Goal: Task Accomplishment & Management: Manage account settings

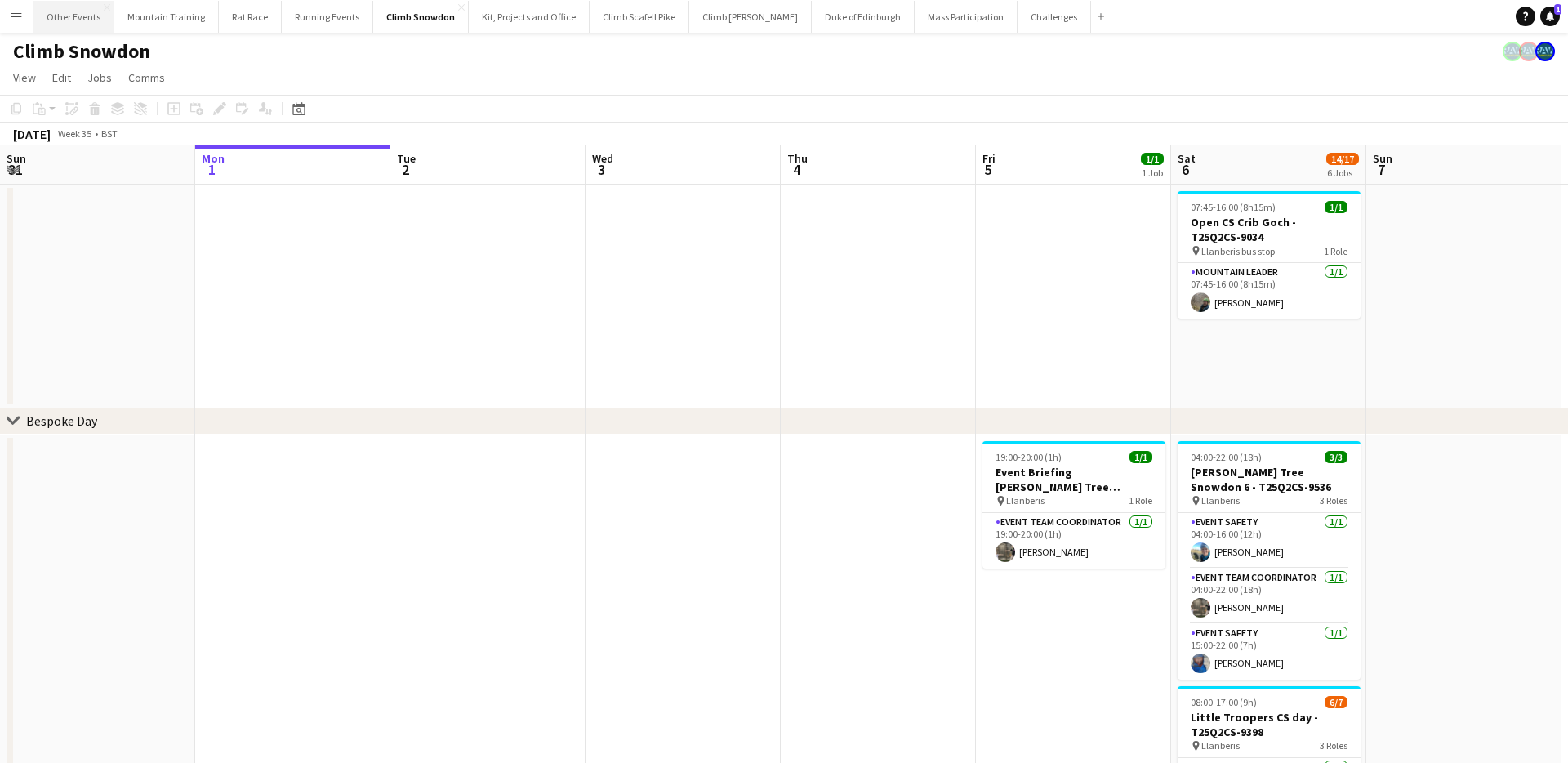
click at [62, 13] on button "Other Events Close" at bounding box center [74, 16] width 81 height 31
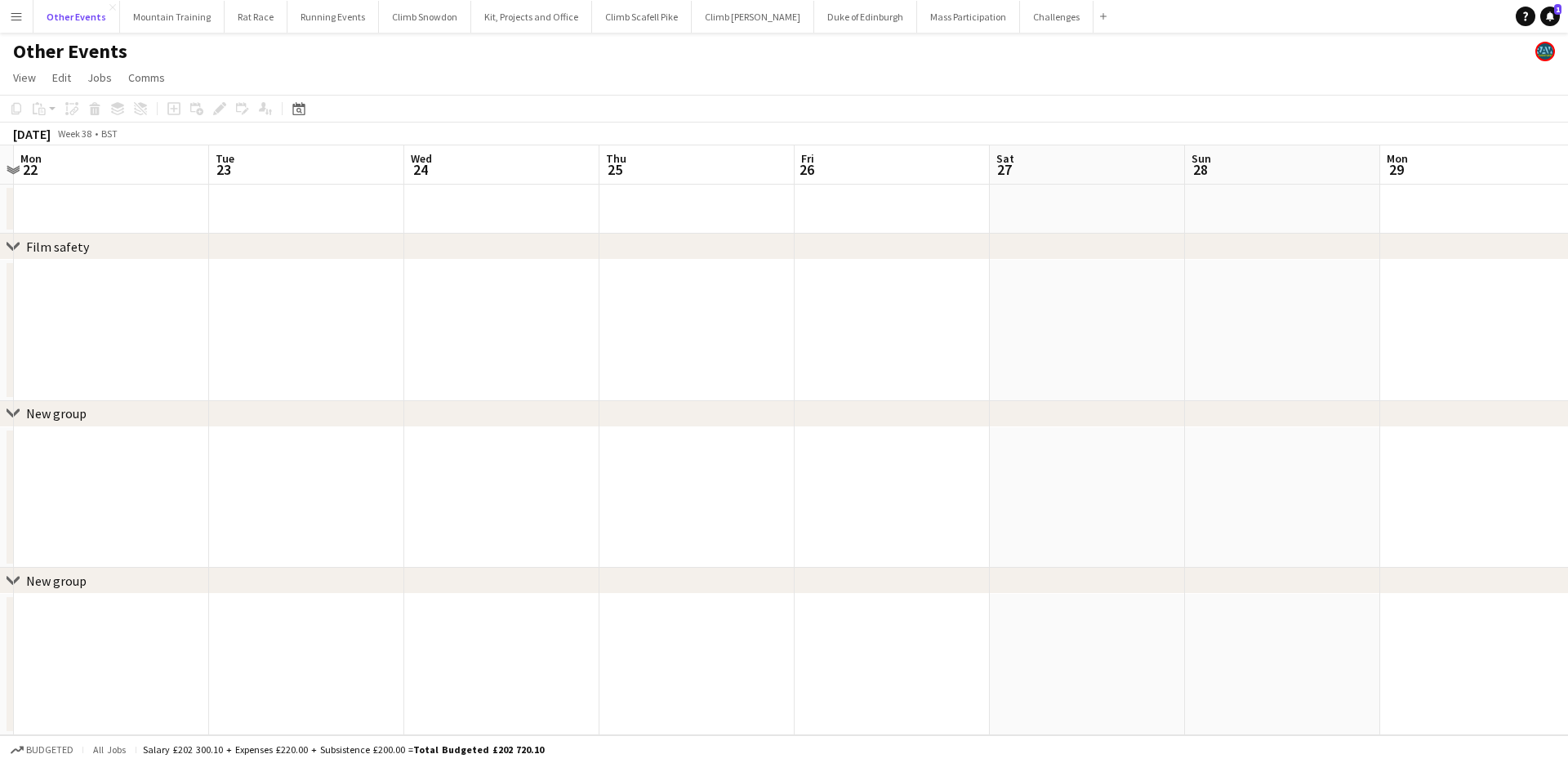
scroll to position [0, 371]
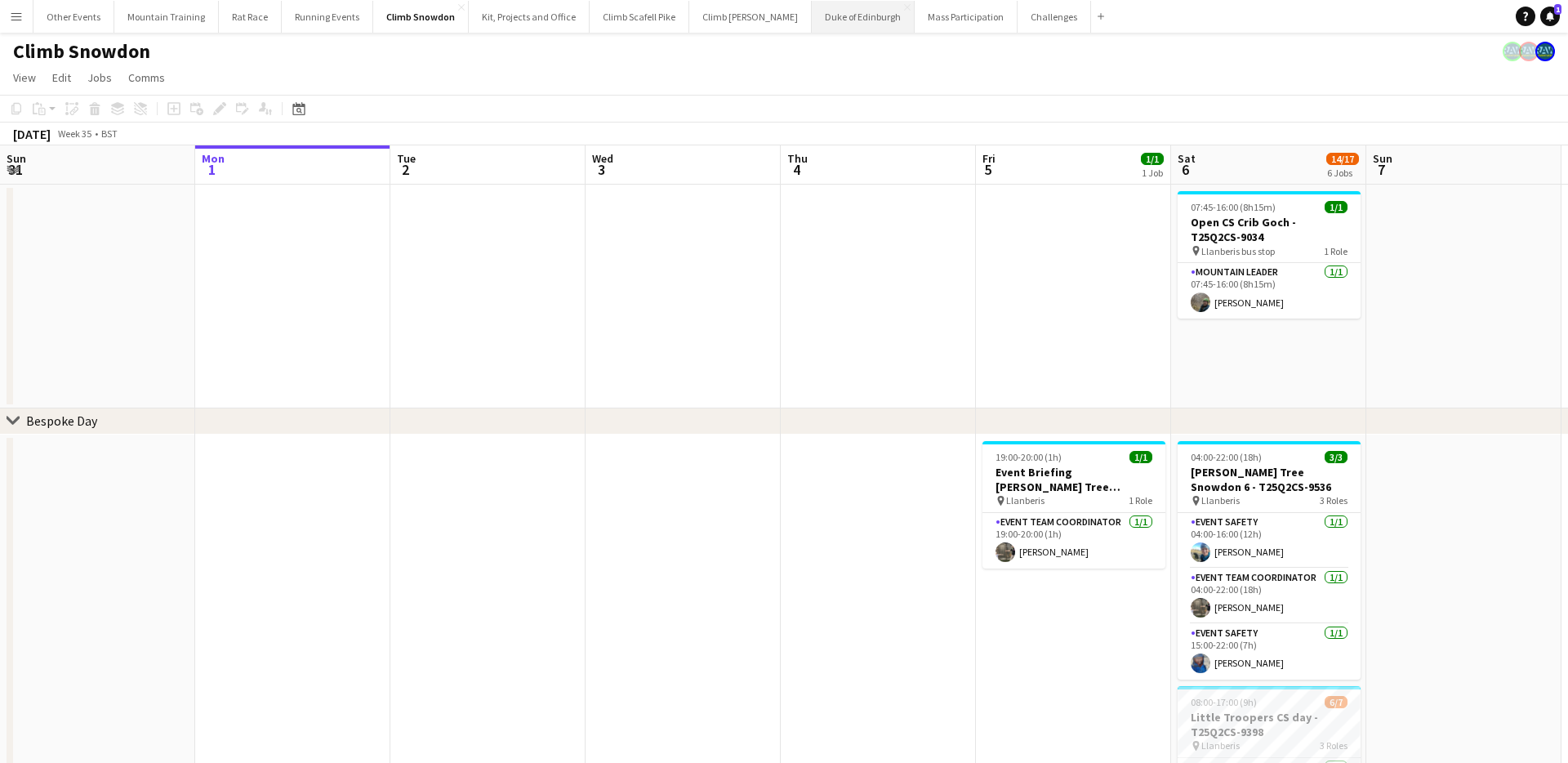
click at [811, 14] on button "Duke of Edinburgh Close" at bounding box center [863, 16] width 103 height 31
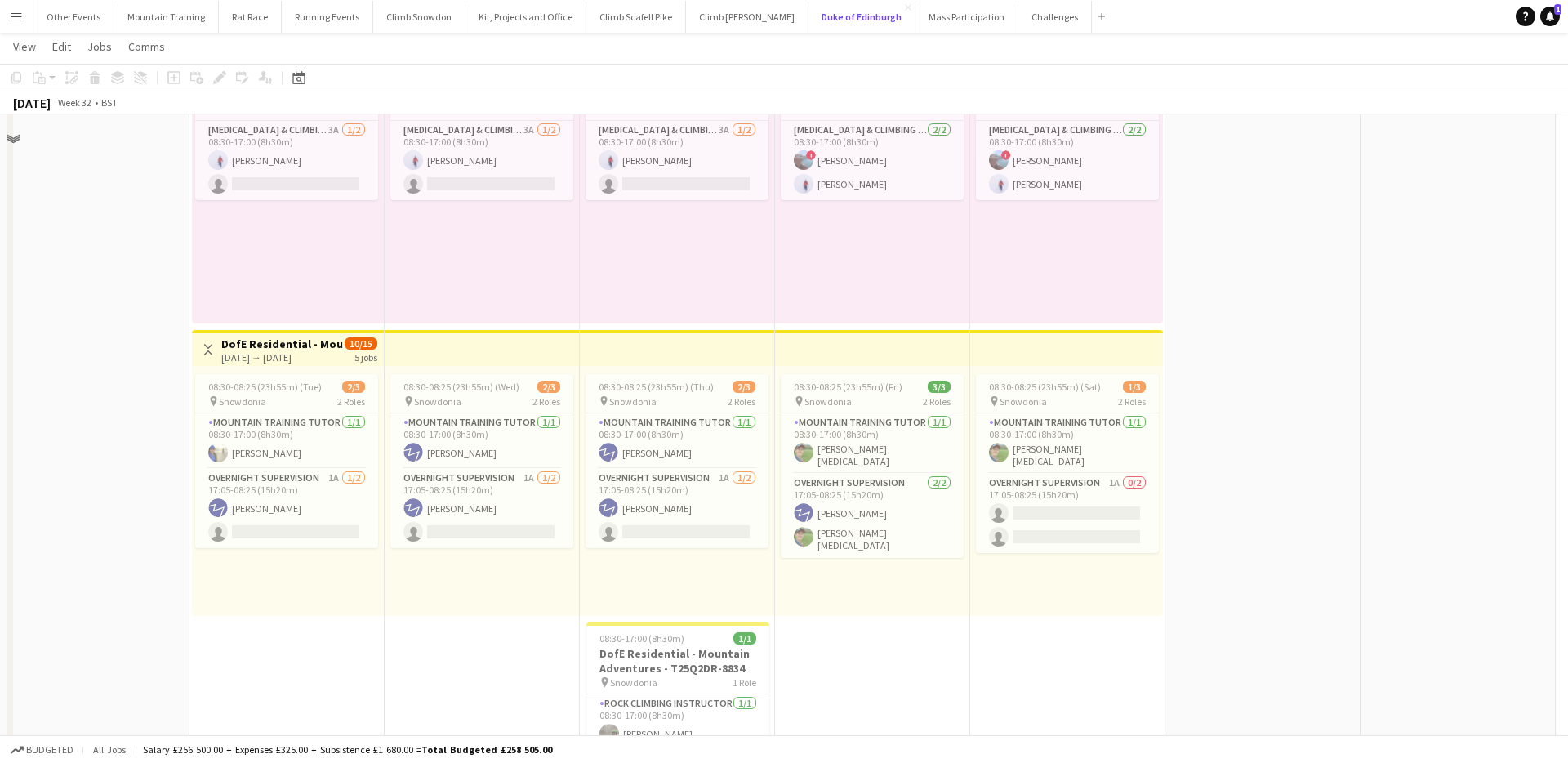
scroll to position [636, 0]
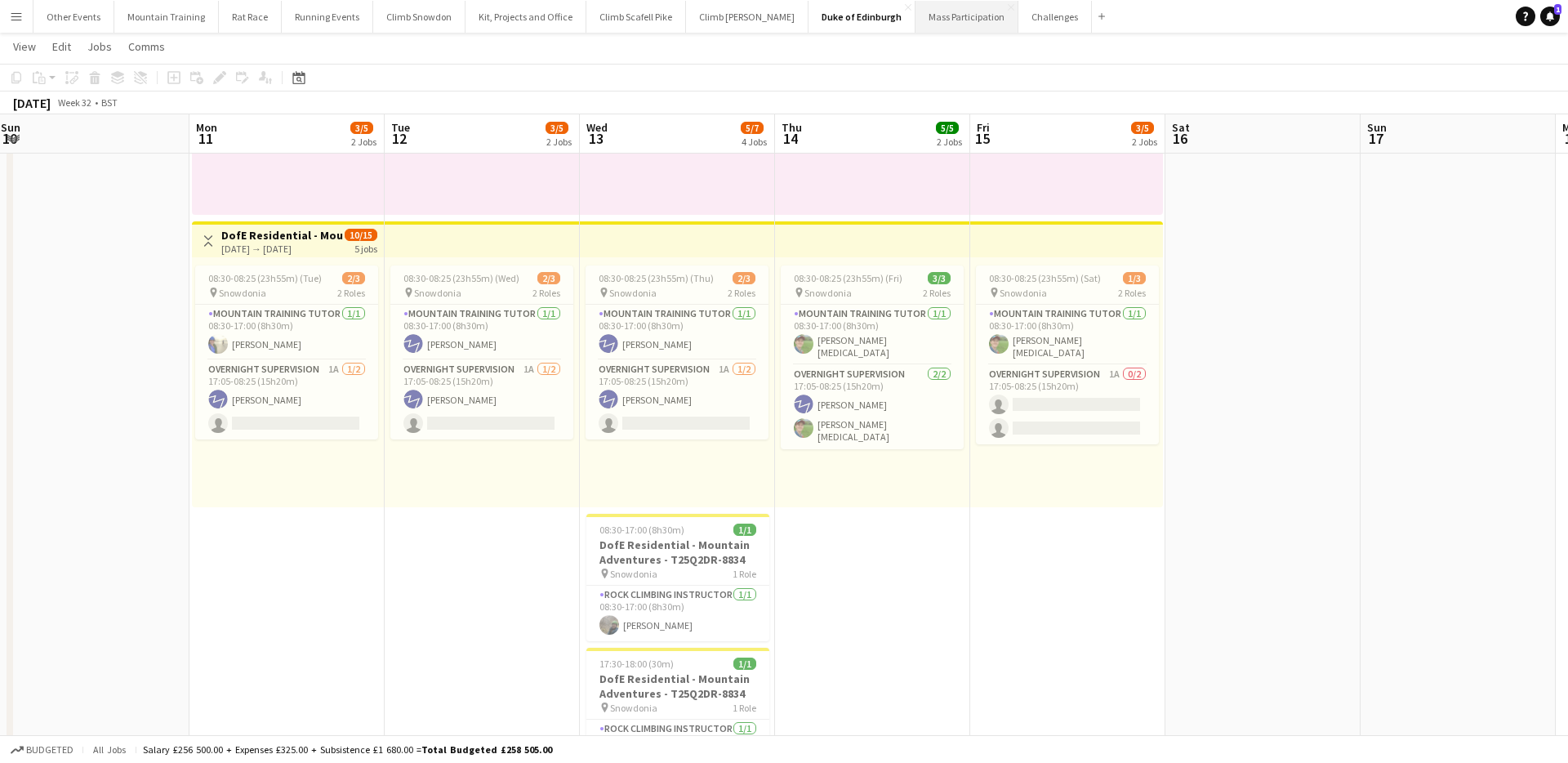
click at [945, 23] on button "Mass Participation Close" at bounding box center [967, 16] width 103 height 31
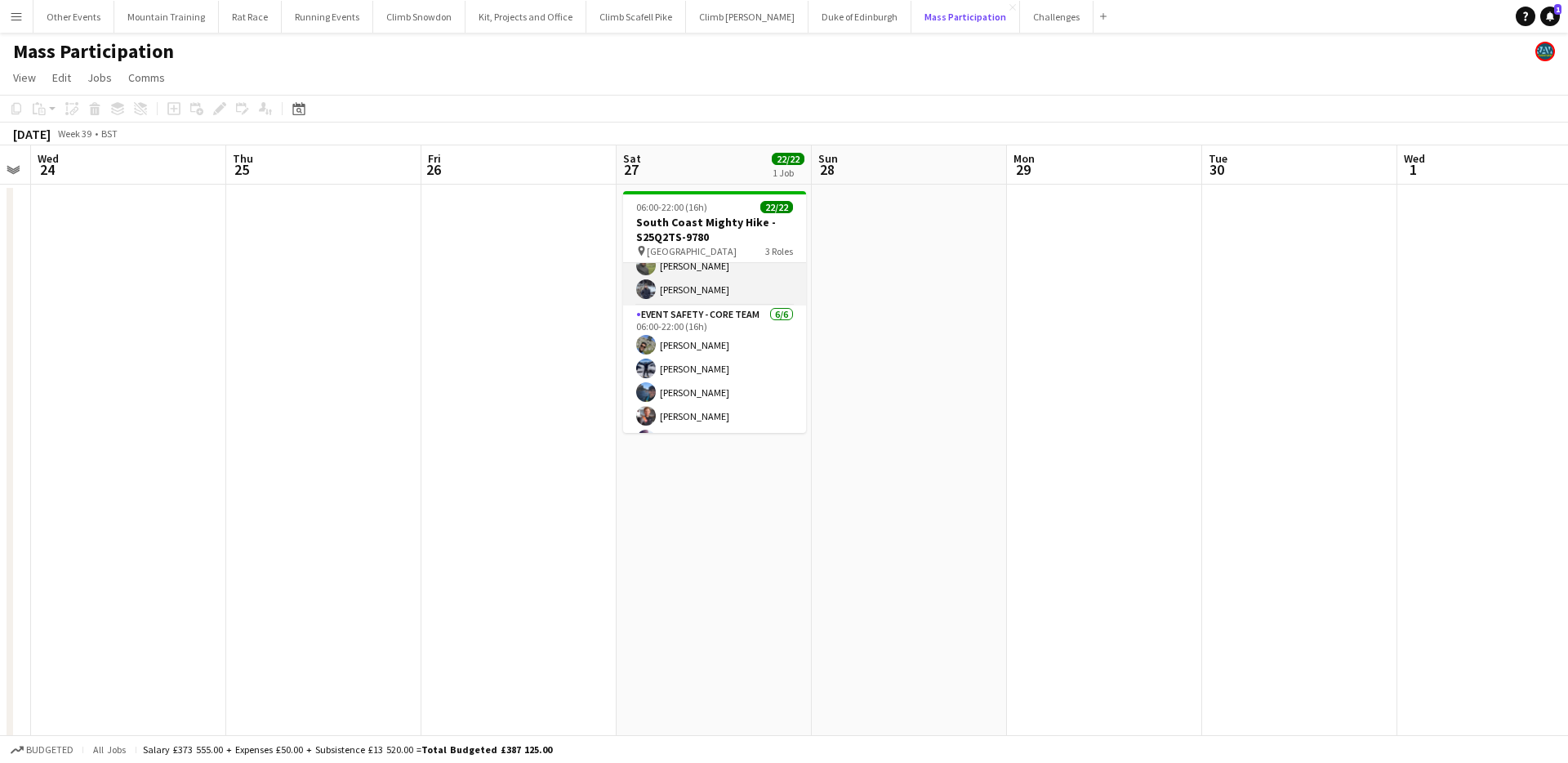
scroll to position [432, 0]
click at [725, 373] on app-card-role "Event Team Coordinator 2/2 06:00-22:00 (16h) Ashley Saunders Ross Worthington" at bounding box center [714, 413] width 183 height 79
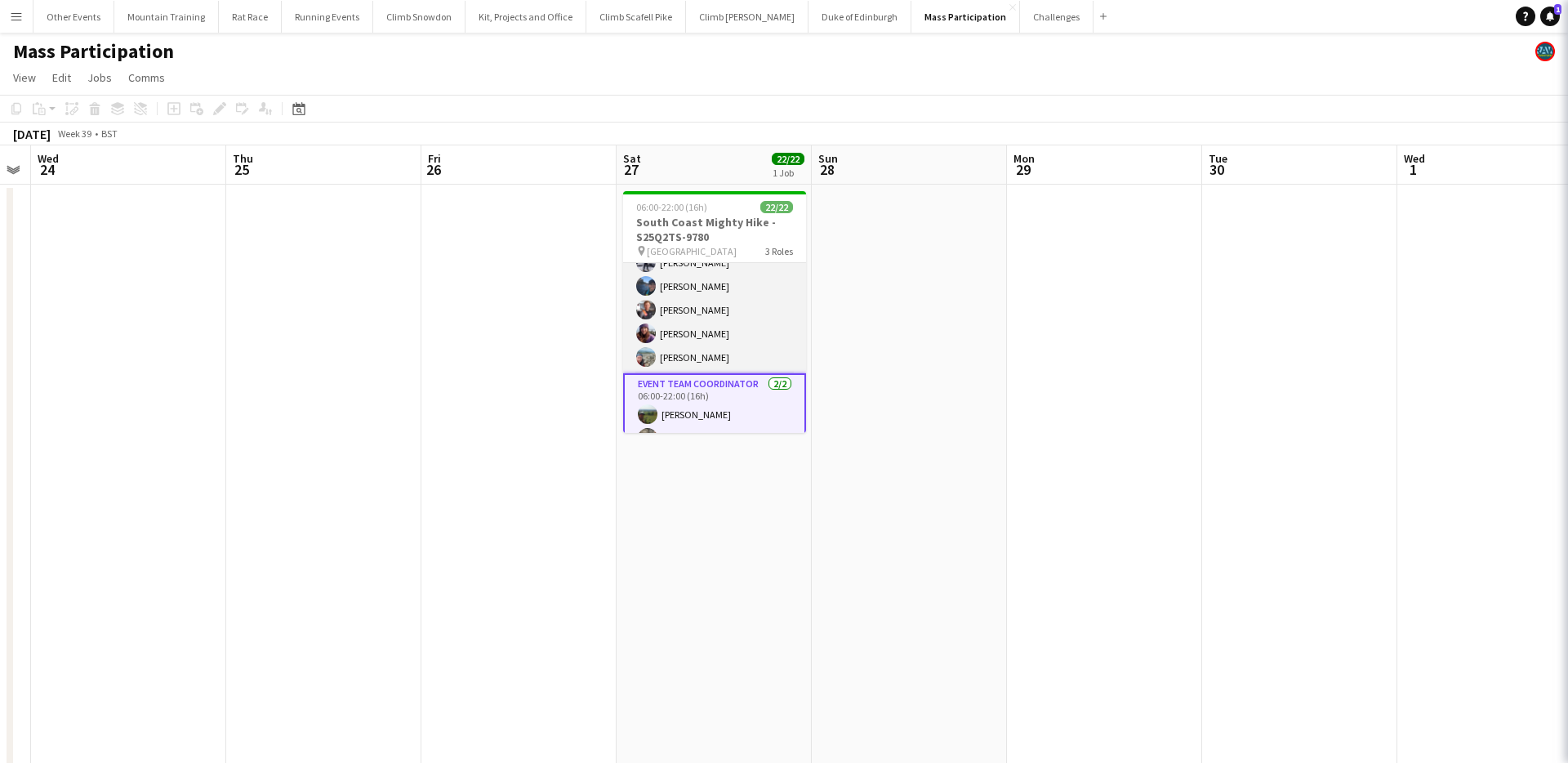
click at [734, 339] on app-card-role "Event Safety - Core Team 6/6 06:00-22:00 (16h) Amit Patel Oli Loveday Erin McLe…" at bounding box center [714, 286] width 183 height 174
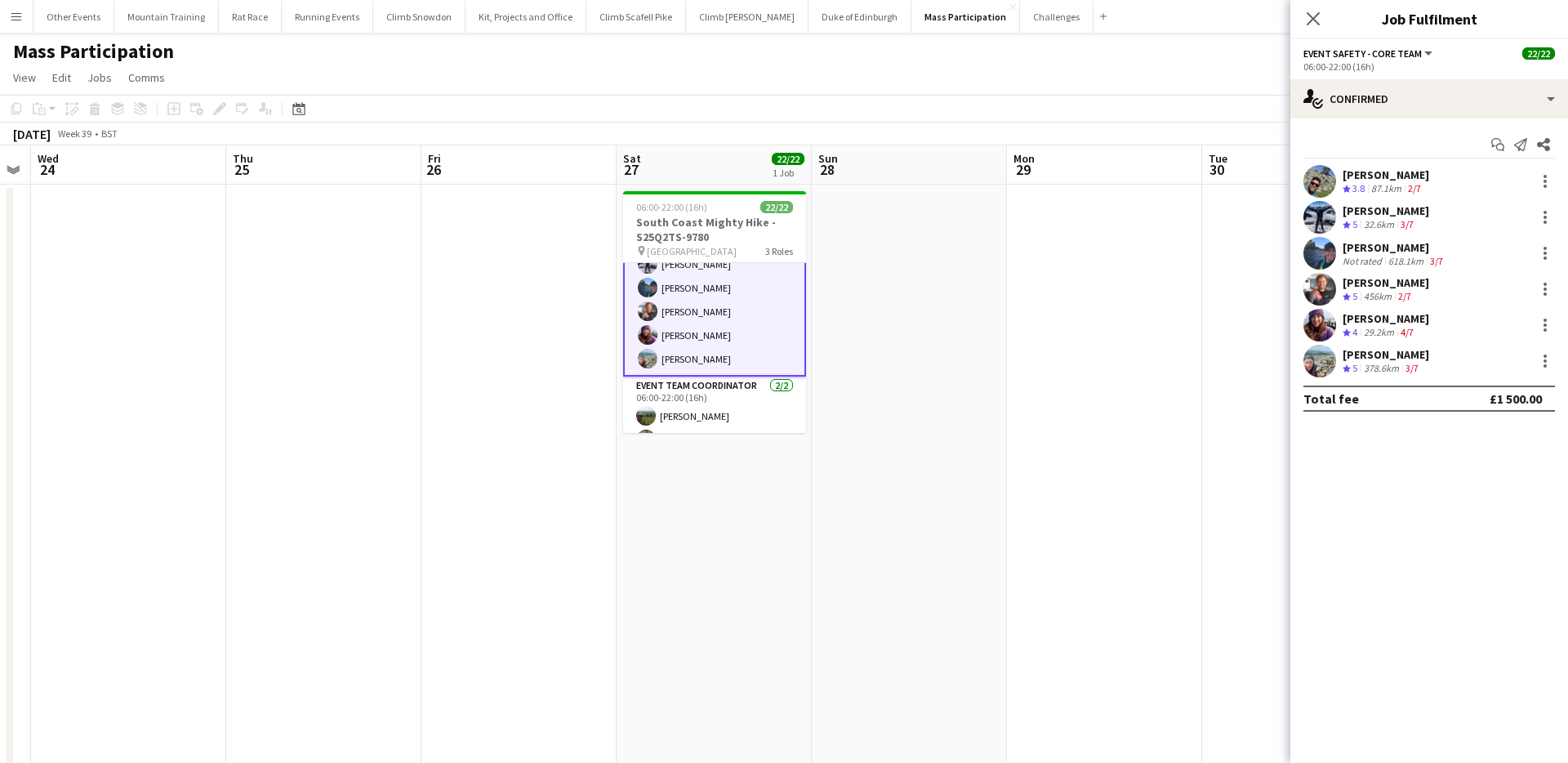
scroll to position [434, 0]
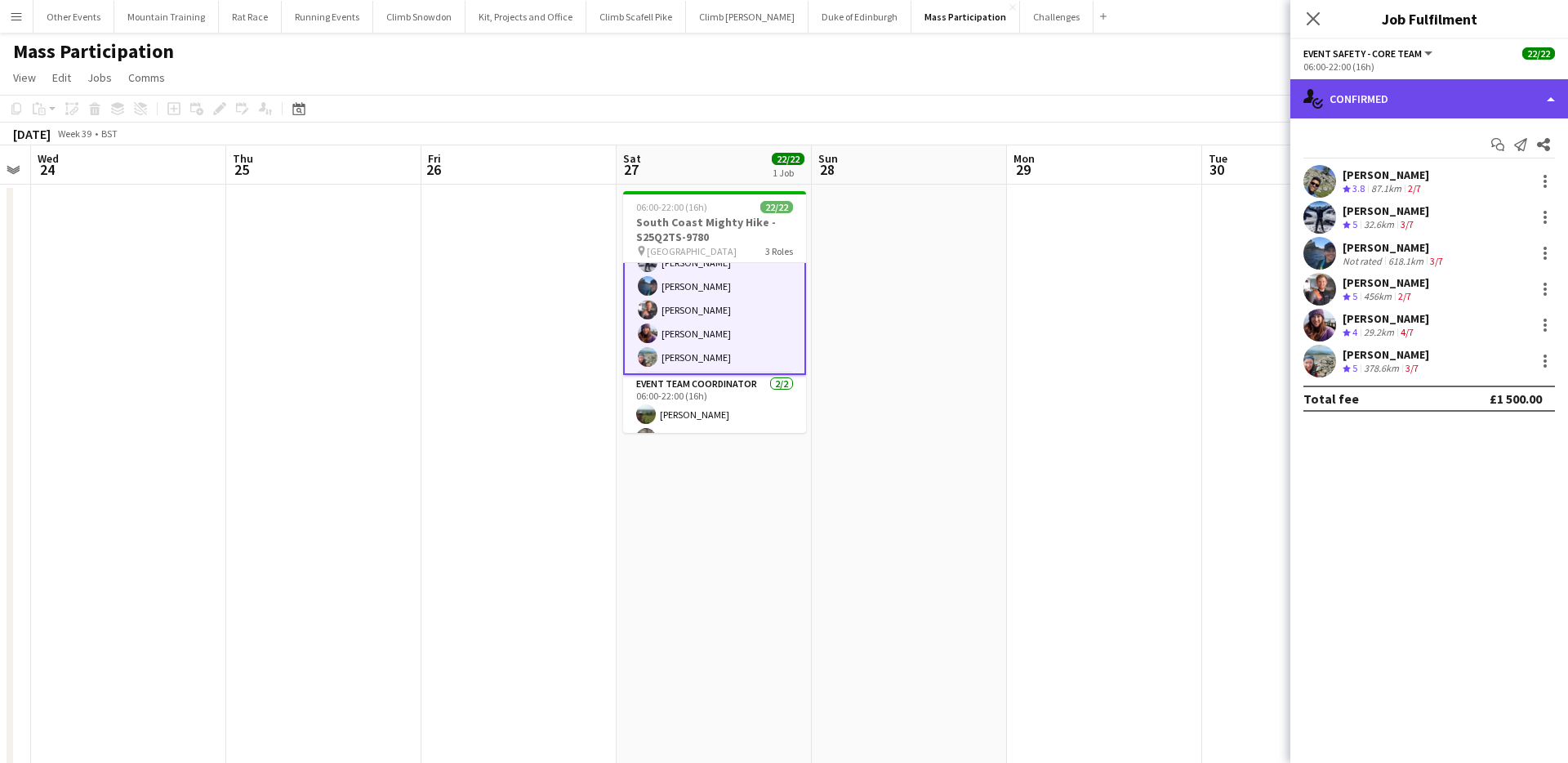
click at [1449, 104] on div "single-neutral-actions-check-2 Confirmed" at bounding box center [1428, 99] width 277 height 39
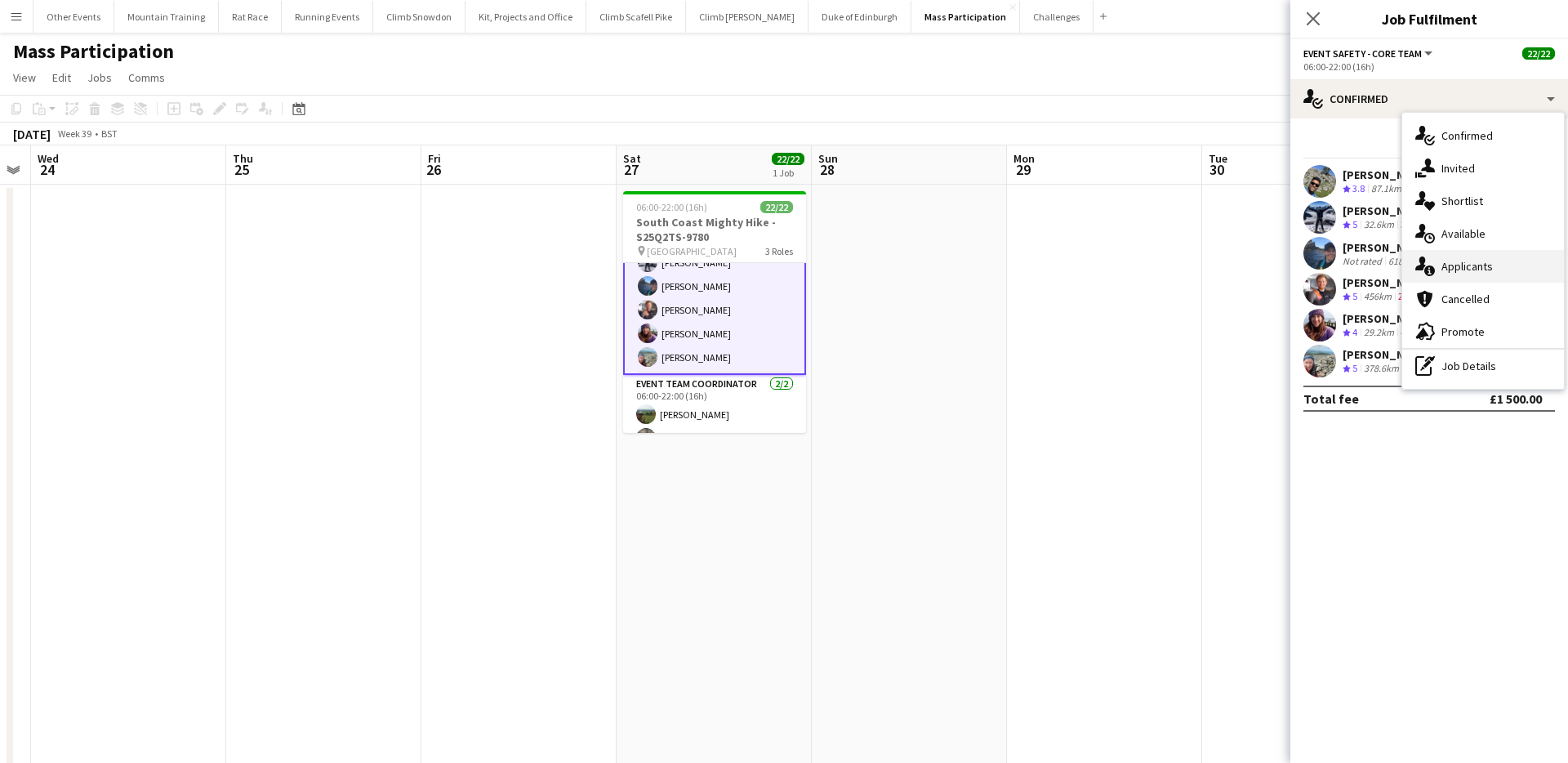
click at [1485, 259] on div "single-neutral-actions-information Applicants" at bounding box center [1483, 266] width 162 height 32
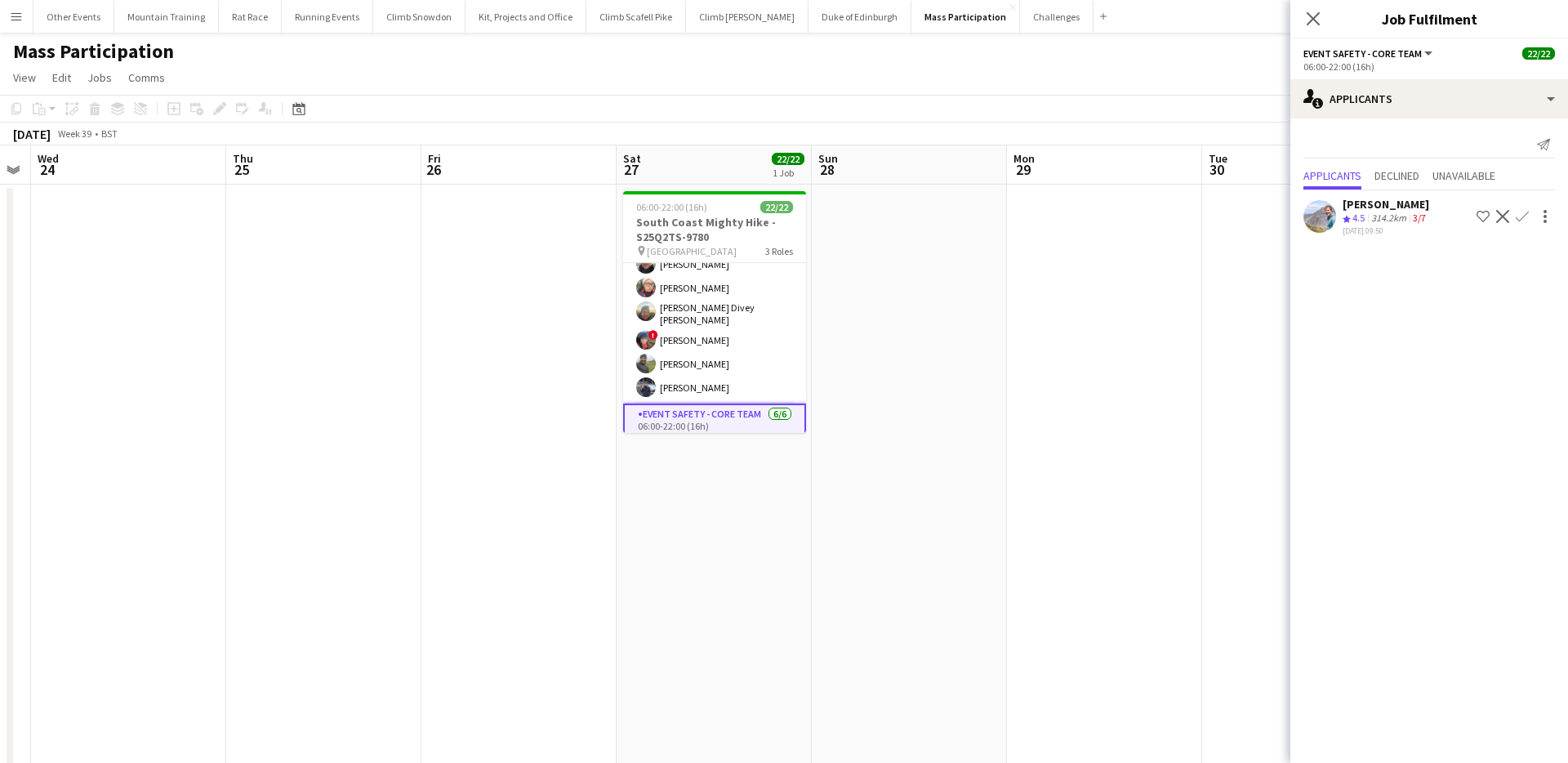
click at [685, 296] on app-card-role "Event Safety 14/14 06:00-22:00 (16h) Tony Stevens Richard Foster Oliver Brother…" at bounding box center [714, 219] width 183 height 368
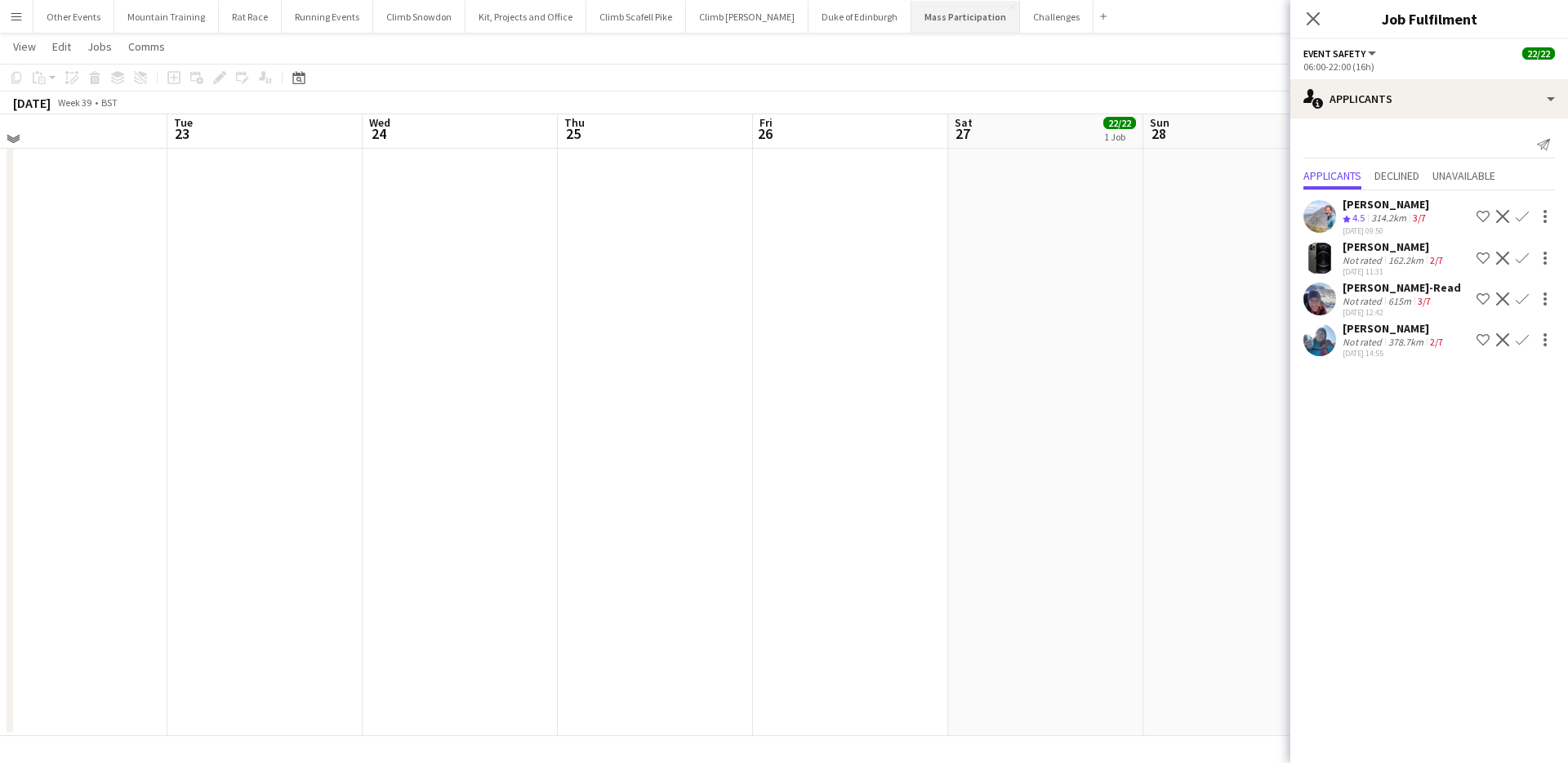
scroll to position [0, 0]
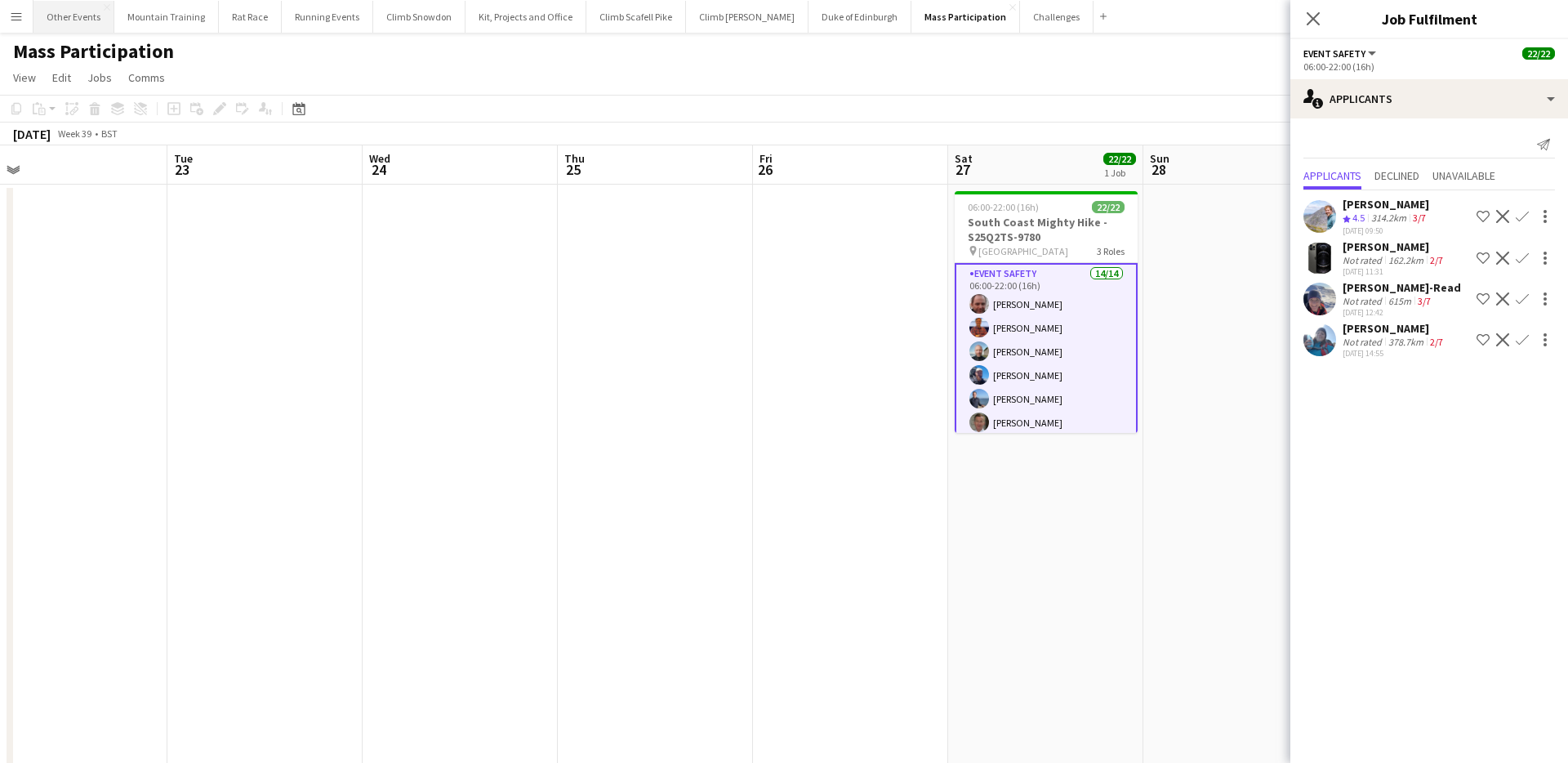
click at [68, 17] on button "Other Events Close" at bounding box center [74, 16] width 81 height 31
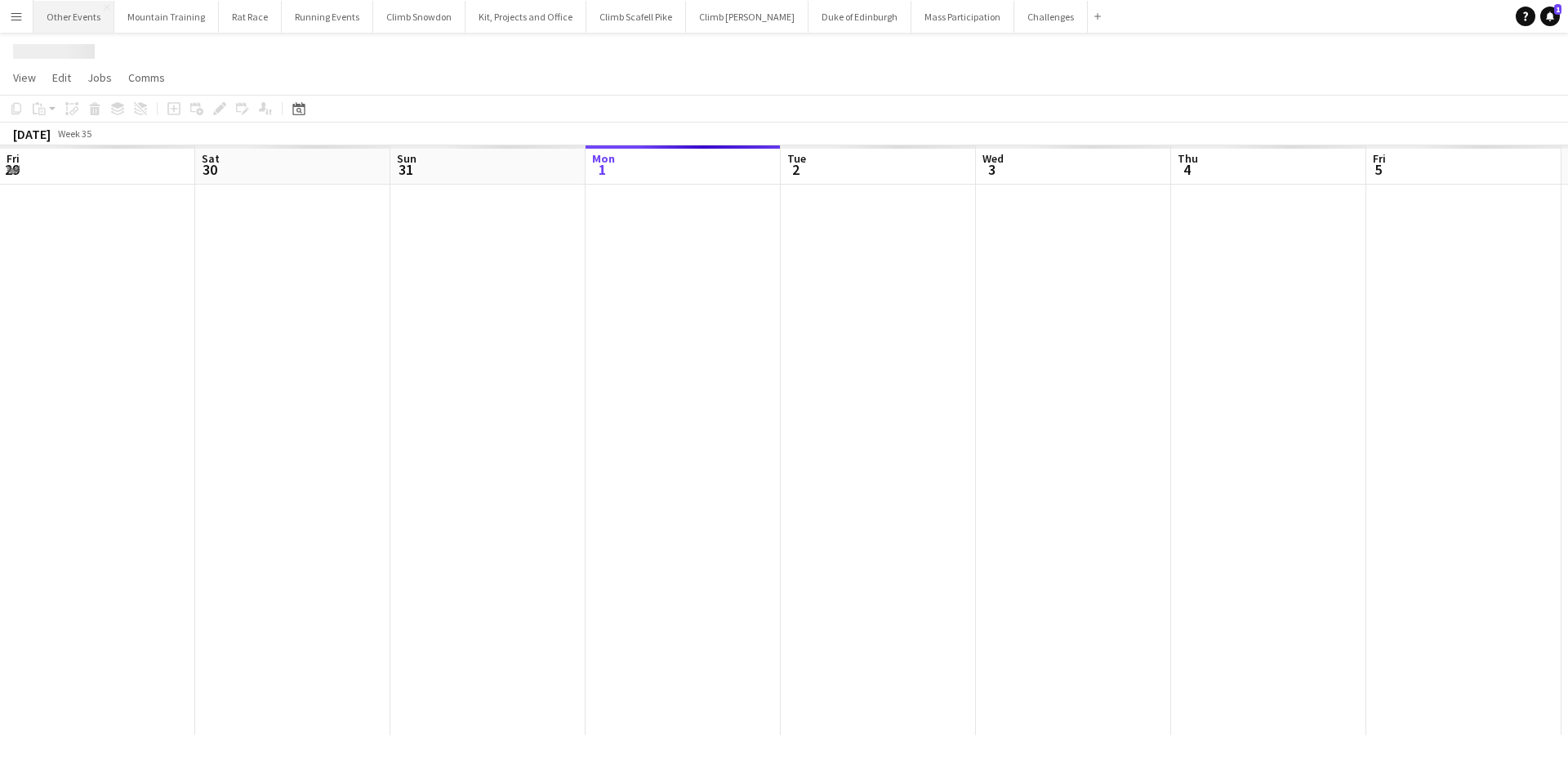
scroll to position [0, 390]
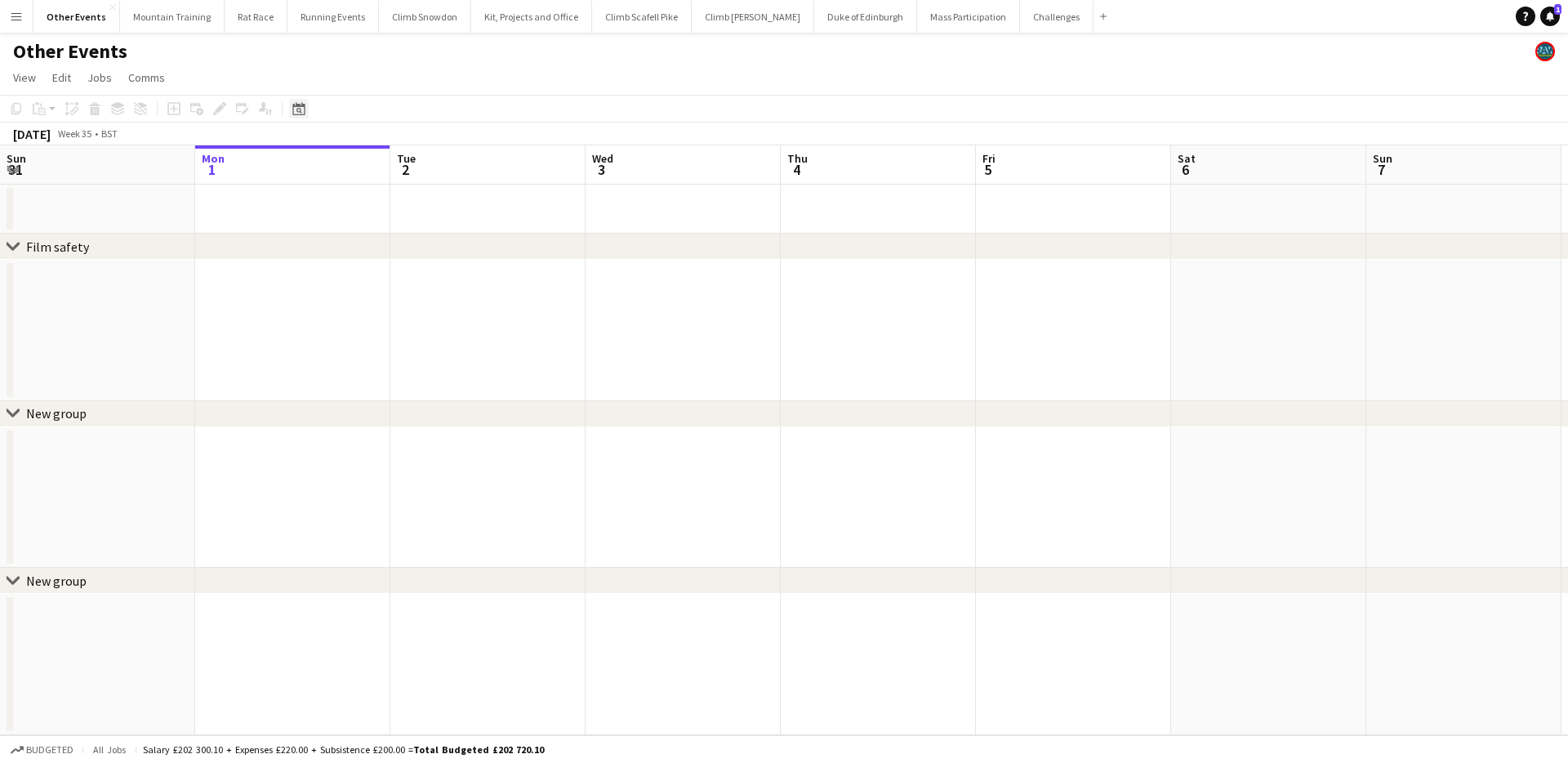
click at [303, 104] on icon at bounding box center [299, 109] width 13 height 13
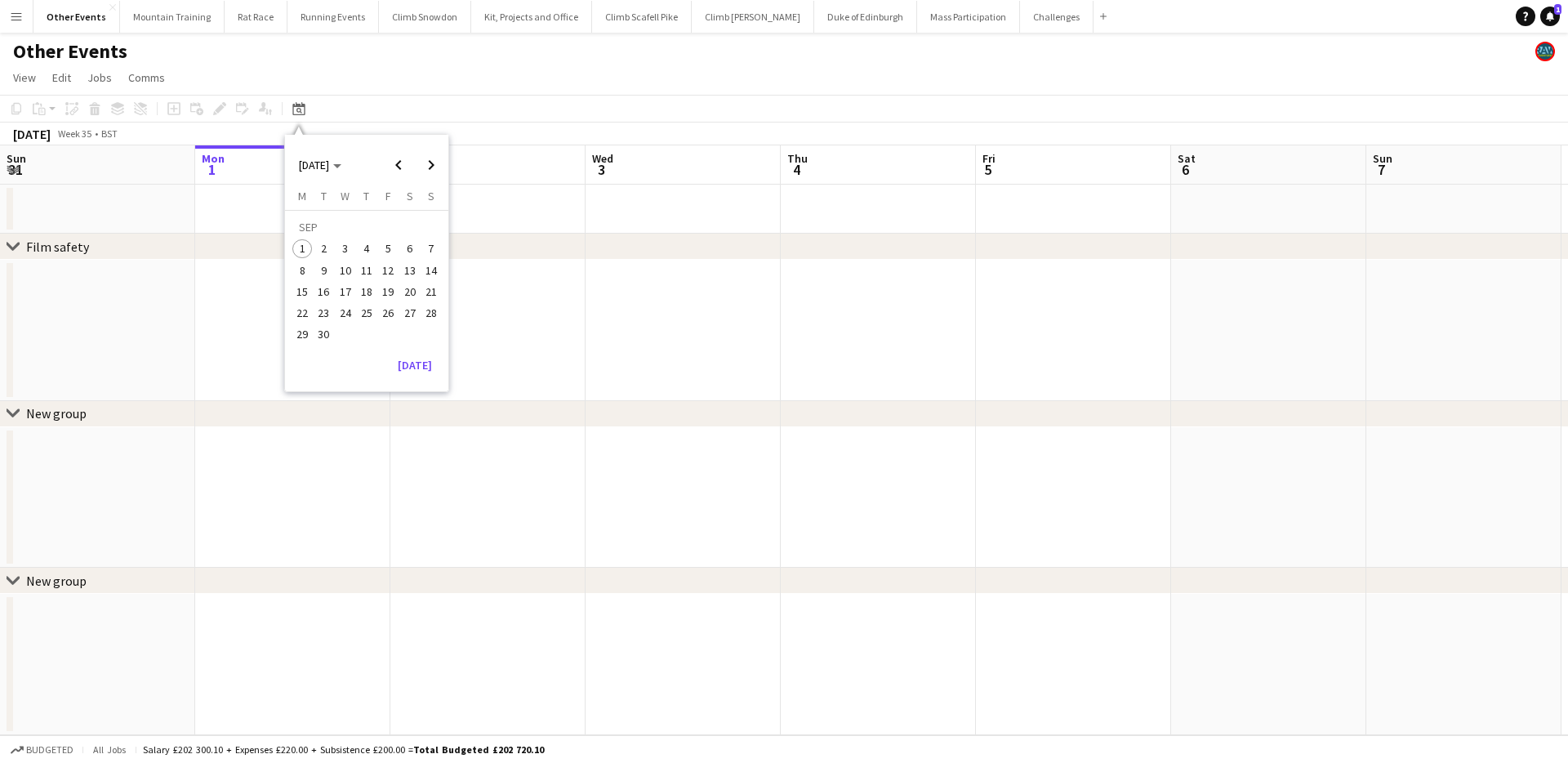
click at [359, 316] on span "25" at bounding box center [367, 313] width 20 height 20
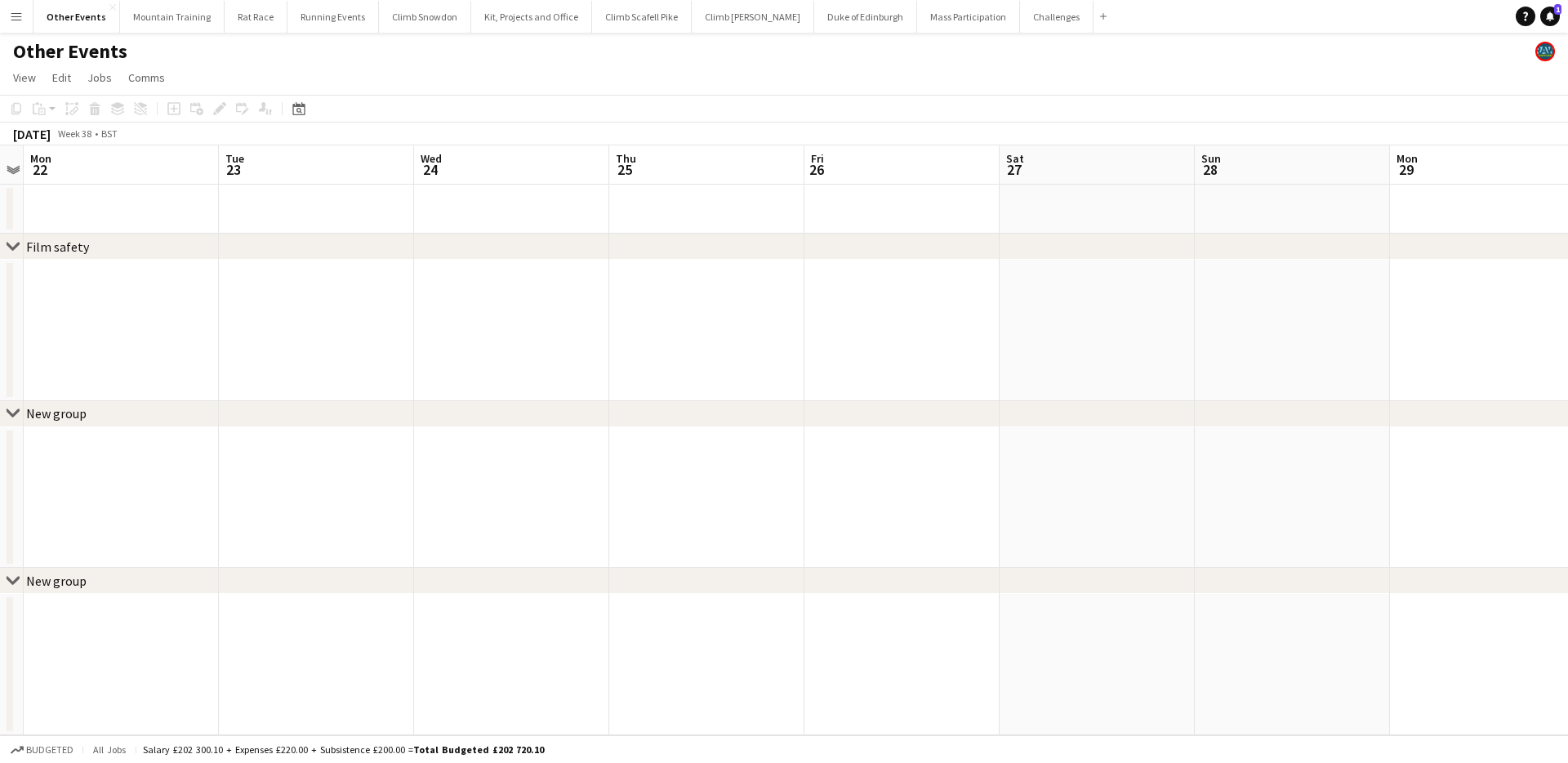
click at [688, 199] on app-date-cell at bounding box center [706, 209] width 195 height 49
click at [171, 109] on icon at bounding box center [173, 109] width 7 height 7
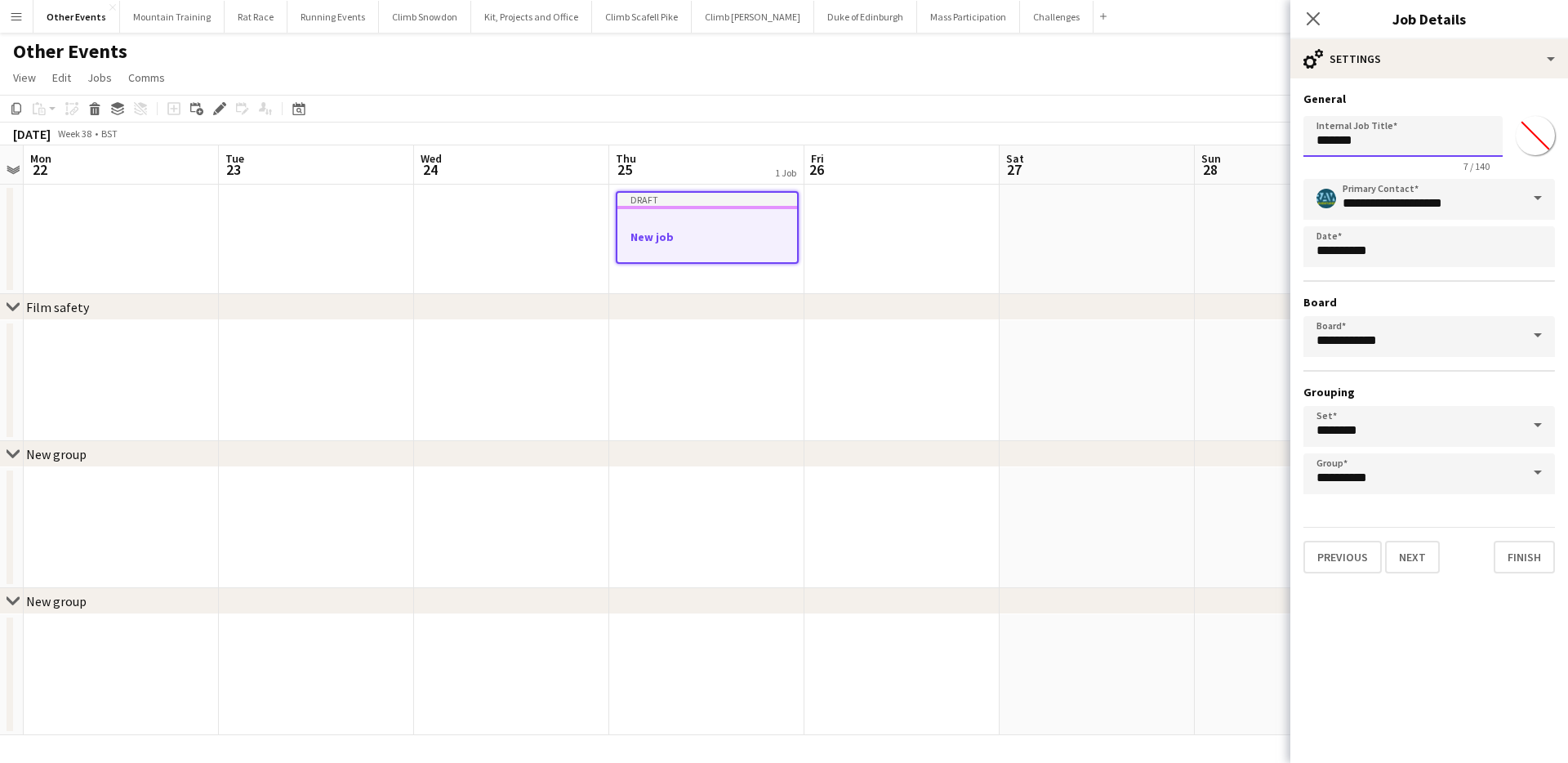
click at [1422, 144] on input "*******" at bounding box center [1403, 136] width 199 height 40
paste input "**********"
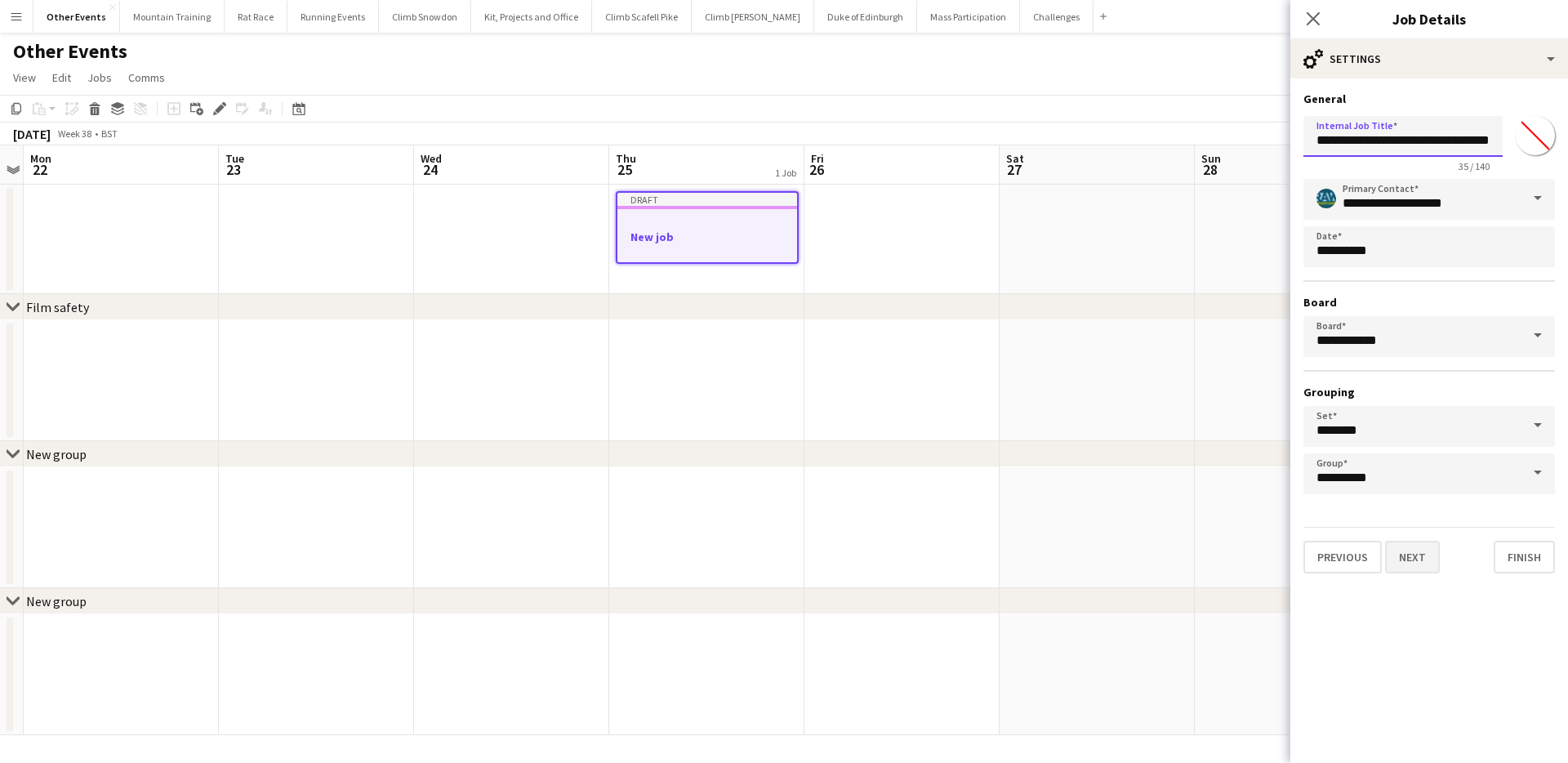
type input "**********"
click at [1416, 551] on button "Next" at bounding box center [1412, 557] width 55 height 32
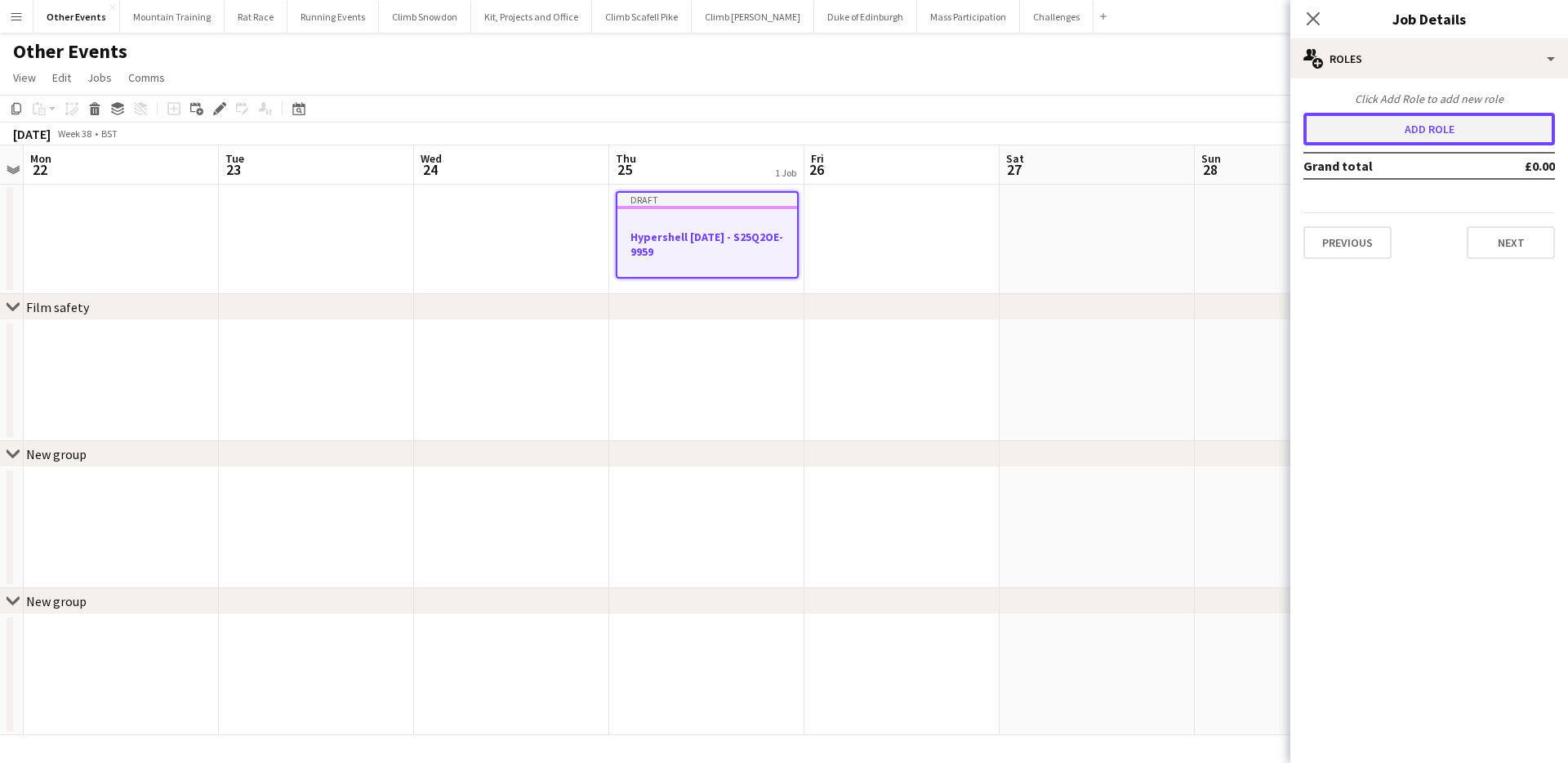
click at [1422, 125] on button "Add role" at bounding box center [1429, 129] width 251 height 32
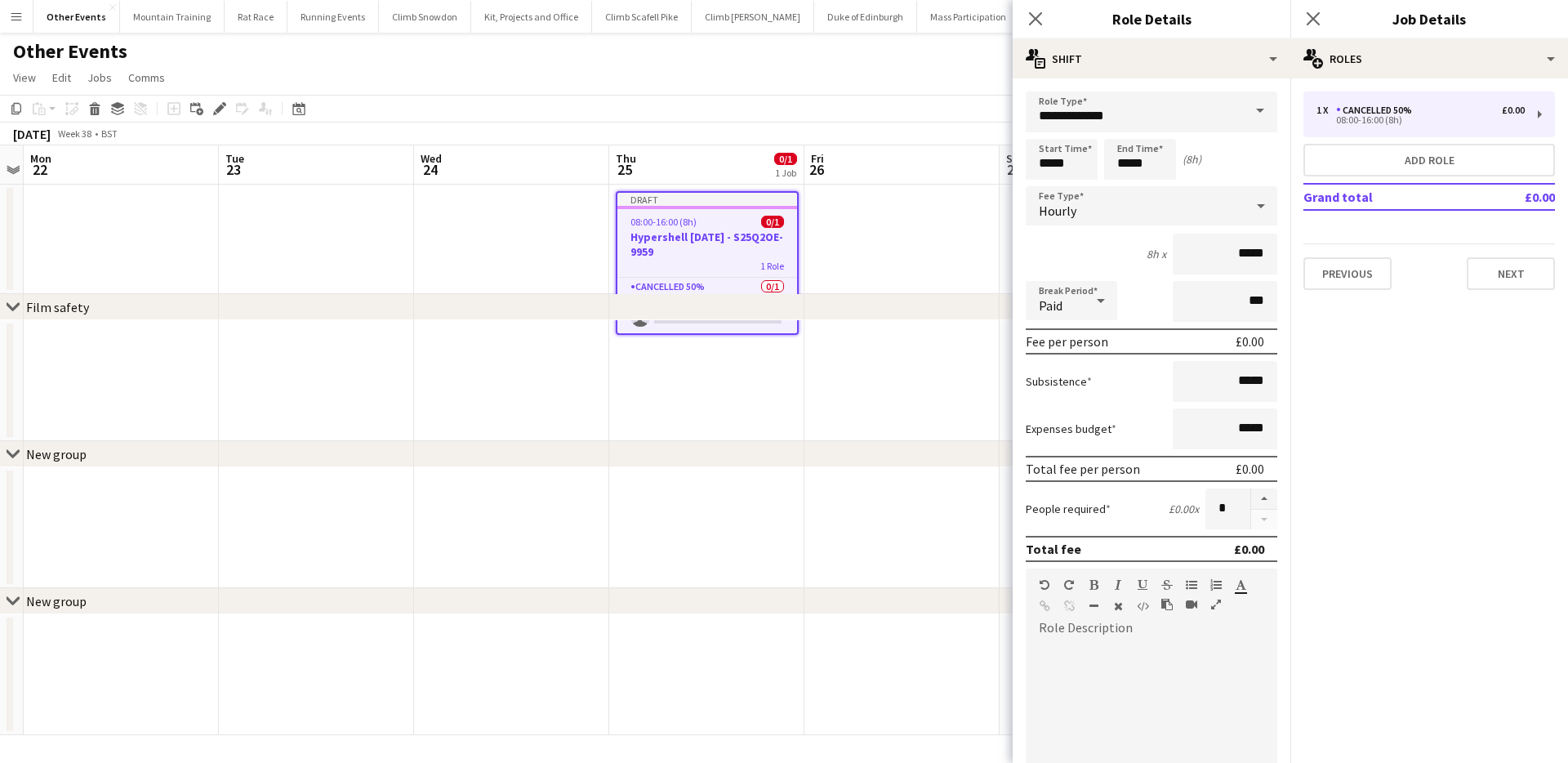
click at [1257, 105] on span at bounding box center [1260, 111] width 34 height 39
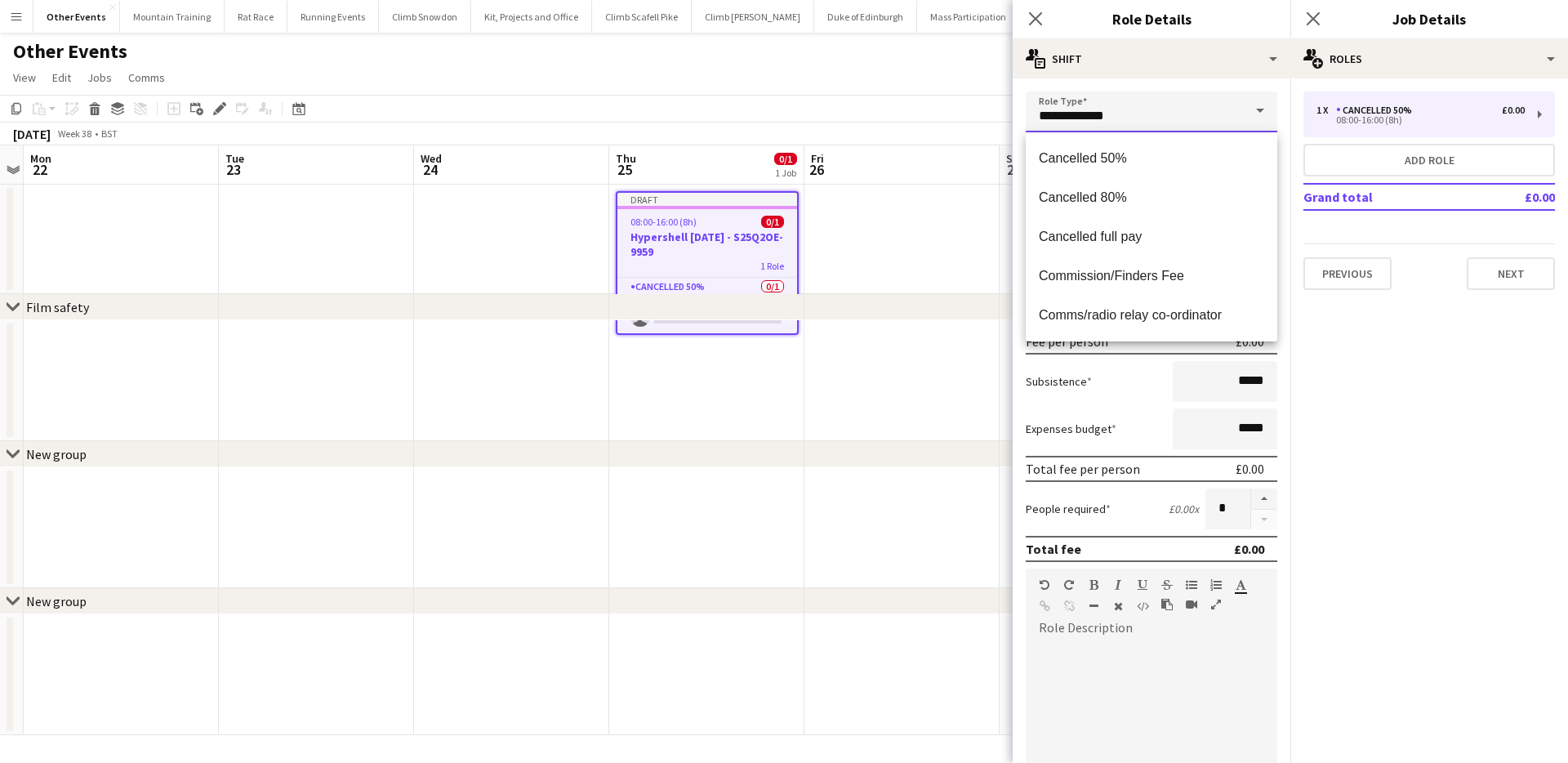
click at [1167, 114] on input "**********" at bounding box center [1152, 111] width 251 height 40
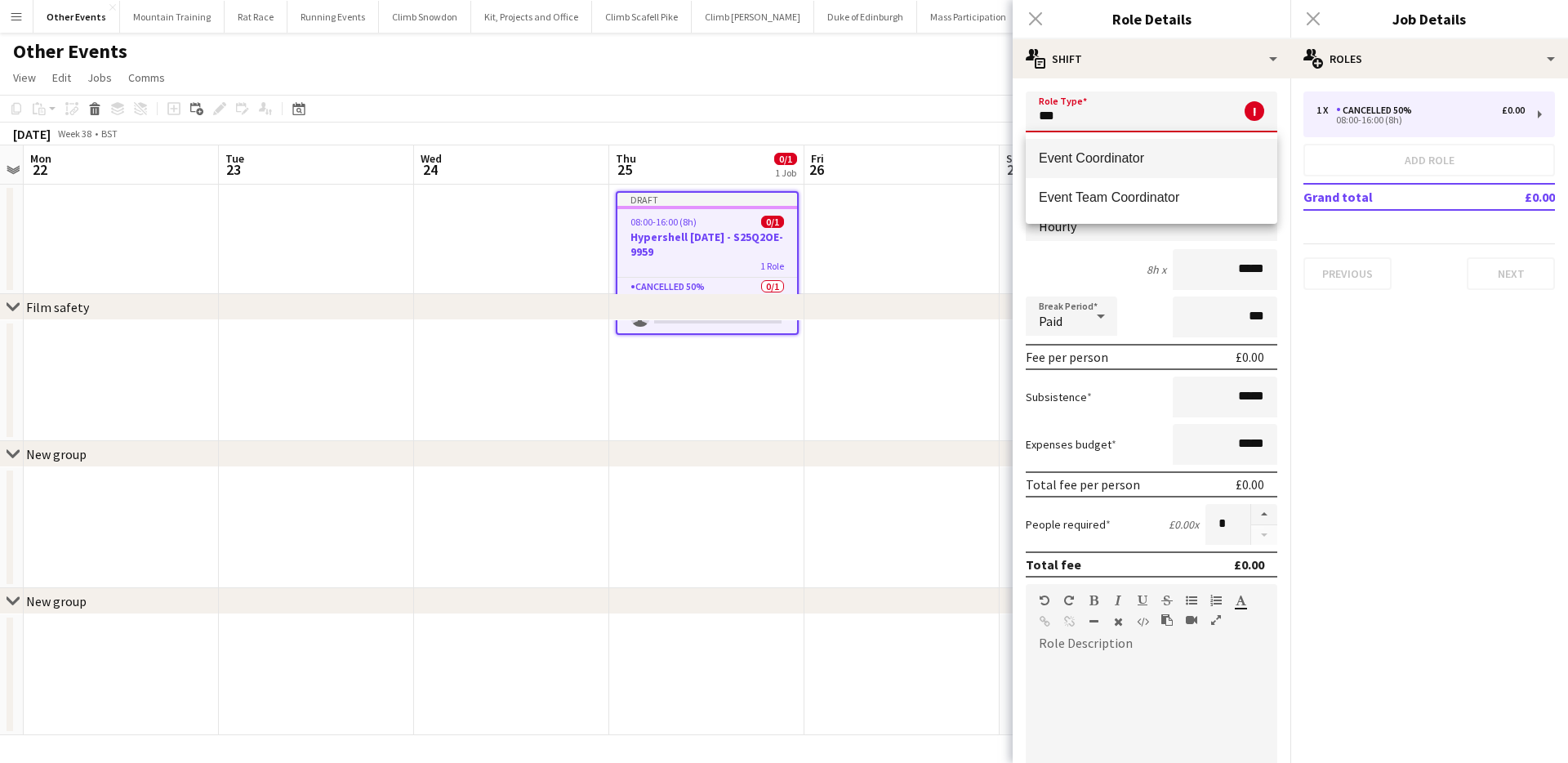
click at [1166, 149] on mat-option "Event Coordinator" at bounding box center [1152, 159] width 251 height 39
type input "**********"
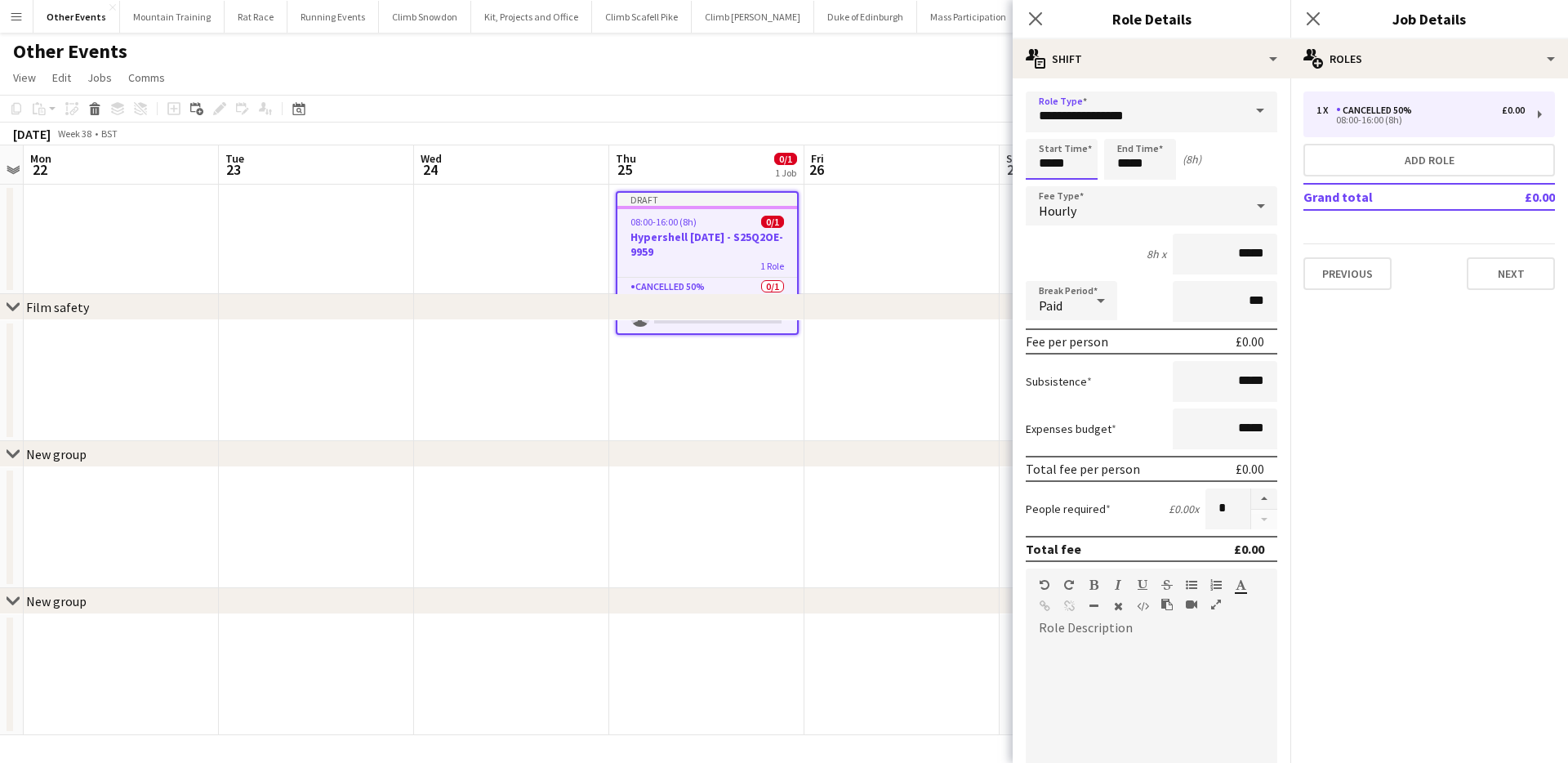
click at [1043, 162] on input "*****" at bounding box center [1062, 159] width 72 height 40
click at [1119, 163] on input "*****" at bounding box center [1140, 159] width 72 height 40
type input "*****"
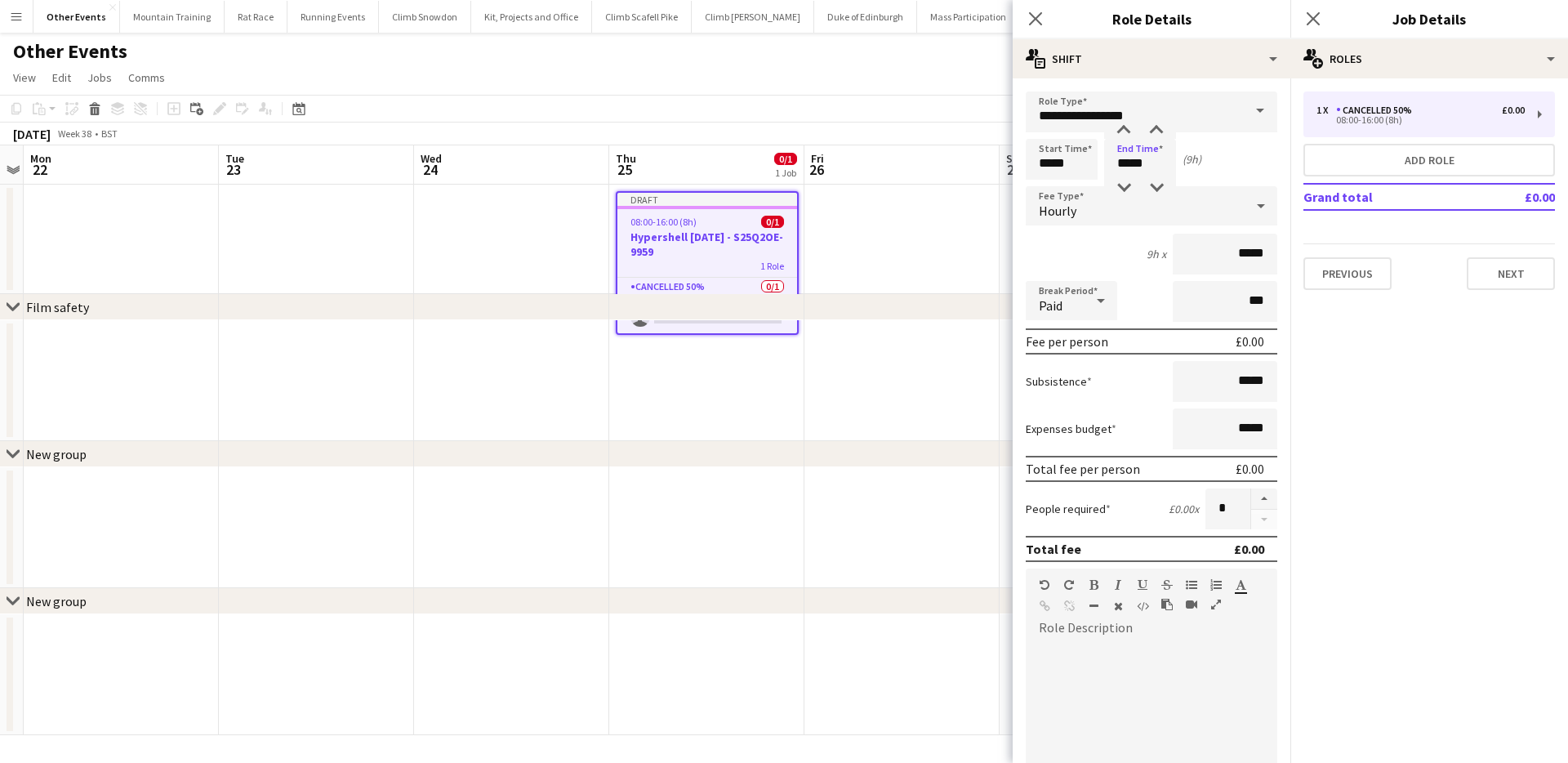
click at [1271, 198] on div at bounding box center [1260, 206] width 32 height 32
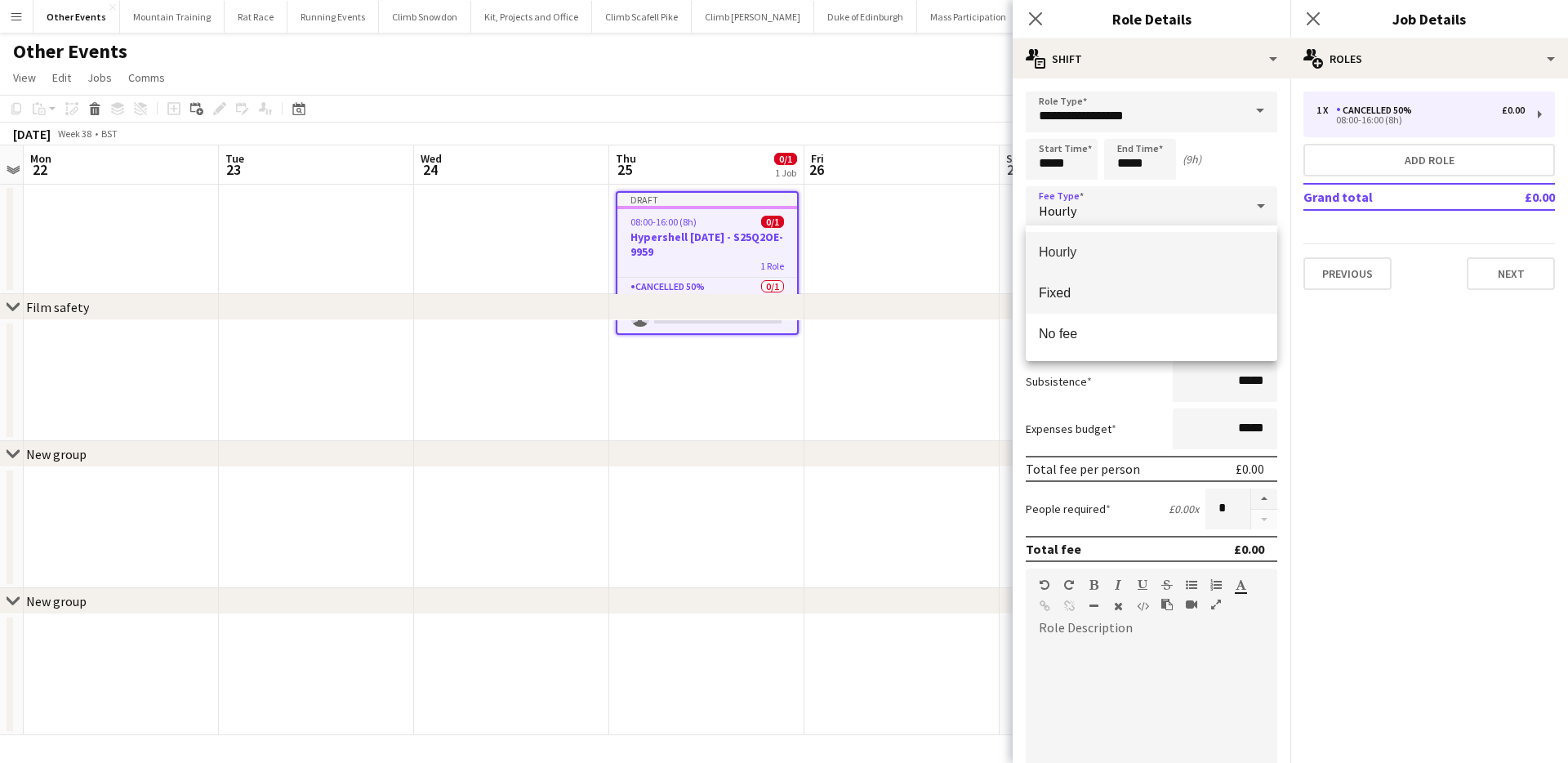
click at [1114, 282] on mat-option "Fixed" at bounding box center [1152, 293] width 251 height 40
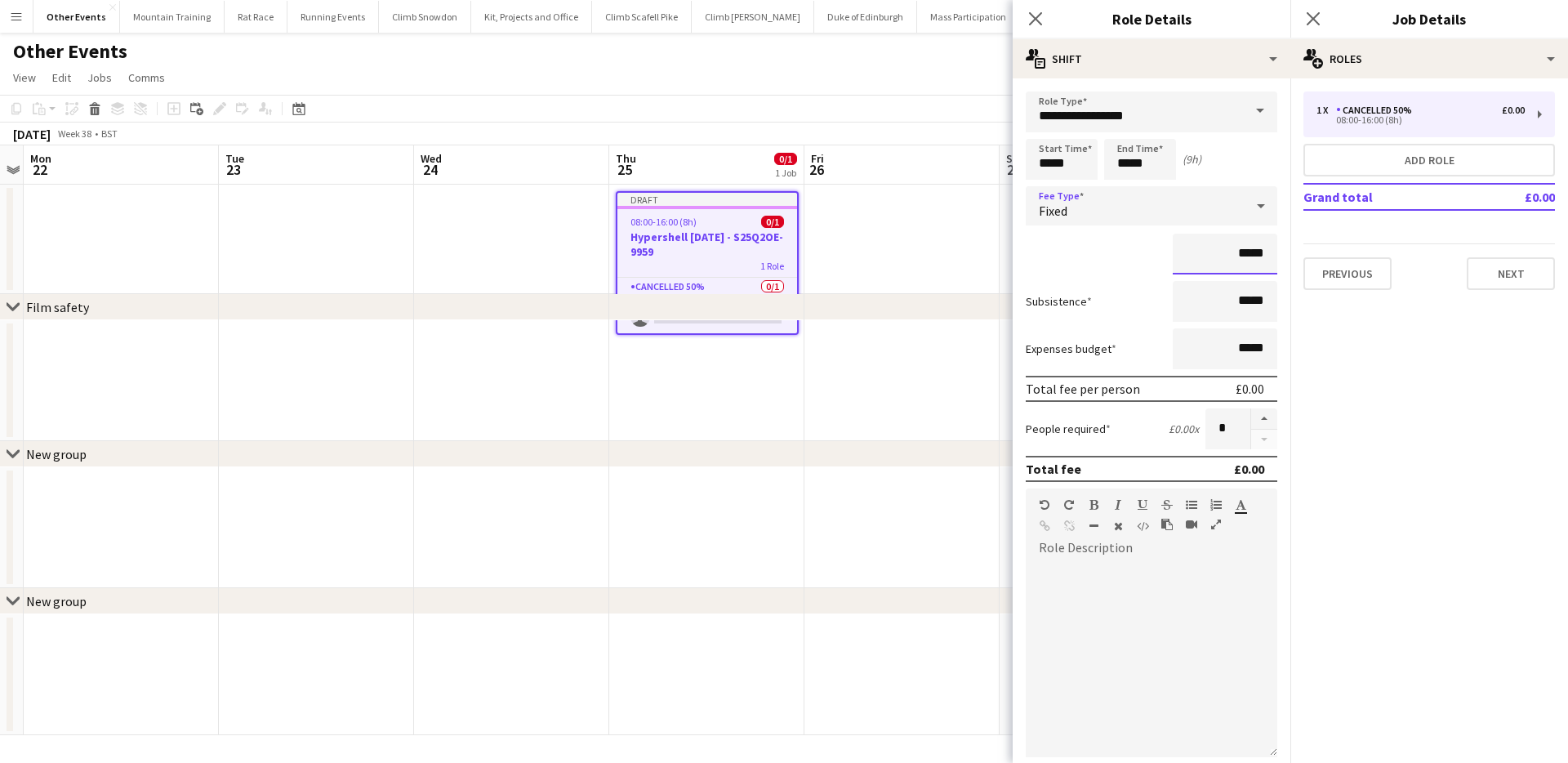
click at [1240, 249] on input "*****" at bounding box center [1224, 253] width 104 height 40
type input "*******"
click at [933, 75] on app-page-menu "View Day view expanded Day view collapsed Month view Date picker Jump to today …" at bounding box center [784, 79] width 1568 height 31
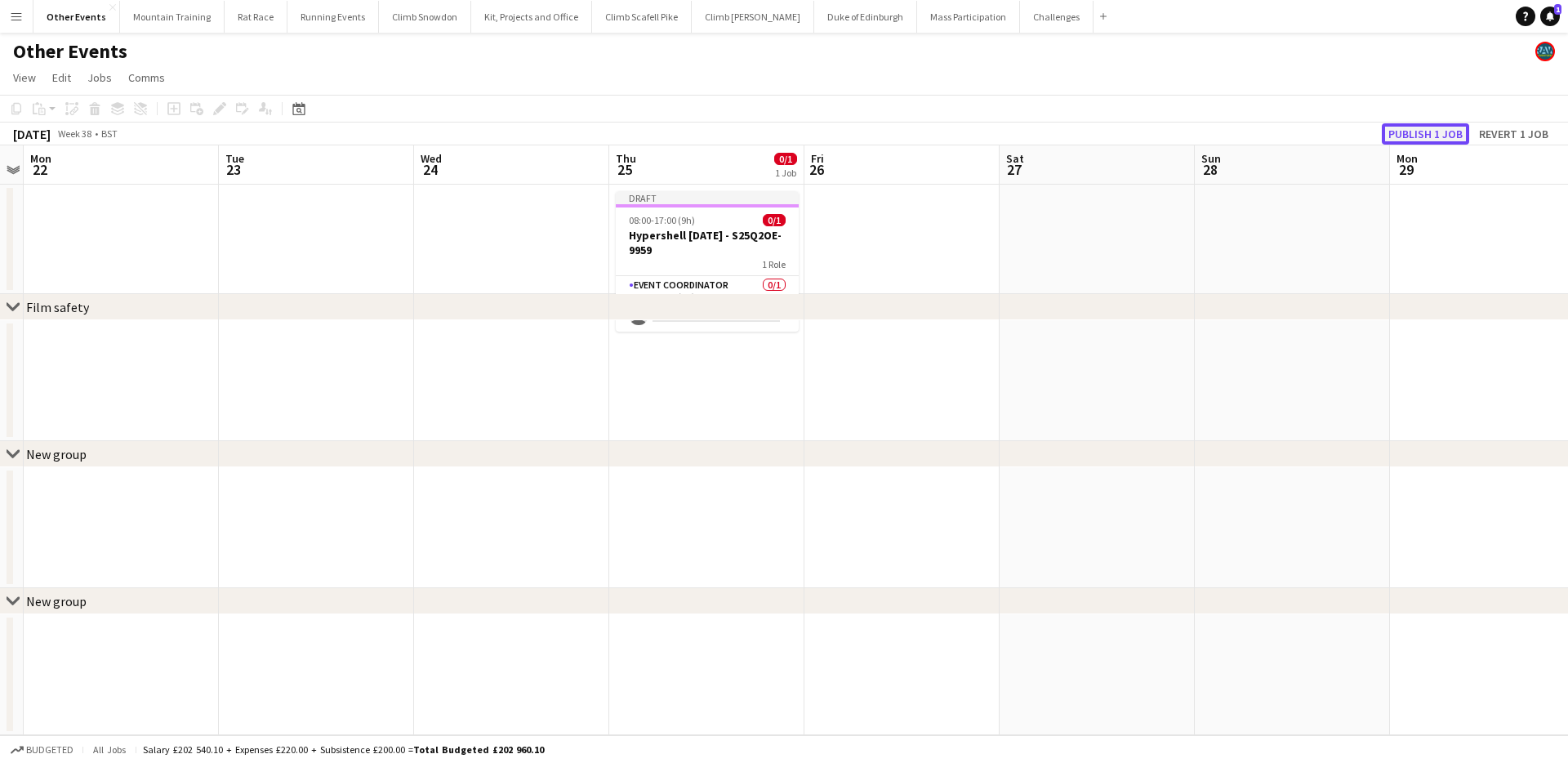
click at [1394, 134] on button "Publish 1 job" at bounding box center [1424, 134] width 87 height 22
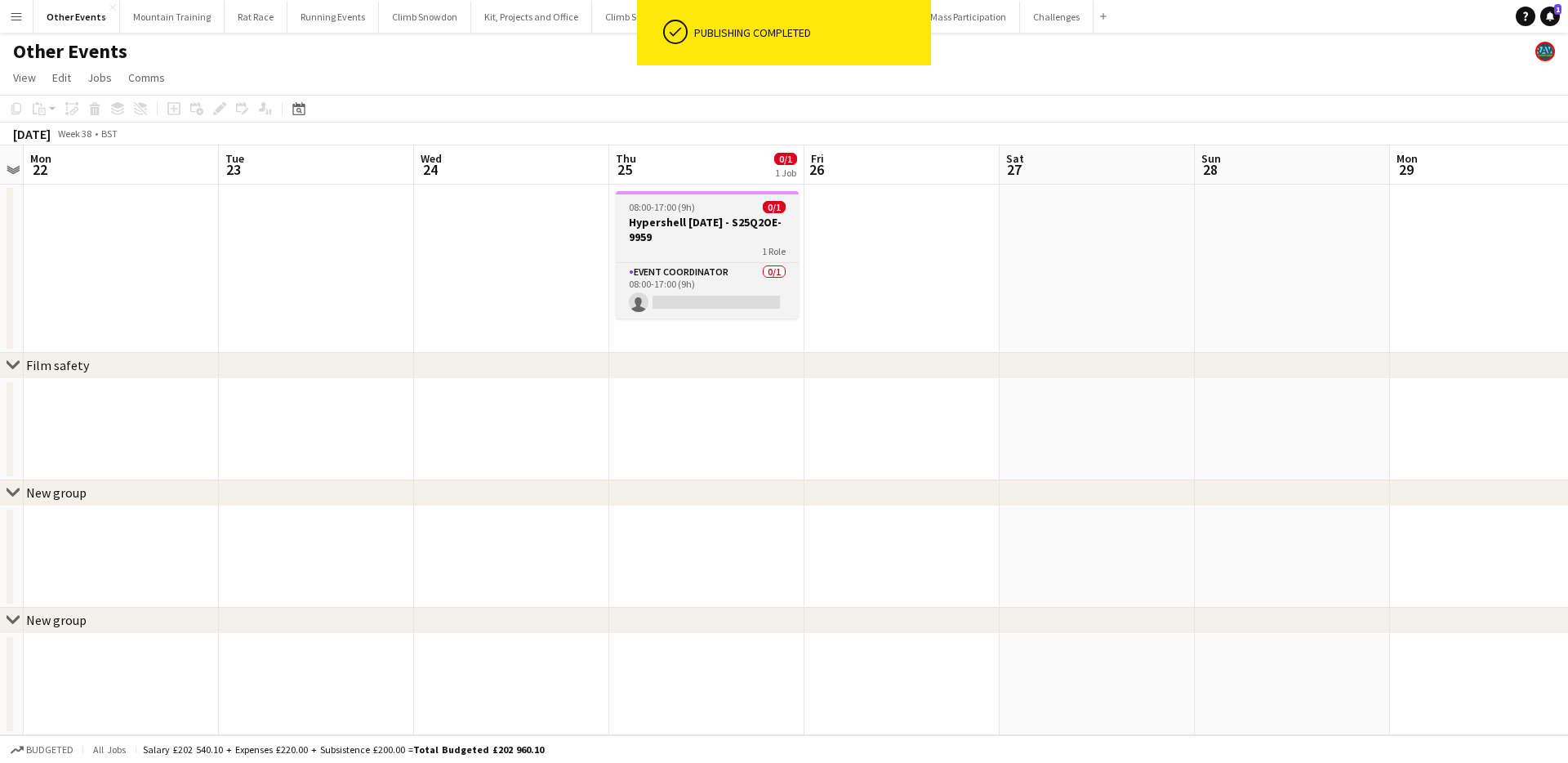
click at [711, 226] on h3 "Hypershell Media Day - S25Q2OE-9959" at bounding box center [707, 229] width 183 height 30
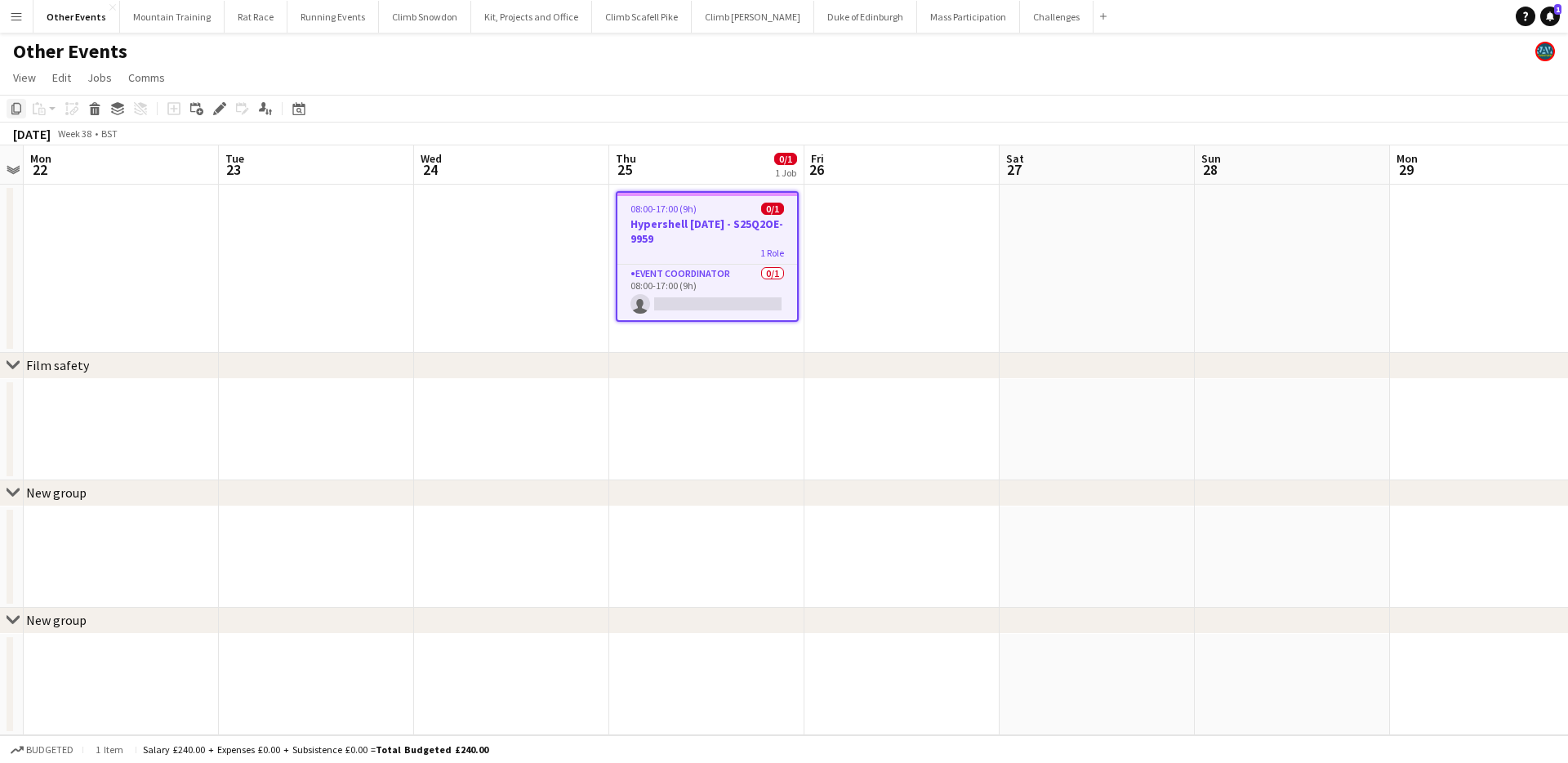
click at [20, 107] on icon "Copy" at bounding box center [16, 109] width 13 height 13
click at [530, 219] on app-date-cell at bounding box center [511, 268] width 195 height 168
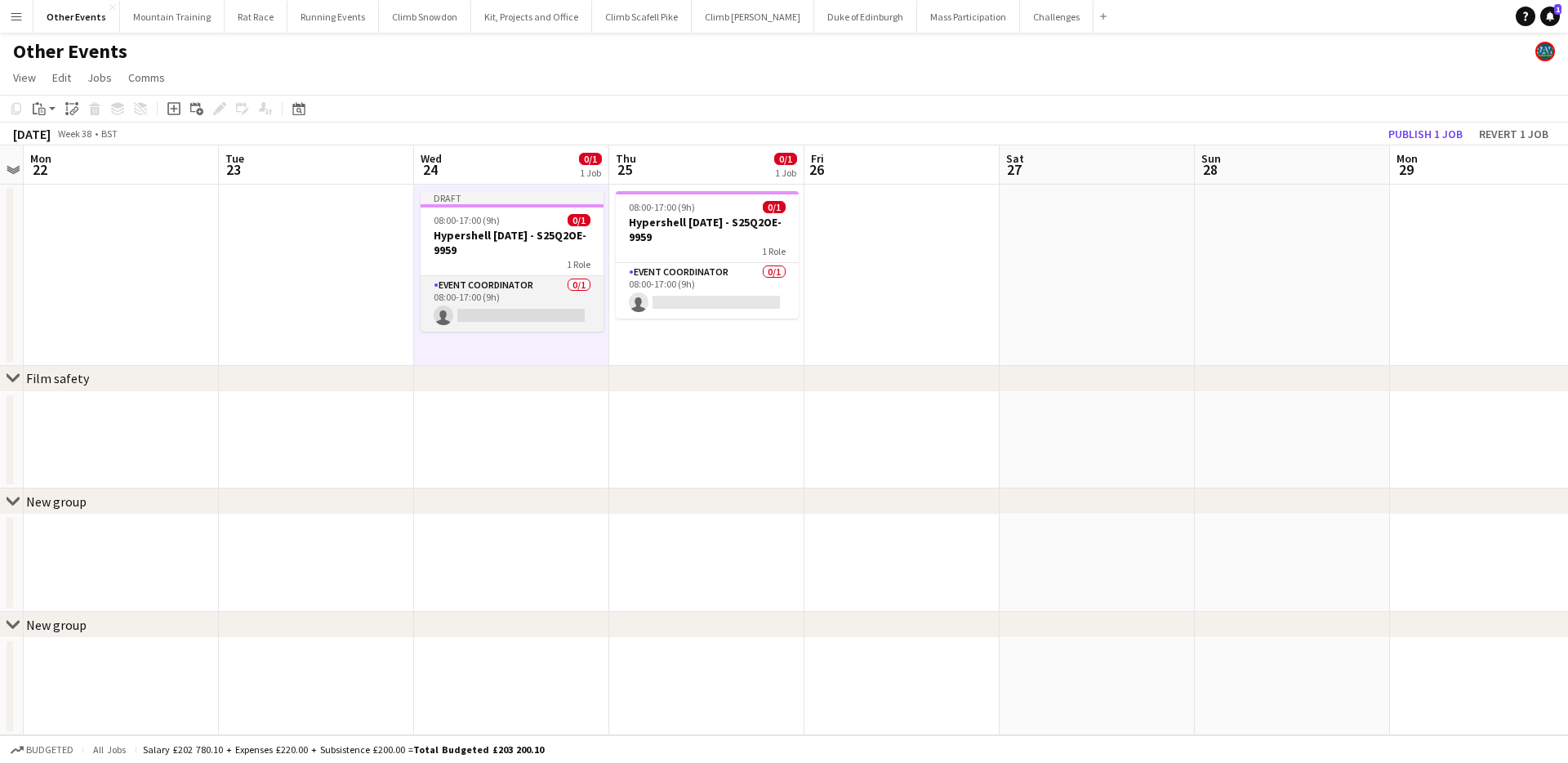
click at [536, 302] on app-card-role "Event Coordinator 0/1 08:00-17:00 (9h) single-neutral-actions" at bounding box center [512, 303] width 183 height 56
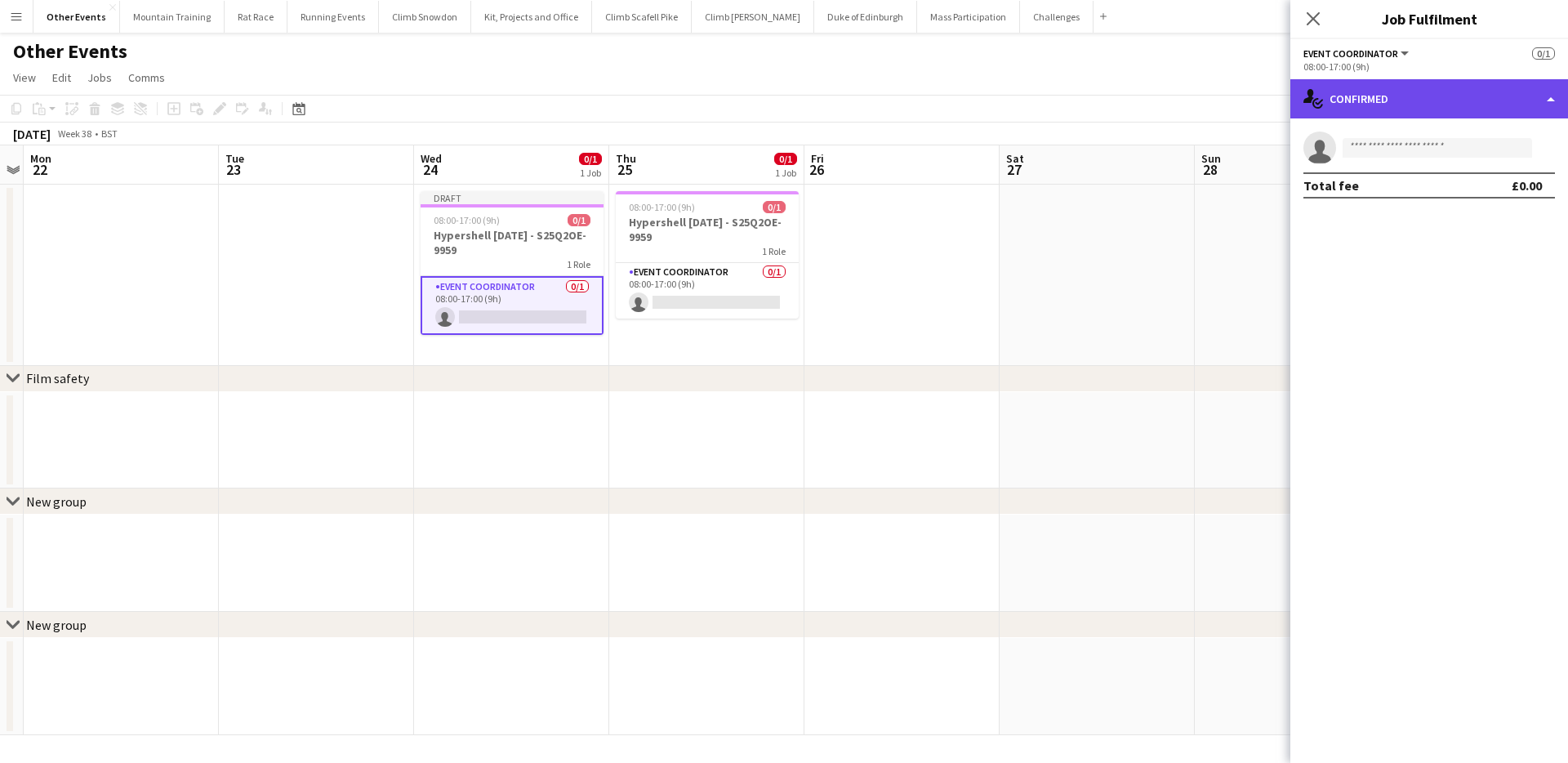
click at [1460, 97] on div "single-neutral-actions-check-2 Confirmed" at bounding box center [1428, 99] width 277 height 39
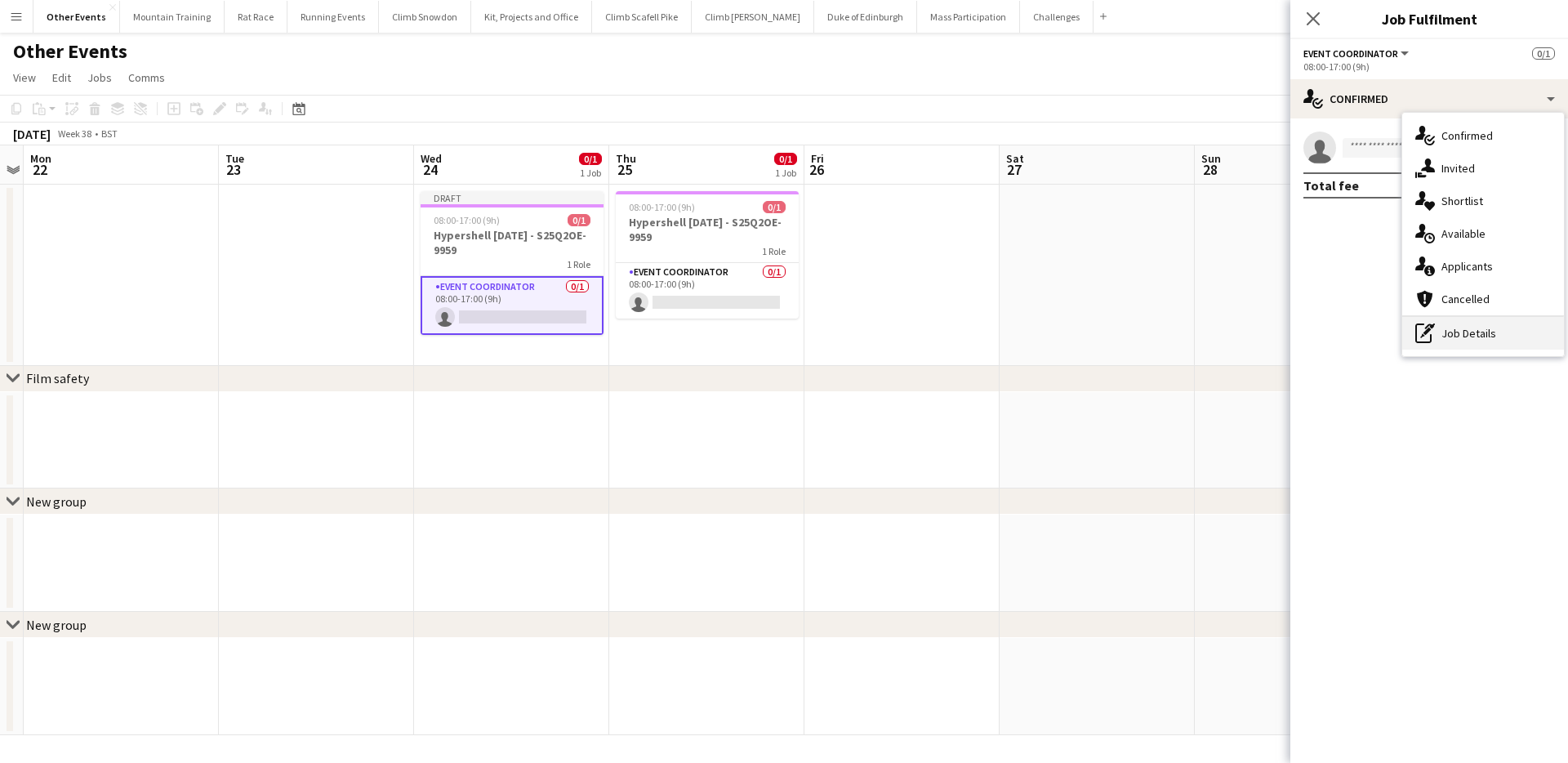
click at [1479, 320] on div "pen-write Job Details" at bounding box center [1483, 333] width 162 height 32
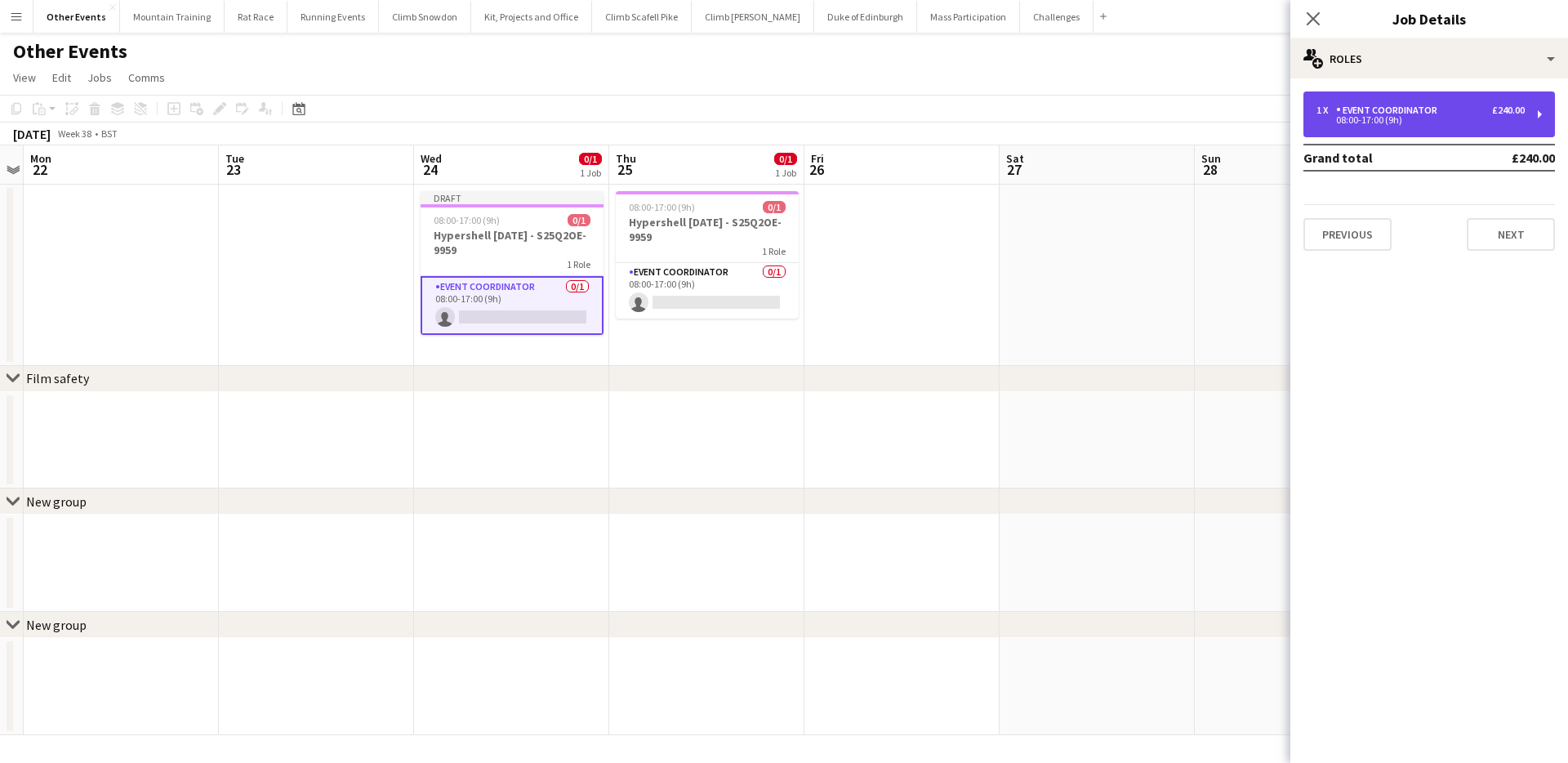
click at [1414, 115] on div "Event Coordinator" at bounding box center [1389, 110] width 108 height 12
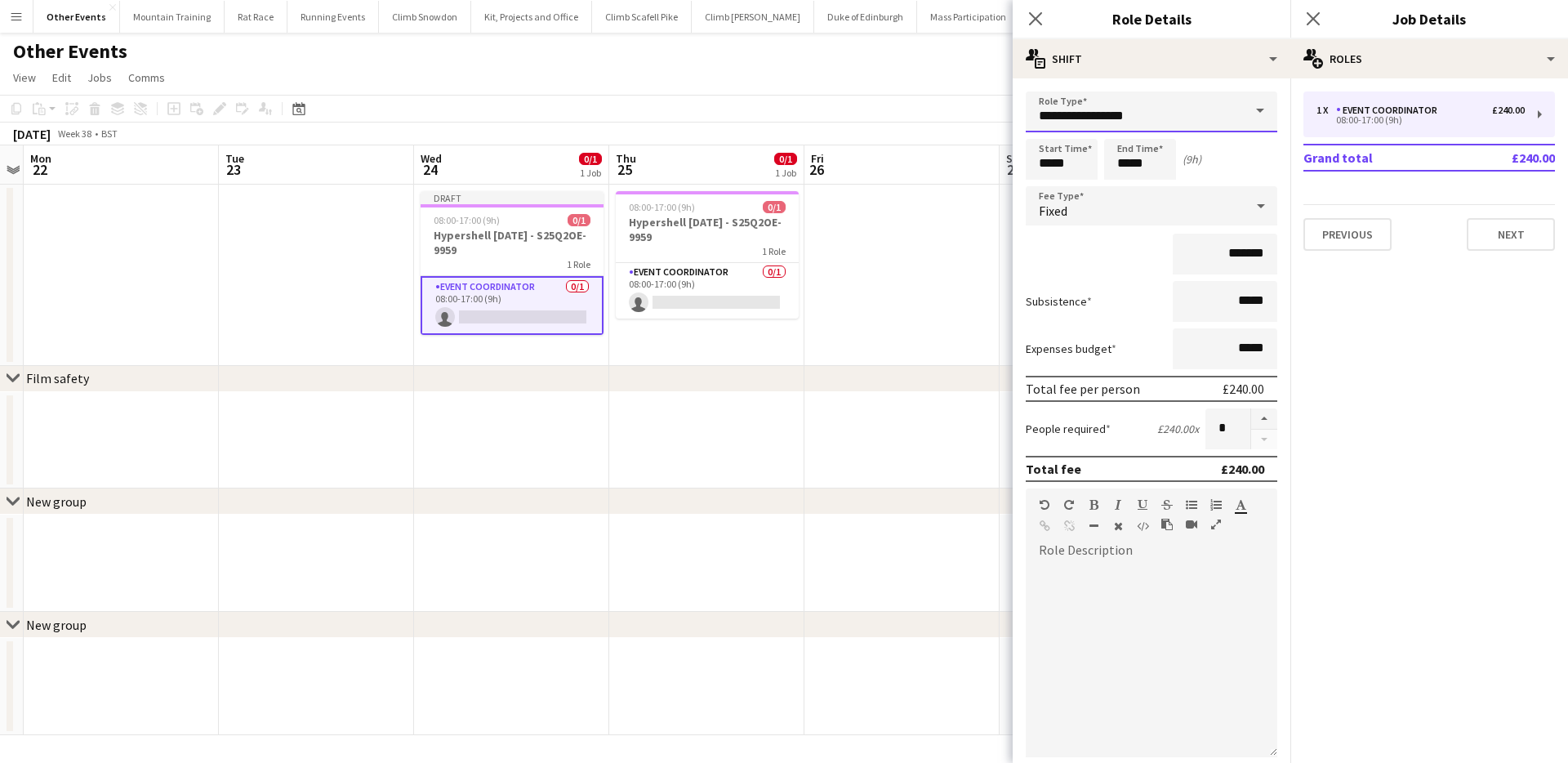
click at [1116, 104] on input "**********" at bounding box center [1152, 111] width 251 height 40
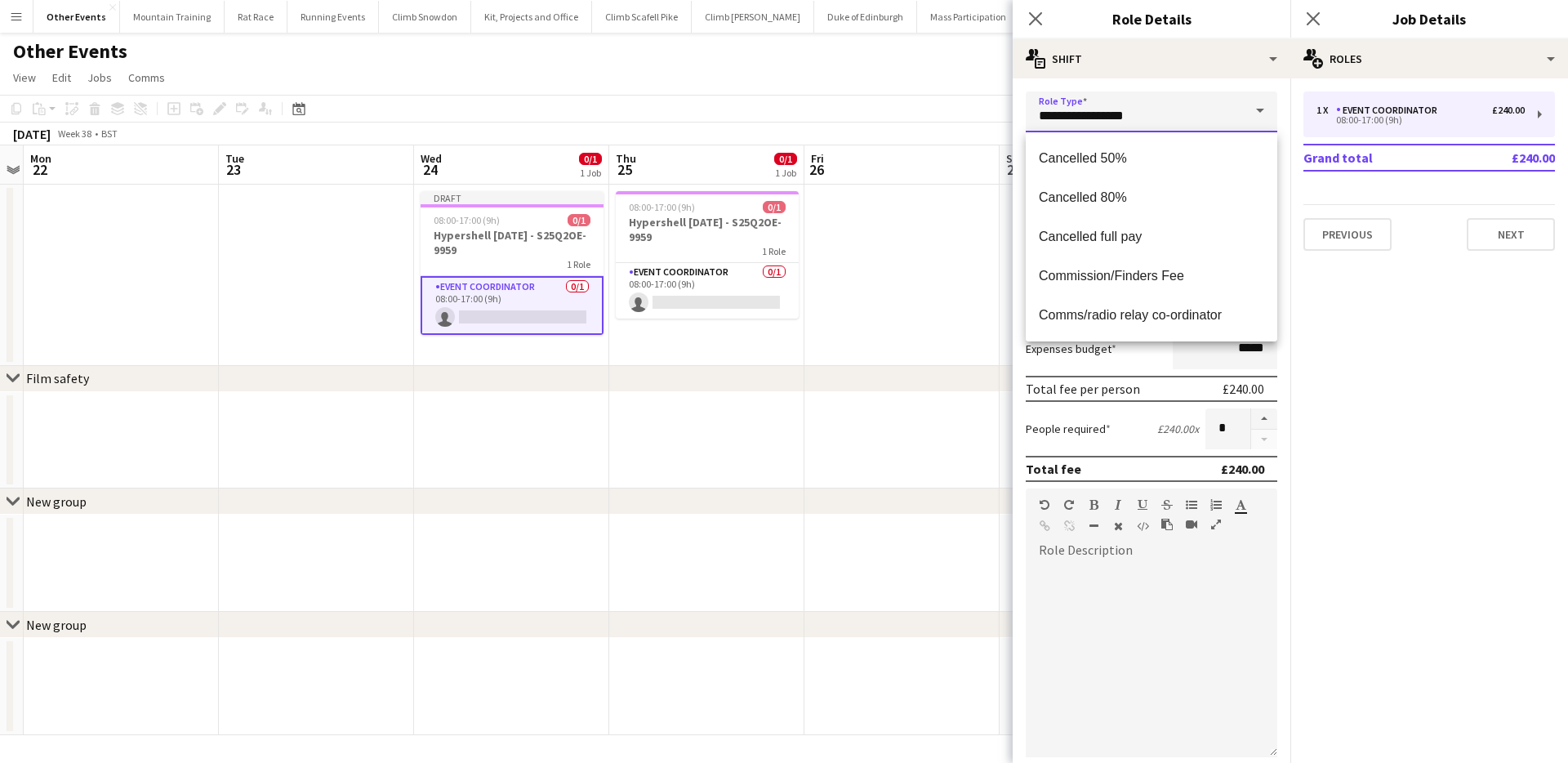
click at [1116, 104] on input "**********" at bounding box center [1152, 111] width 251 height 40
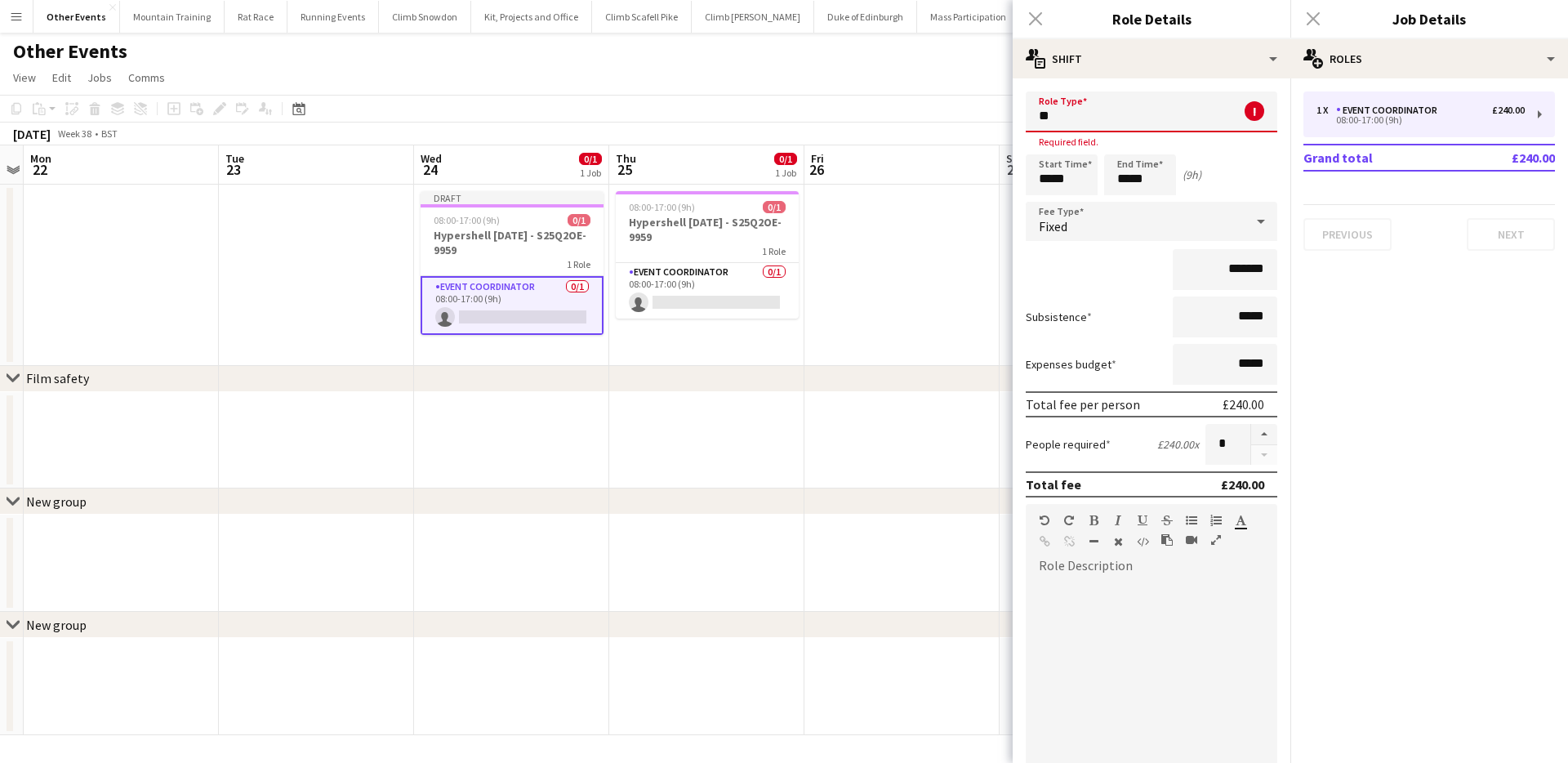
type input "*"
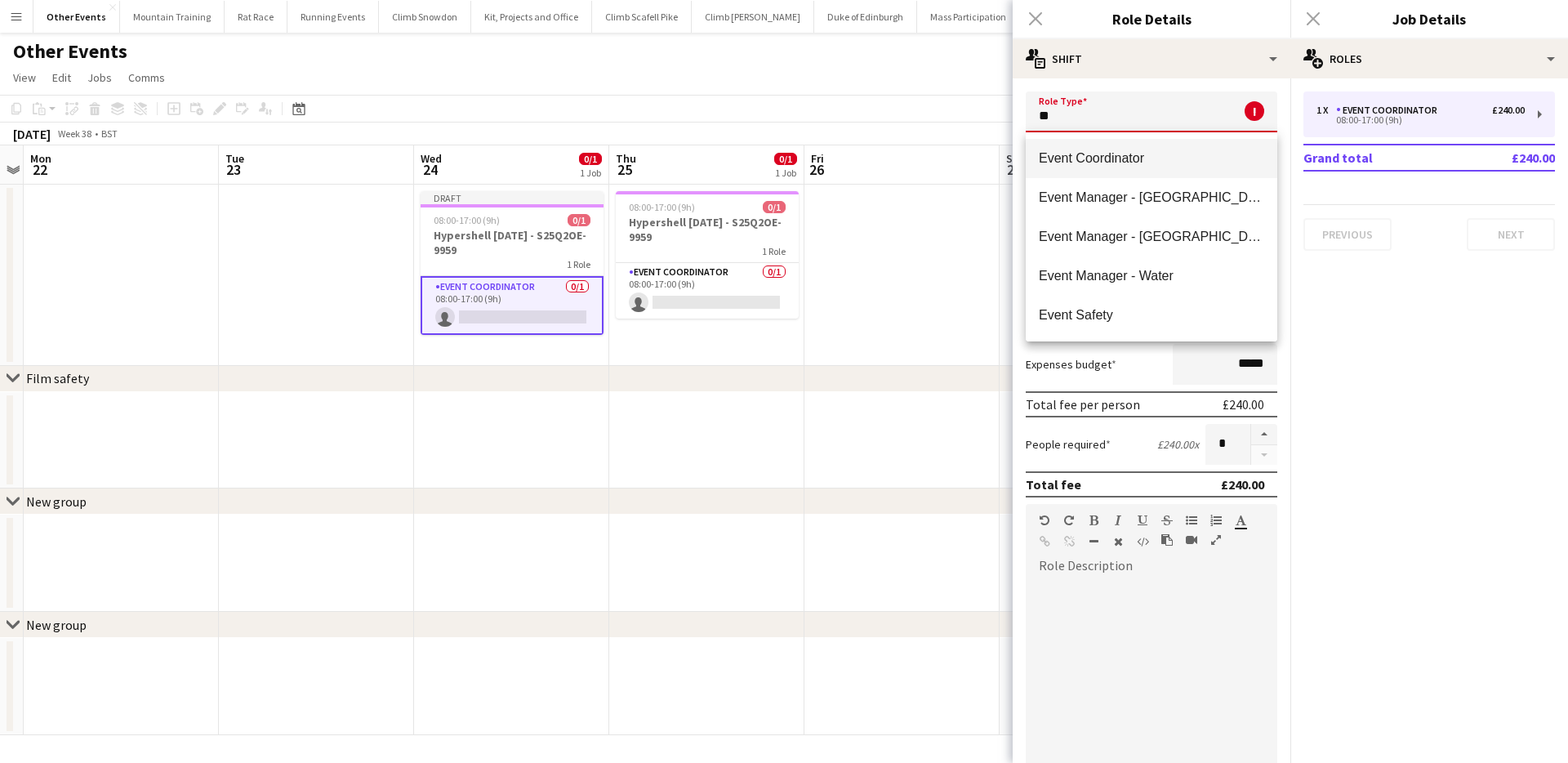
click at [1126, 150] on span "Event Coordinator" at bounding box center [1151, 157] width 225 height 15
type input "**********"
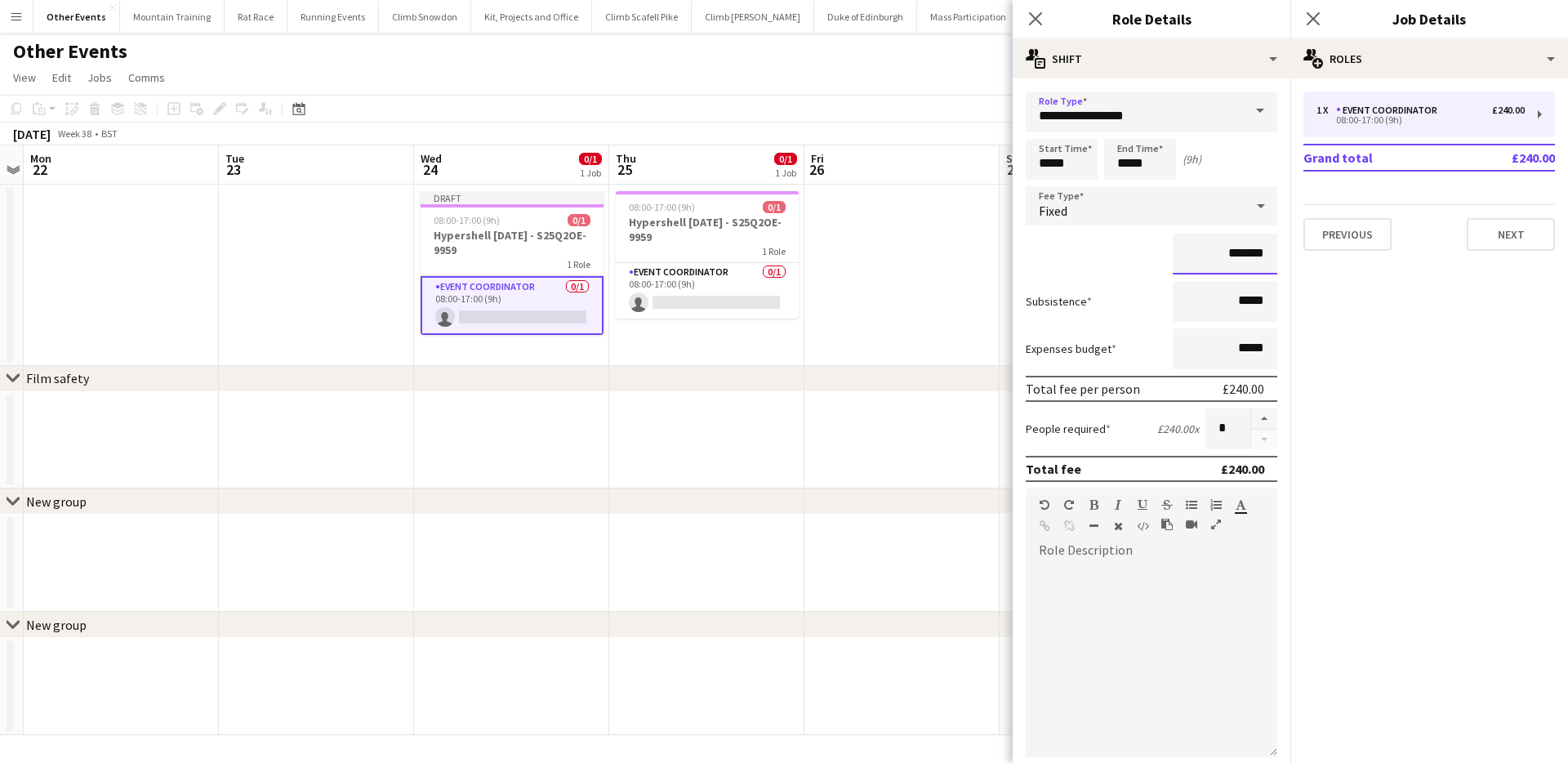
click at [1234, 249] on input "*******" at bounding box center [1224, 253] width 104 height 40
type input "*****"
click at [1347, 333] on mat-expansion-panel "pencil3 General details 1 x Event Coordinator £240.00 08:00-17:00 (9h) Grand to…" at bounding box center [1428, 420] width 277 height 684
click at [1048, 162] on input "*****" at bounding box center [1062, 159] width 72 height 40
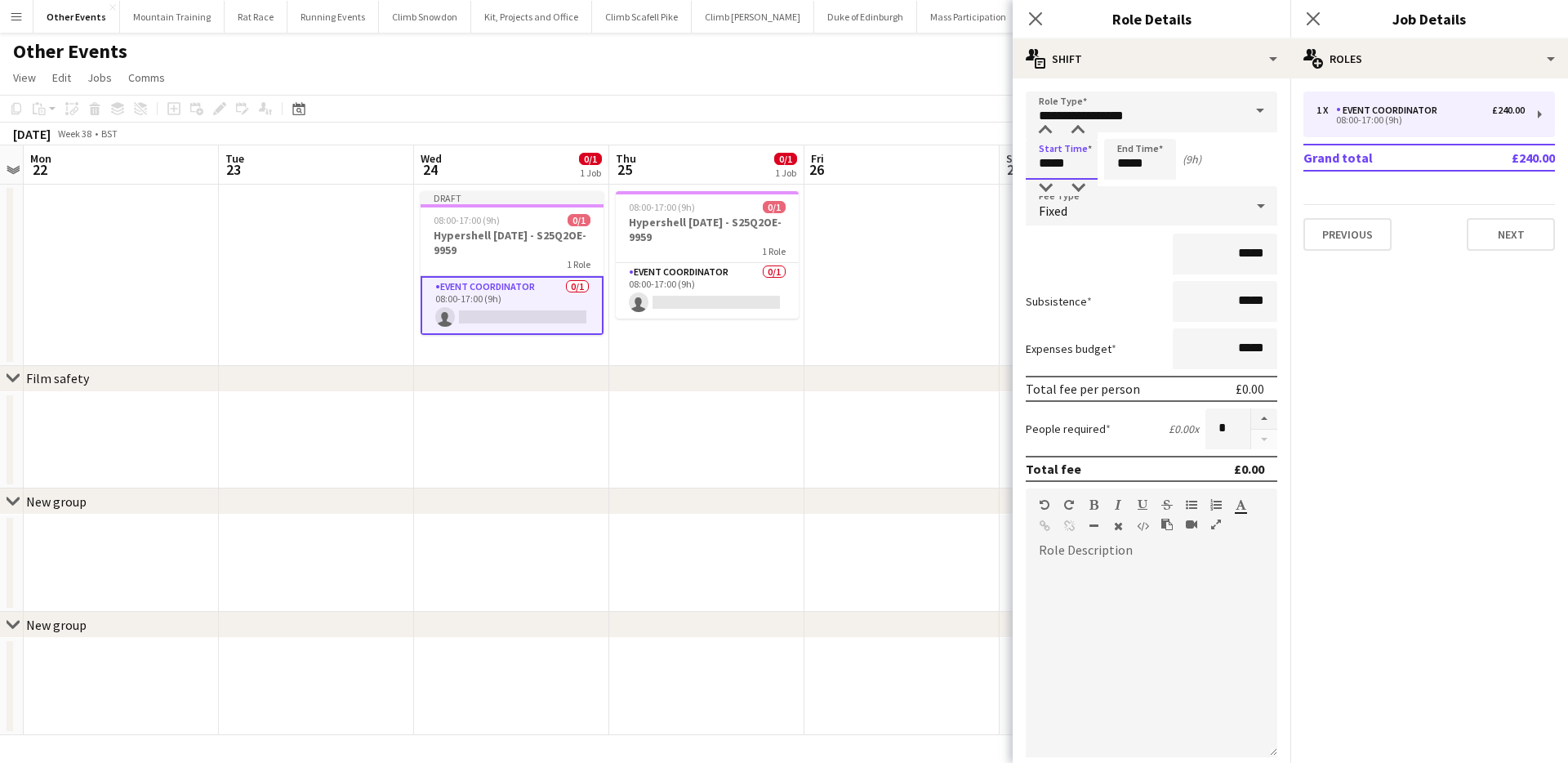
click at [1048, 162] on input "*****" at bounding box center [1062, 159] width 72 height 40
click at [1047, 186] on div at bounding box center [1045, 188] width 32 height 16
click at [1046, 132] on div at bounding box center [1045, 130] width 32 height 16
click at [1045, 131] on div at bounding box center [1045, 130] width 32 height 16
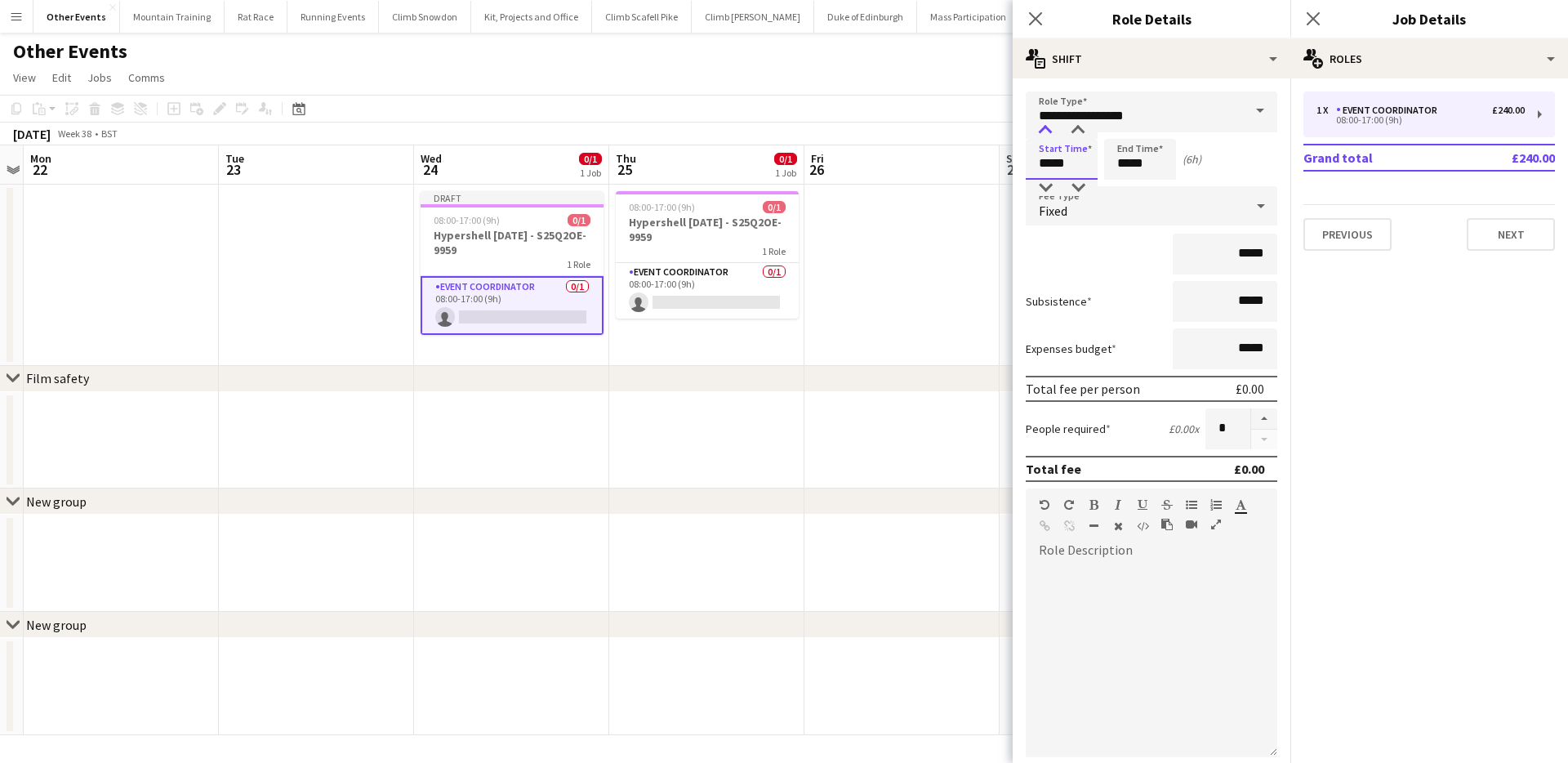
click at [1045, 131] on div at bounding box center [1045, 130] width 32 height 16
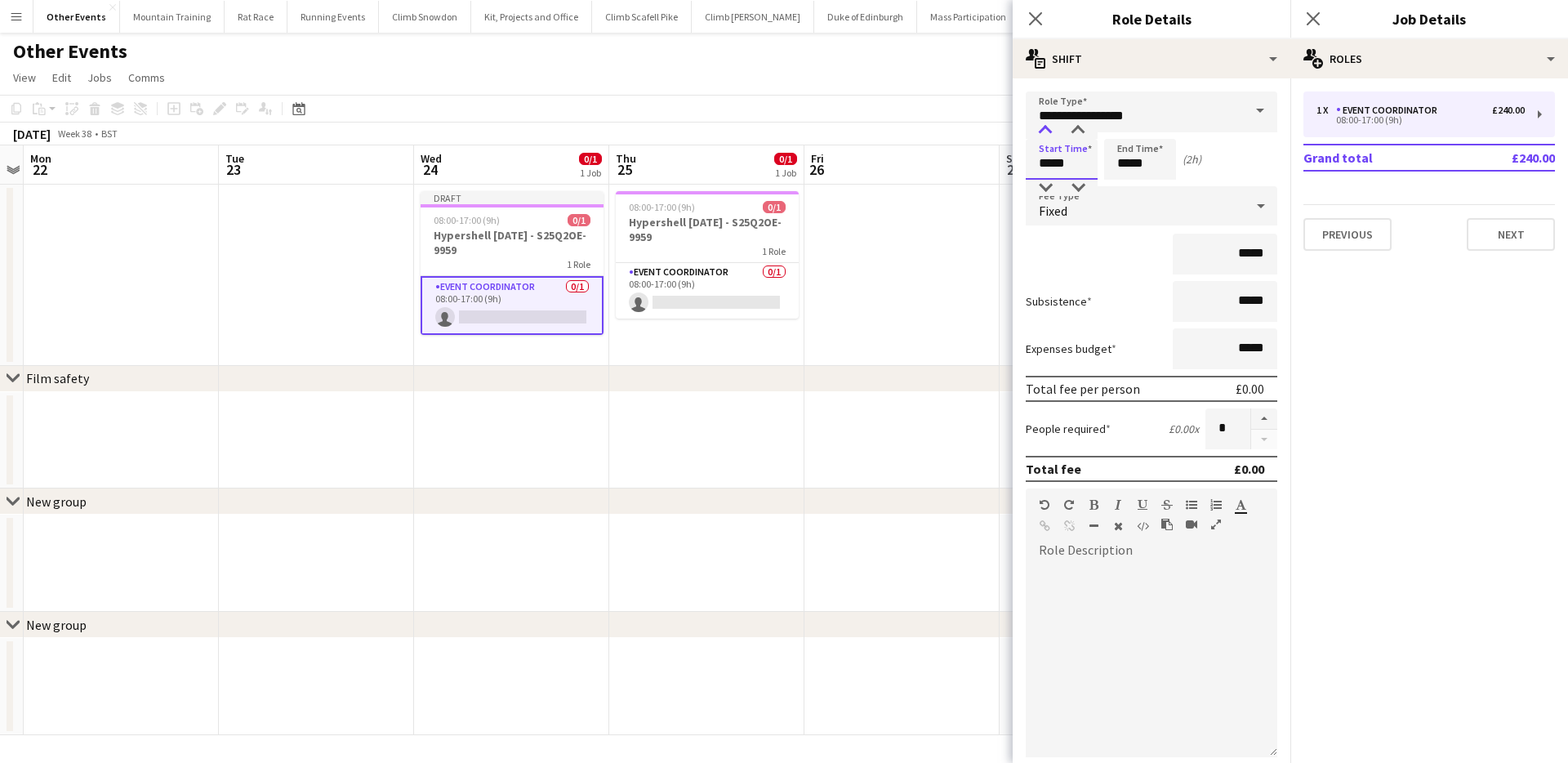
click at [1045, 131] on div at bounding box center [1045, 130] width 32 height 16
type input "*****"
click at [1123, 175] on input "*****" at bounding box center [1140, 159] width 72 height 40
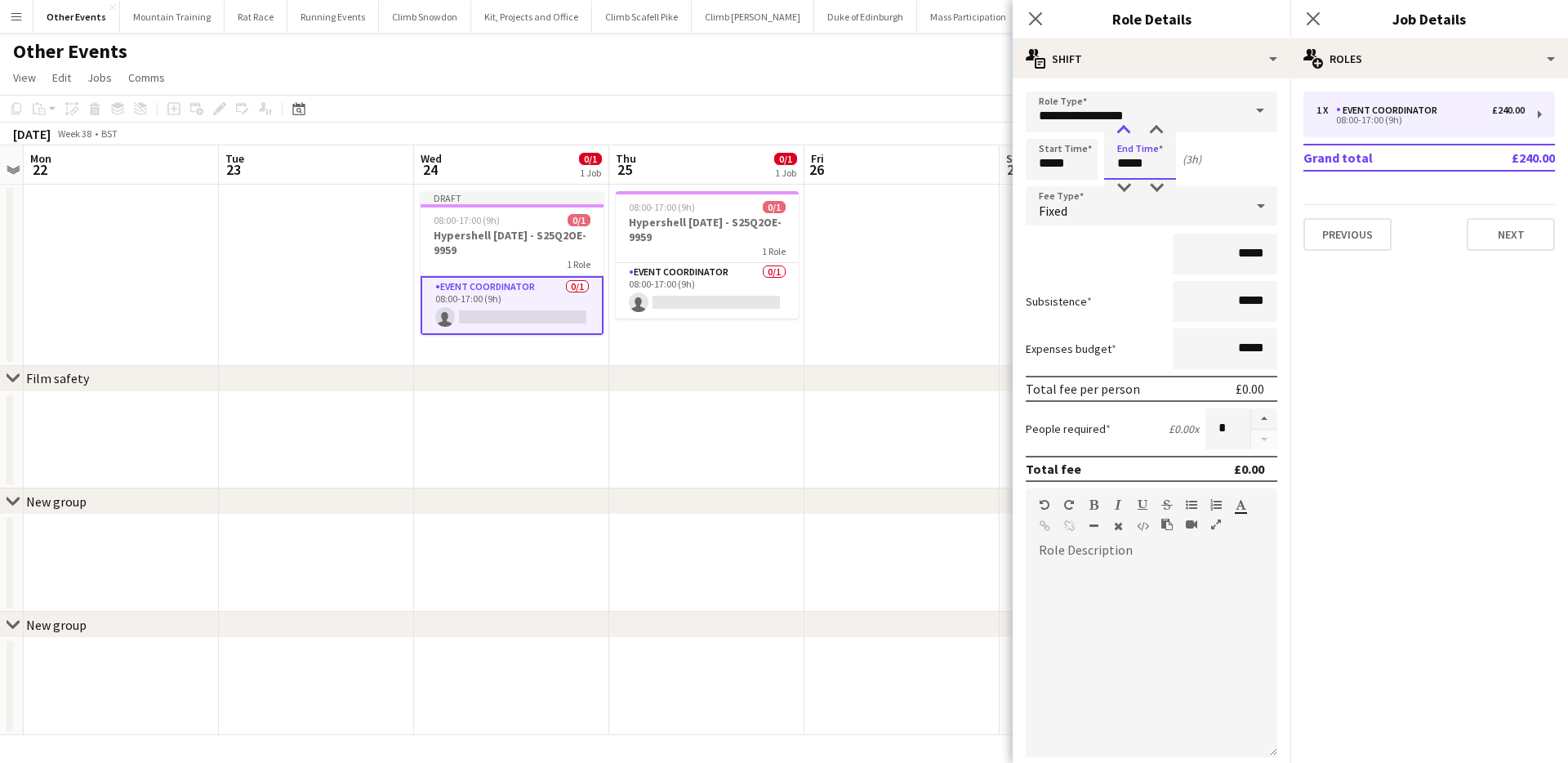
type input "*****"
click at [1120, 129] on div at bounding box center [1124, 130] width 32 height 16
click at [903, 72] on app-page-menu "View Day view expanded Day view collapsed Month view Date picker Jump to today …" at bounding box center [784, 79] width 1568 height 31
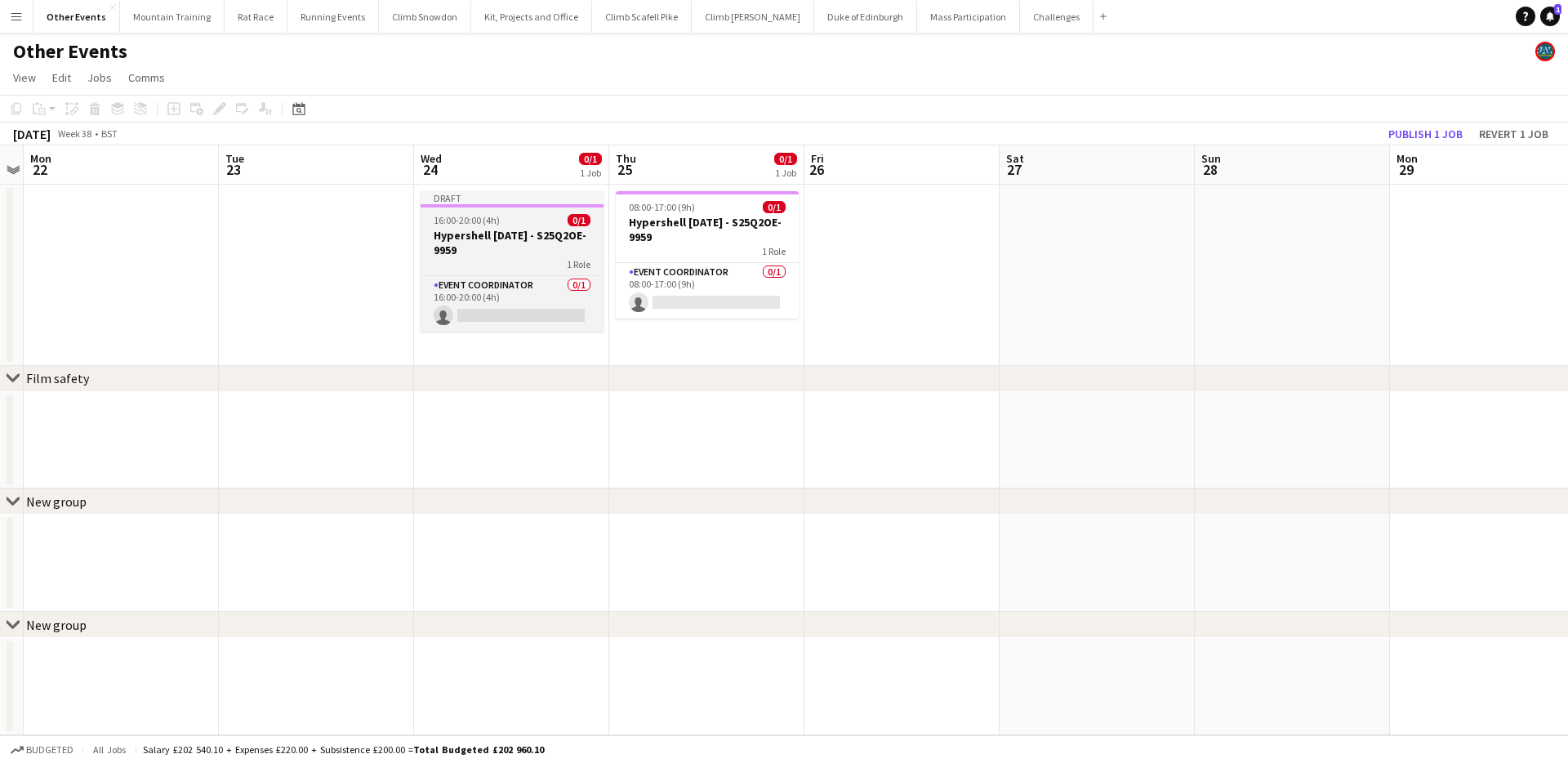
click at [530, 249] on h3 "Hypershell Media Day - S25Q2OE-9959" at bounding box center [512, 242] width 183 height 30
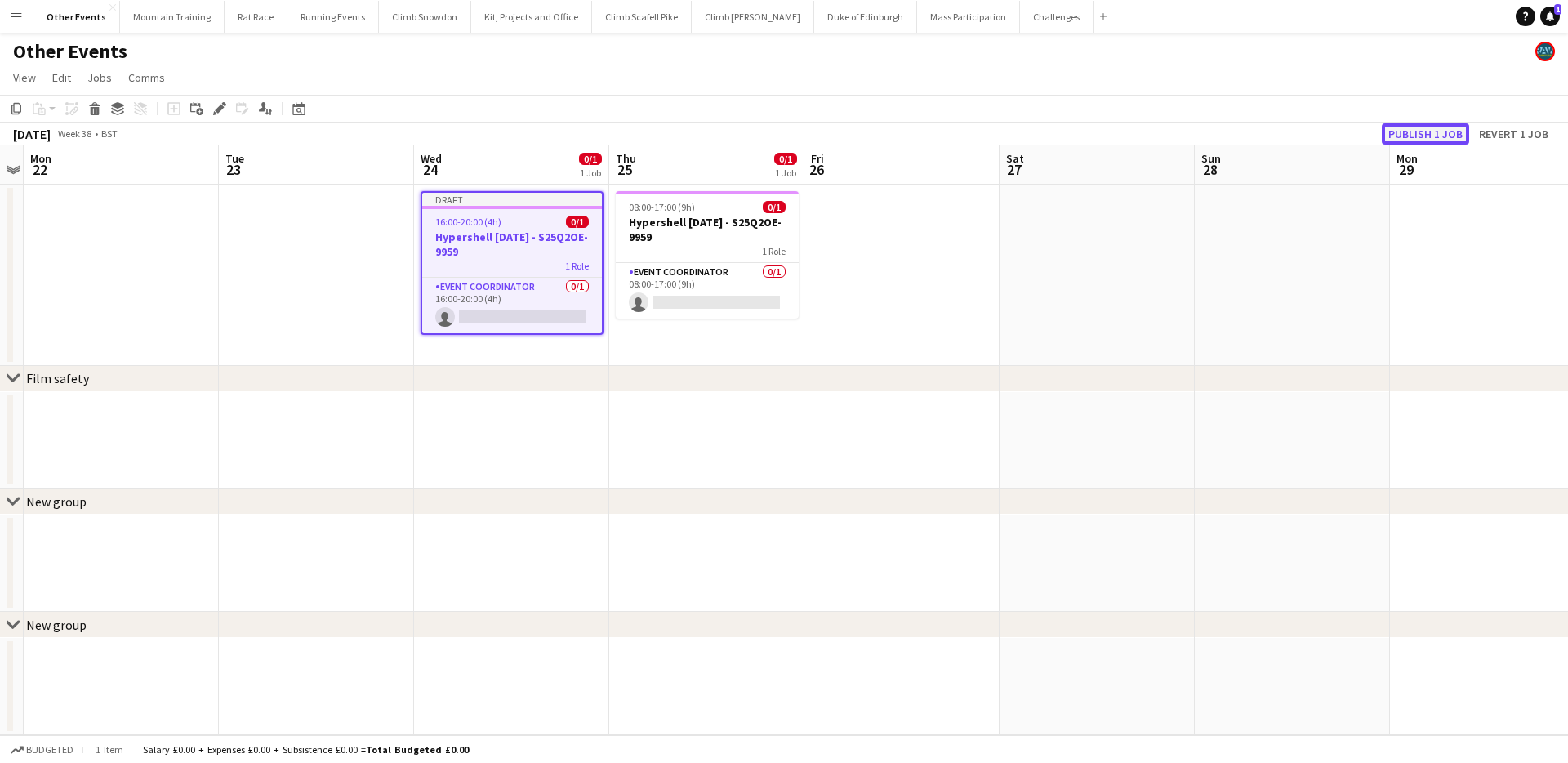
click at [1411, 134] on button "Publish 1 job" at bounding box center [1424, 134] width 87 height 22
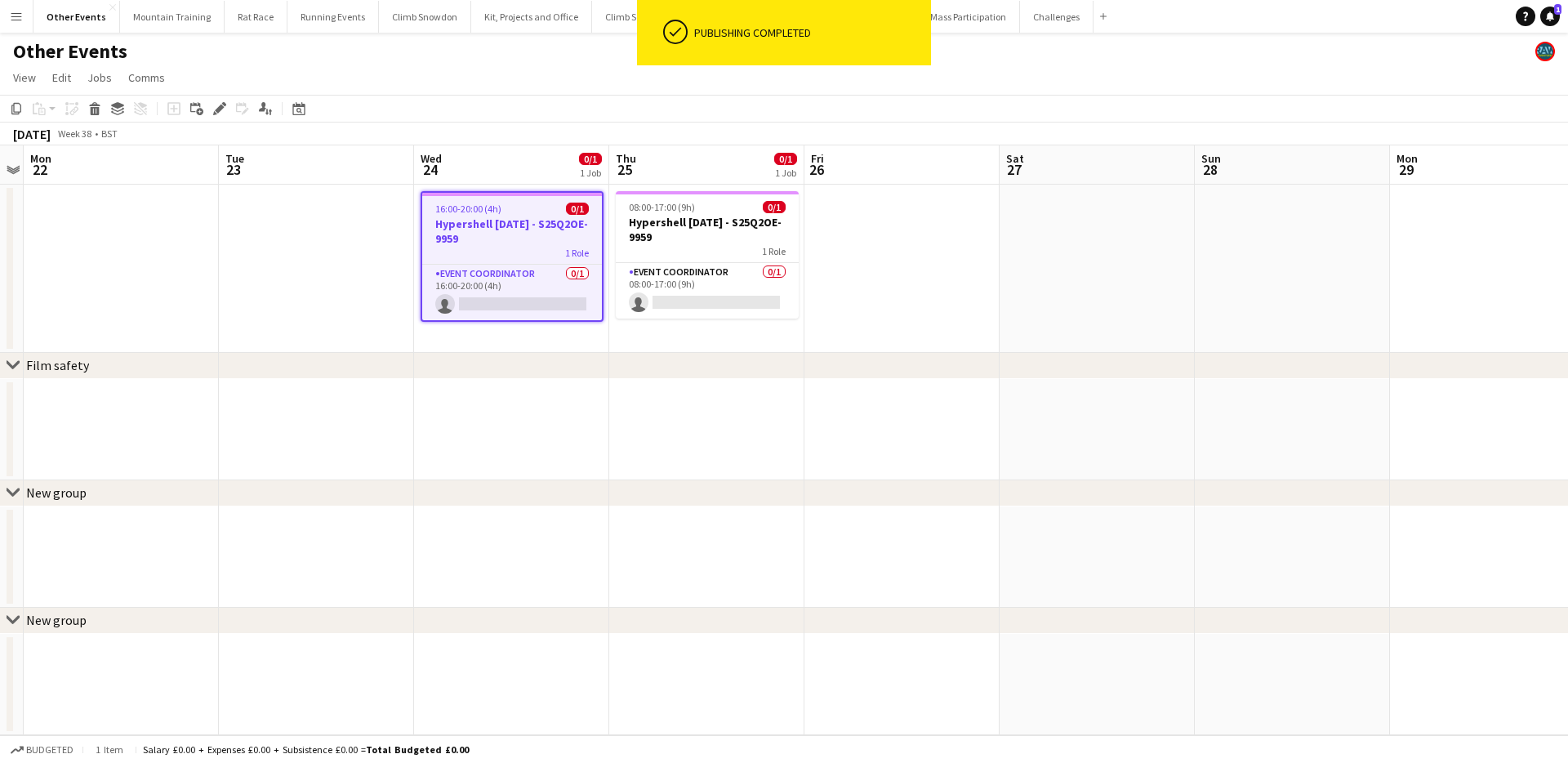
click at [503, 230] on h3 "Hypershell Media Day - S25Q2OE-9959" at bounding box center [512, 231] width 180 height 30
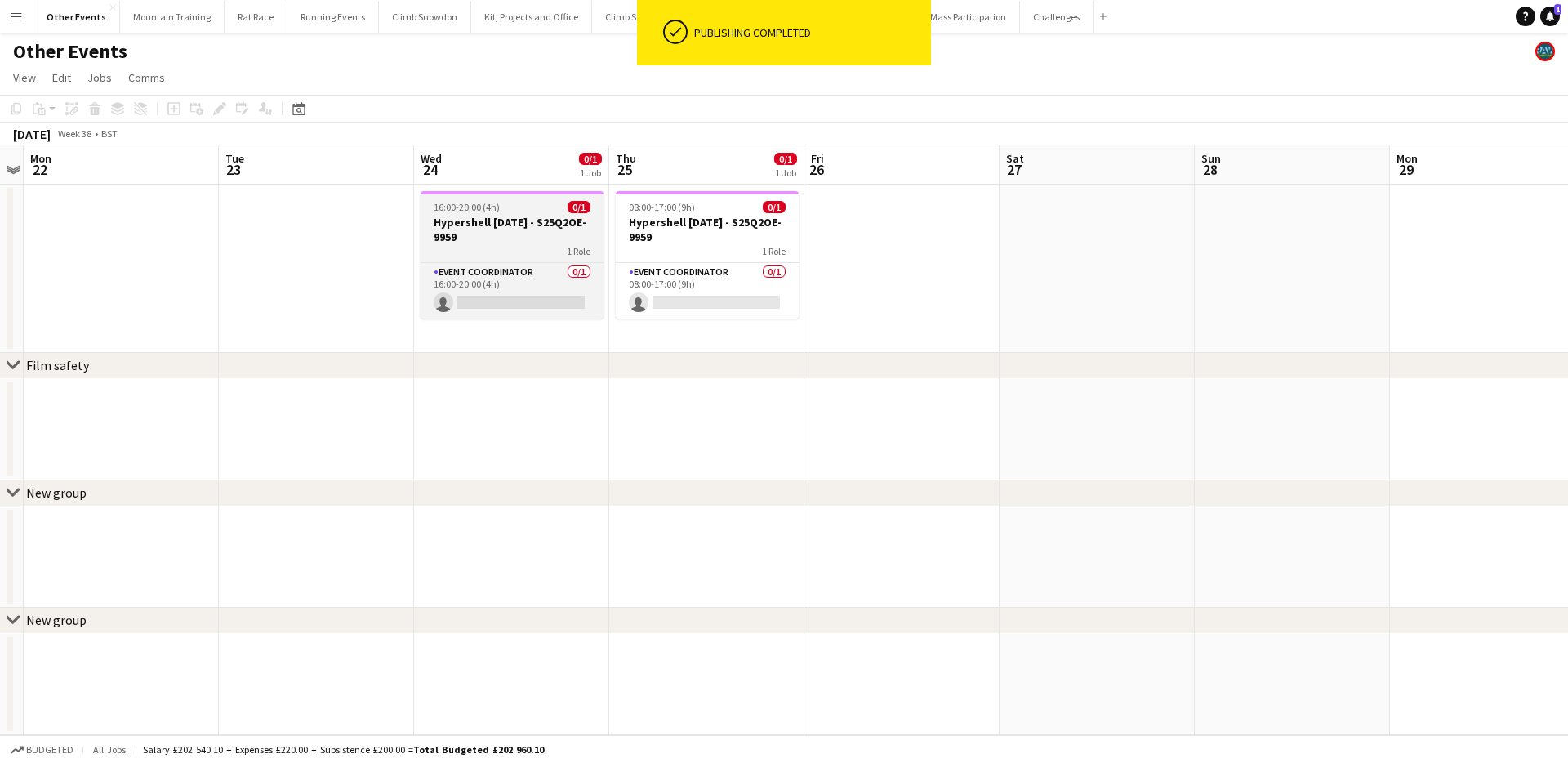
click at [490, 230] on h3 "Hypershell Media Day - S25Q2OE-9959" at bounding box center [512, 229] width 183 height 30
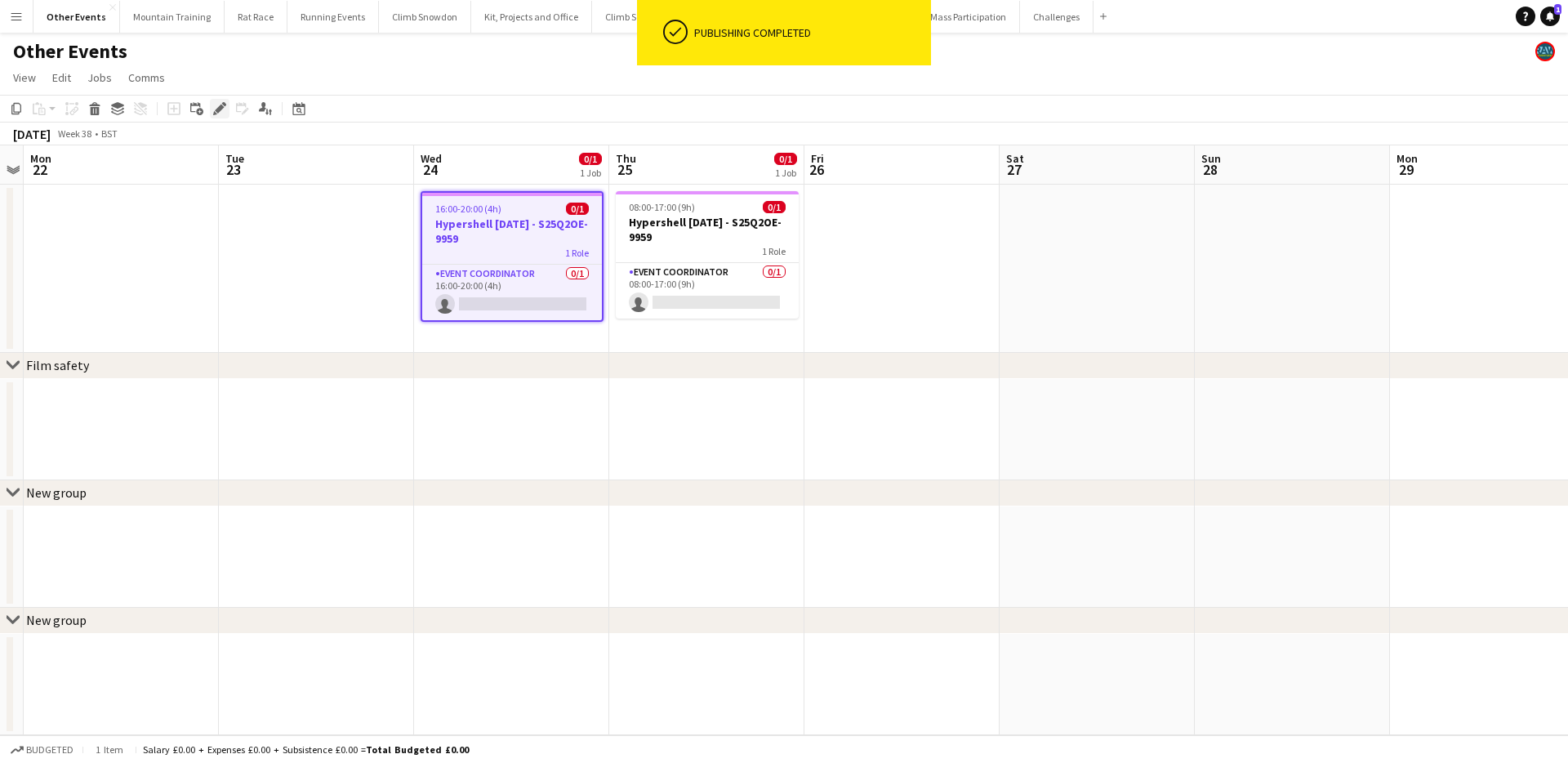
click at [213, 107] on icon "Edit" at bounding box center [219, 109] width 13 height 13
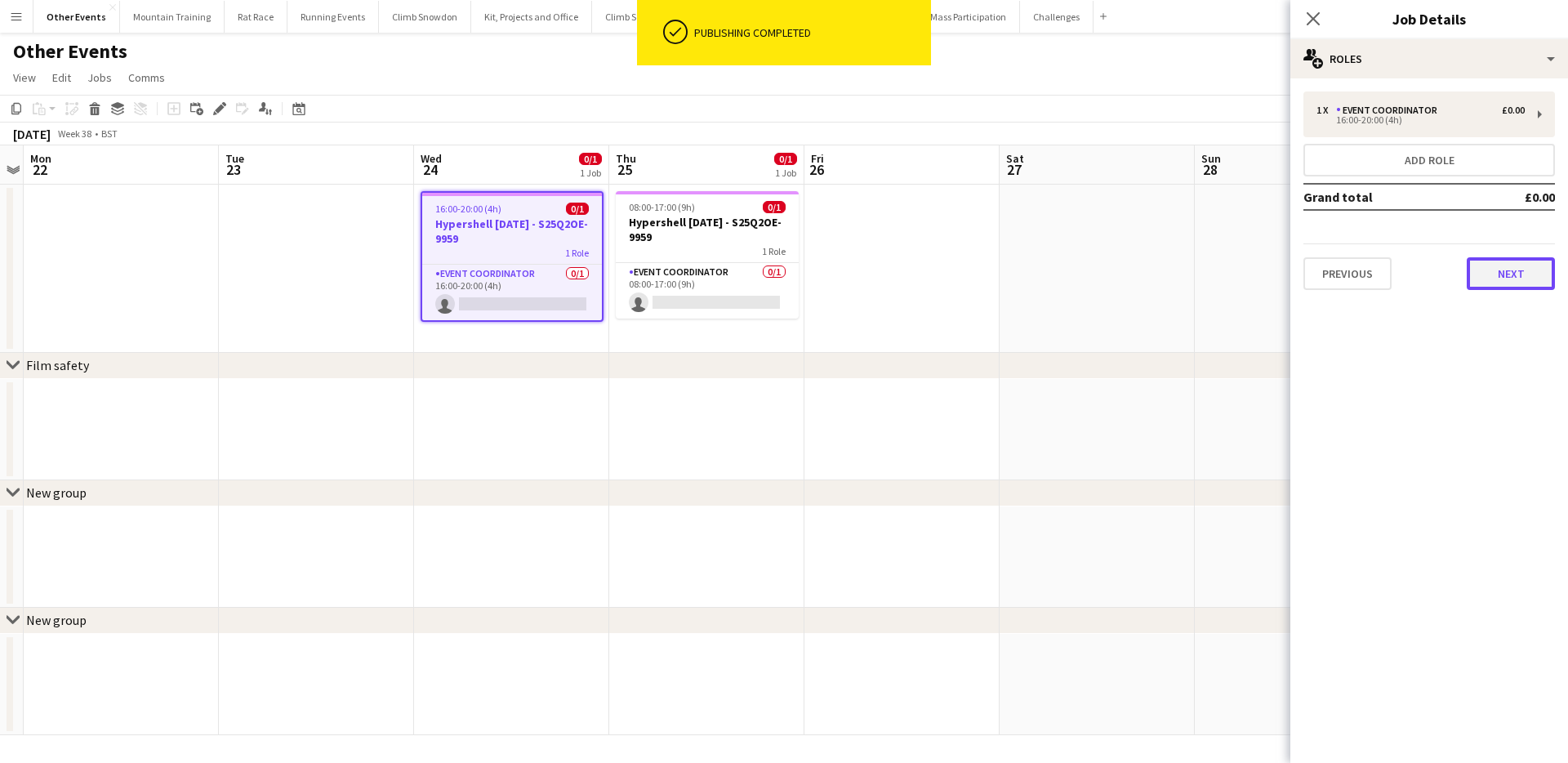
click at [1498, 281] on button "Next" at bounding box center [1511, 274] width 88 height 32
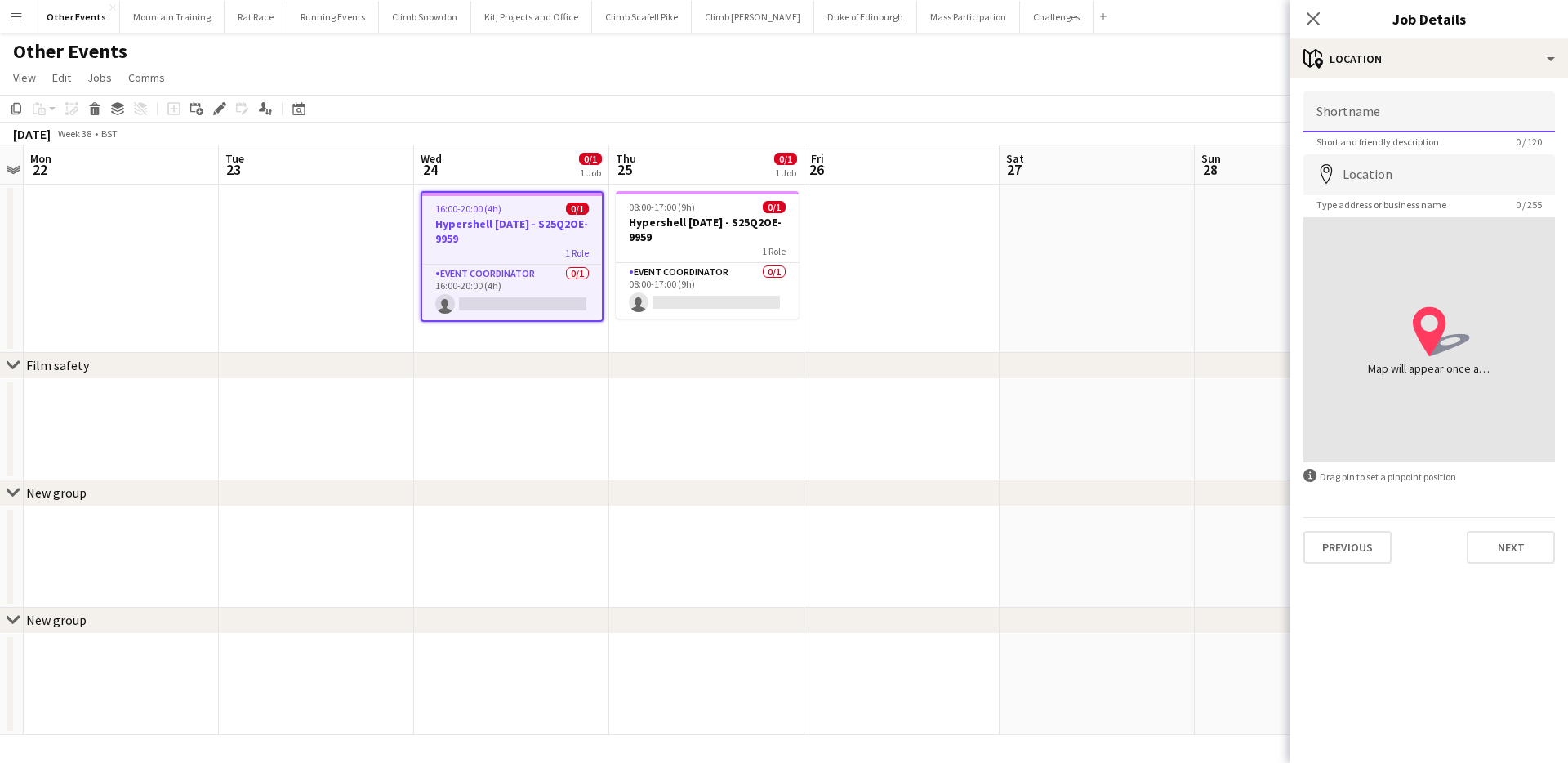
click at [1441, 121] on input "Shortname" at bounding box center [1429, 111] width 251 height 40
click at [537, 142] on div "September 2025 Week 38 • BST" at bounding box center [784, 133] width 1568 height 22
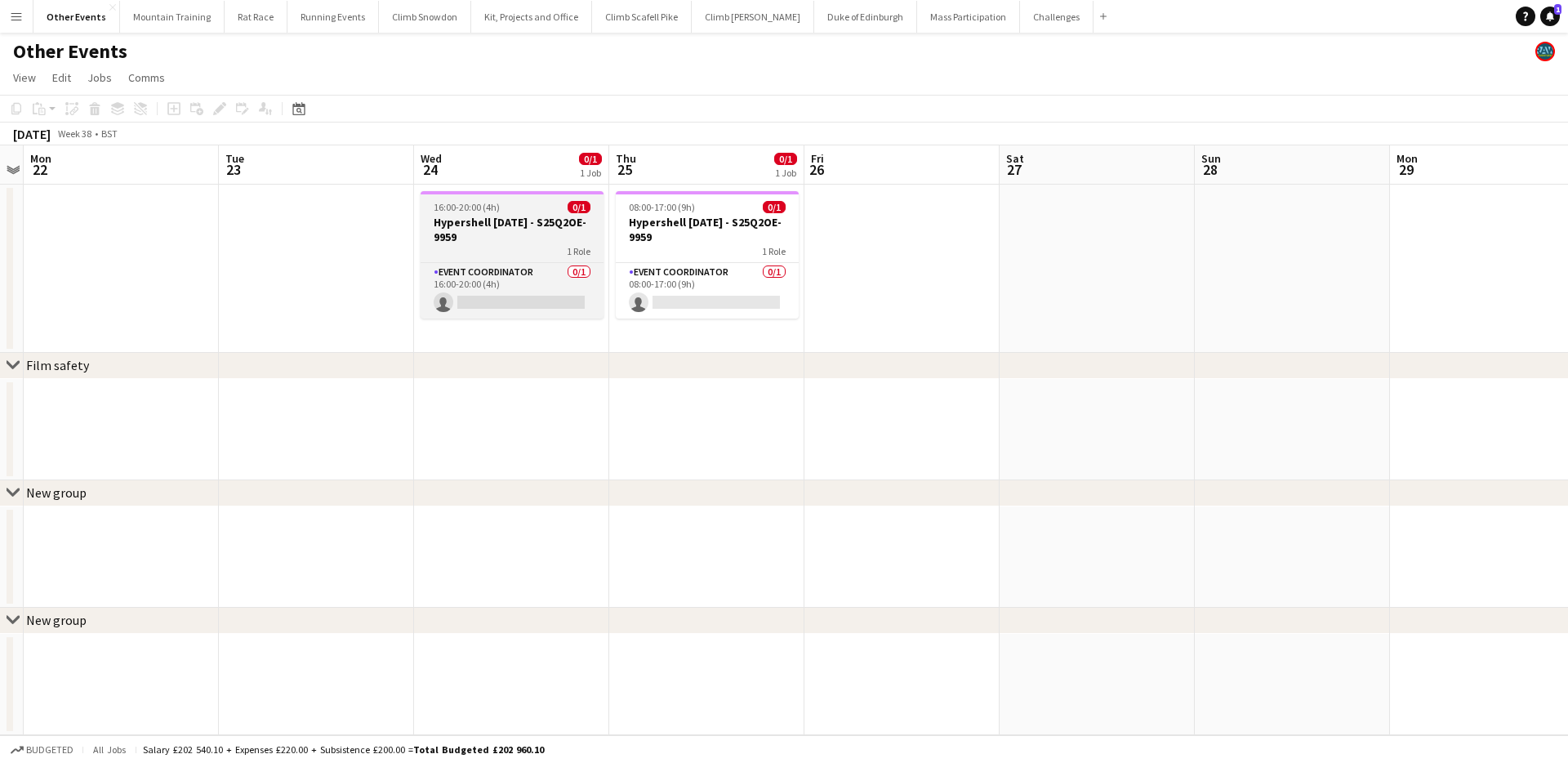
click at [511, 220] on h3 "Hypershell Media Day - S25Q2OE-9959" at bounding box center [512, 229] width 183 height 30
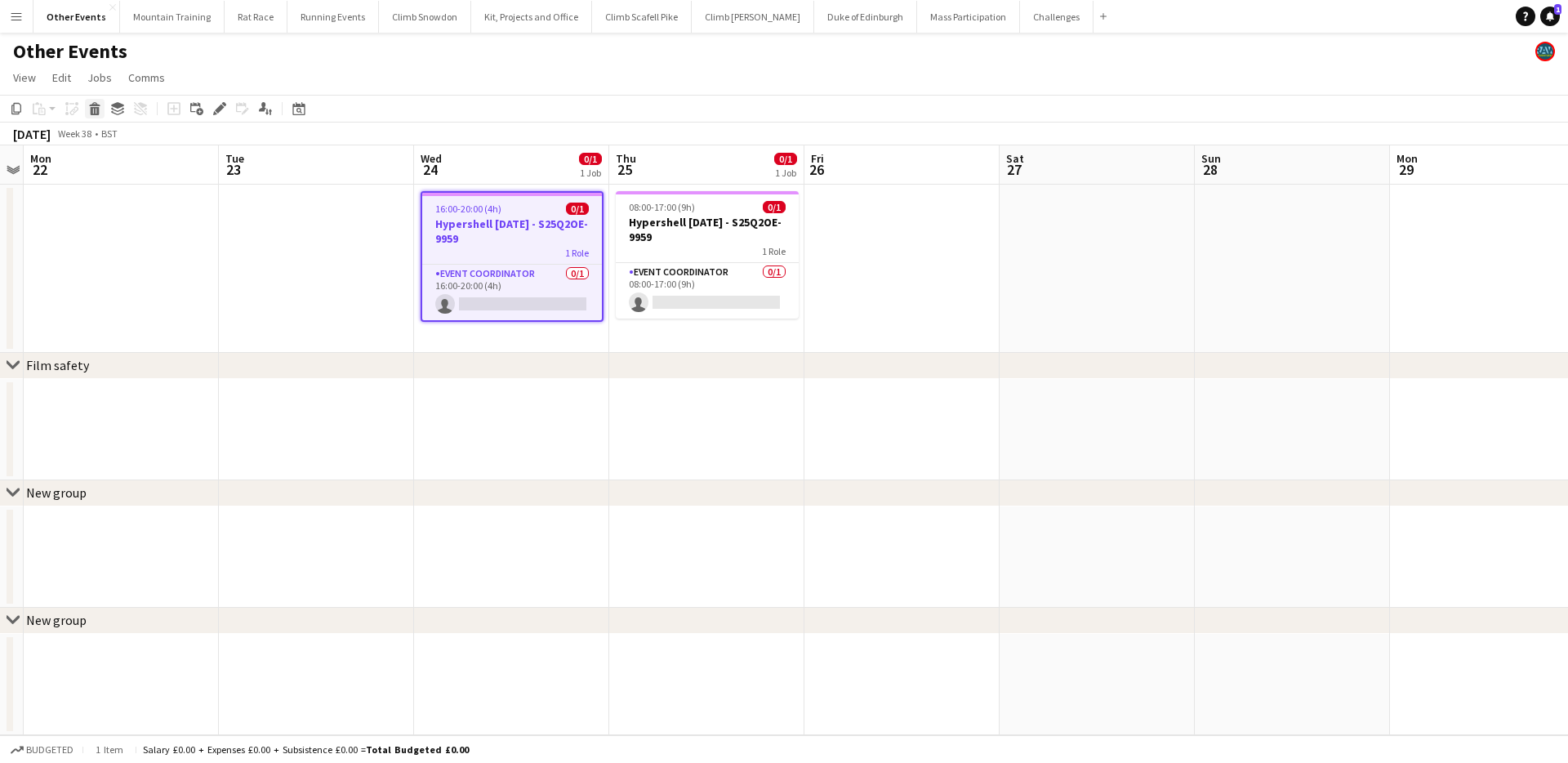
click at [96, 107] on icon at bounding box center [95, 110] width 9 height 8
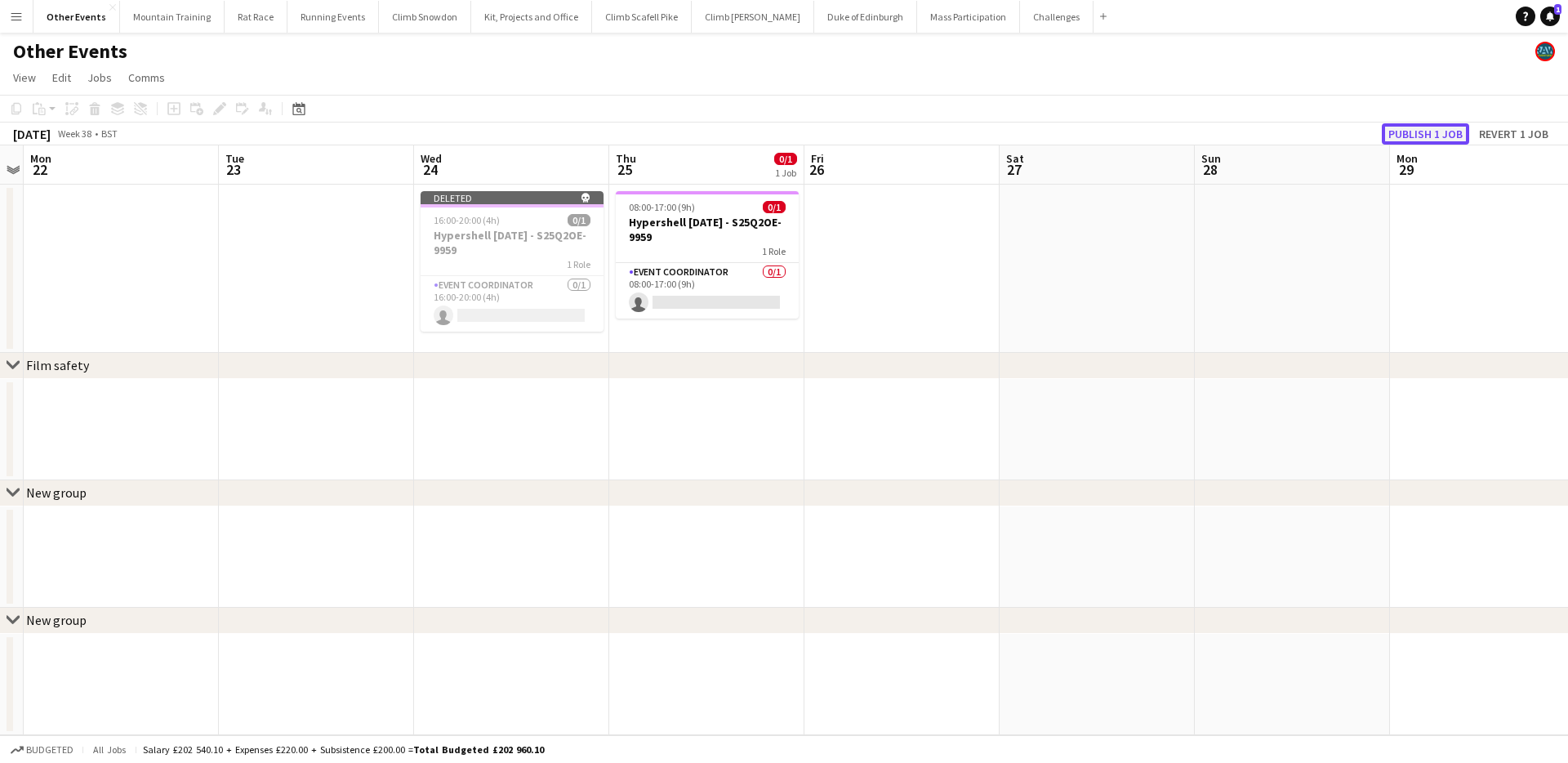
click at [1451, 132] on button "Publish 1 job" at bounding box center [1424, 134] width 87 height 22
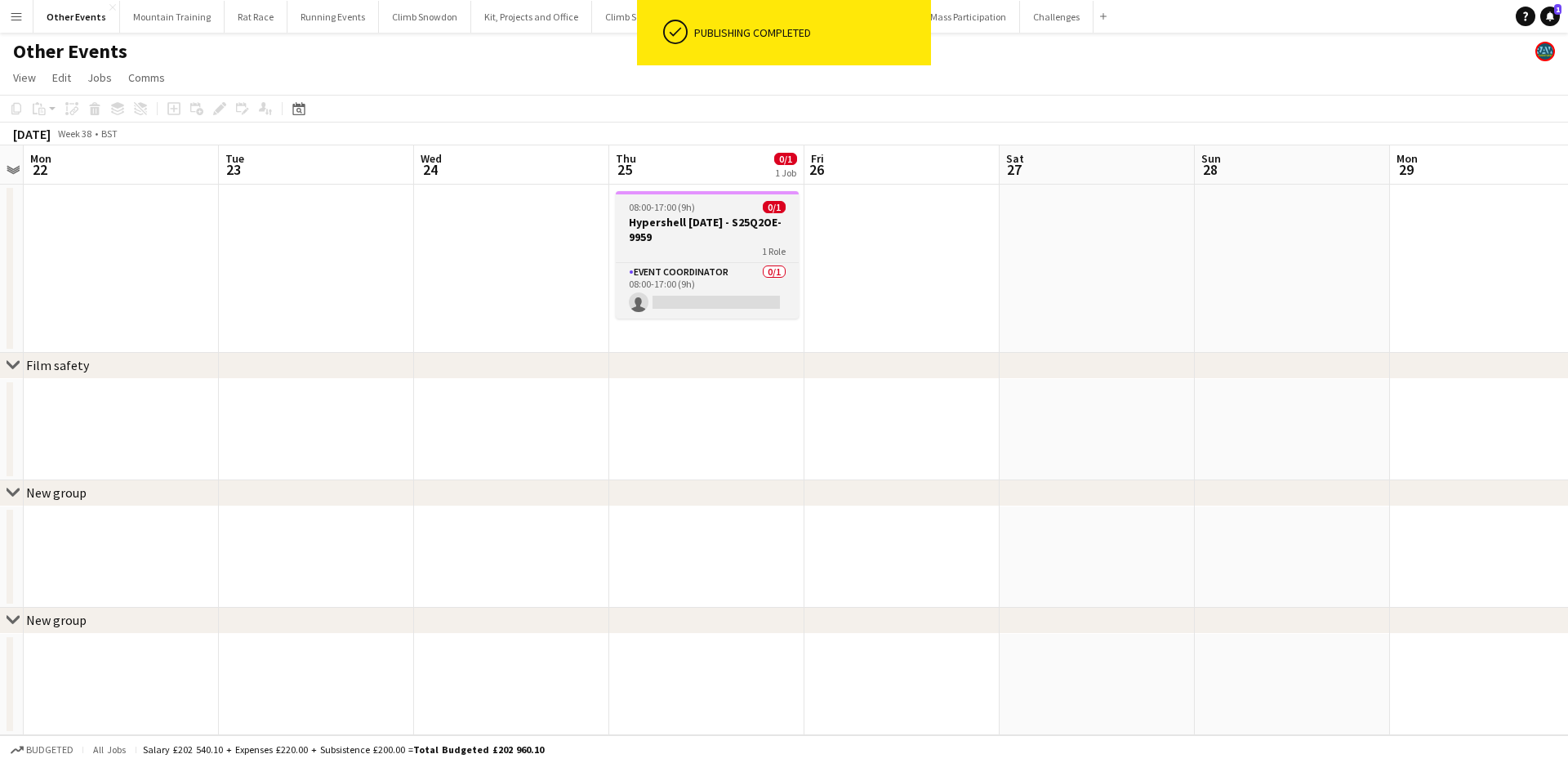
click at [710, 228] on h3 "Hypershell Media Day - S25Q2OE-9959" at bounding box center [707, 229] width 183 height 30
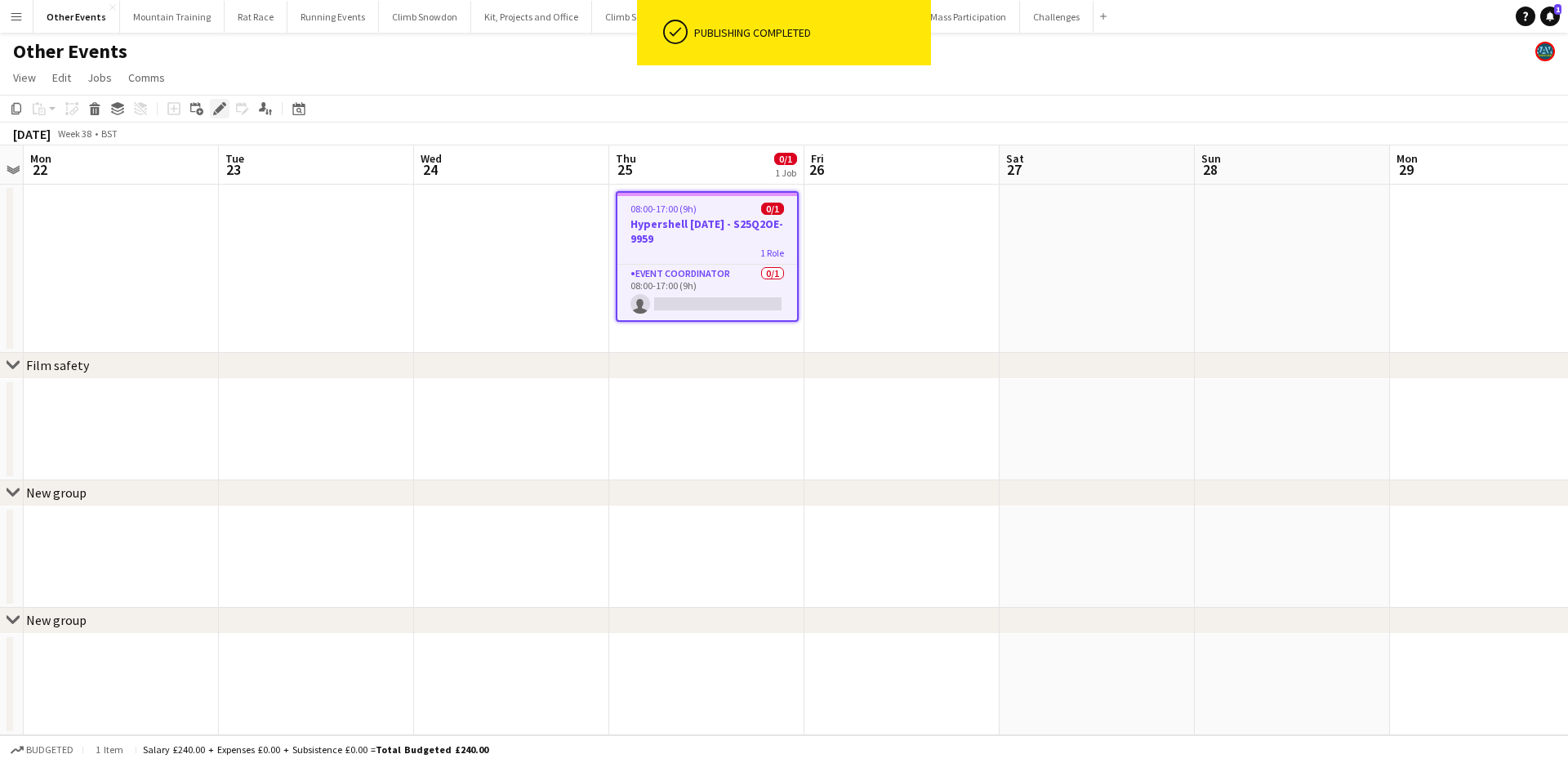
click at [226, 110] on div "Edit" at bounding box center [220, 109] width 20 height 20
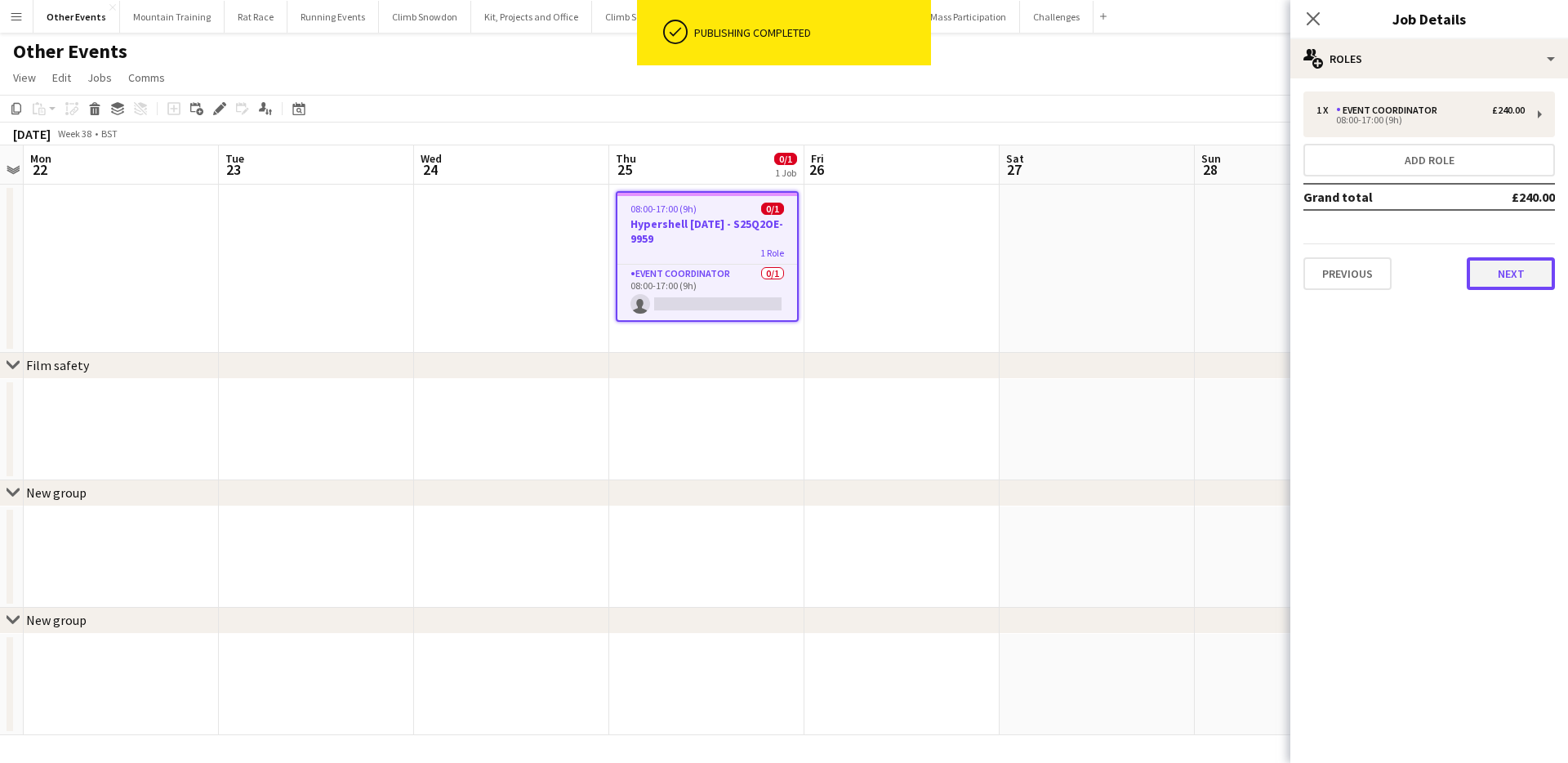
click at [1499, 262] on button "Next" at bounding box center [1511, 274] width 88 height 32
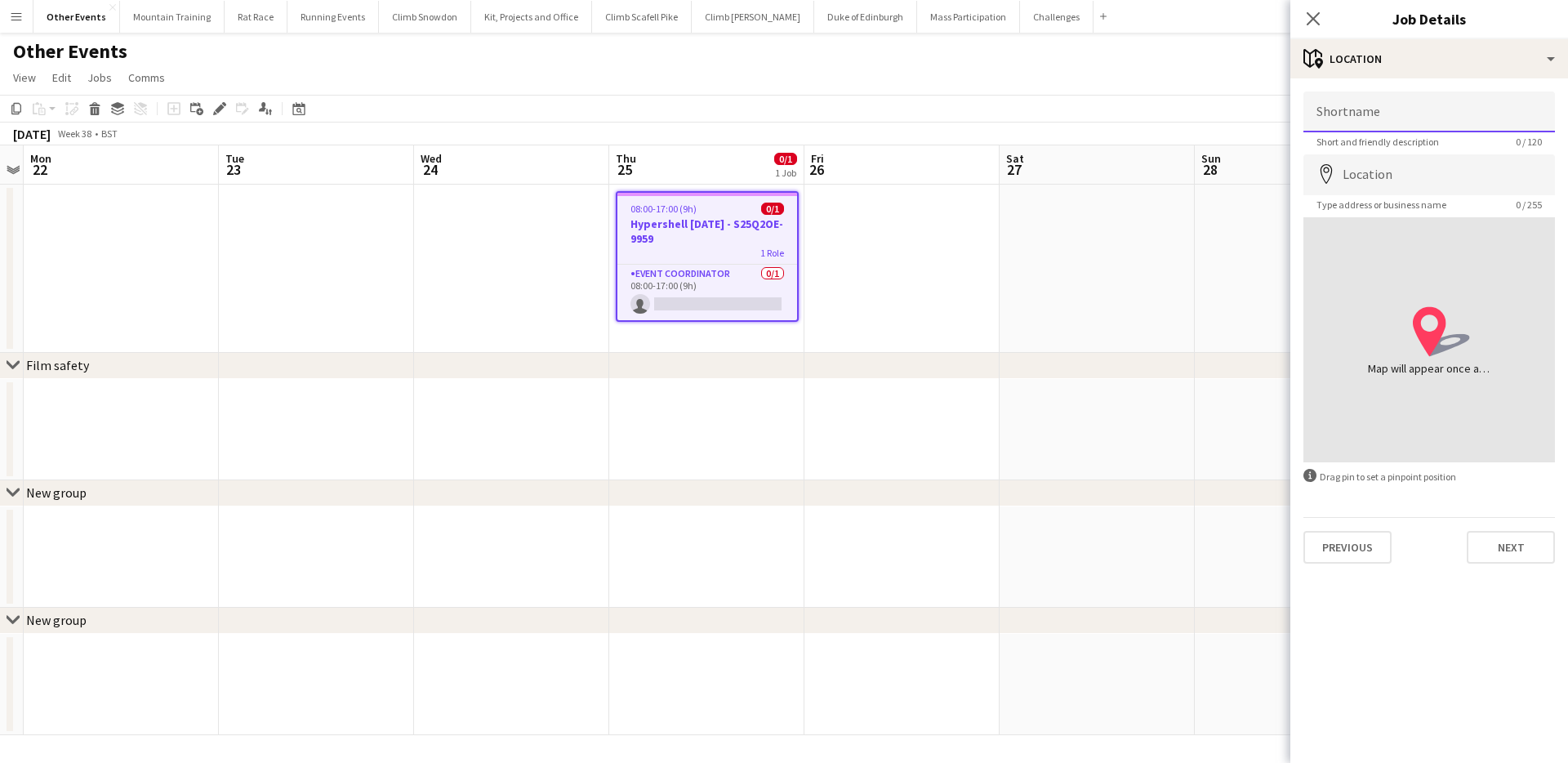
click at [1415, 114] on input "Shortname" at bounding box center [1429, 111] width 251 height 40
type input "*****"
click at [1441, 167] on input "Location" at bounding box center [1429, 174] width 251 height 40
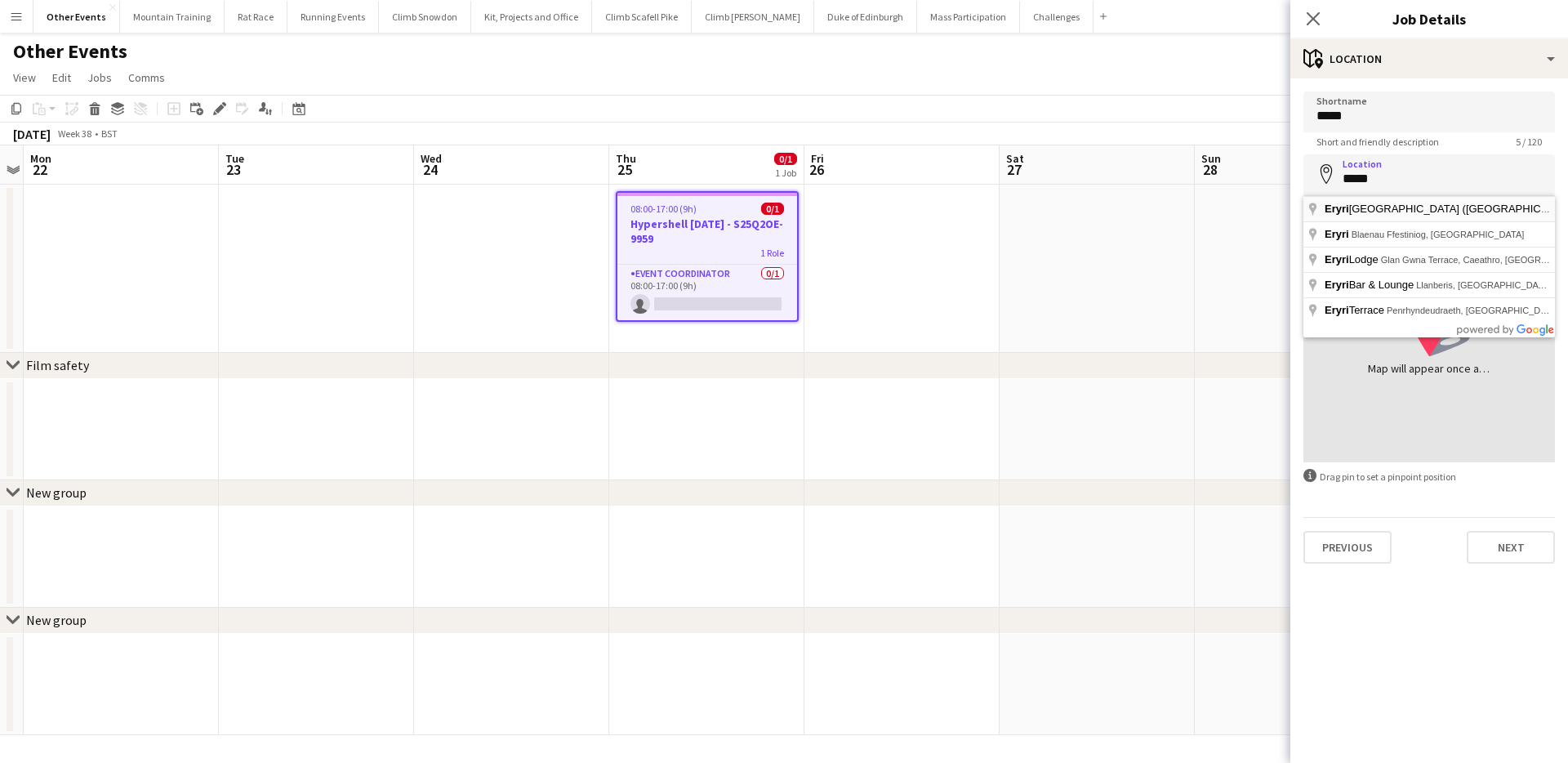
type input "**********"
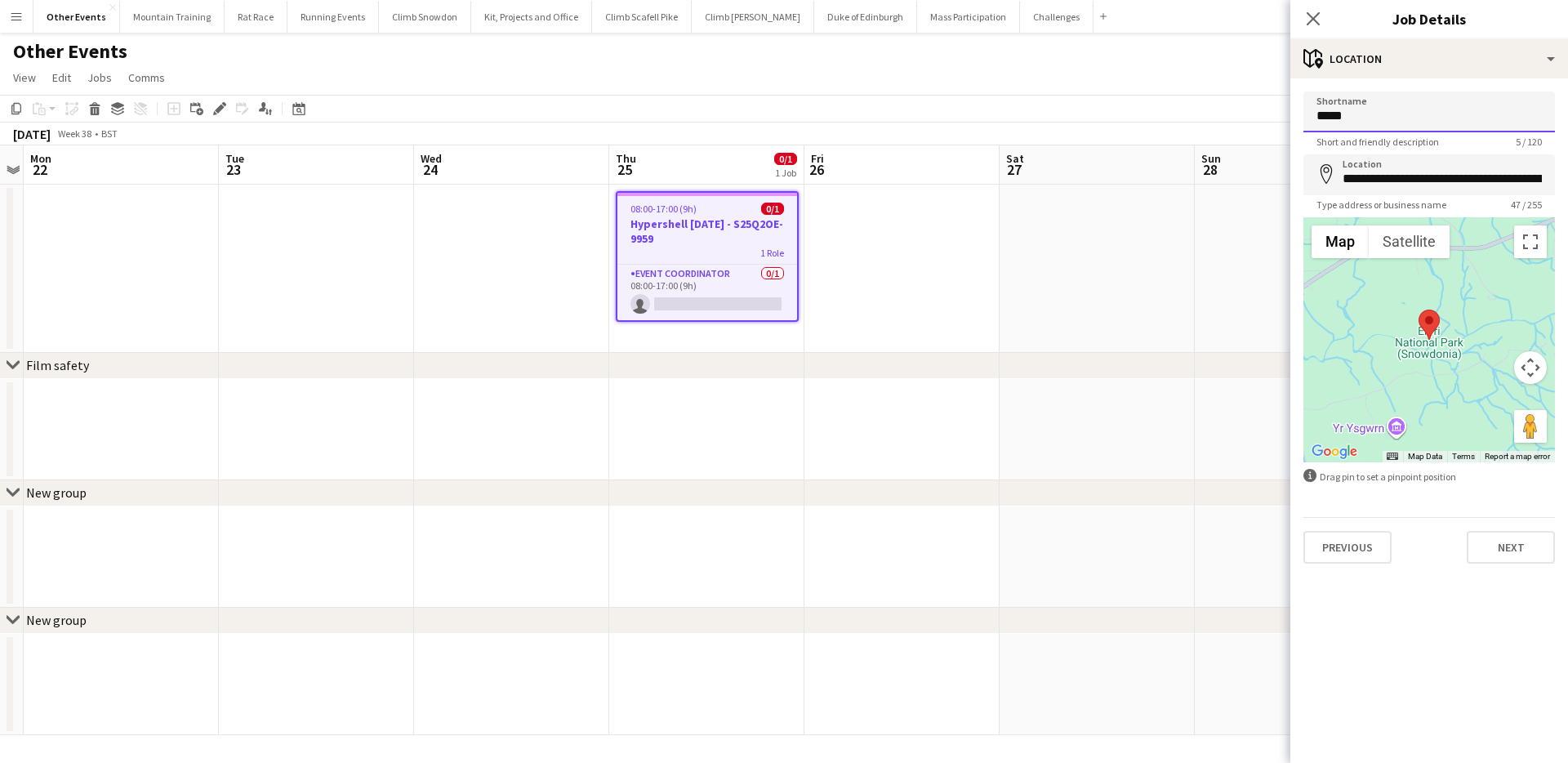
click at [1451, 117] on input "*****" at bounding box center [1429, 111] width 251 height 40
type input "**********"
click at [1520, 548] on button "Next" at bounding box center [1511, 547] width 88 height 32
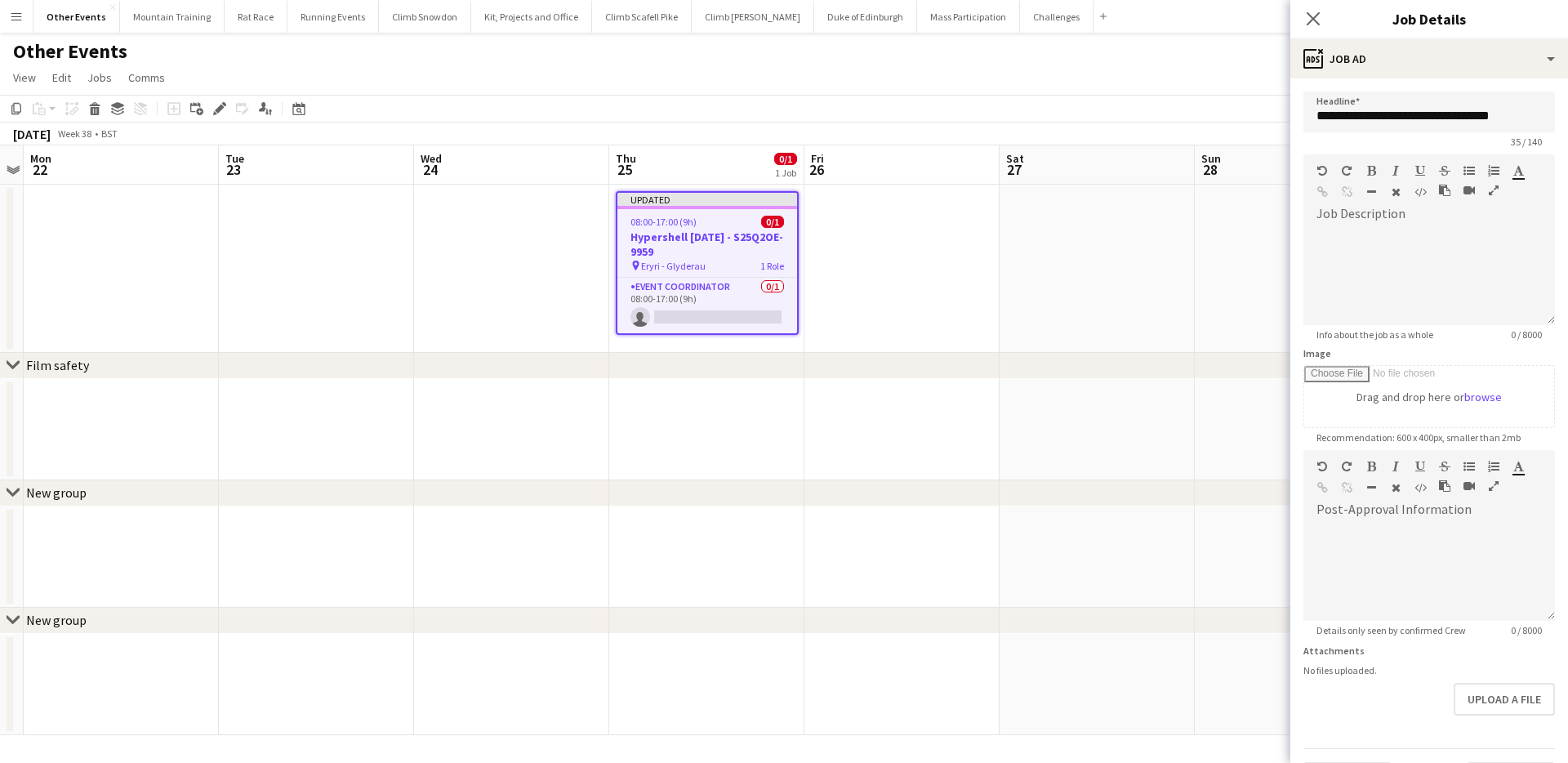
scroll to position [45, 0]
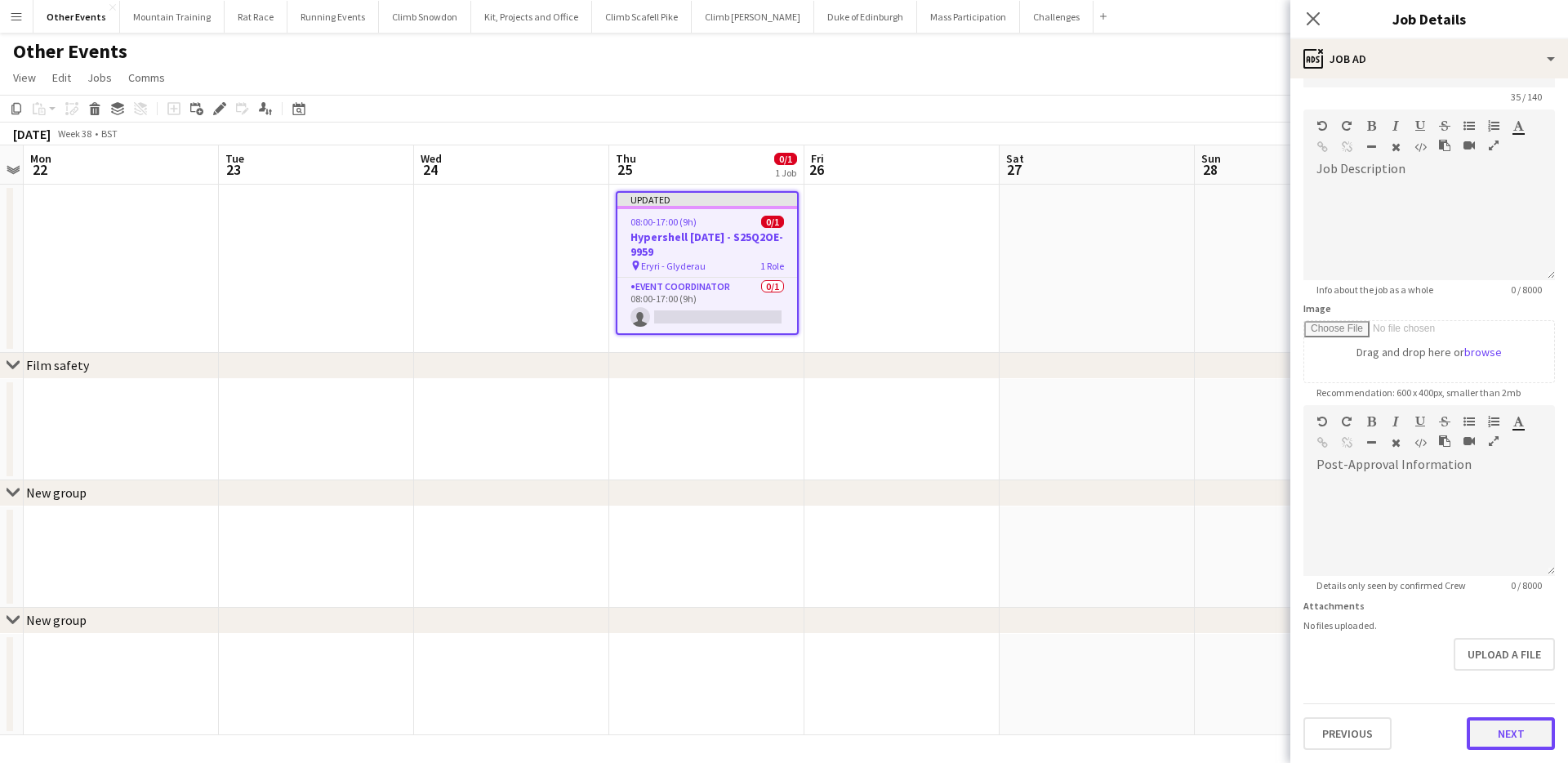
click at [1479, 718] on button "Next" at bounding box center [1511, 733] width 88 height 32
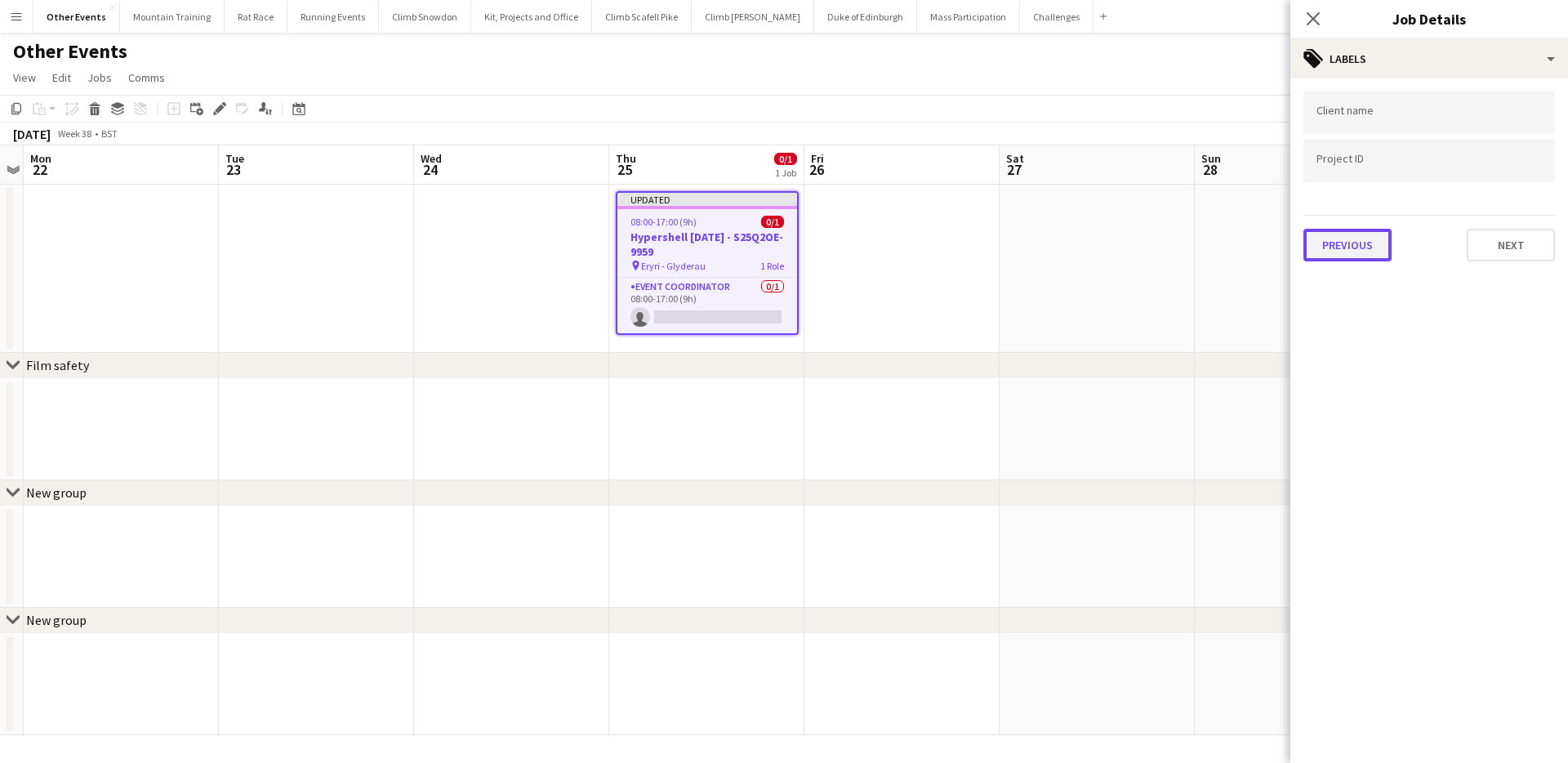
click at [1350, 254] on button "Previous" at bounding box center [1347, 245] width 88 height 32
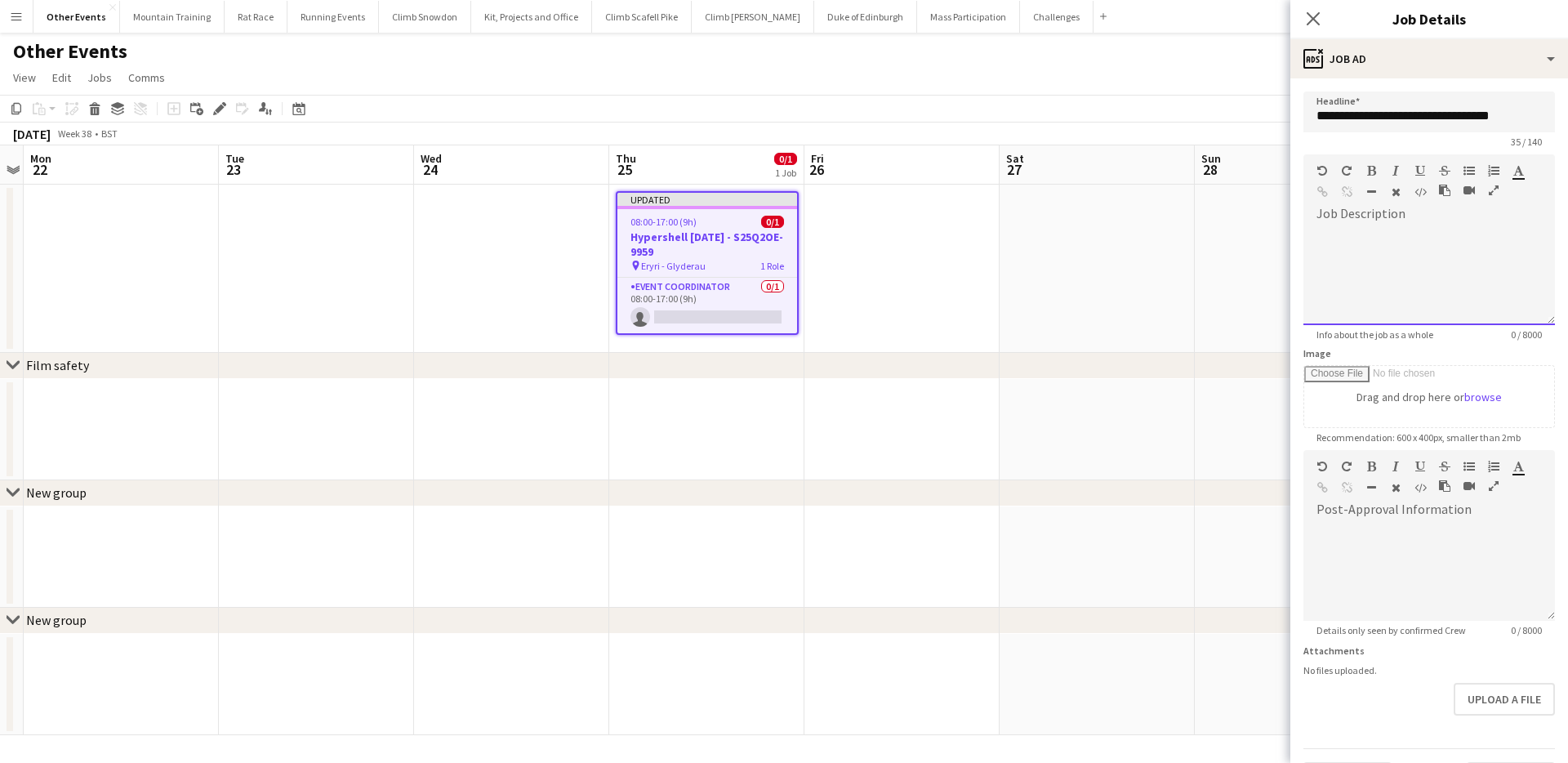
click at [1379, 232] on div at bounding box center [1429, 276] width 251 height 98
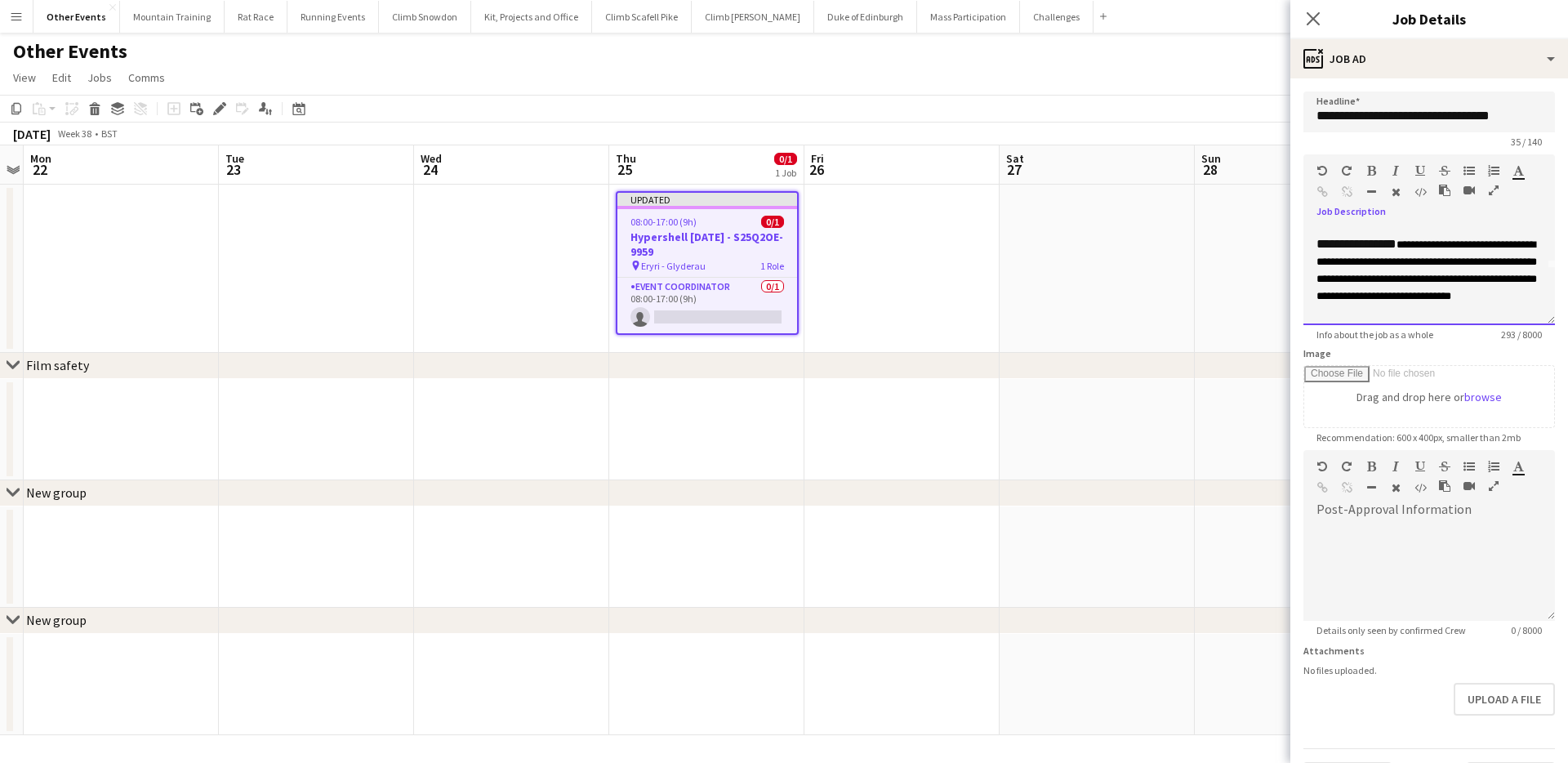
click at [1404, 248] on div "**********" at bounding box center [1428, 281] width 225 height 90
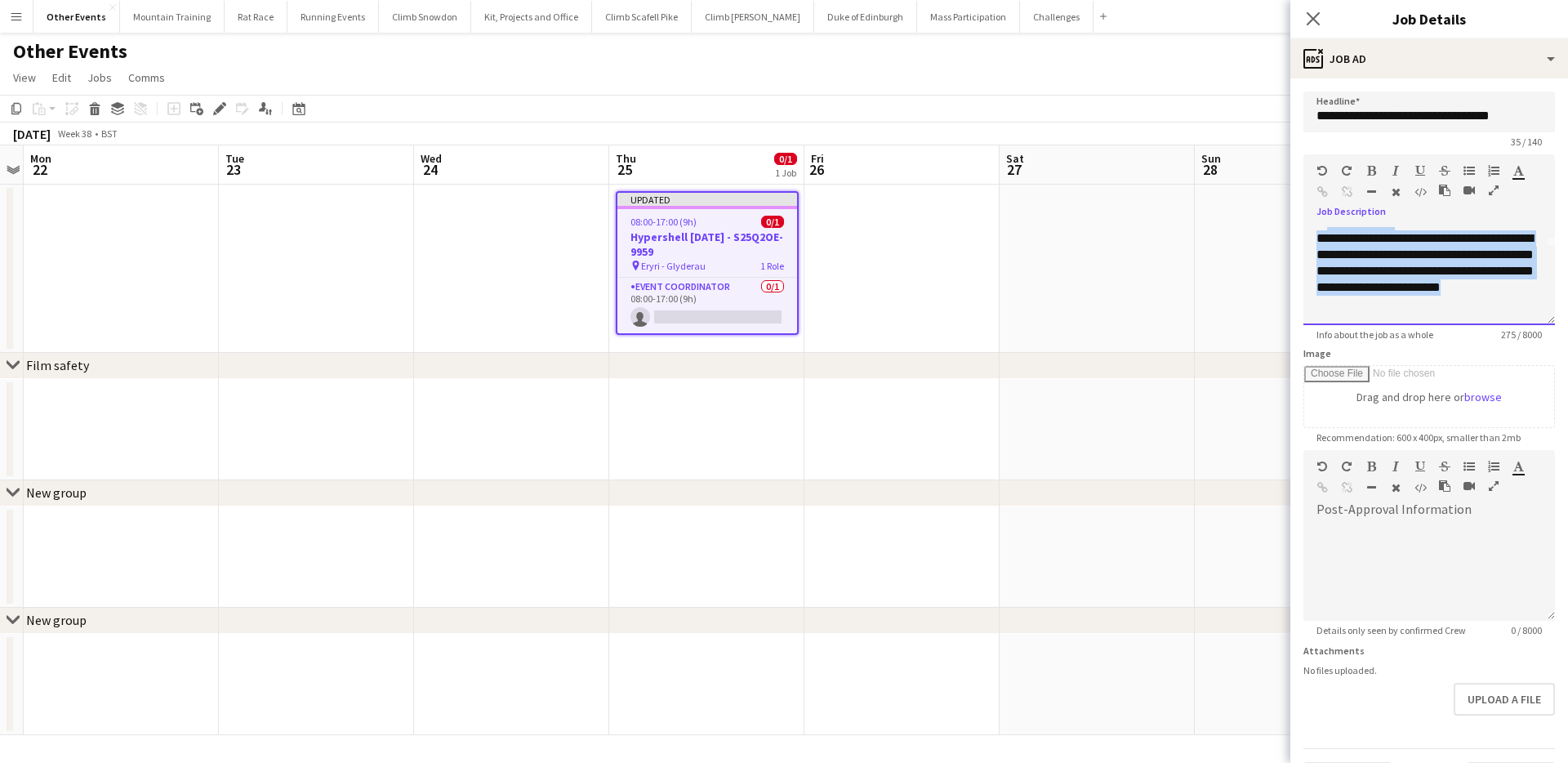
scroll to position [0, 0]
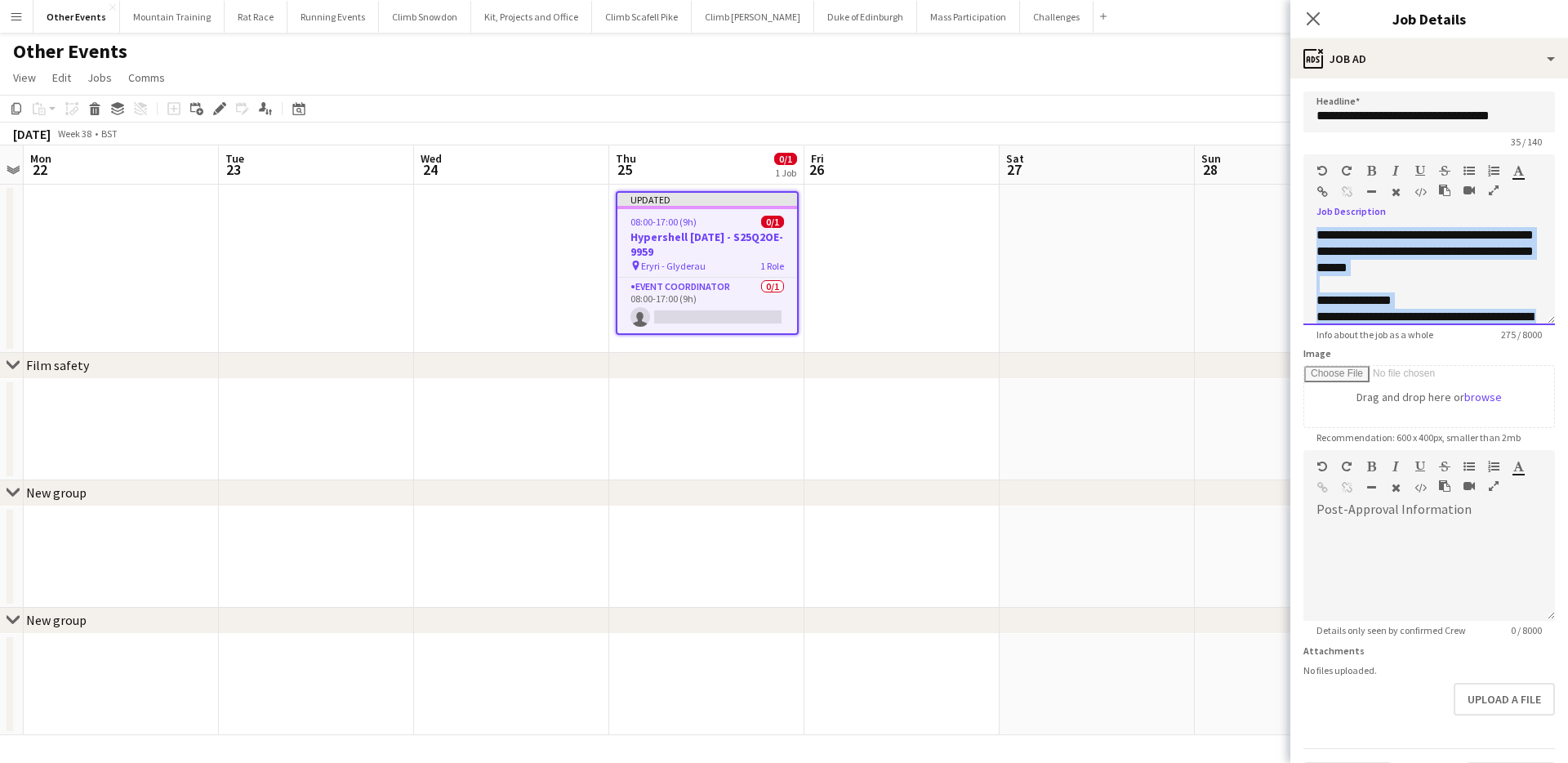
drag, startPoint x: 1380, startPoint y: 311, endPoint x: 1305, endPoint y: 195, distance: 138.1
click at [1305, 195] on div "**********" at bounding box center [1429, 240] width 251 height 171
copy div "**********"
click at [1407, 275] on div "**********" at bounding box center [1429, 276] width 251 height 98
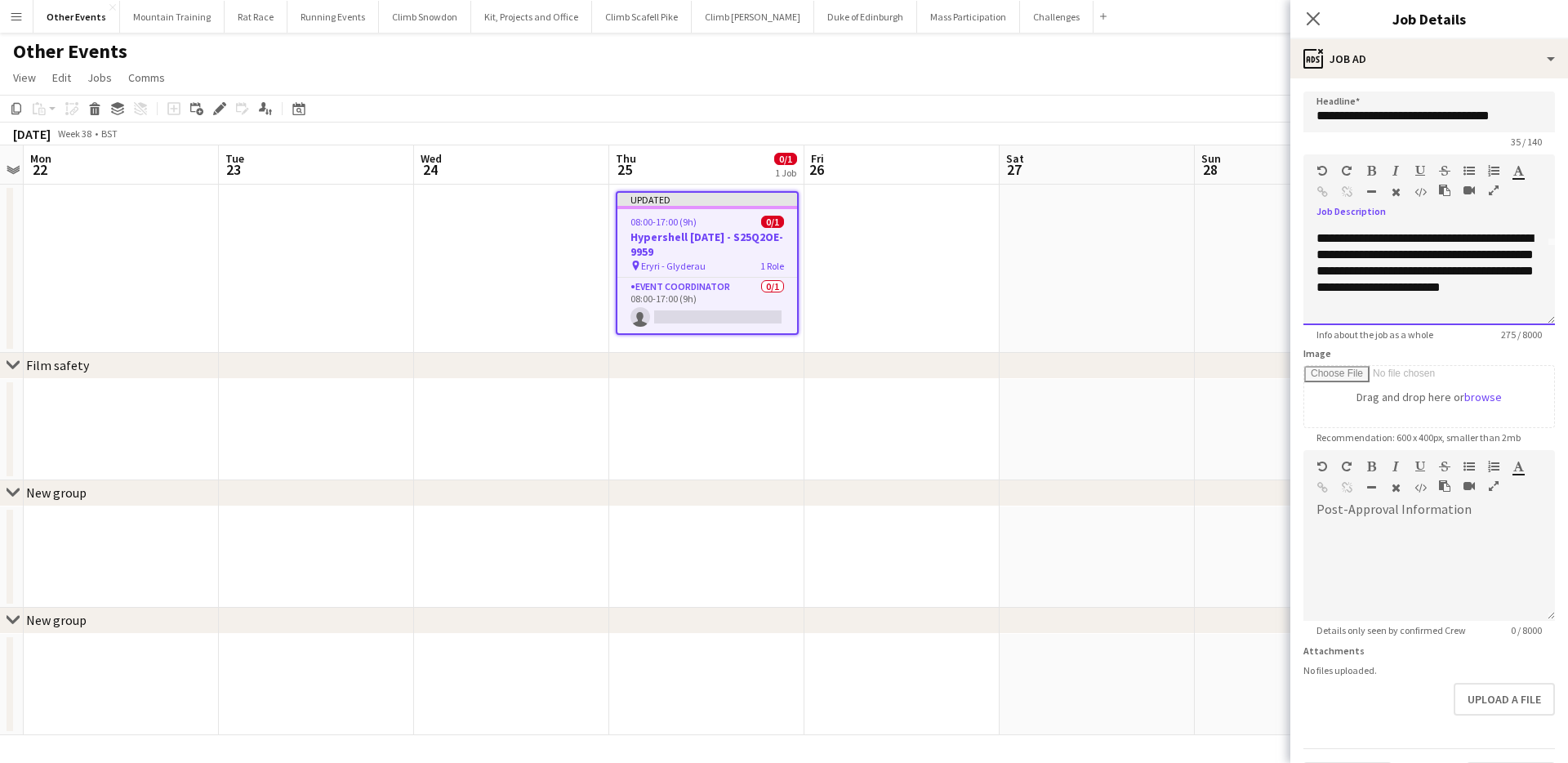
scroll to position [45, 0]
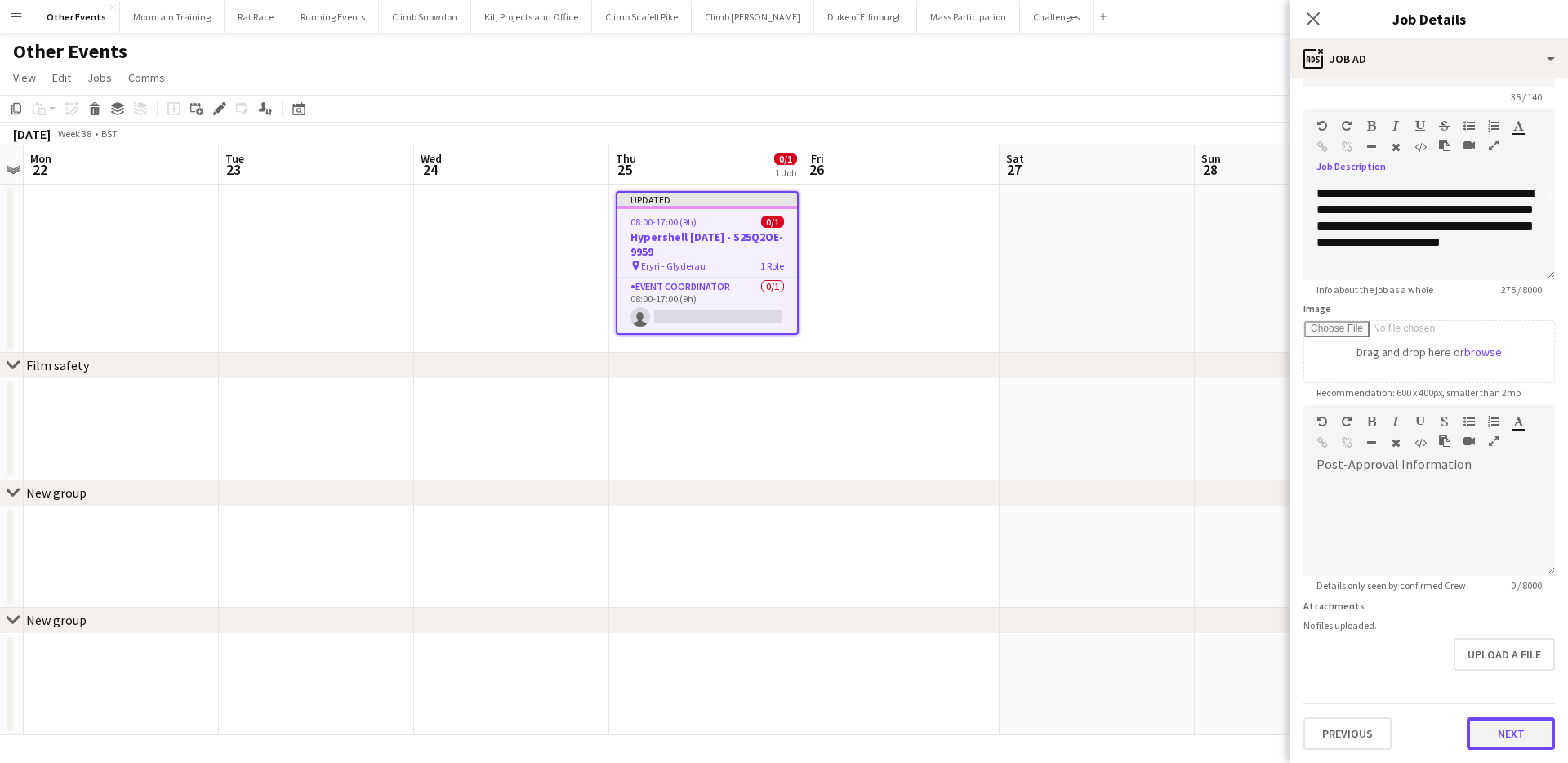
click at [1523, 745] on button "Next" at bounding box center [1511, 733] width 88 height 32
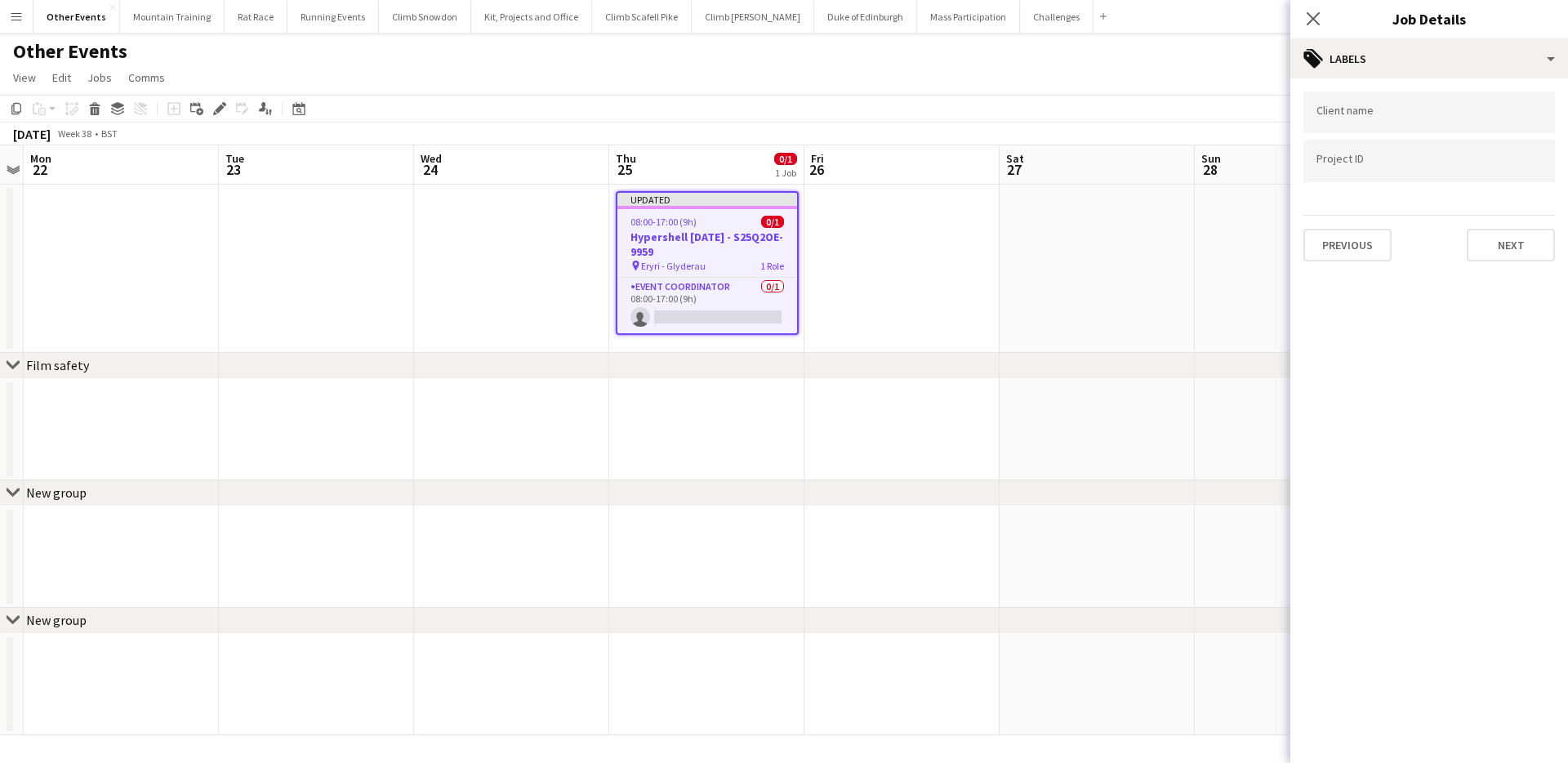
scroll to position [0, 0]
click at [1418, 112] on input "Type to search client labels..." at bounding box center [1428, 112] width 225 height 14
type input "******"
click at [1421, 159] on input "Type to search project ID labels..." at bounding box center [1428, 166] width 225 height 14
type input "**********"
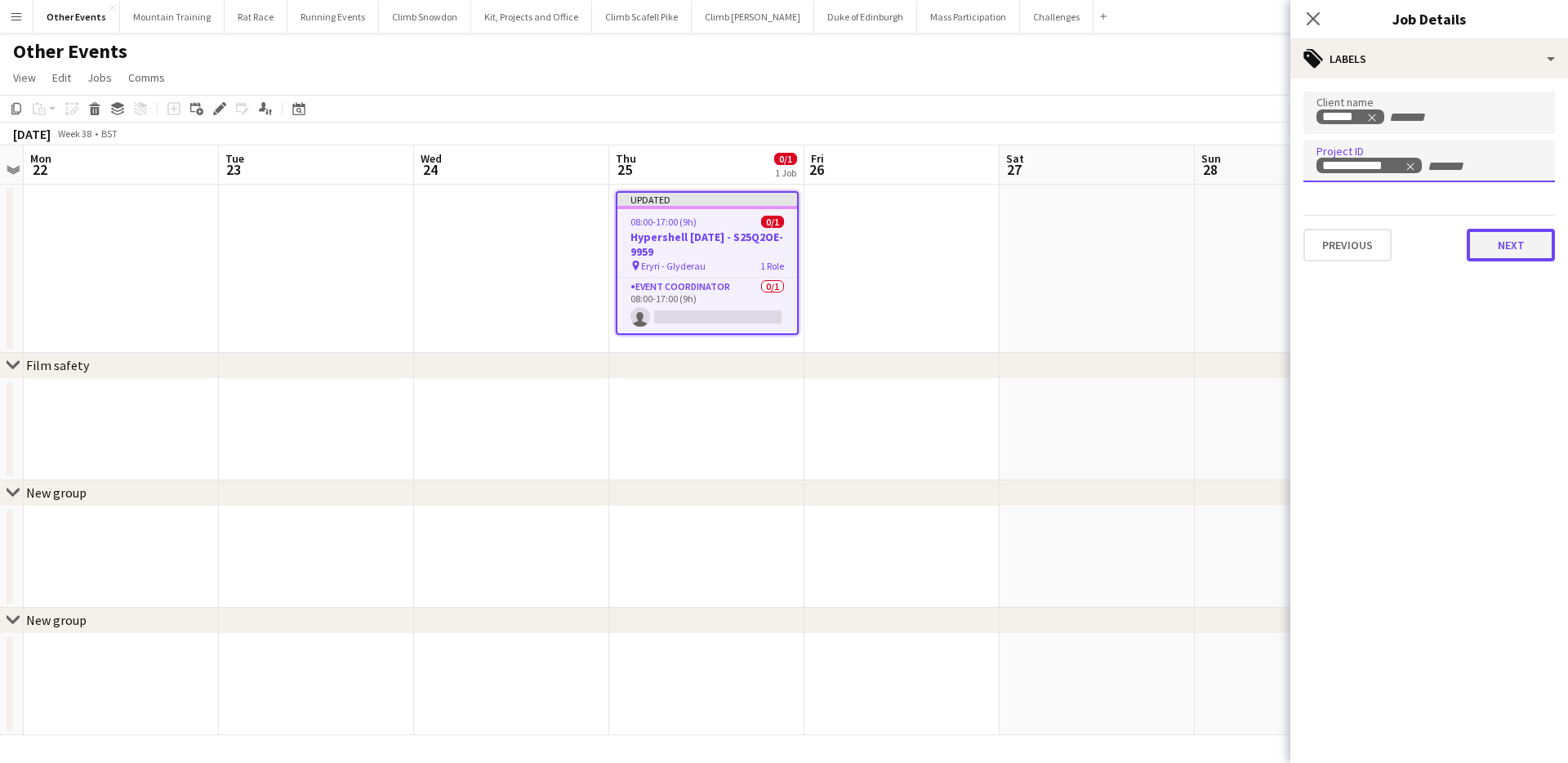
click at [1521, 240] on button "Next" at bounding box center [1511, 245] width 88 height 32
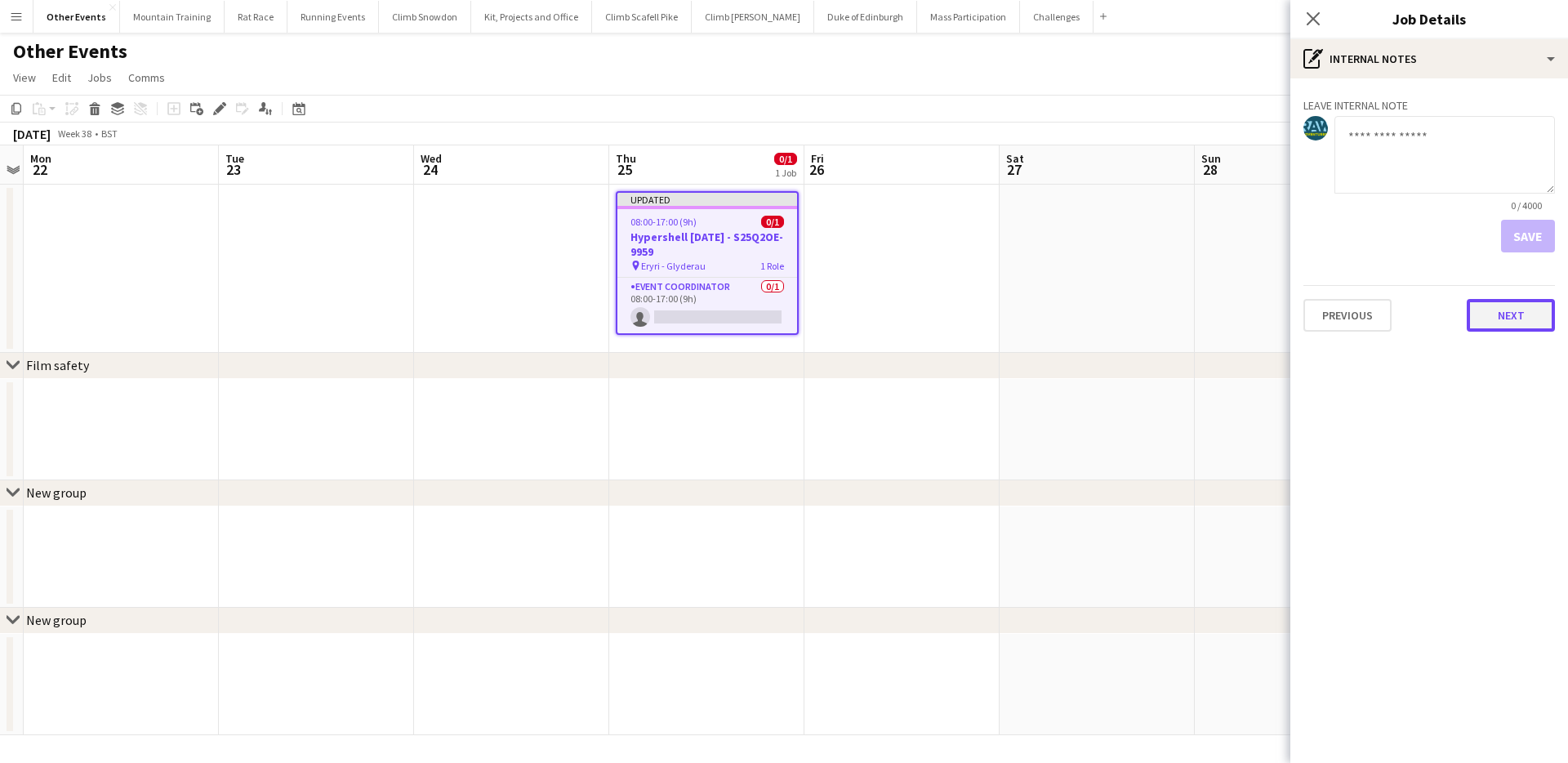
click at [1499, 312] on button "Next" at bounding box center [1511, 315] width 88 height 32
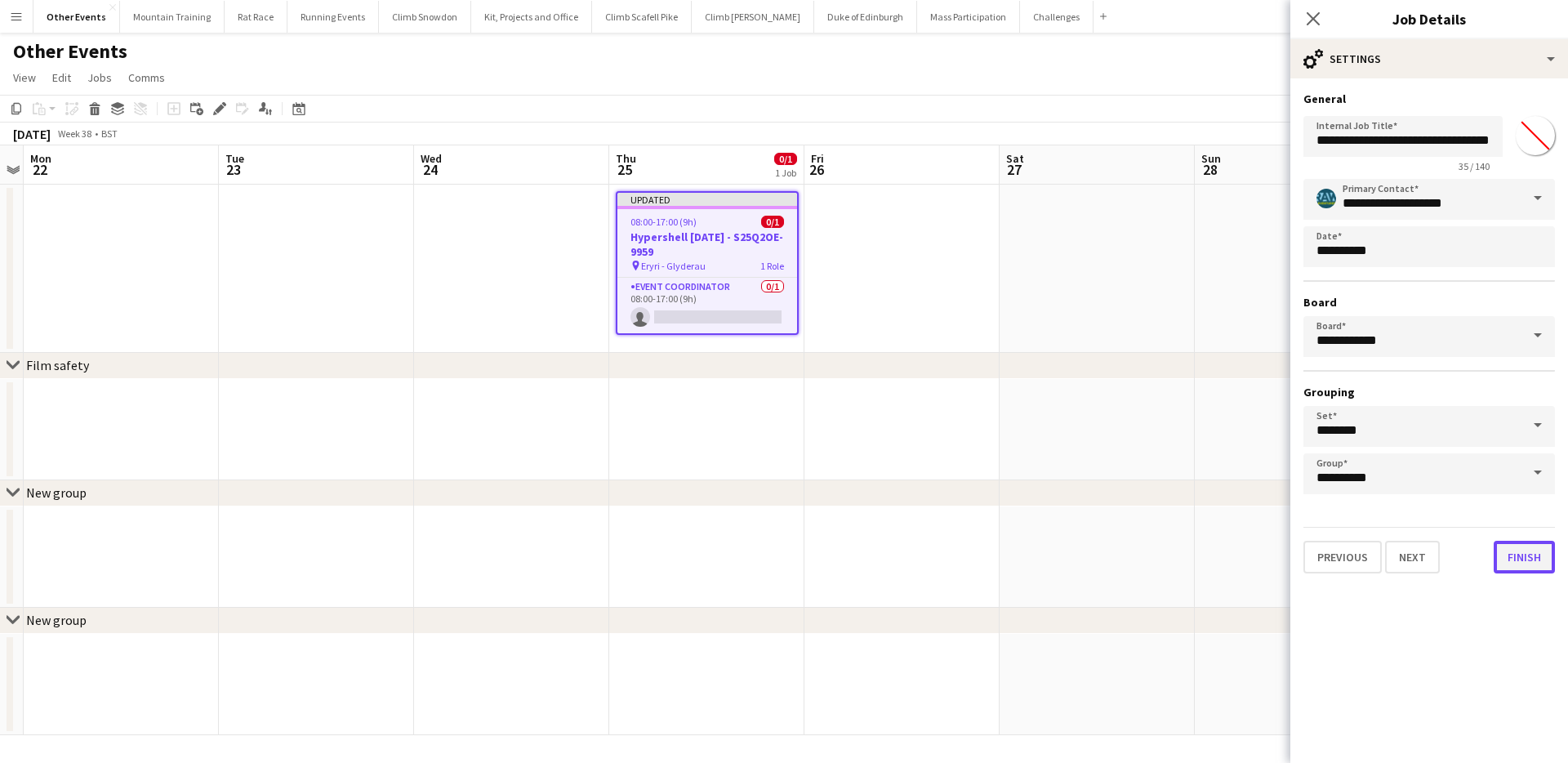
click at [1547, 566] on button "Finish" at bounding box center [1524, 557] width 61 height 32
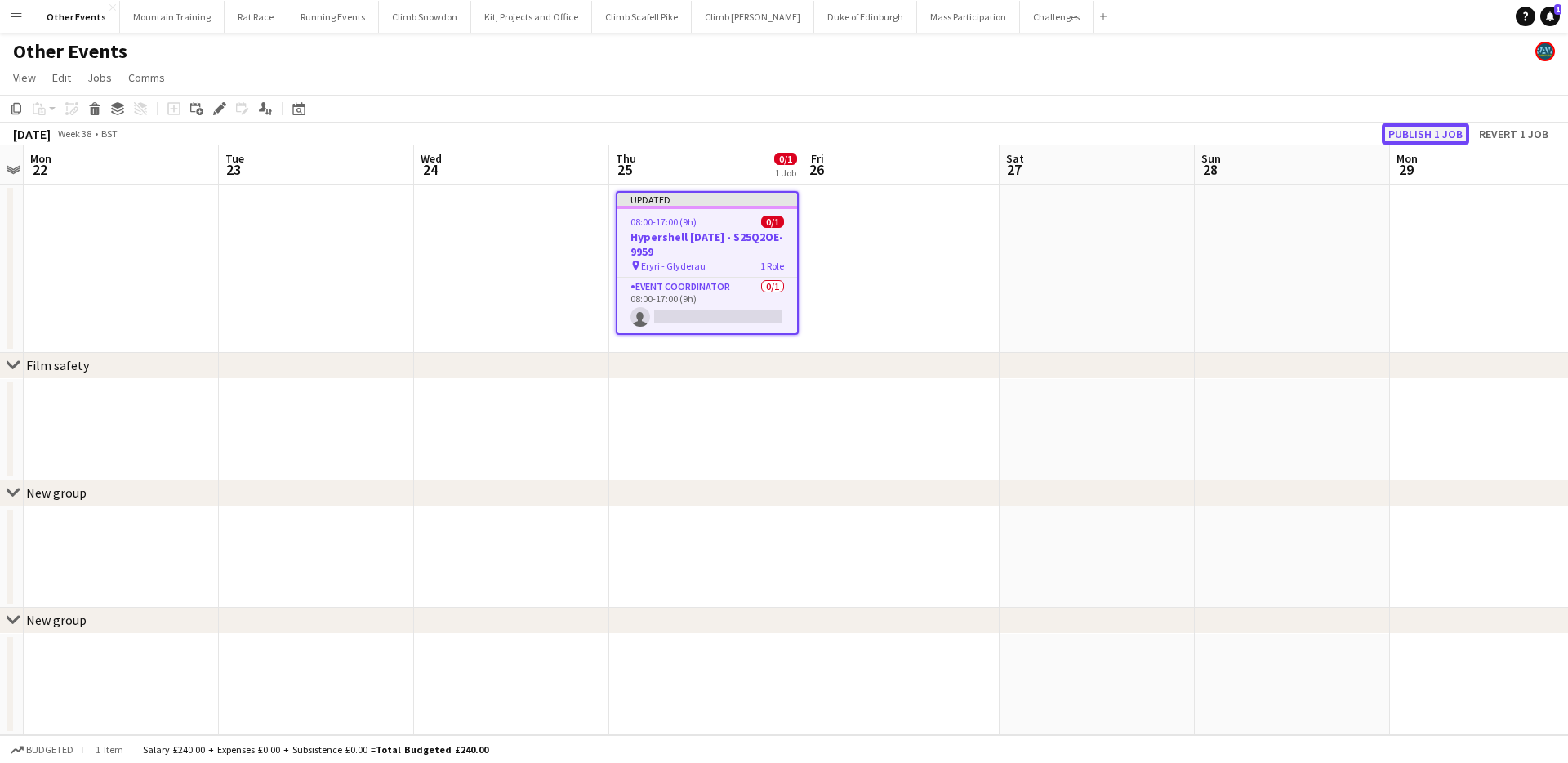
click at [1432, 130] on button "Publish 1 job" at bounding box center [1424, 134] width 87 height 22
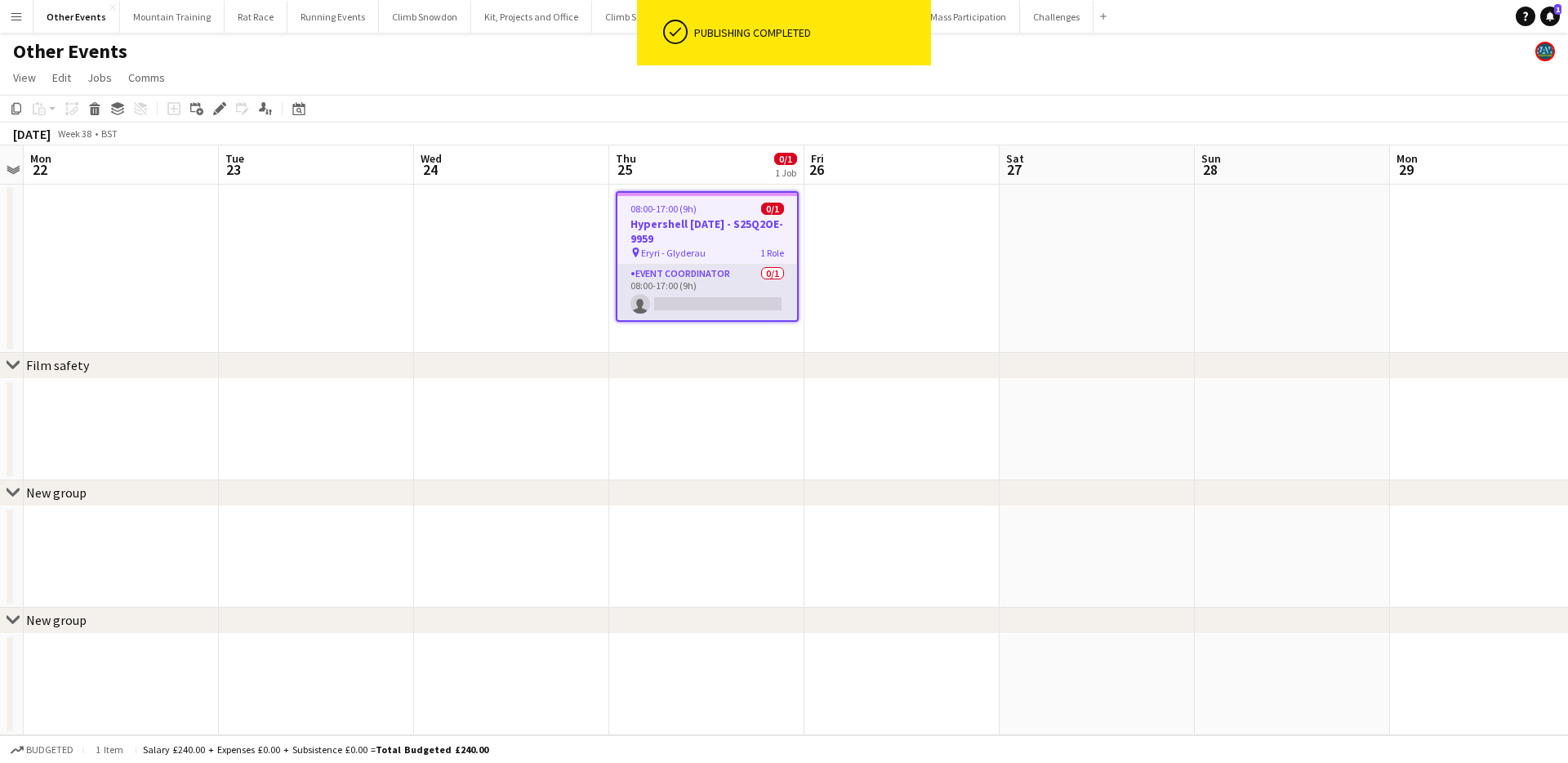
click at [761, 277] on app-card-role "Event Coordinator 0/1 08:00-17:00 (9h) single-neutral-actions" at bounding box center [707, 293] width 180 height 56
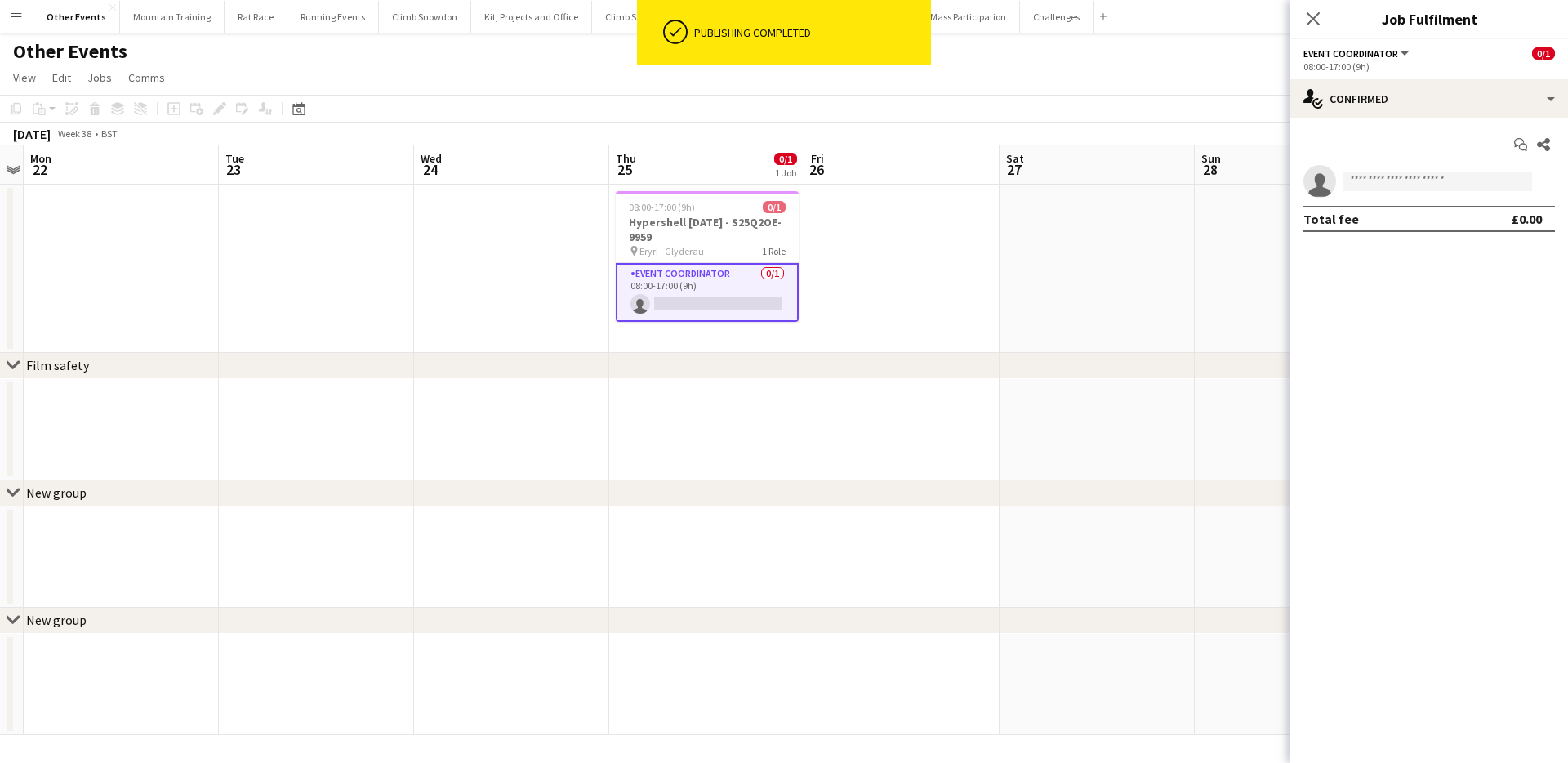
click at [1360, 170] on app-invite-slot "single-neutral-actions" at bounding box center [1428, 181] width 277 height 32
click at [1359, 181] on input at bounding box center [1437, 181] width 189 height 20
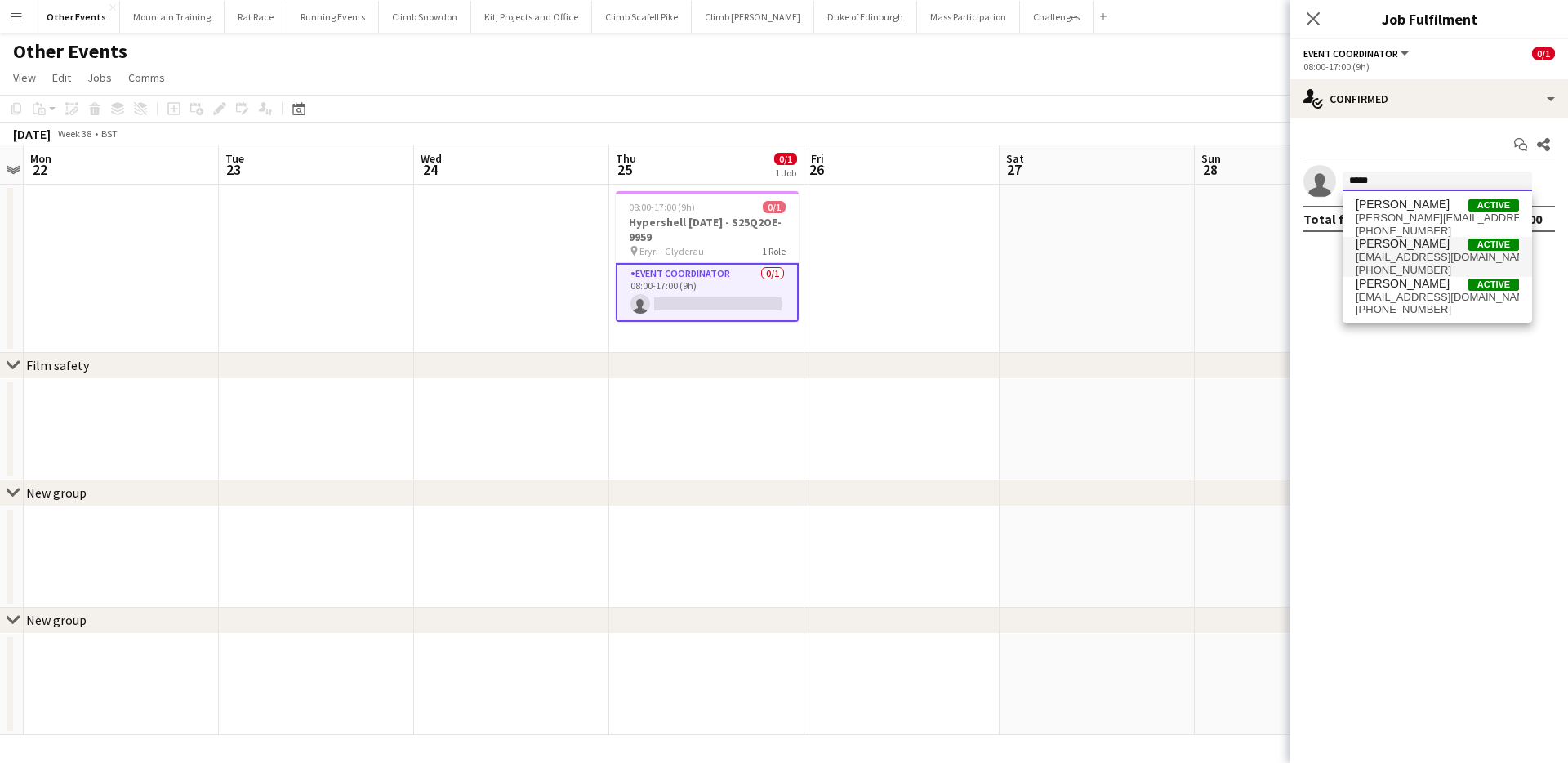
type input "*****"
click at [1369, 243] on span "Jason Rawles" at bounding box center [1402, 243] width 94 height 13
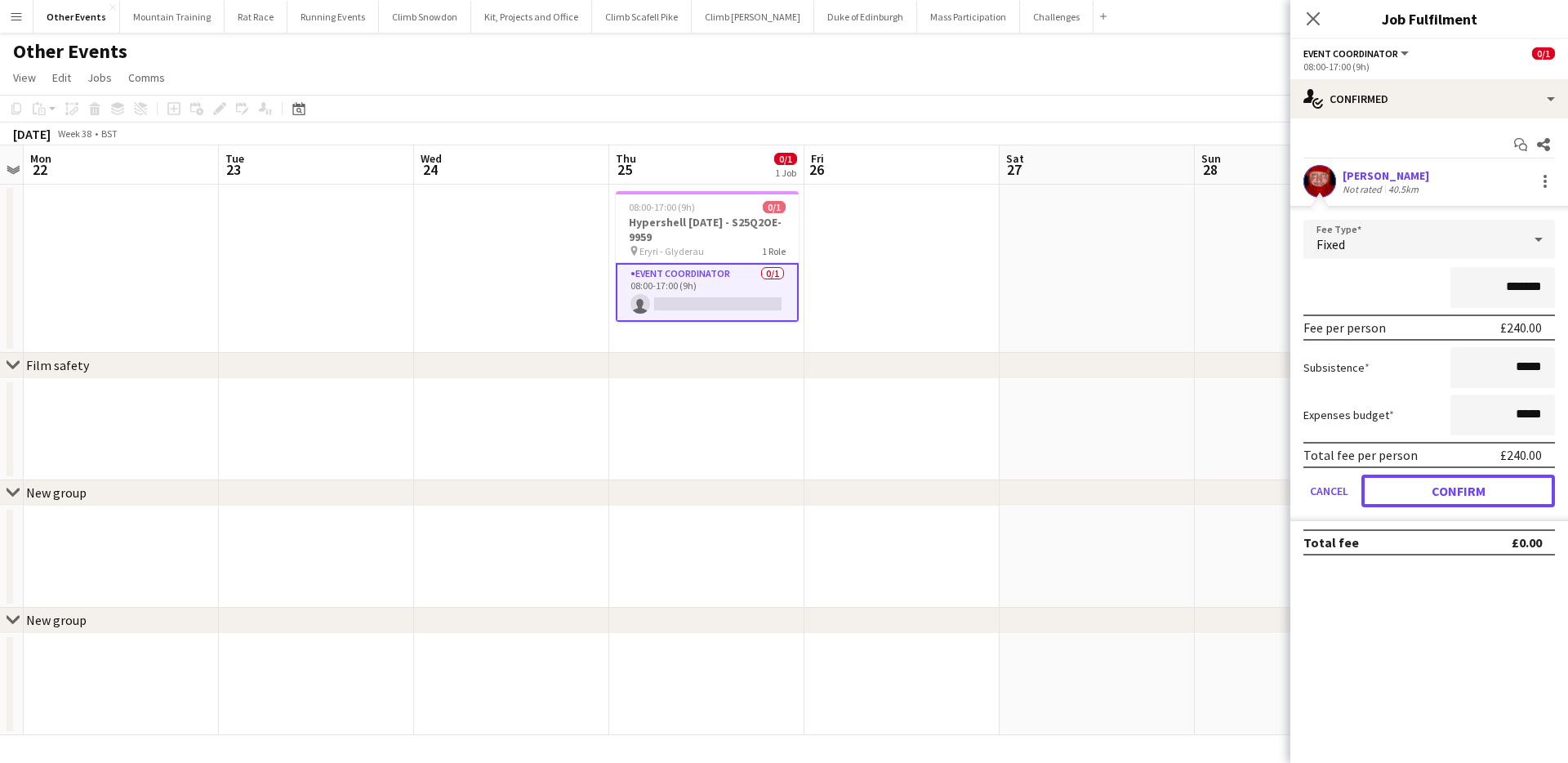
drag, startPoint x: 1469, startPoint y: 498, endPoint x: 1403, endPoint y: 429, distance: 95.5
click at [1469, 498] on button "Confirm" at bounding box center [1459, 491] width 194 height 32
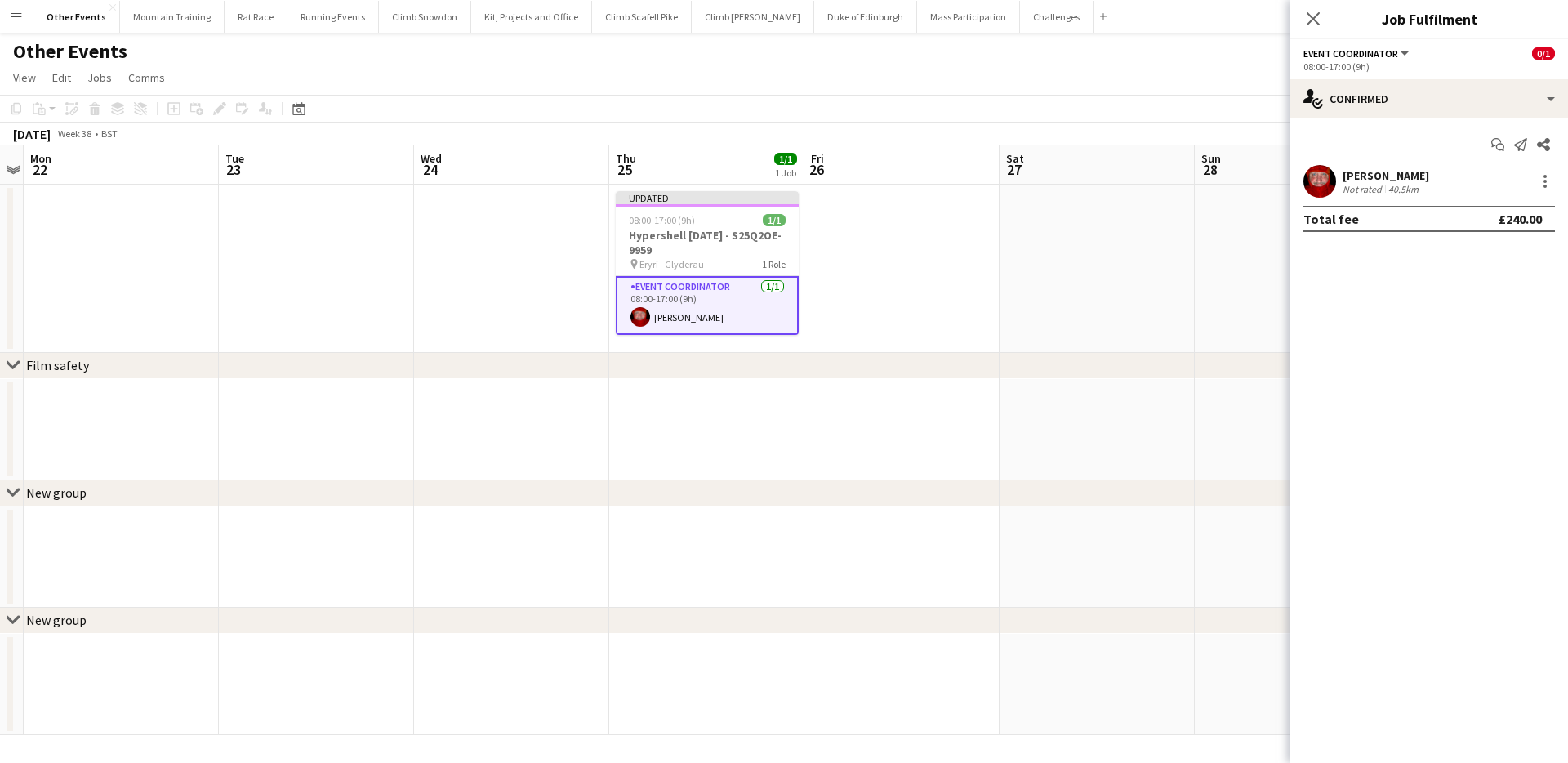
click at [1238, 99] on app-toolbar "Copy Paste Paste Command V Paste with crew Command Shift V Paste linked Job Del…" at bounding box center [784, 109] width 1568 height 28
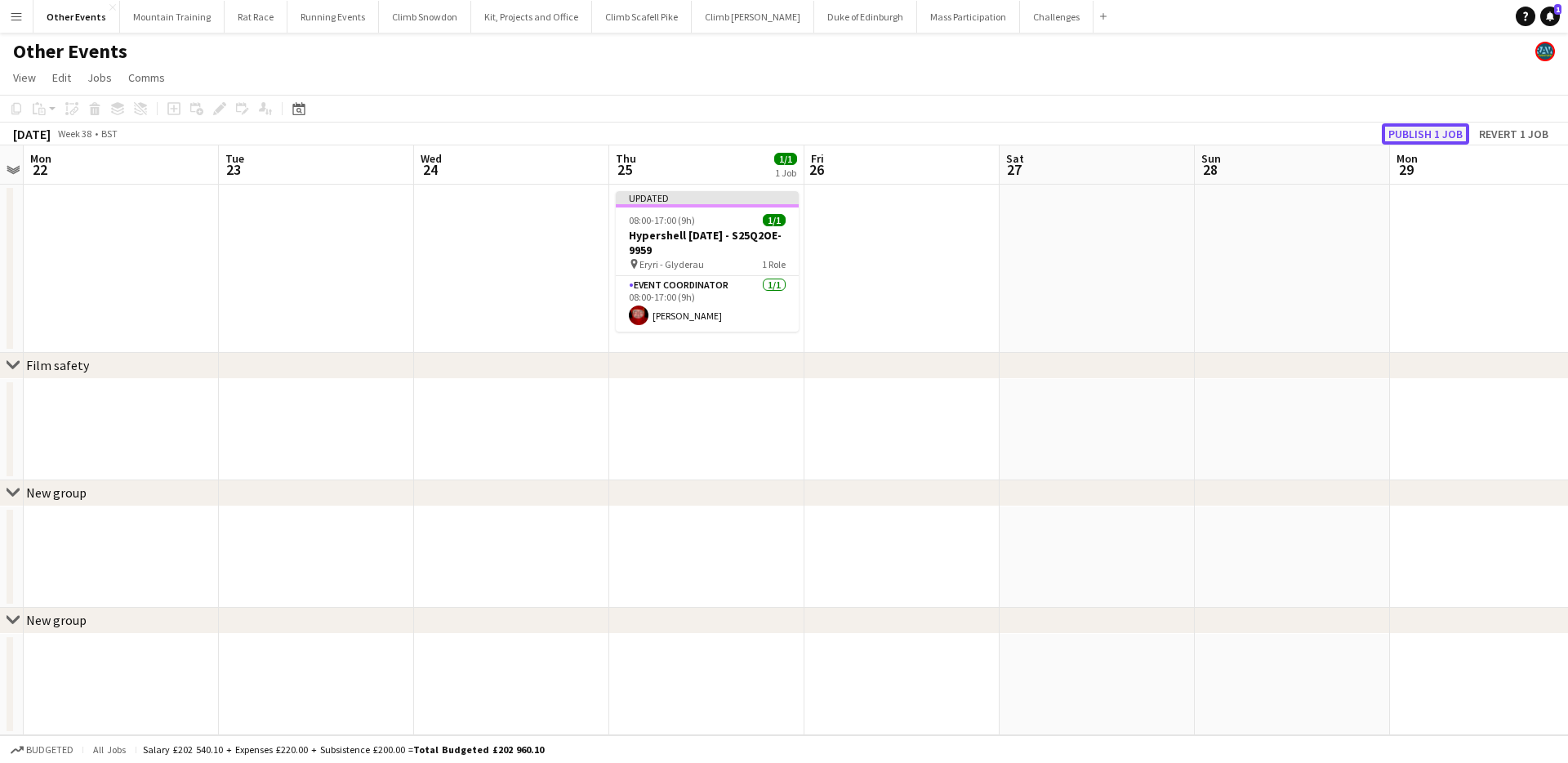
click at [1427, 129] on button "Publish 1 job" at bounding box center [1424, 134] width 87 height 22
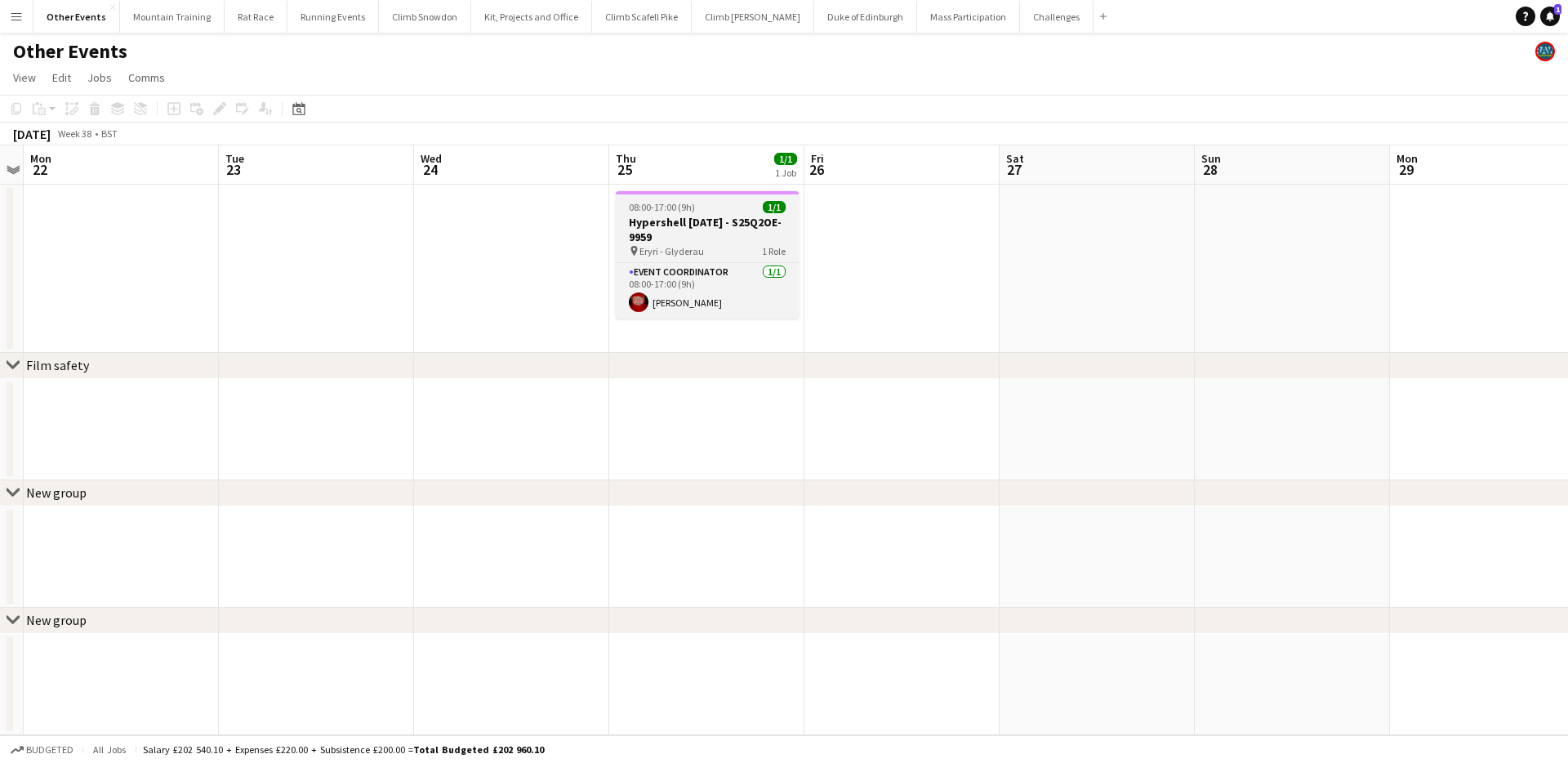
click at [737, 228] on h3 "Hypershell Media Day - S25Q2OE-9959" at bounding box center [707, 229] width 183 height 30
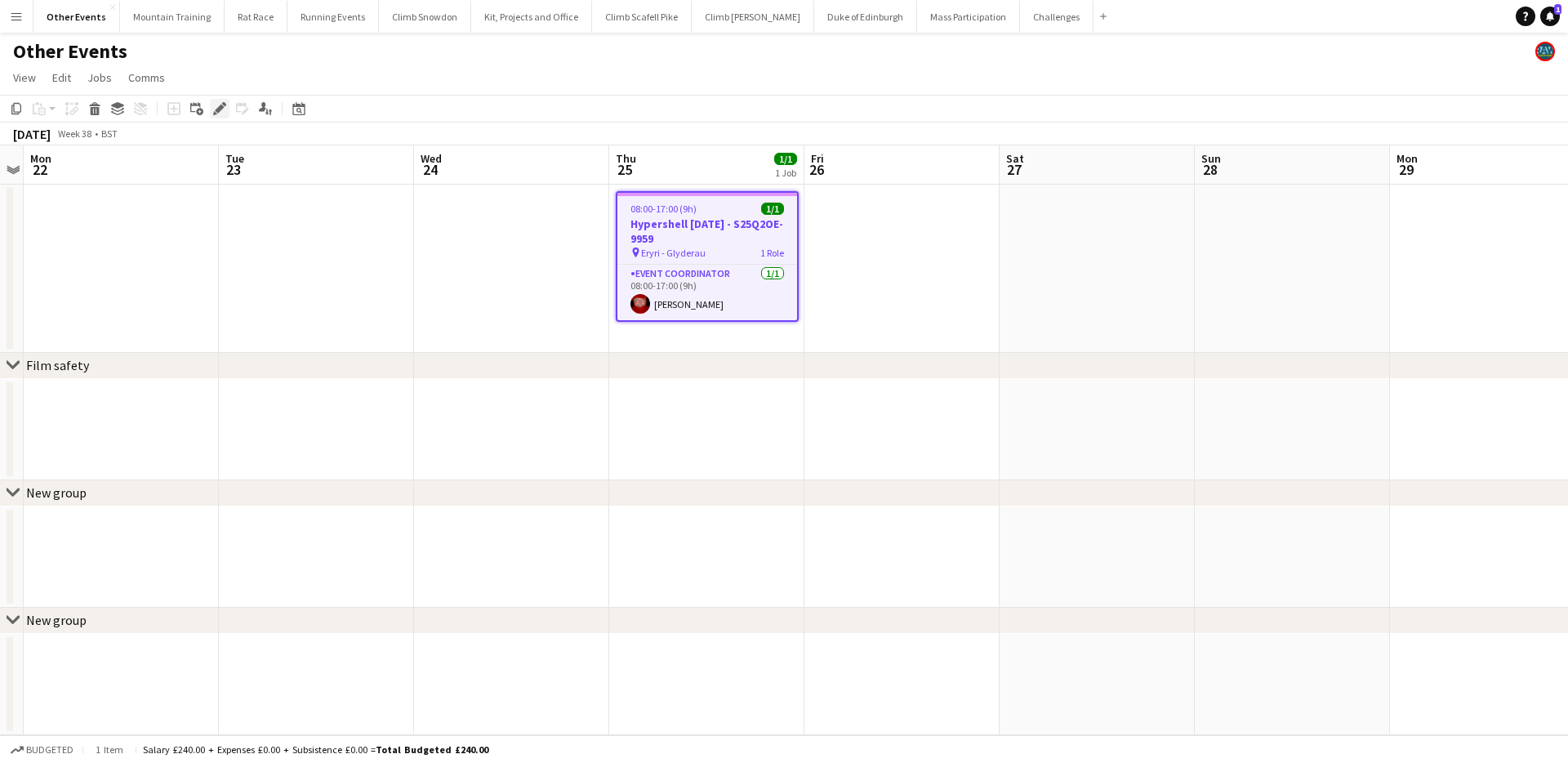
click at [222, 109] on icon at bounding box center [219, 109] width 9 height 9
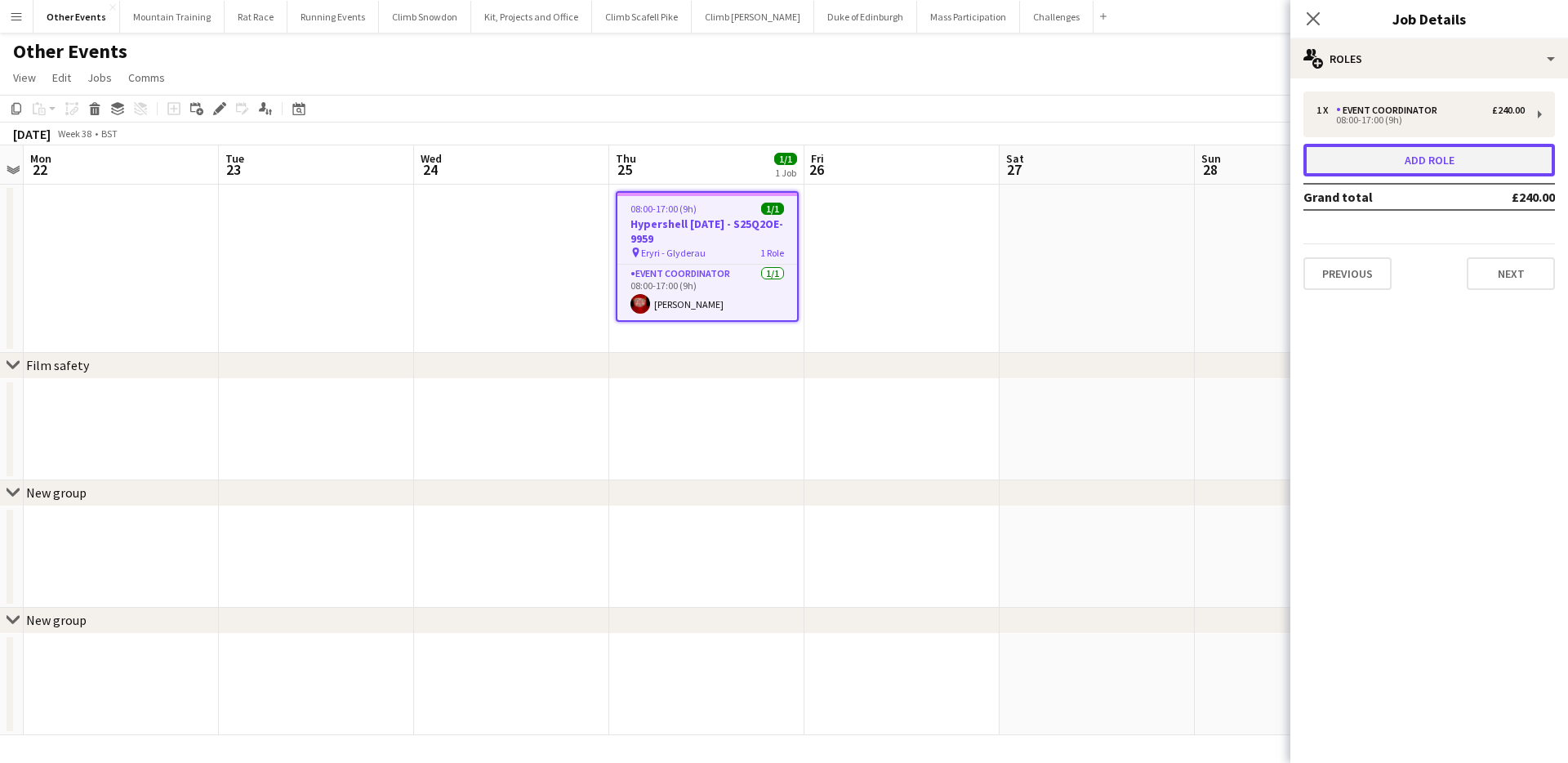
click at [1460, 170] on button "Add role" at bounding box center [1429, 160] width 251 height 32
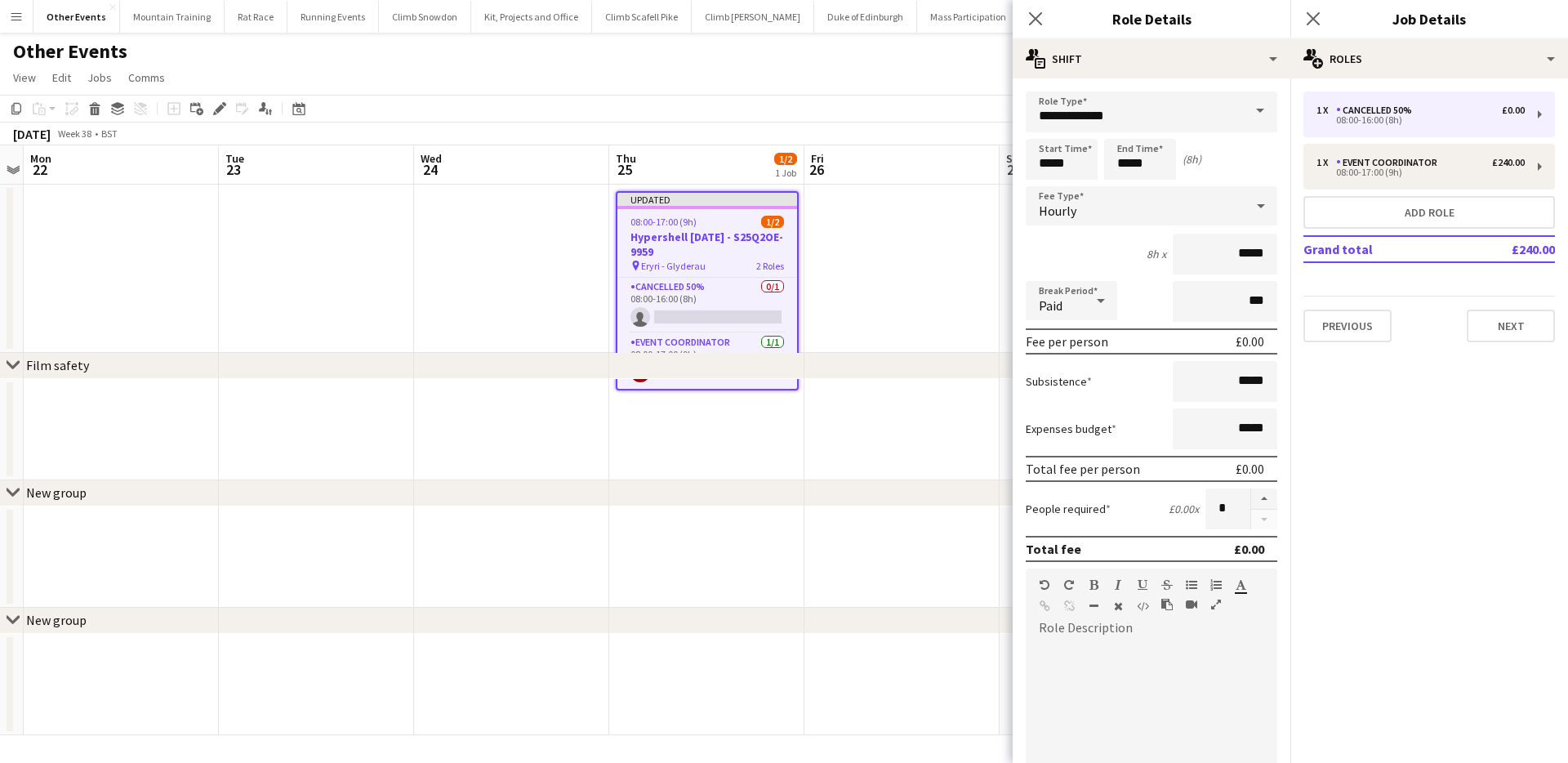
click at [1265, 120] on span at bounding box center [1260, 111] width 34 height 39
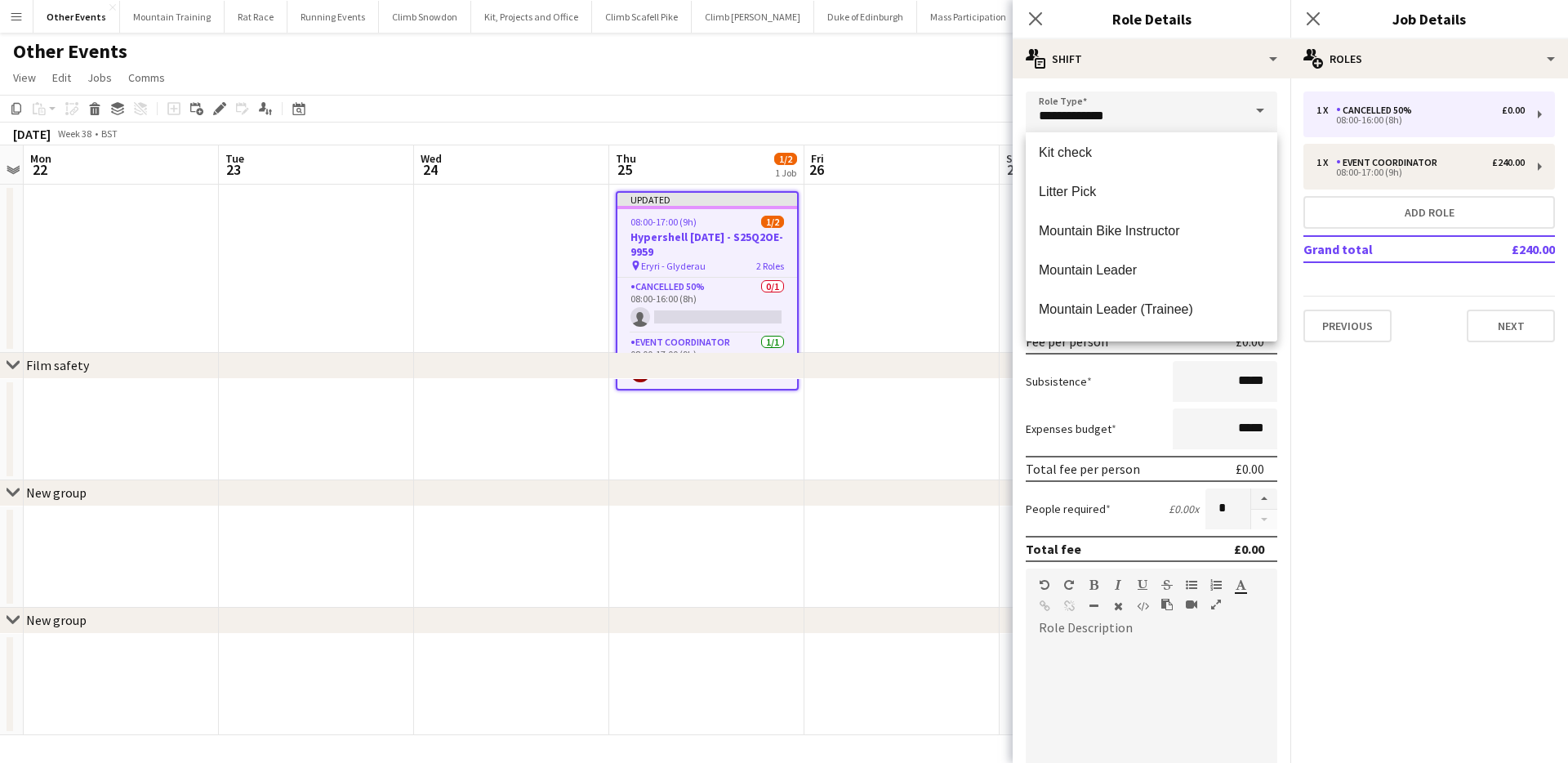
scroll to position [675, 0]
click at [1152, 252] on mat-option "Mountain Leader" at bounding box center [1152, 267] width 251 height 39
type input "**********"
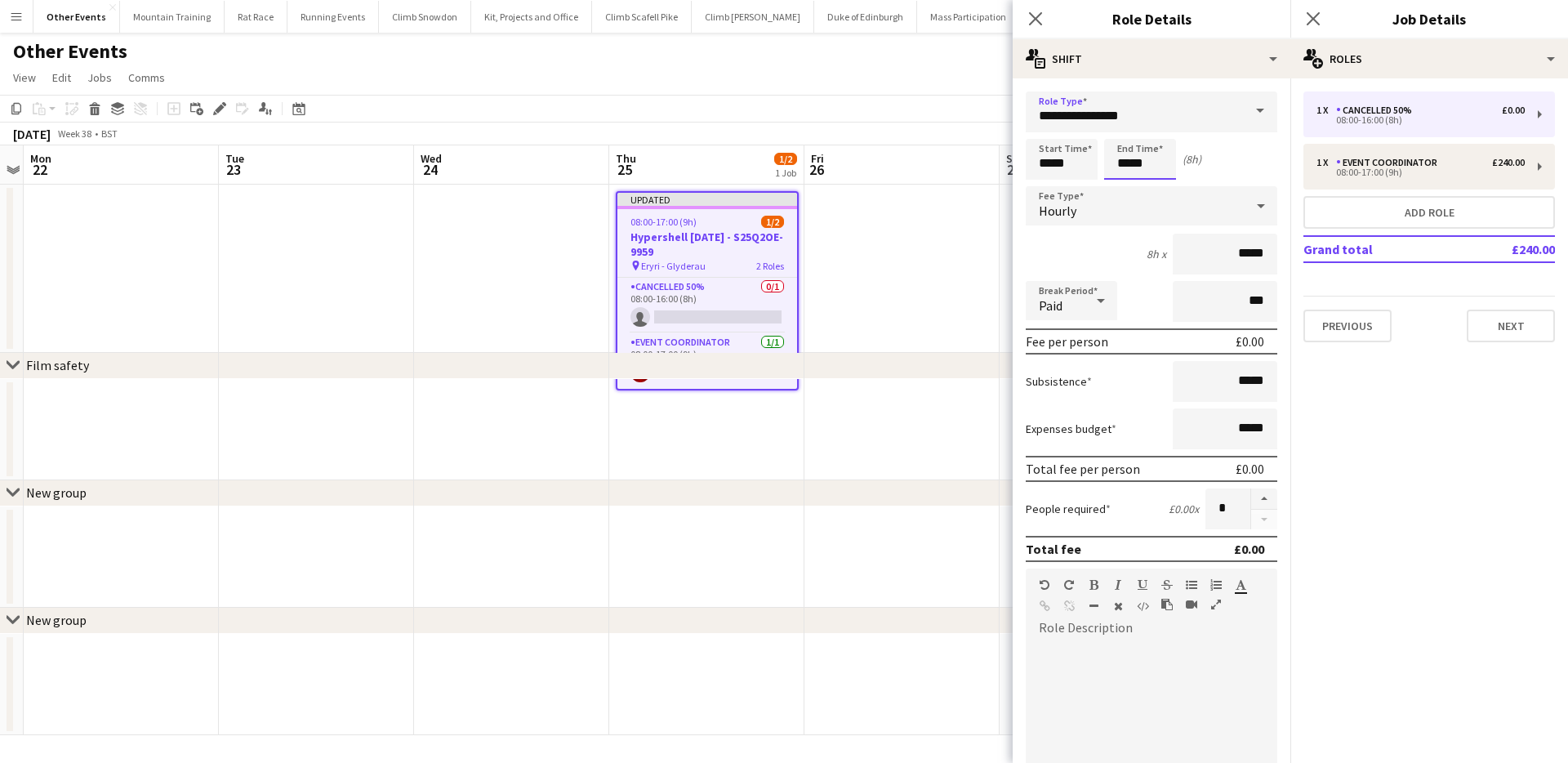
click at [1123, 160] on input "*****" at bounding box center [1140, 159] width 72 height 40
click at [1127, 134] on div at bounding box center [1124, 130] width 32 height 16
type input "*****"
click at [1127, 134] on div at bounding box center [1124, 130] width 32 height 16
click at [1042, 160] on input "*****" at bounding box center [1062, 159] width 72 height 40
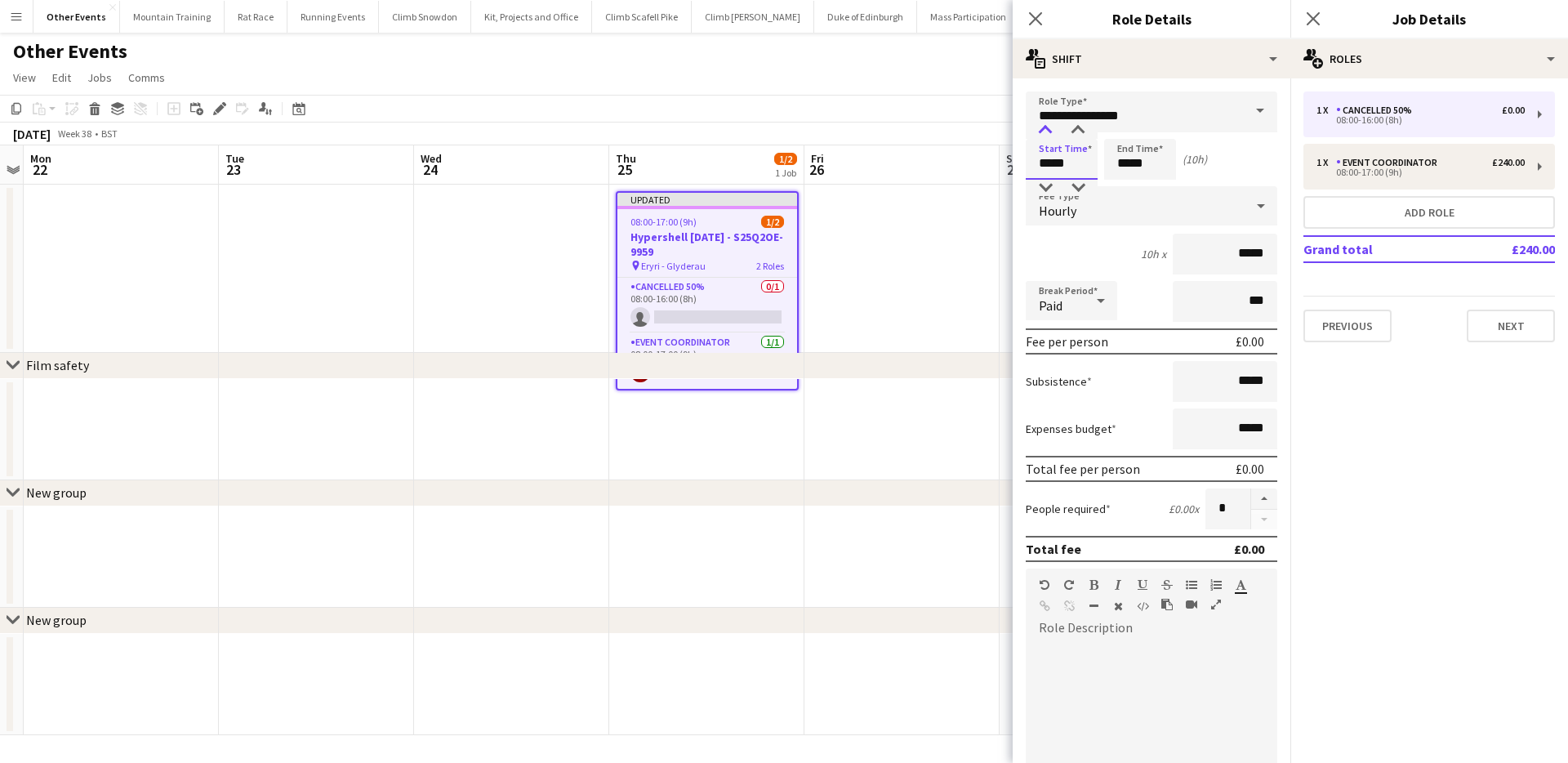
click at [1047, 132] on div at bounding box center [1045, 130] width 32 height 16
click at [1045, 182] on div at bounding box center [1045, 188] width 32 height 16
type input "*****"
click at [1045, 182] on div at bounding box center [1045, 188] width 32 height 16
click at [1251, 192] on icon at bounding box center [1261, 206] width 20 height 32
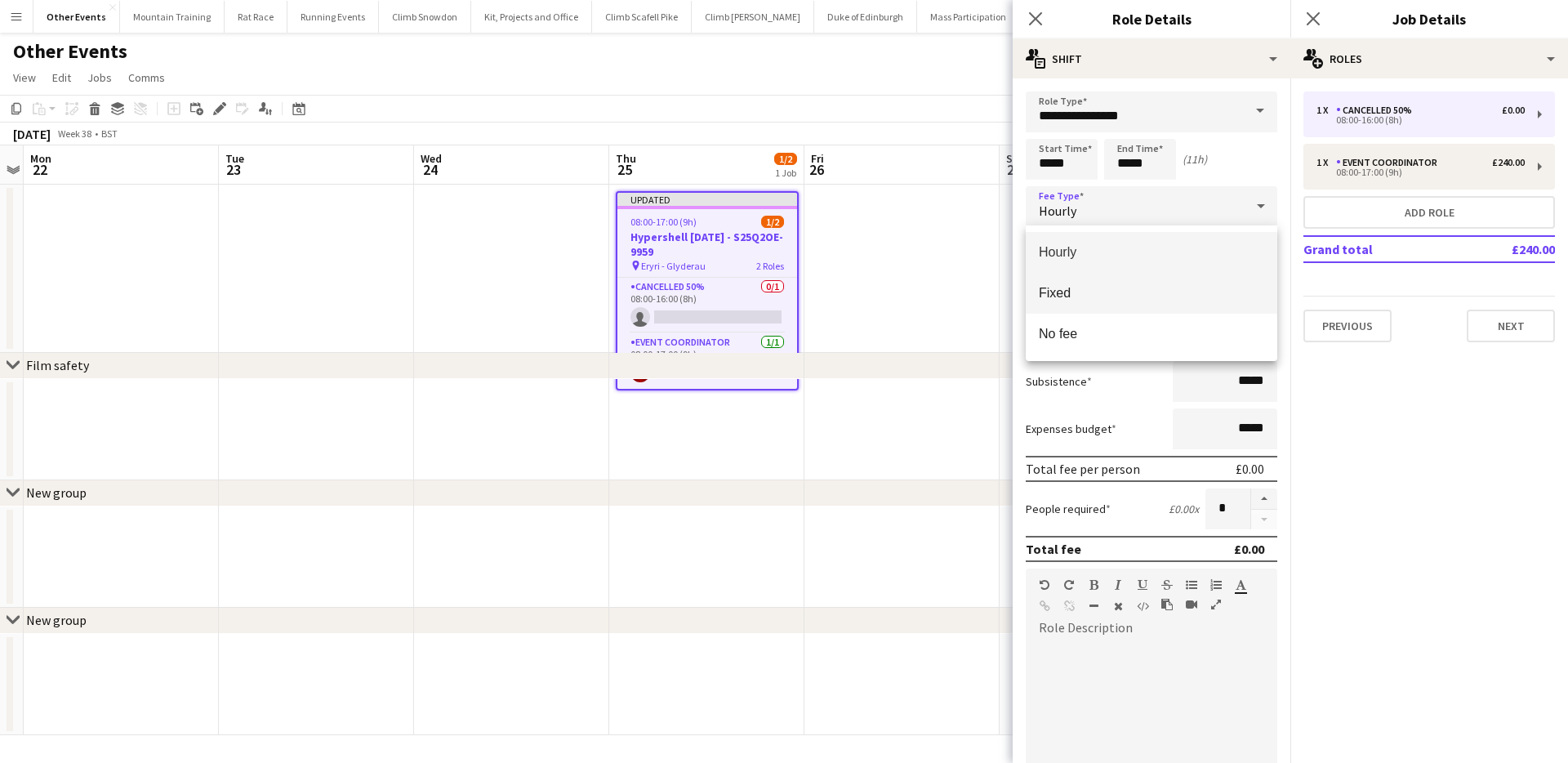
click at [1089, 283] on mat-option "Fixed" at bounding box center [1152, 293] width 251 height 40
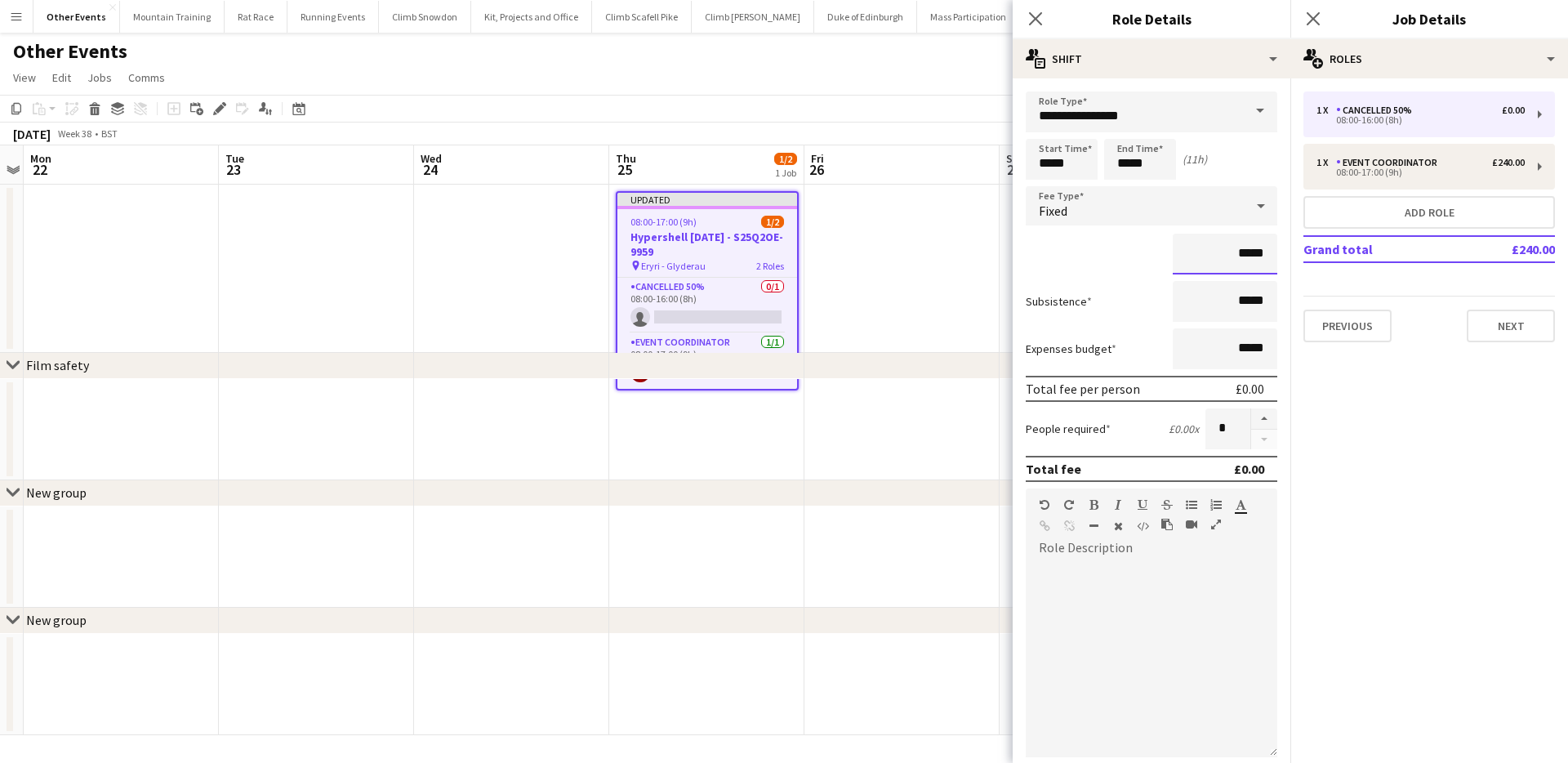
click at [1240, 247] on input "*****" at bounding box center [1224, 253] width 104 height 40
type input "*******"
click at [1261, 416] on button "button" at bounding box center [1264, 419] width 26 height 22
type input "*"
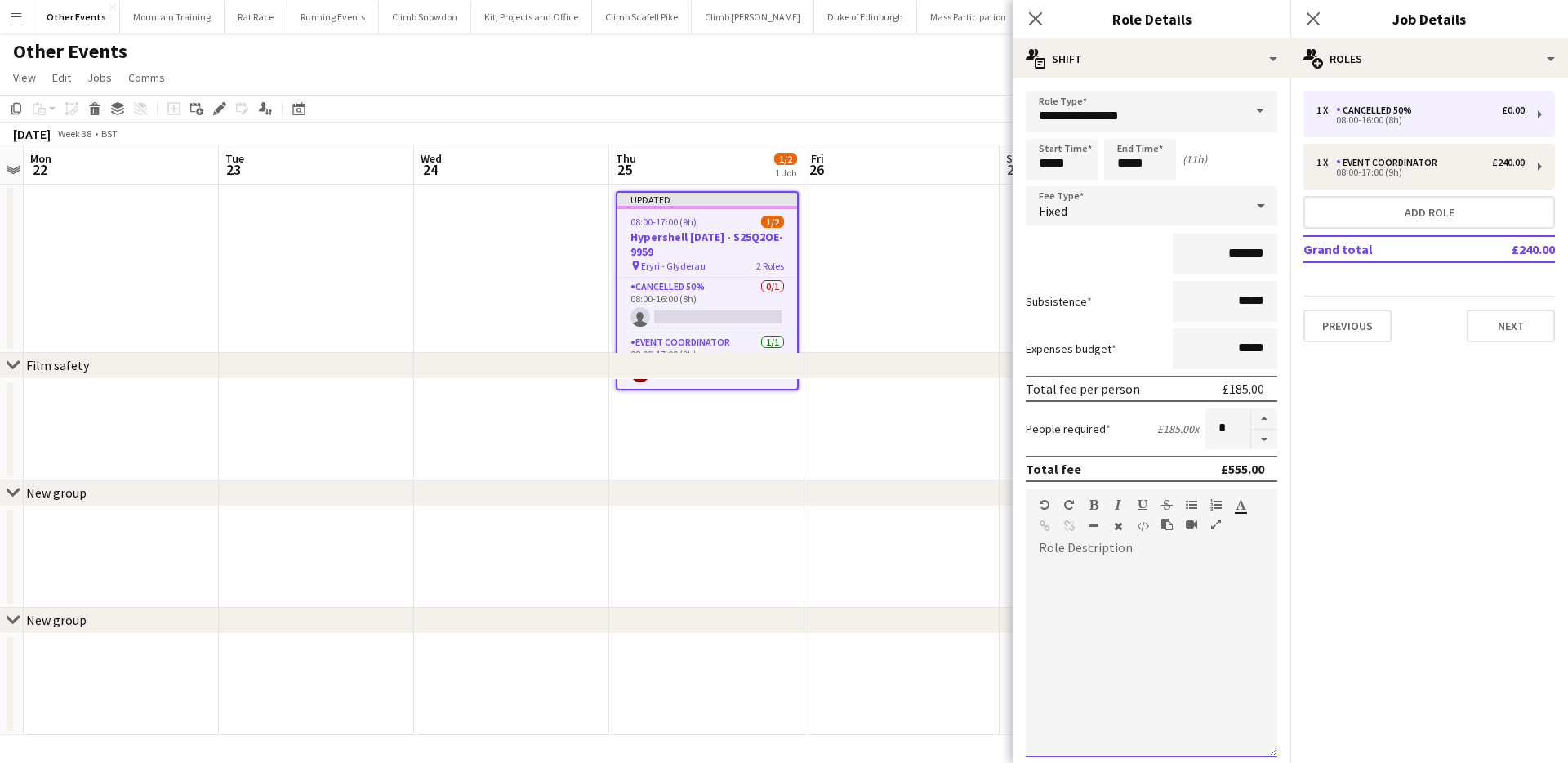
click at [1205, 542] on div "default Heading 1 Heading 2 Heading 3 Heading 4 Heading 5 Heading 6 Heading 7 P…" at bounding box center [1152, 519] width 251 height 61
paste div
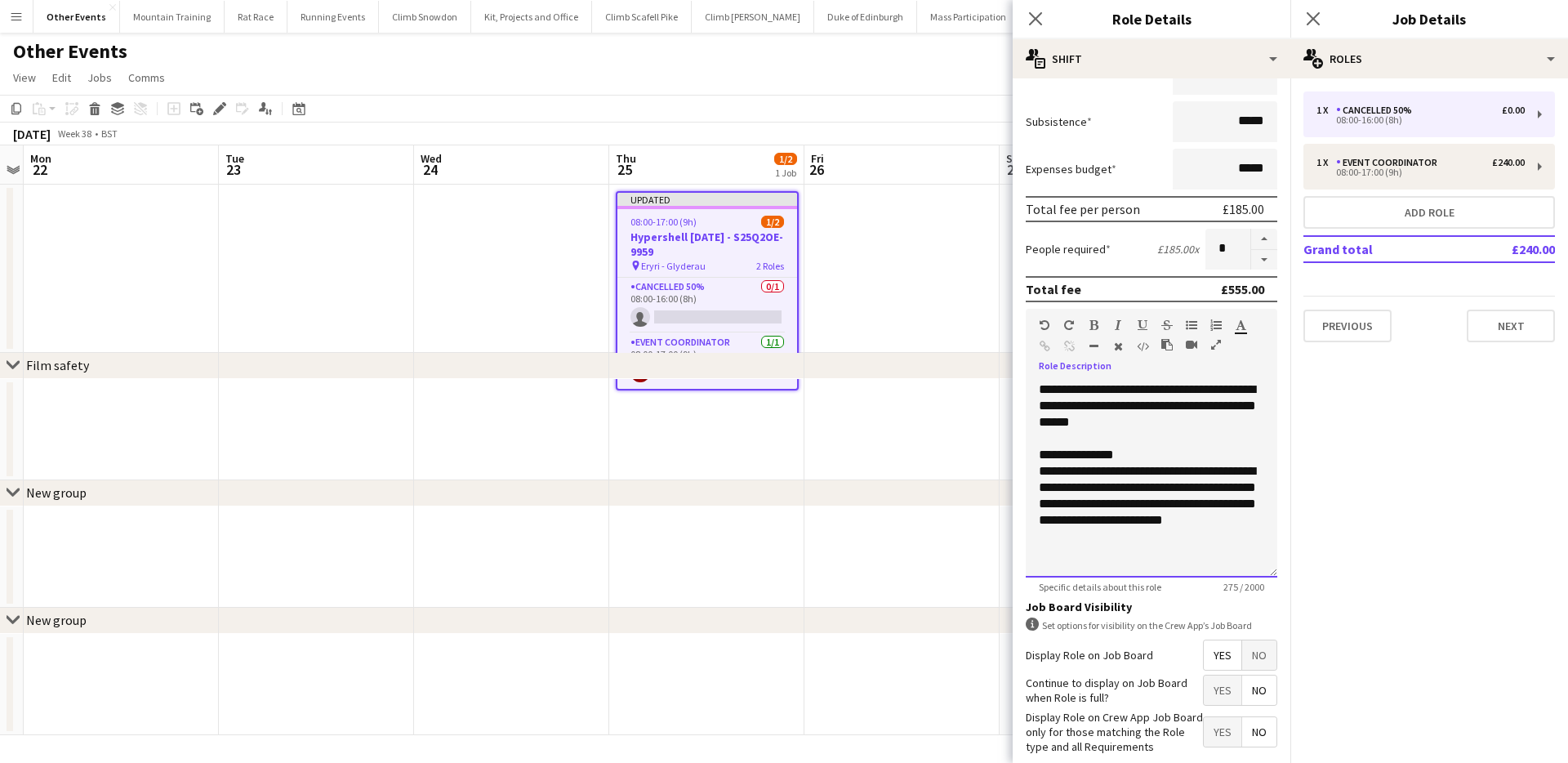
scroll to position [264, 0]
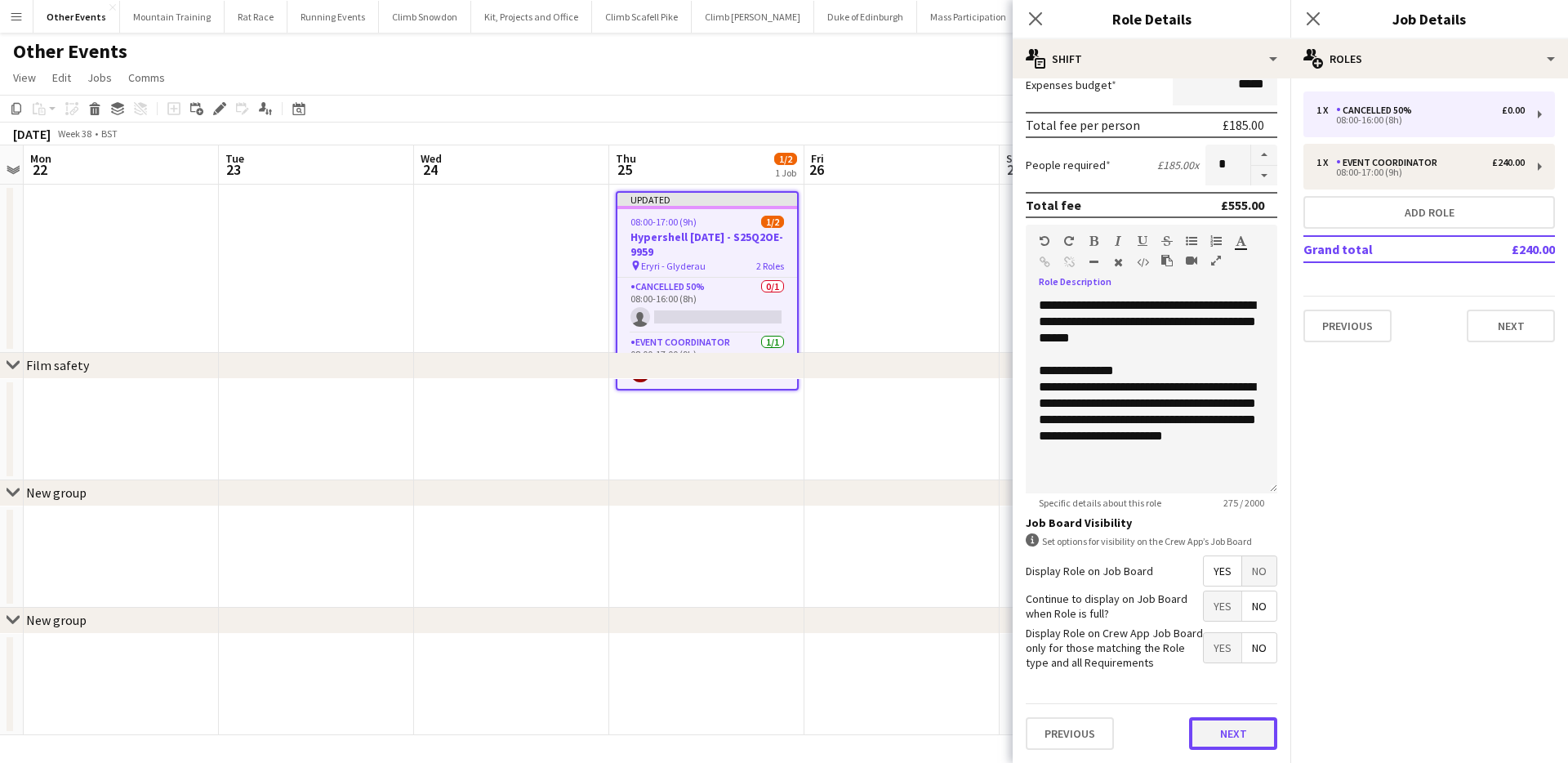
click at [1231, 729] on button "Next" at bounding box center [1233, 733] width 88 height 32
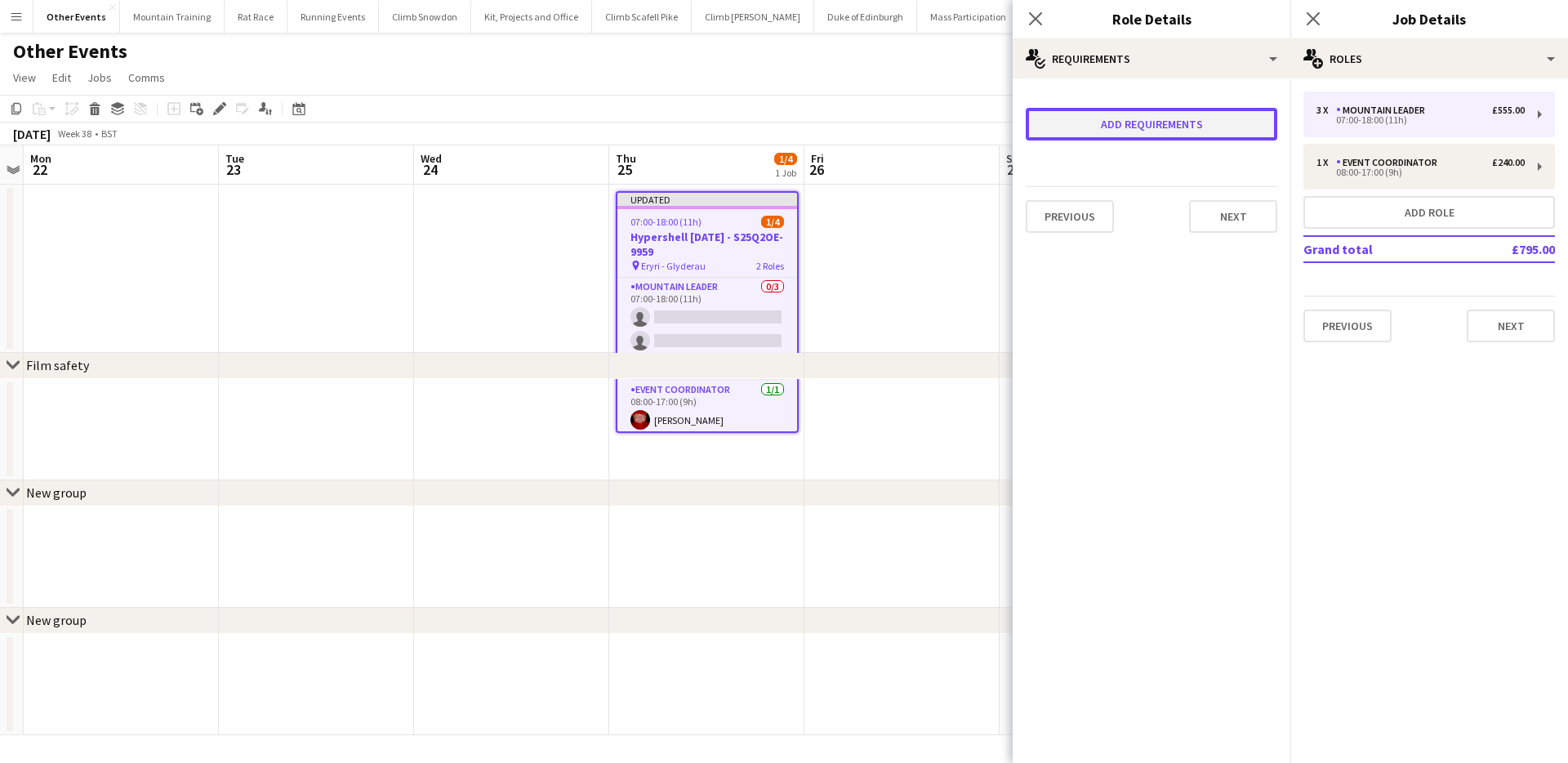
click at [1189, 129] on button "Add requirements" at bounding box center [1152, 124] width 251 height 32
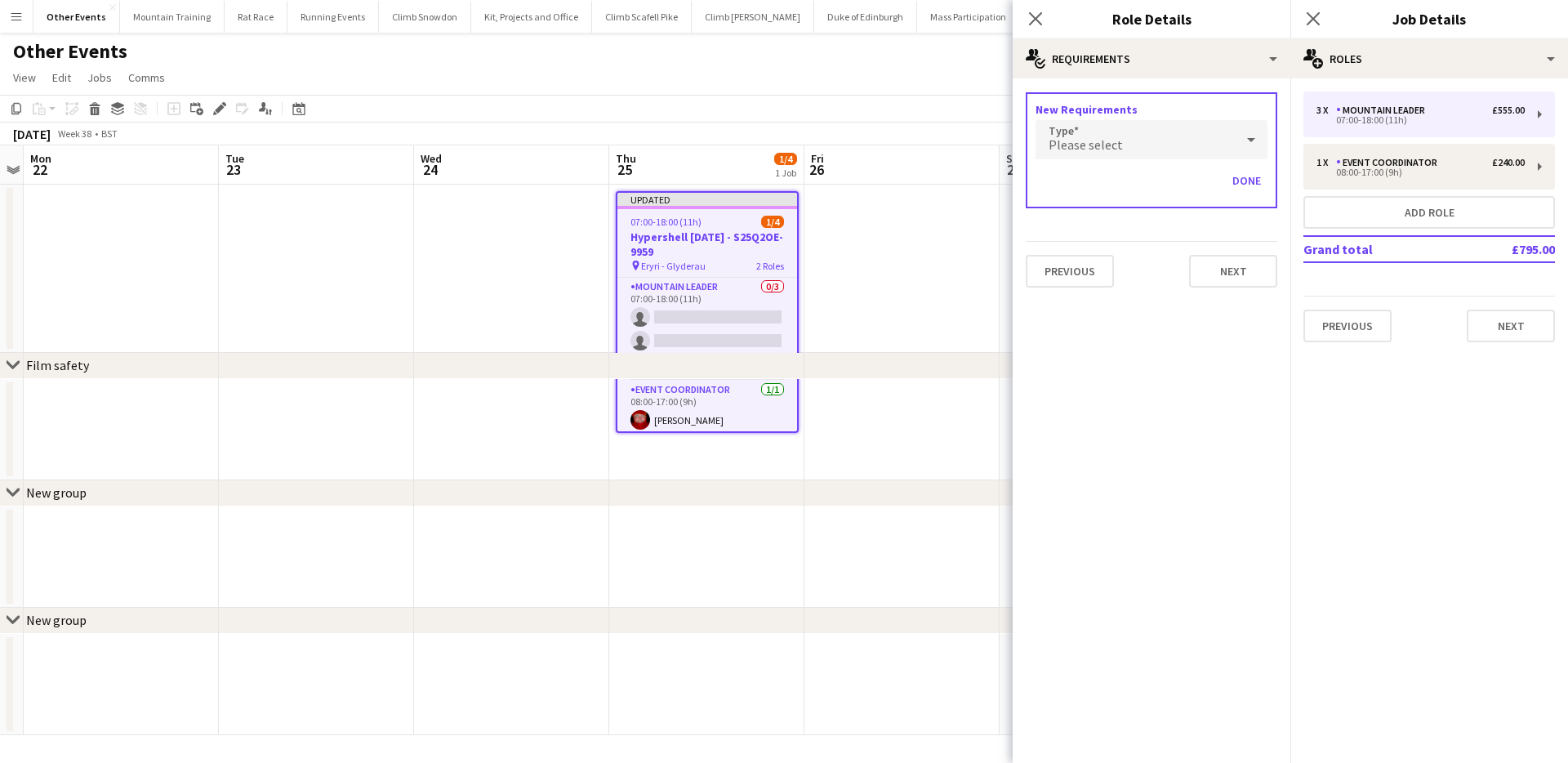
click at [1184, 132] on div "Please select" at bounding box center [1135, 140] width 199 height 39
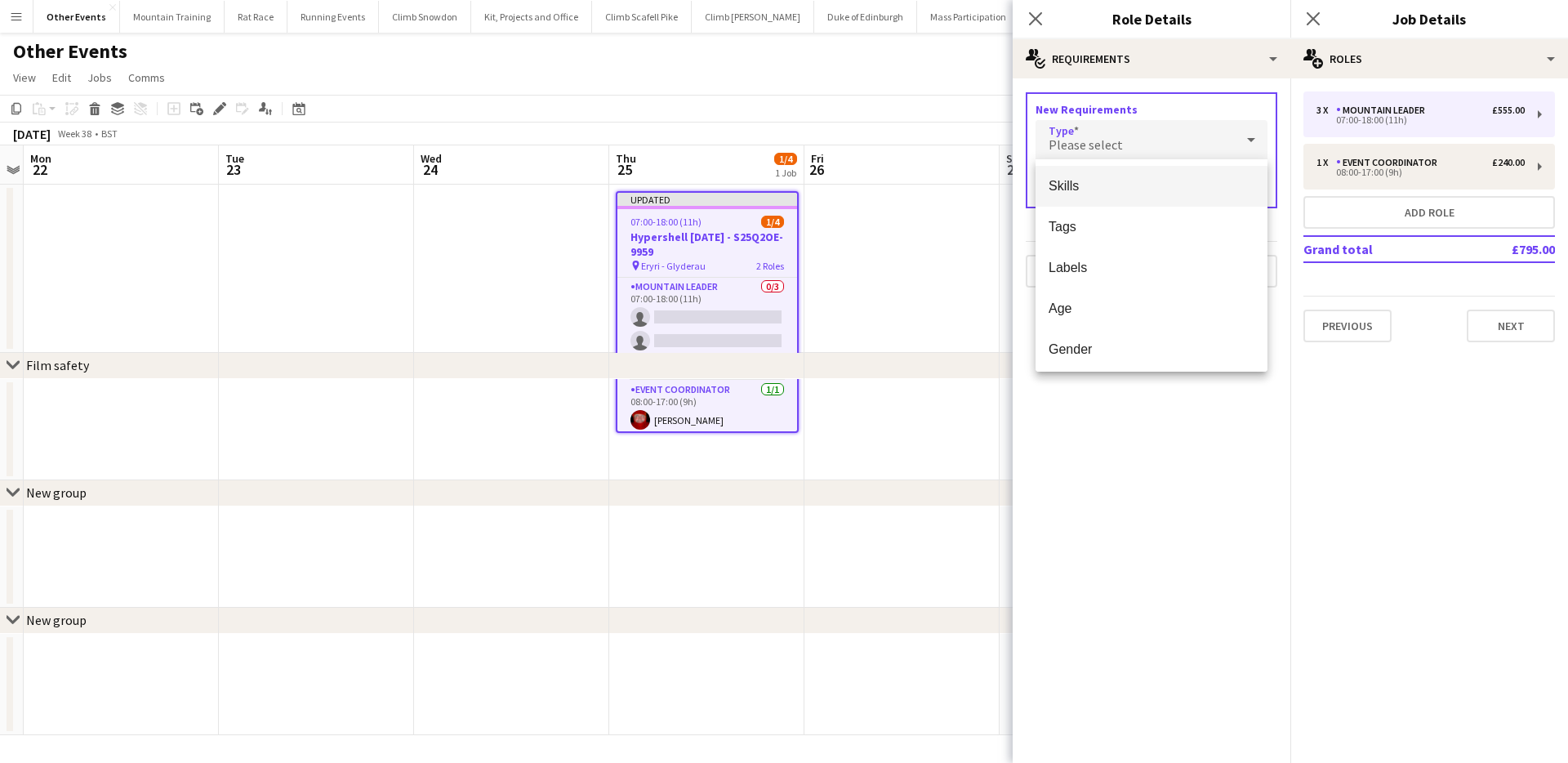
click at [1152, 184] on span "Skills" at bounding box center [1151, 185] width 206 height 15
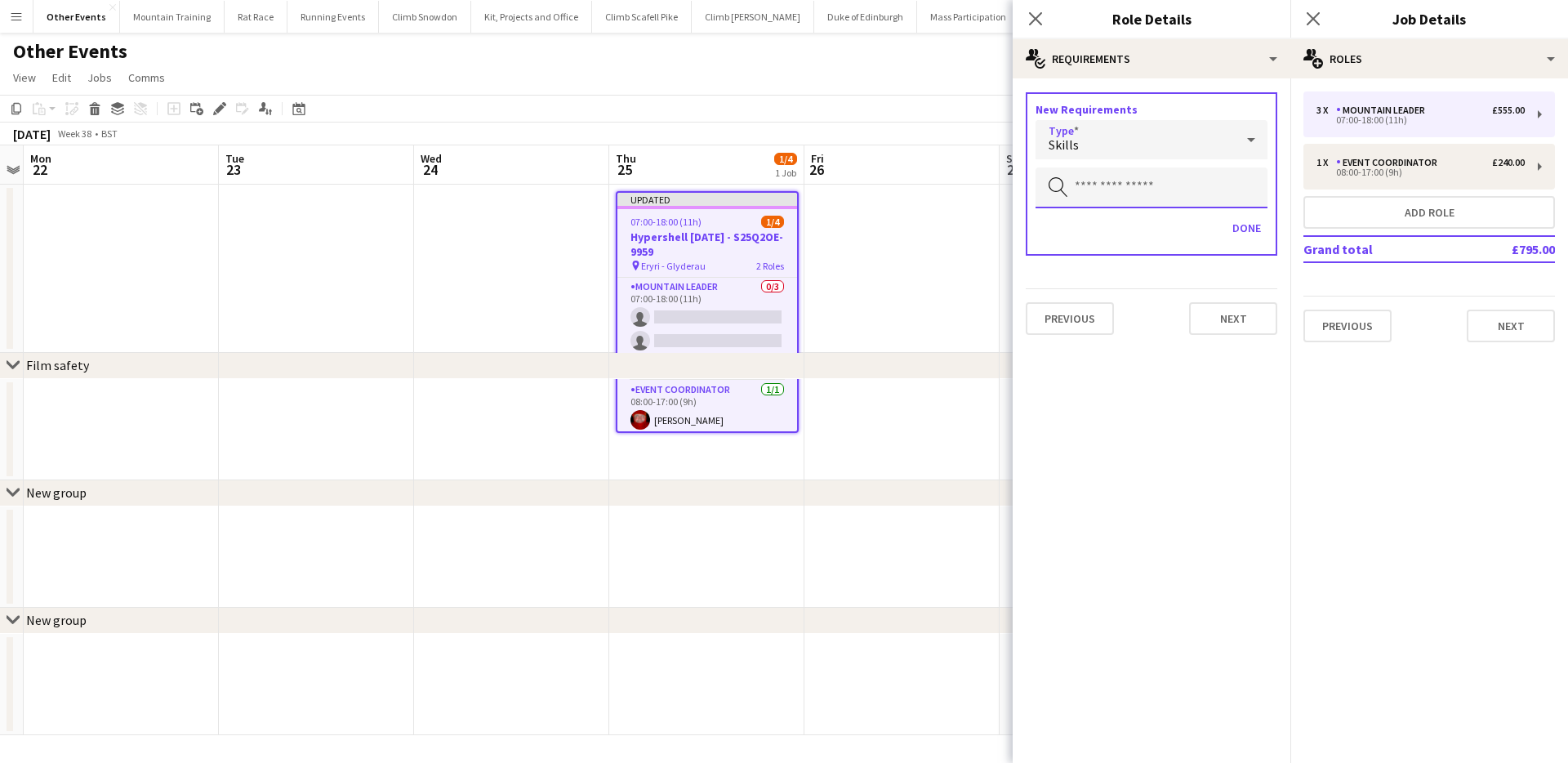
click at [1152, 184] on input "text" at bounding box center [1152, 187] width 232 height 40
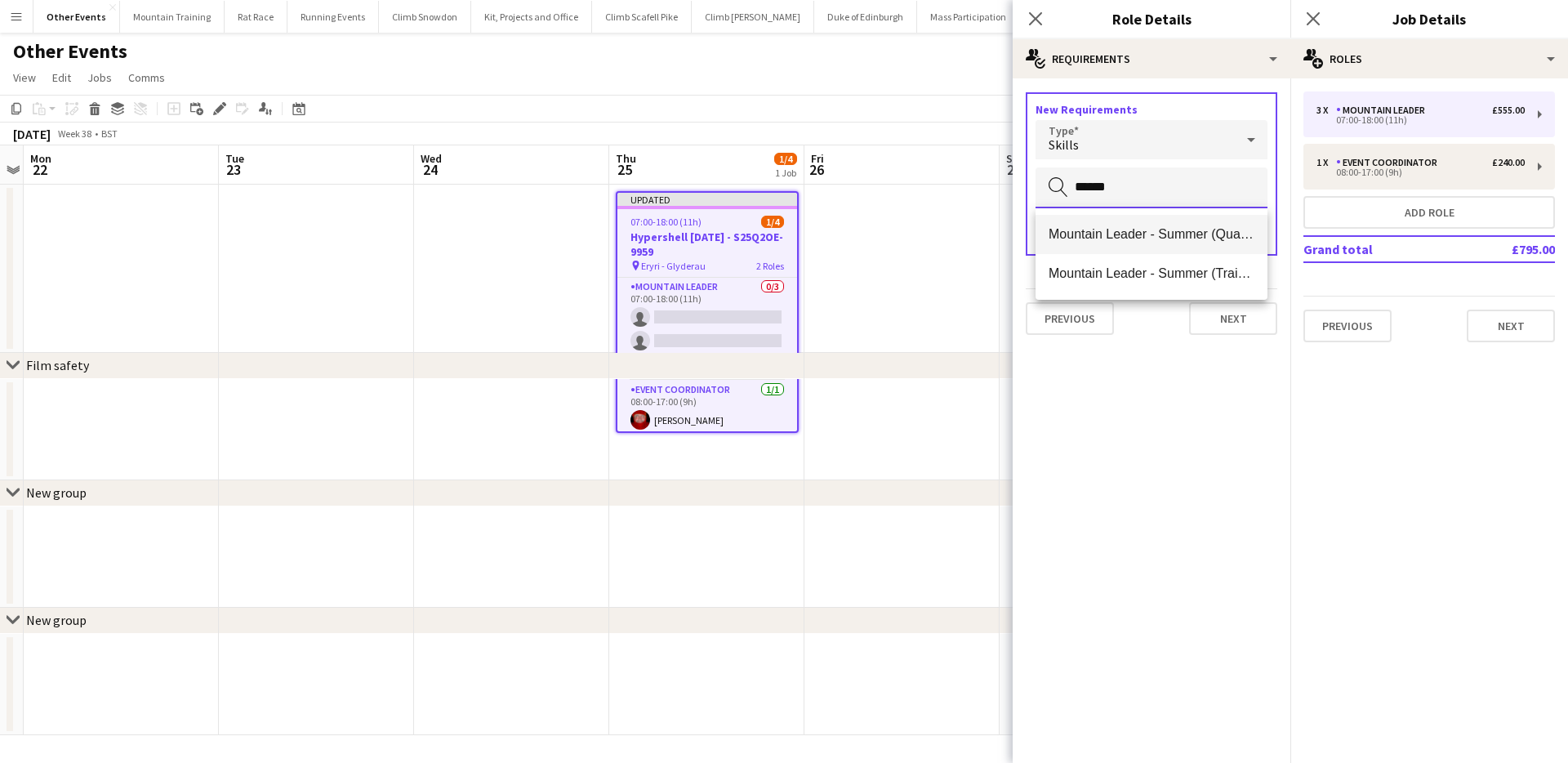
type input "******"
click at [1159, 227] on span "Mountain Leader - Summer (Qualified)" at bounding box center [1151, 233] width 206 height 15
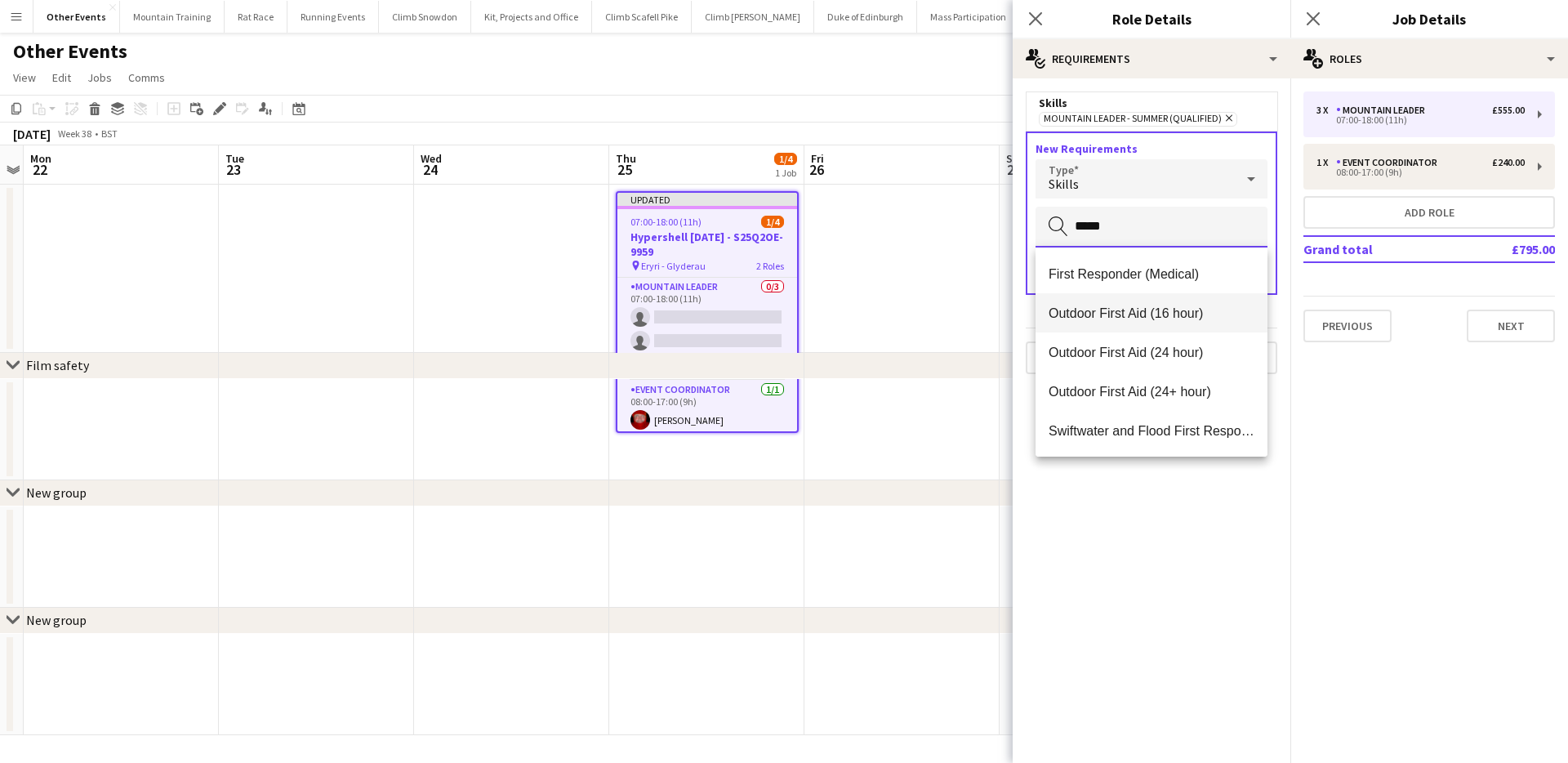
type input "*****"
click at [1185, 310] on span "Outdoor First Aid (16 hour)" at bounding box center [1151, 312] width 206 height 15
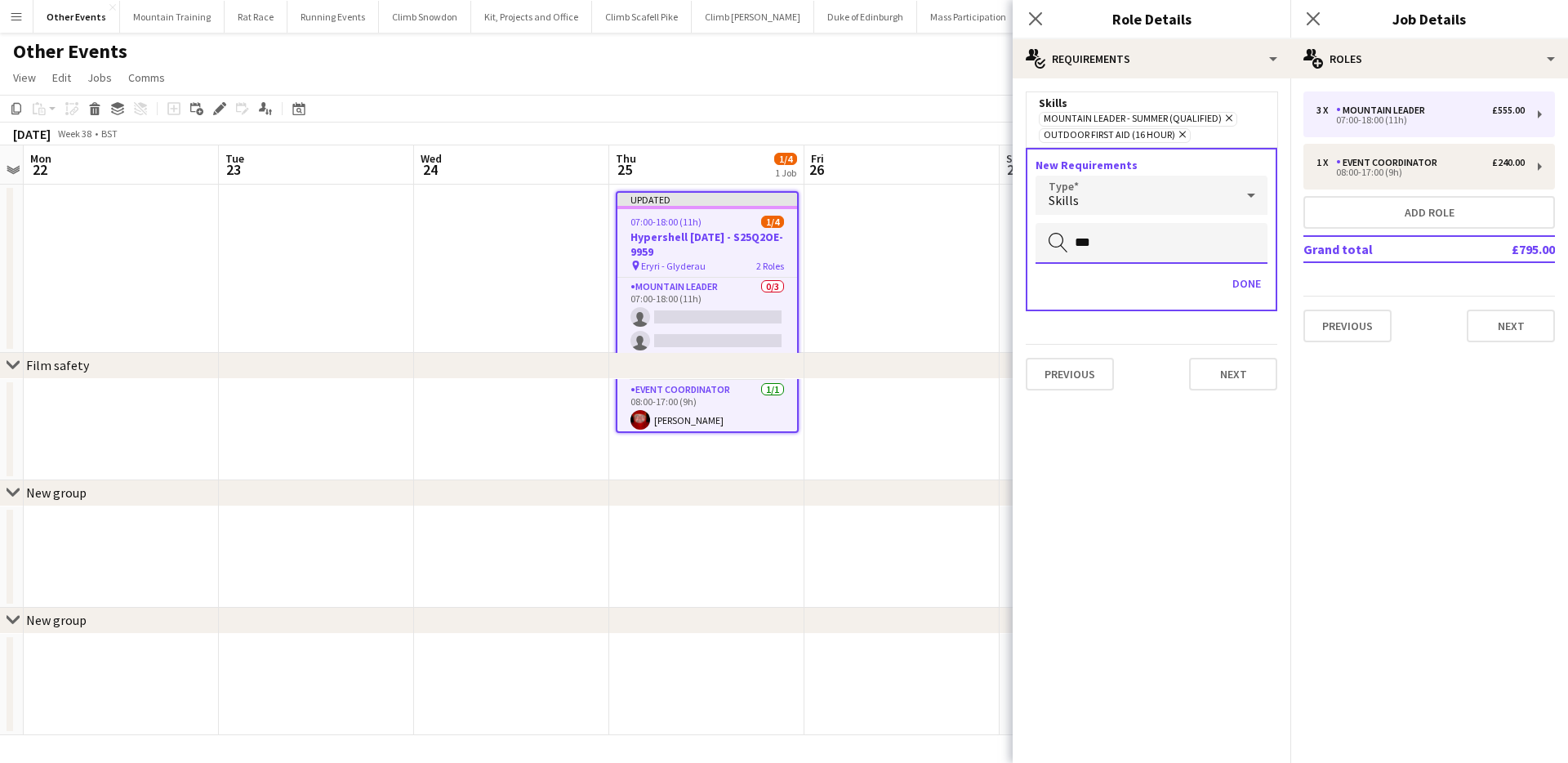
click at [1187, 235] on input "***" at bounding box center [1152, 242] width 232 height 40
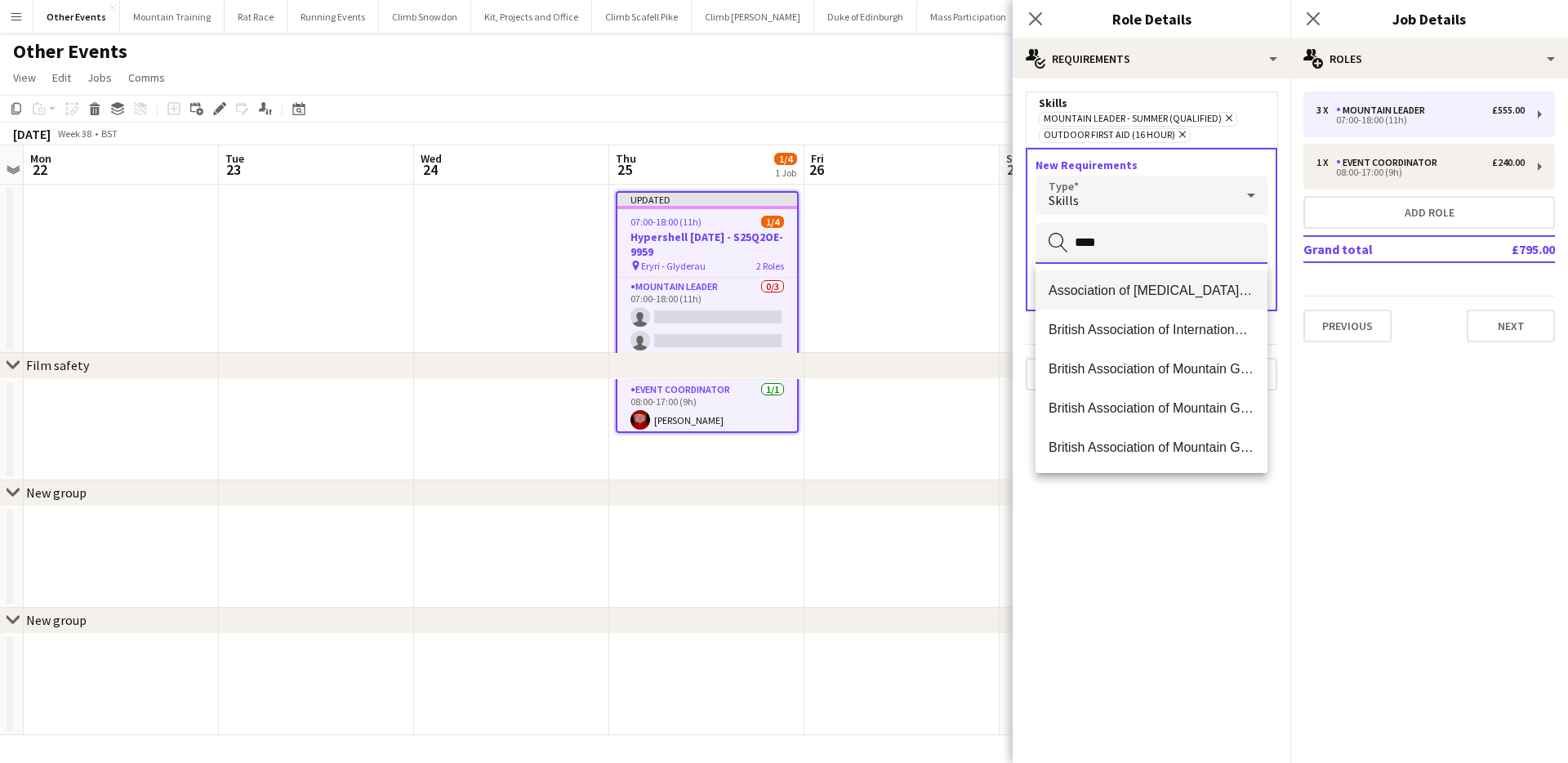
type input "****"
click at [1201, 277] on mat-option "Association of Mountaineering Instructors member" at bounding box center [1152, 290] width 232 height 39
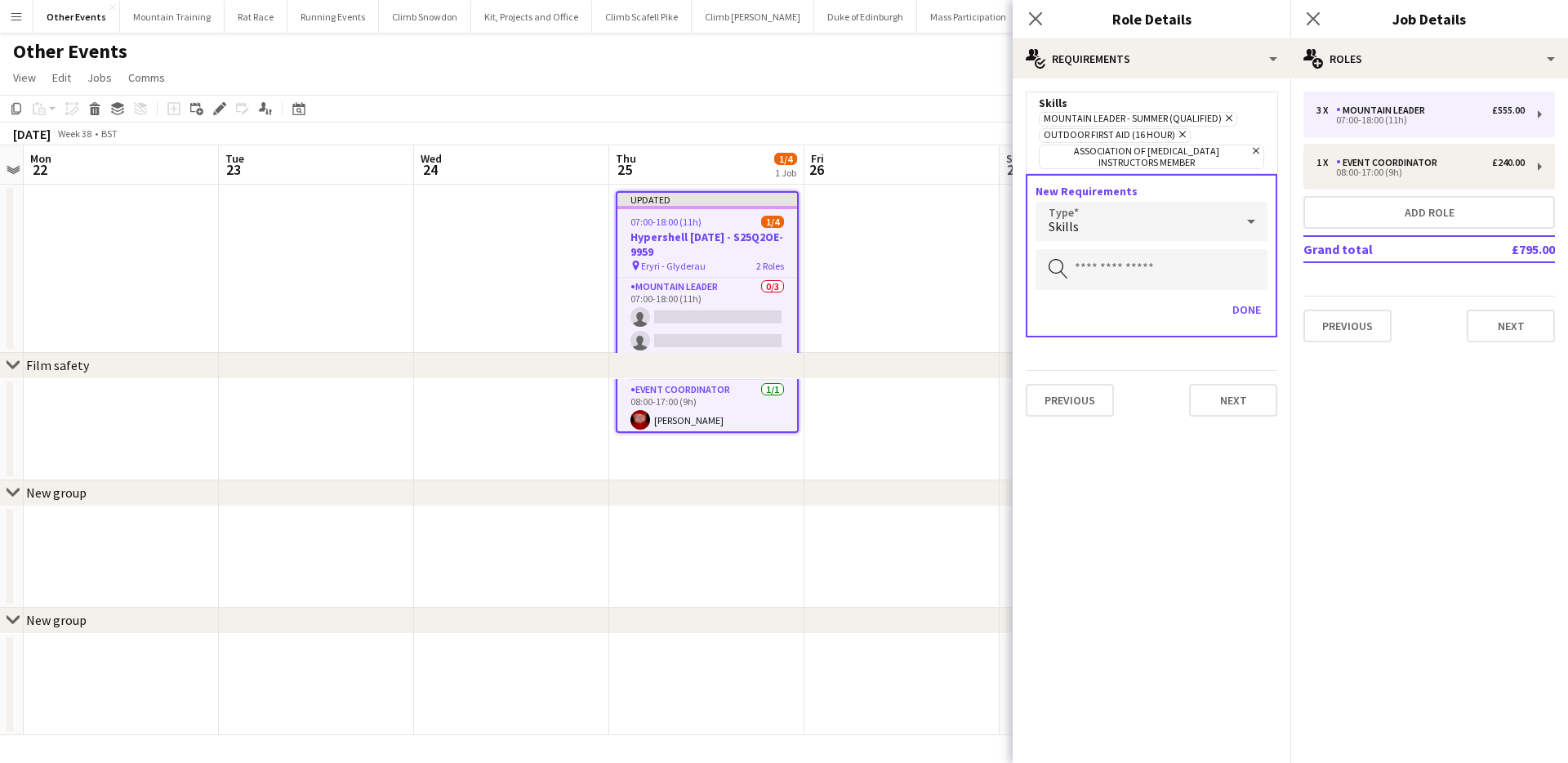
click at [1257, 153] on icon at bounding box center [1256, 151] width 6 height 6
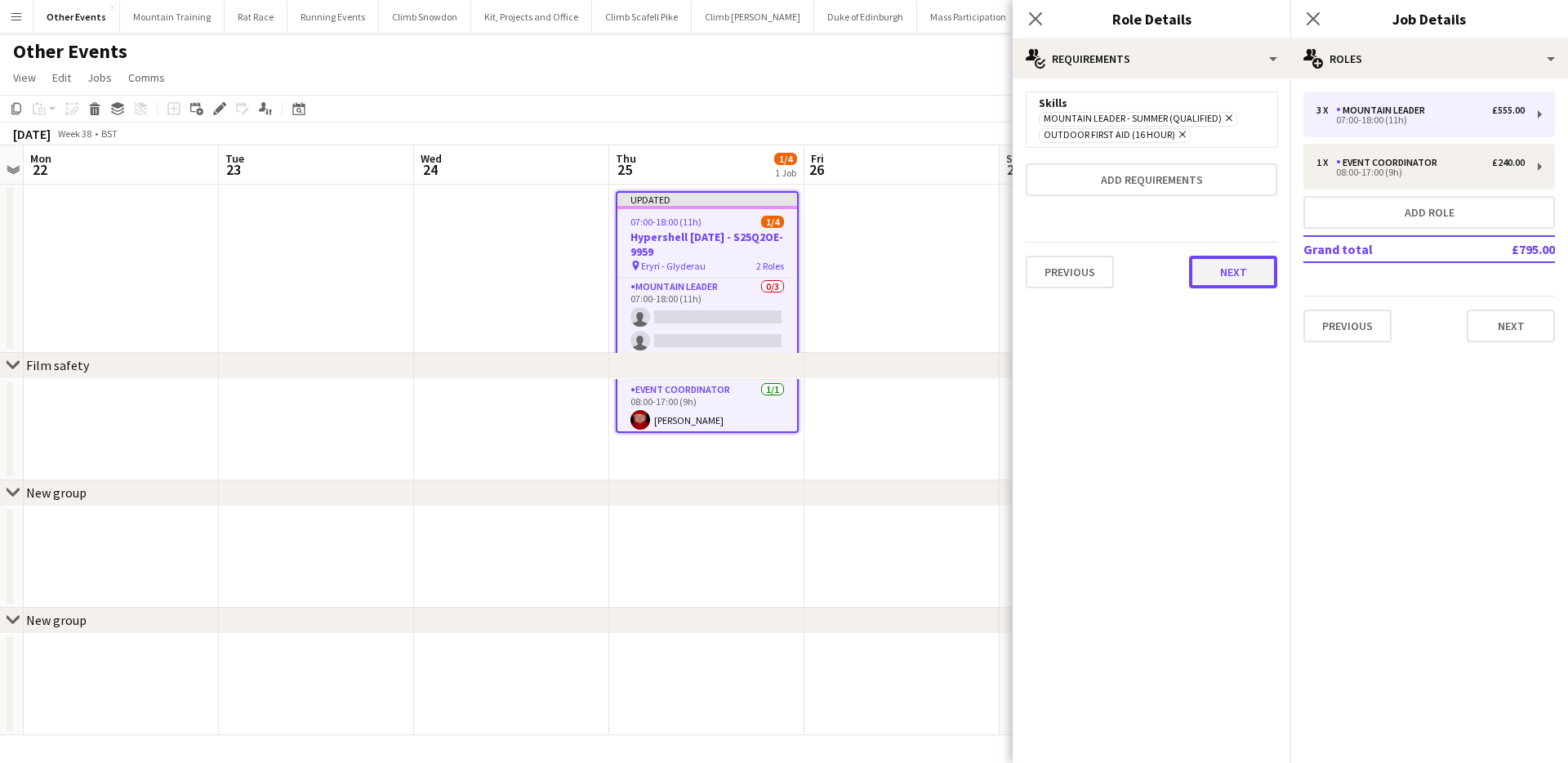
click at [1244, 274] on button "Next" at bounding box center [1233, 272] width 88 height 32
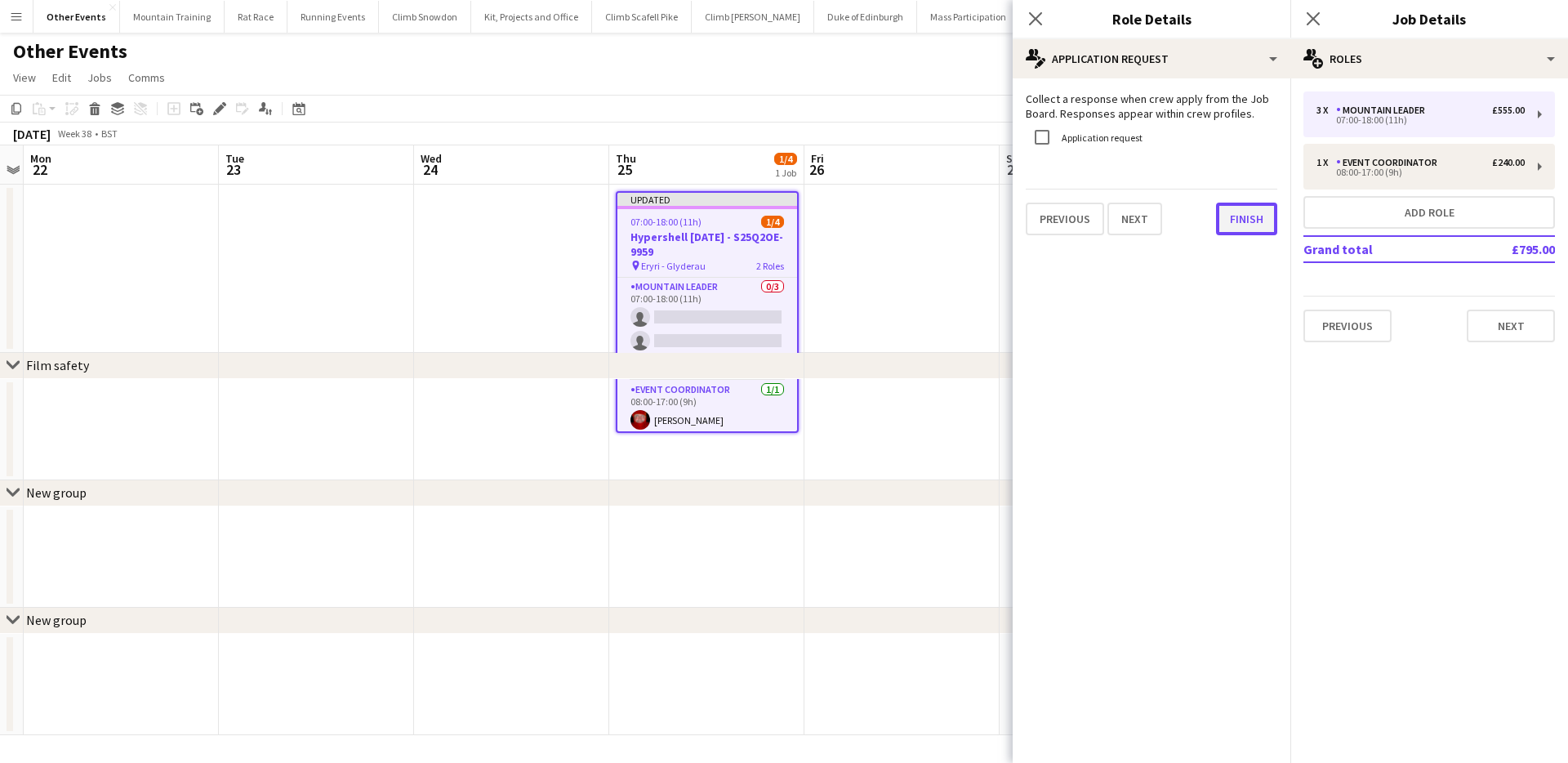
click at [1247, 213] on button "Finish" at bounding box center [1247, 219] width 61 height 32
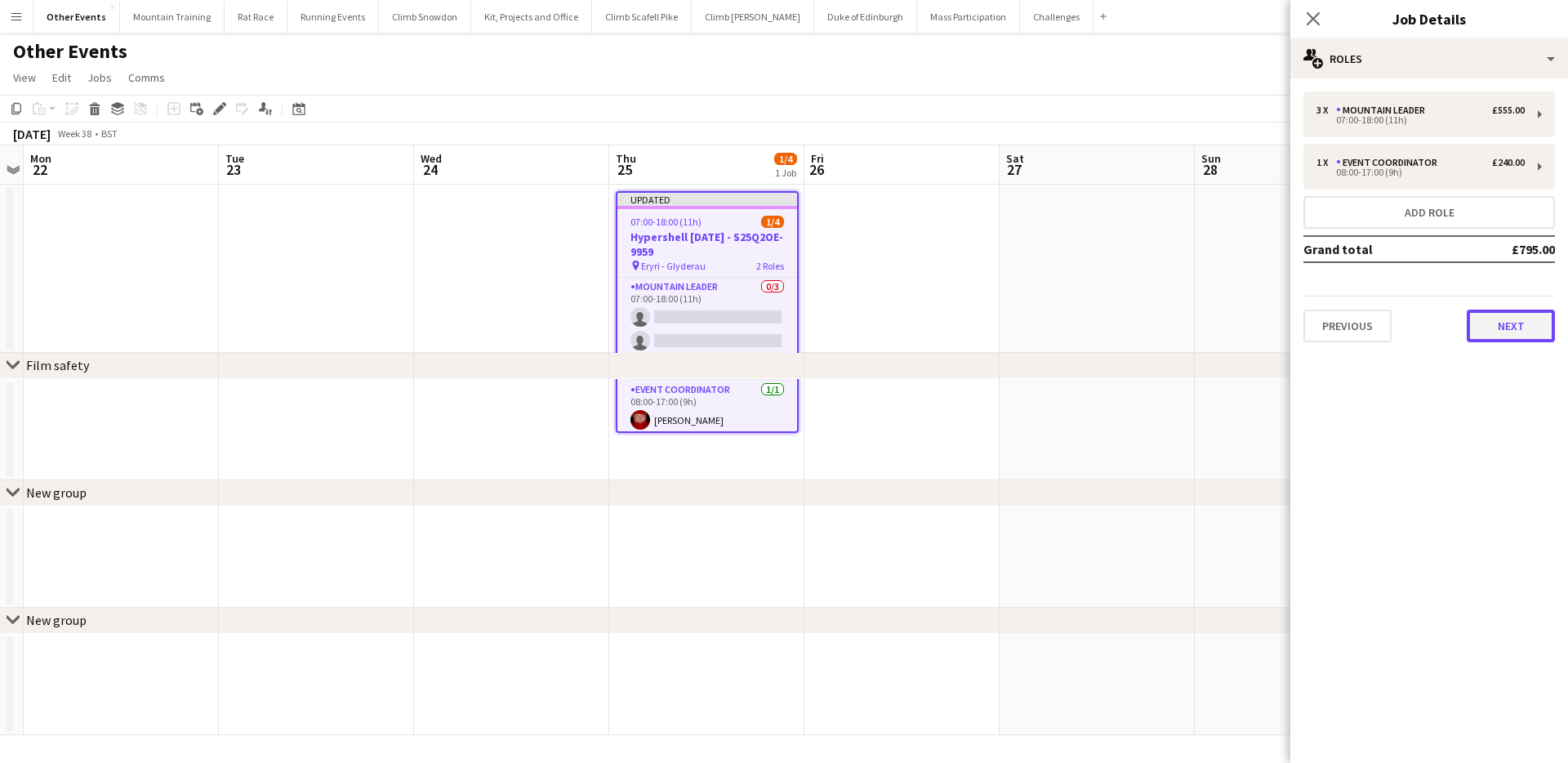
click at [1501, 313] on button "Next" at bounding box center [1511, 326] width 88 height 32
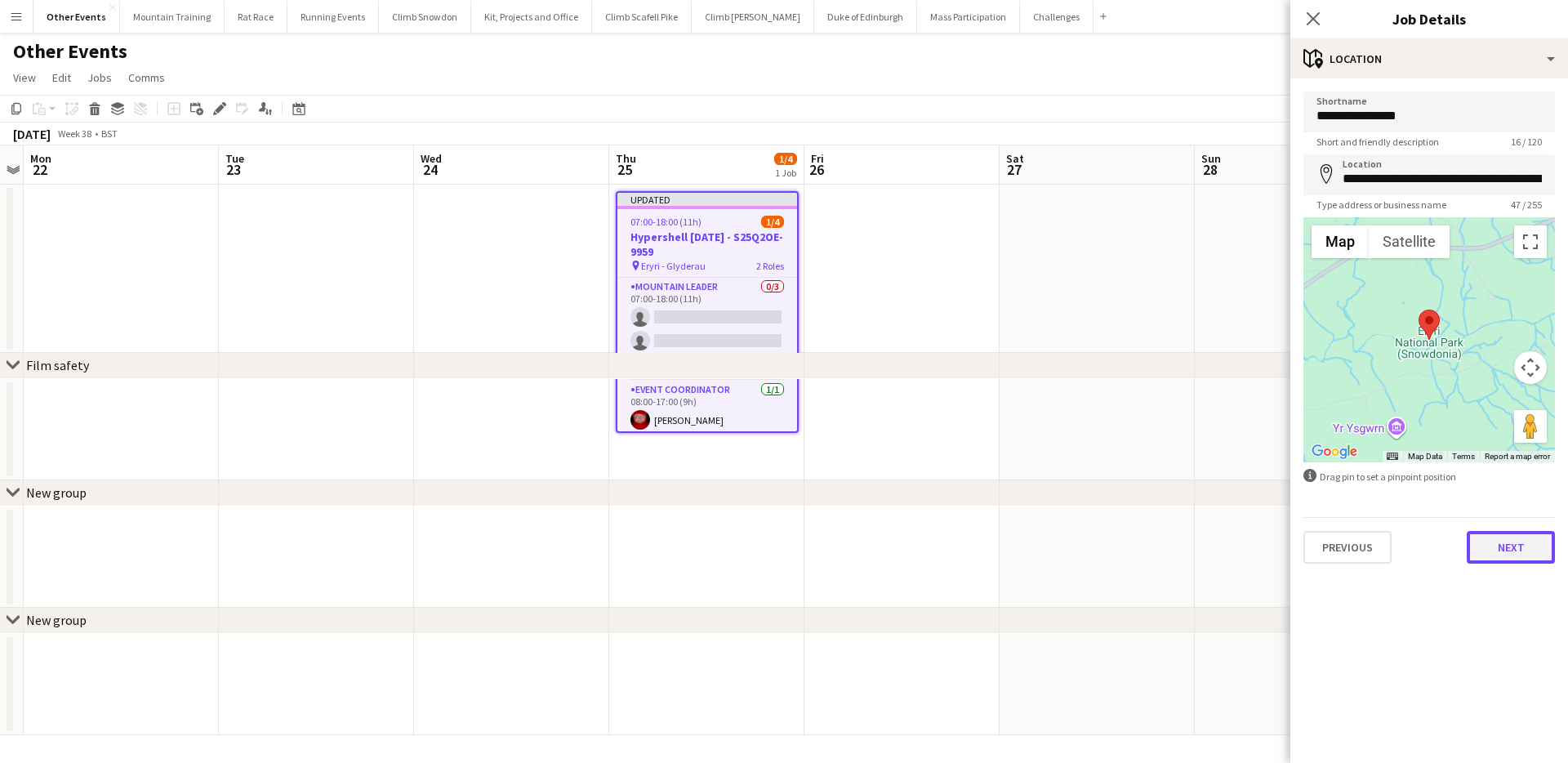
click at [1515, 546] on button "Next" at bounding box center [1511, 547] width 88 height 32
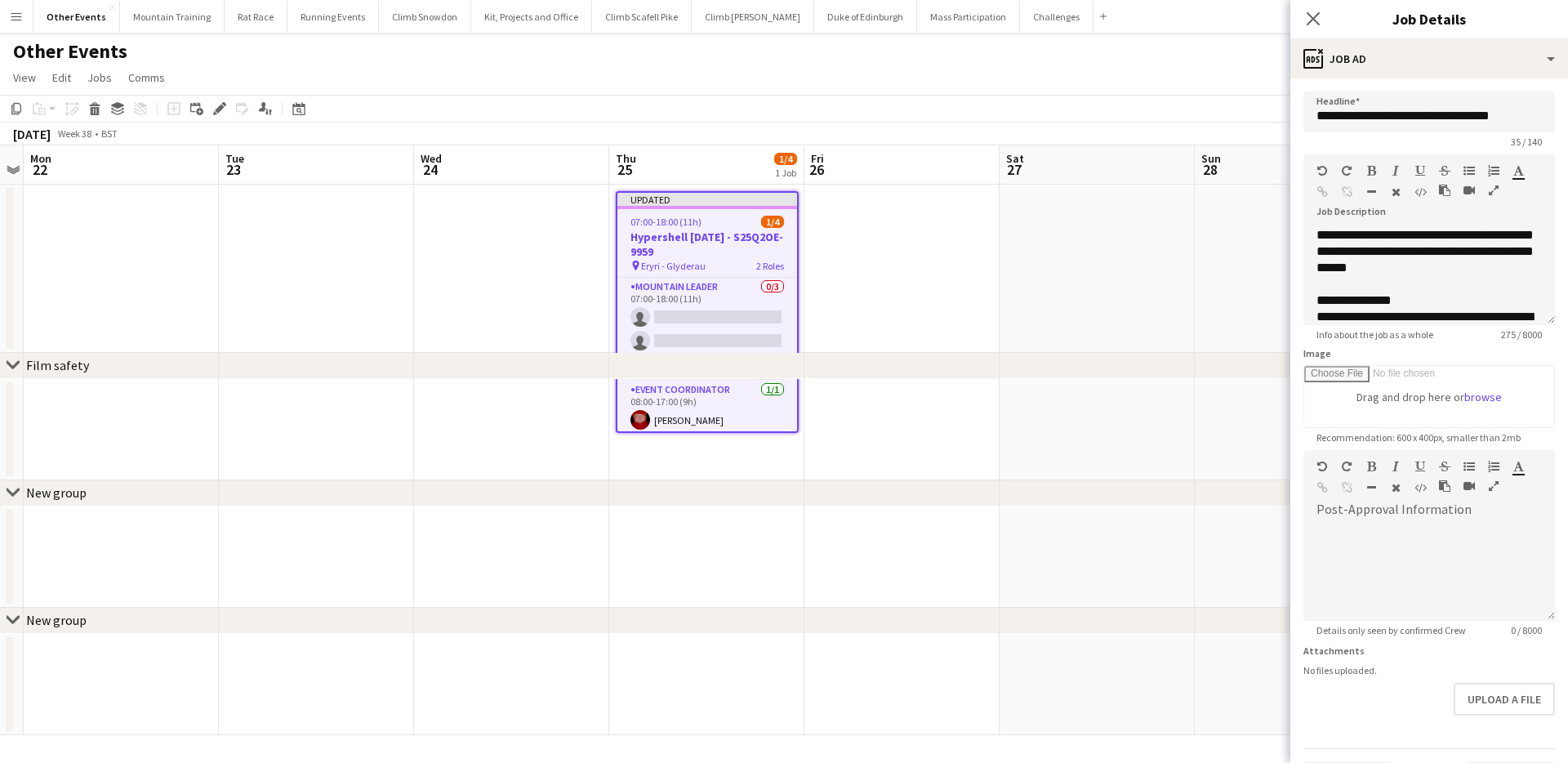
scroll to position [45, 0]
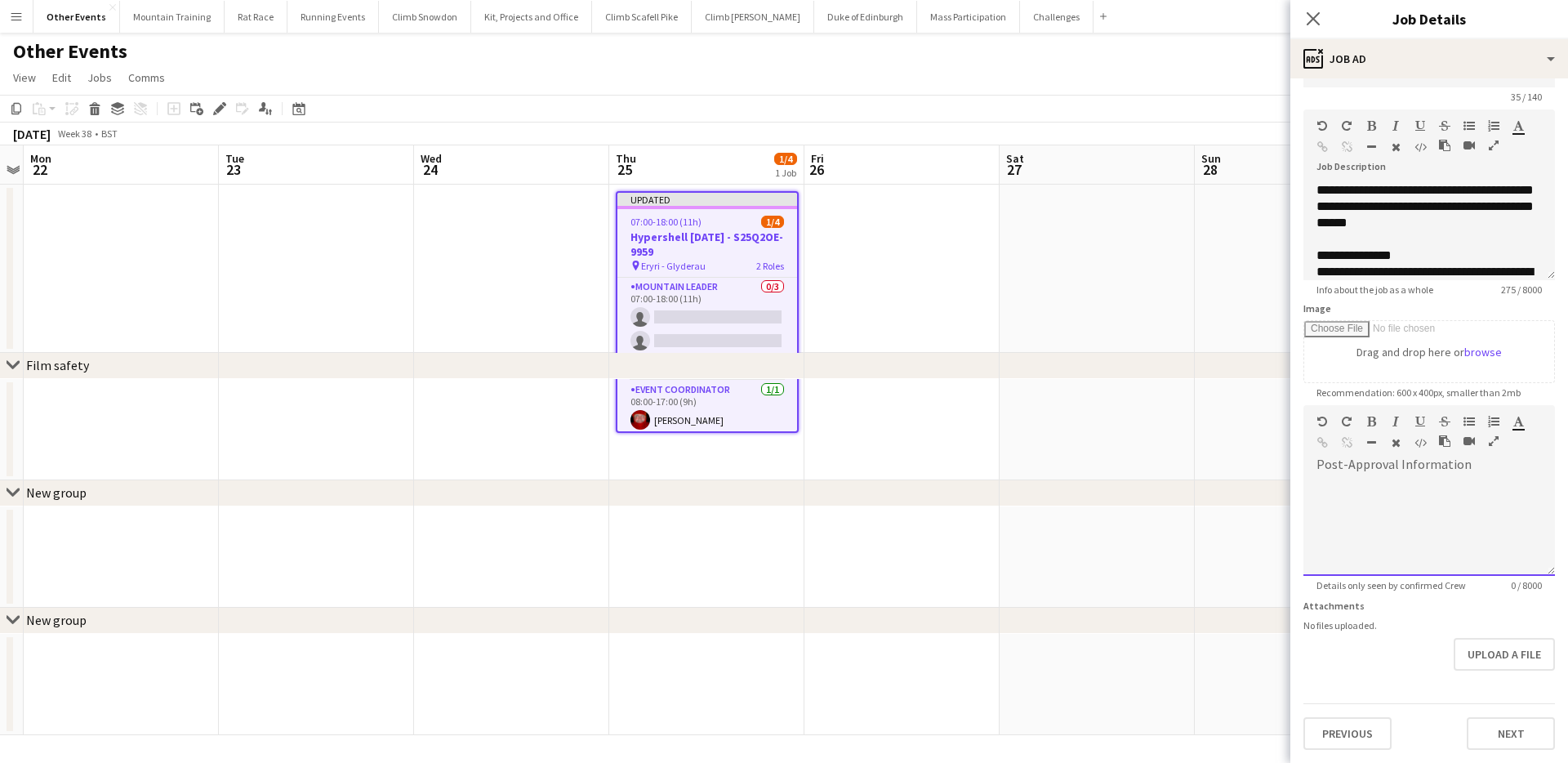
click at [1409, 562] on div at bounding box center [1429, 526] width 251 height 98
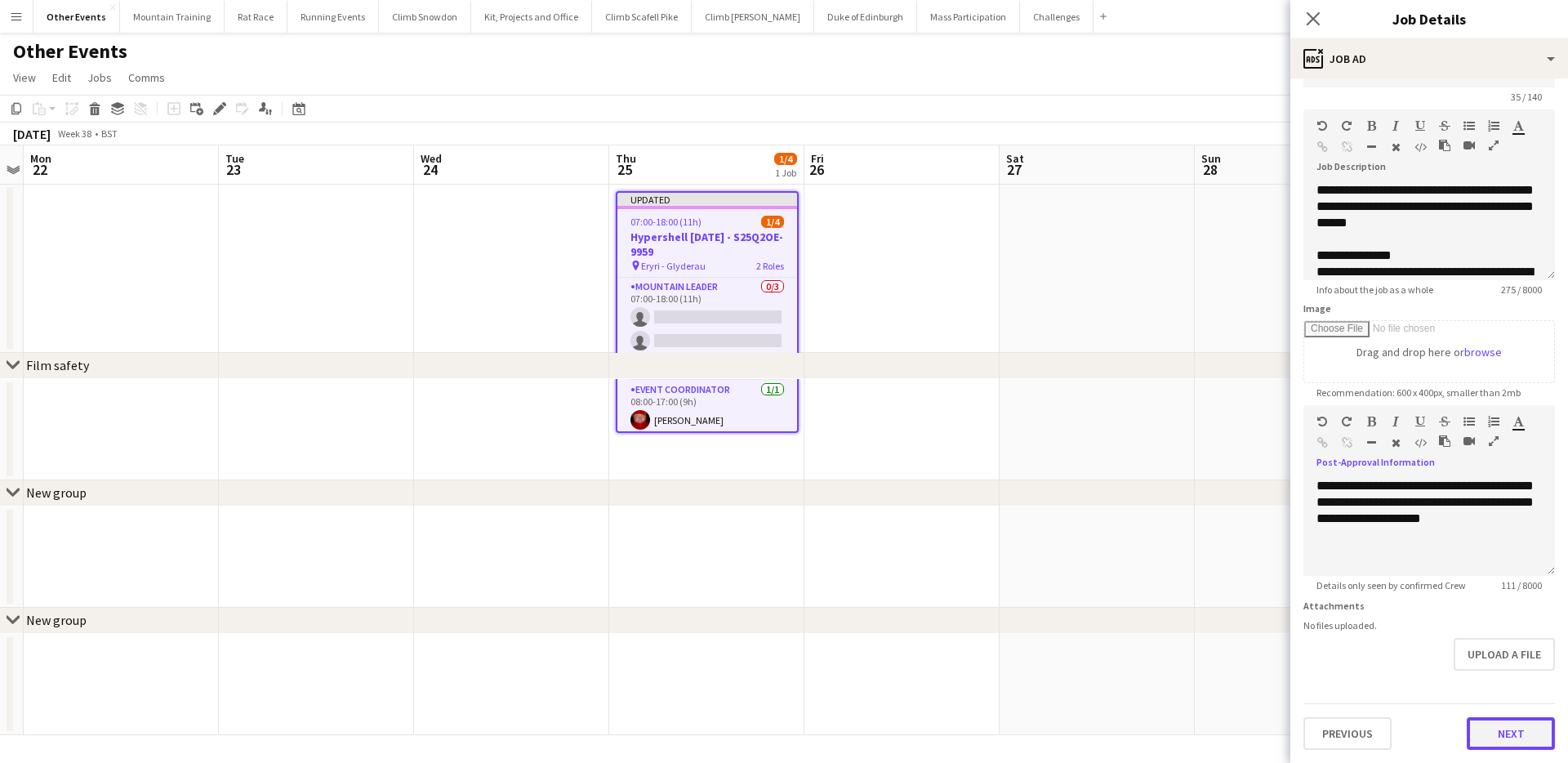
click at [1515, 724] on button "Next" at bounding box center [1511, 733] width 88 height 32
type input "*******"
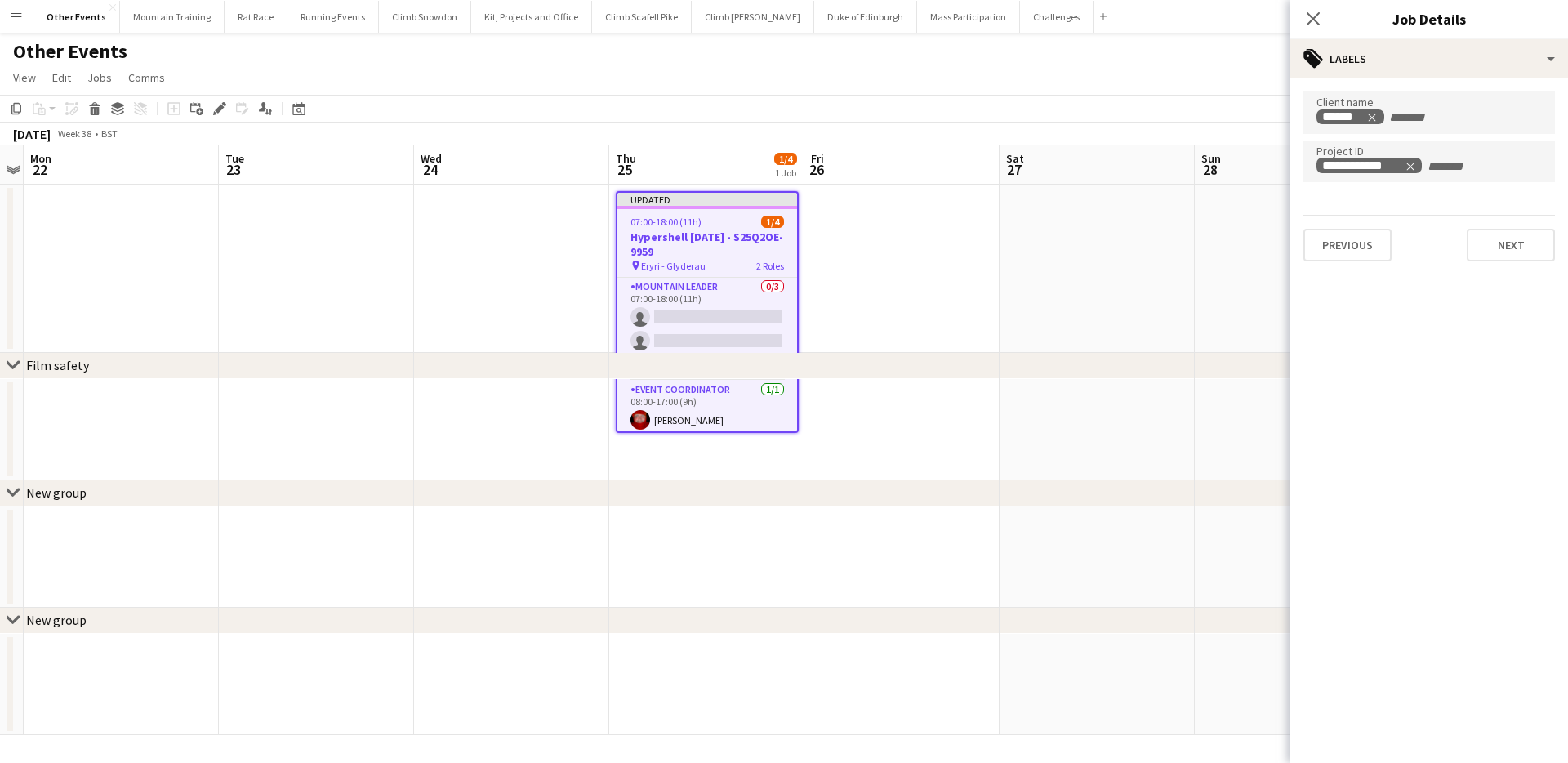
scroll to position [0, 0]
click at [1520, 240] on button "Next" at bounding box center [1511, 245] width 88 height 32
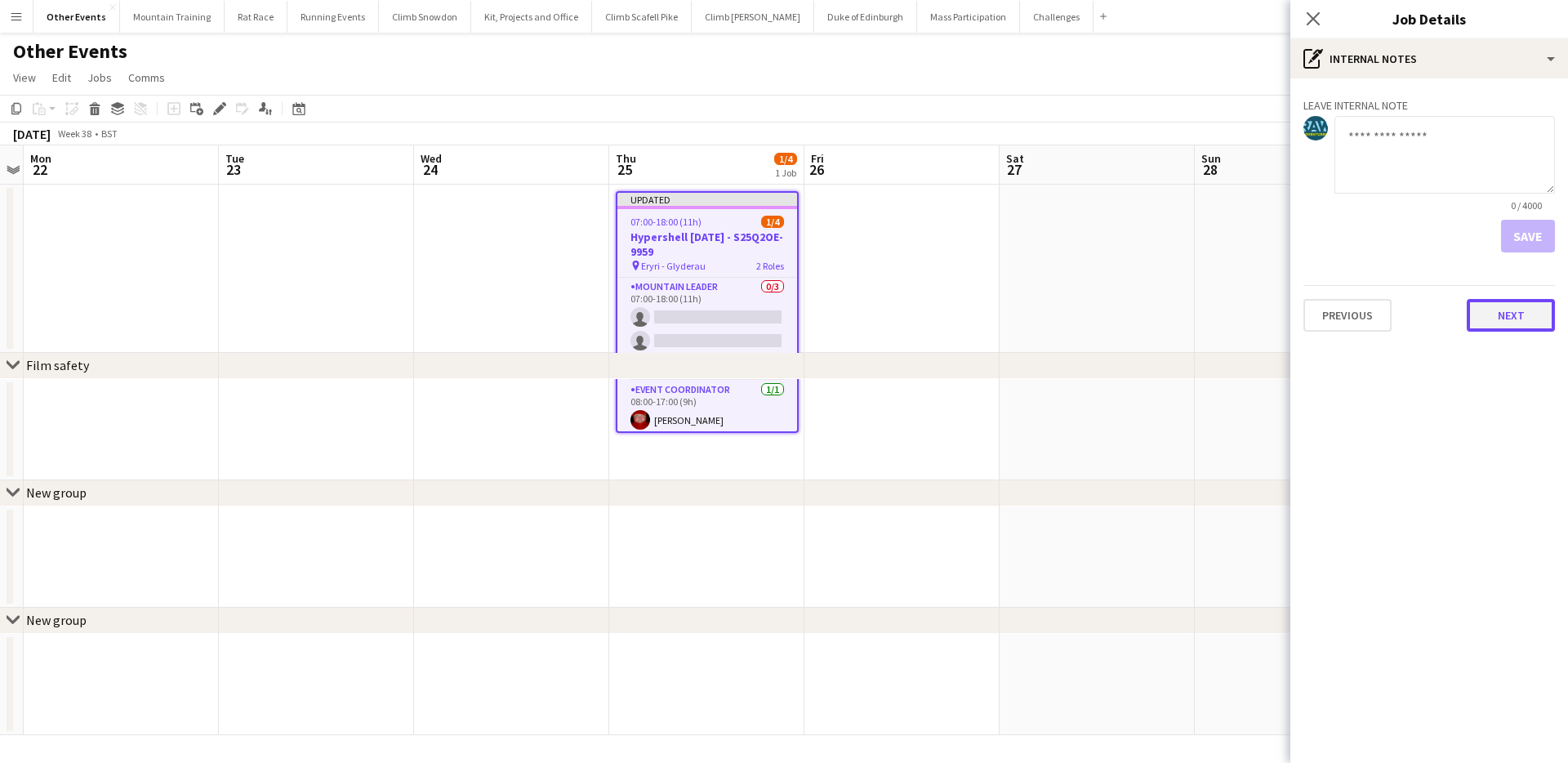
click at [1511, 318] on button "Next" at bounding box center [1511, 315] width 88 height 32
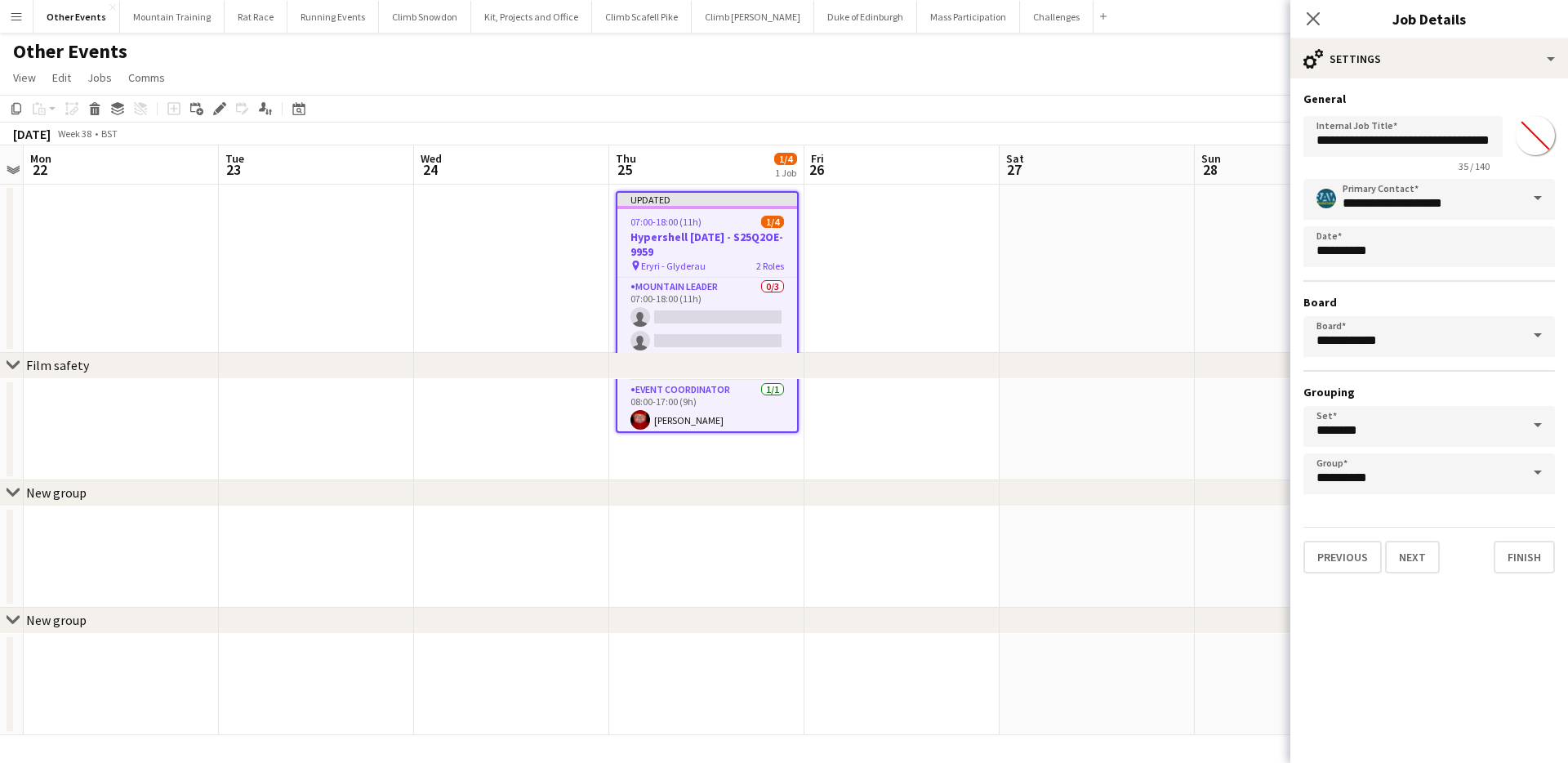
click at [1255, 116] on app-toolbar "Copy Paste Paste Command V Paste with crew Command Shift V Paste linked Job Del…" at bounding box center [784, 109] width 1568 height 28
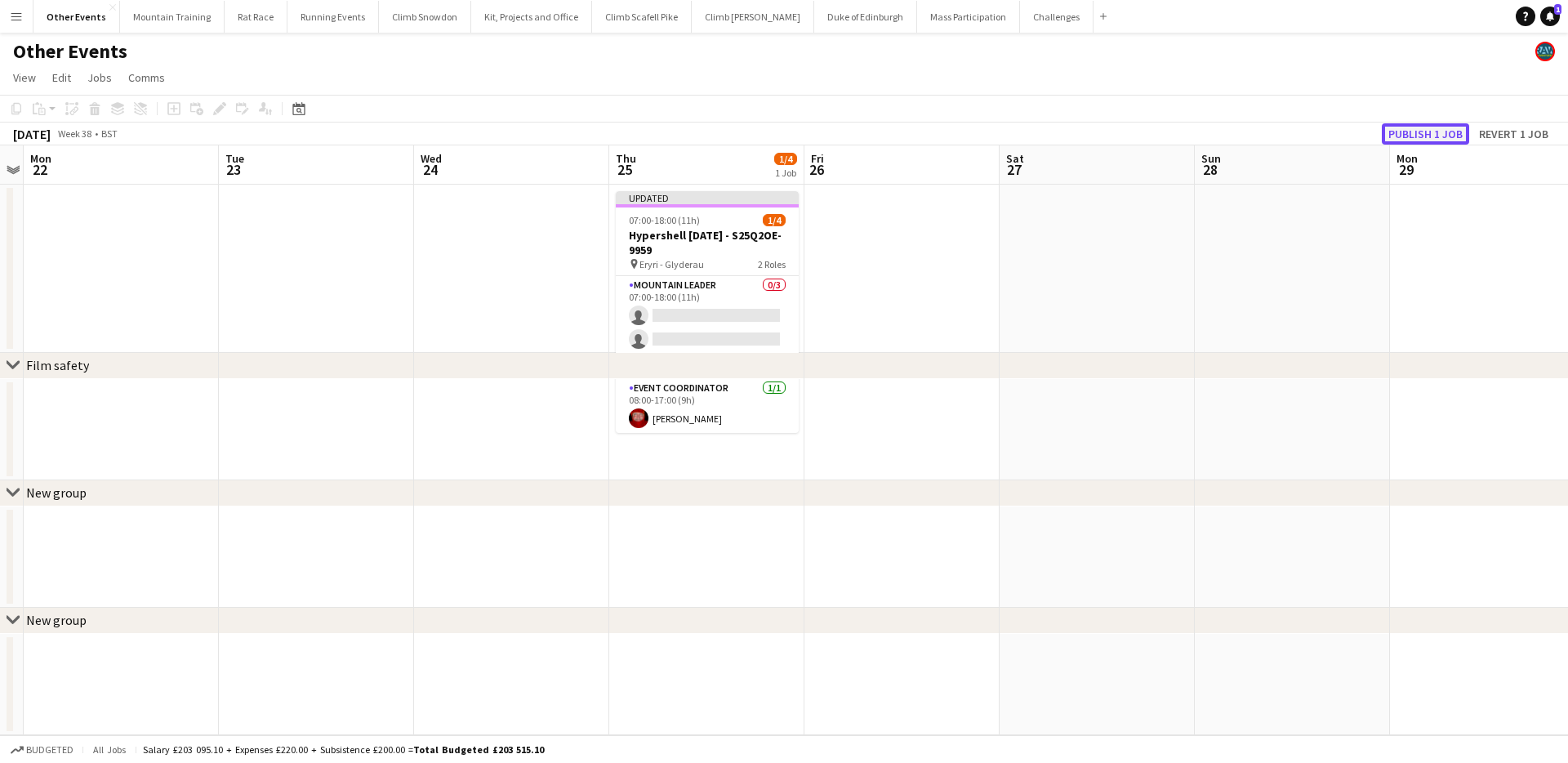
click at [1443, 136] on button "Publish 1 job" at bounding box center [1424, 134] width 87 height 22
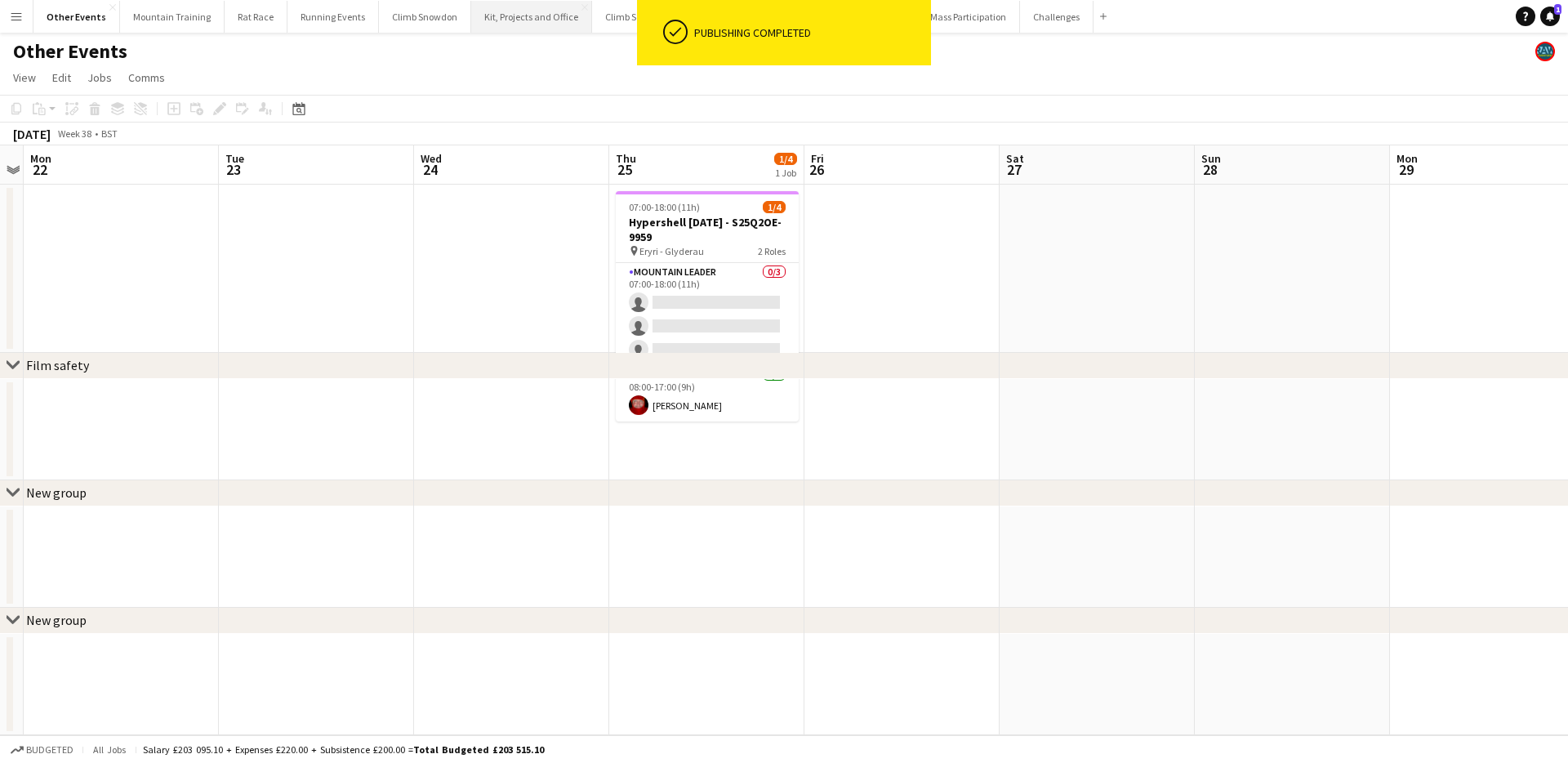
click at [522, 13] on button "Kit, Projects and Office Close" at bounding box center [531, 16] width 121 height 31
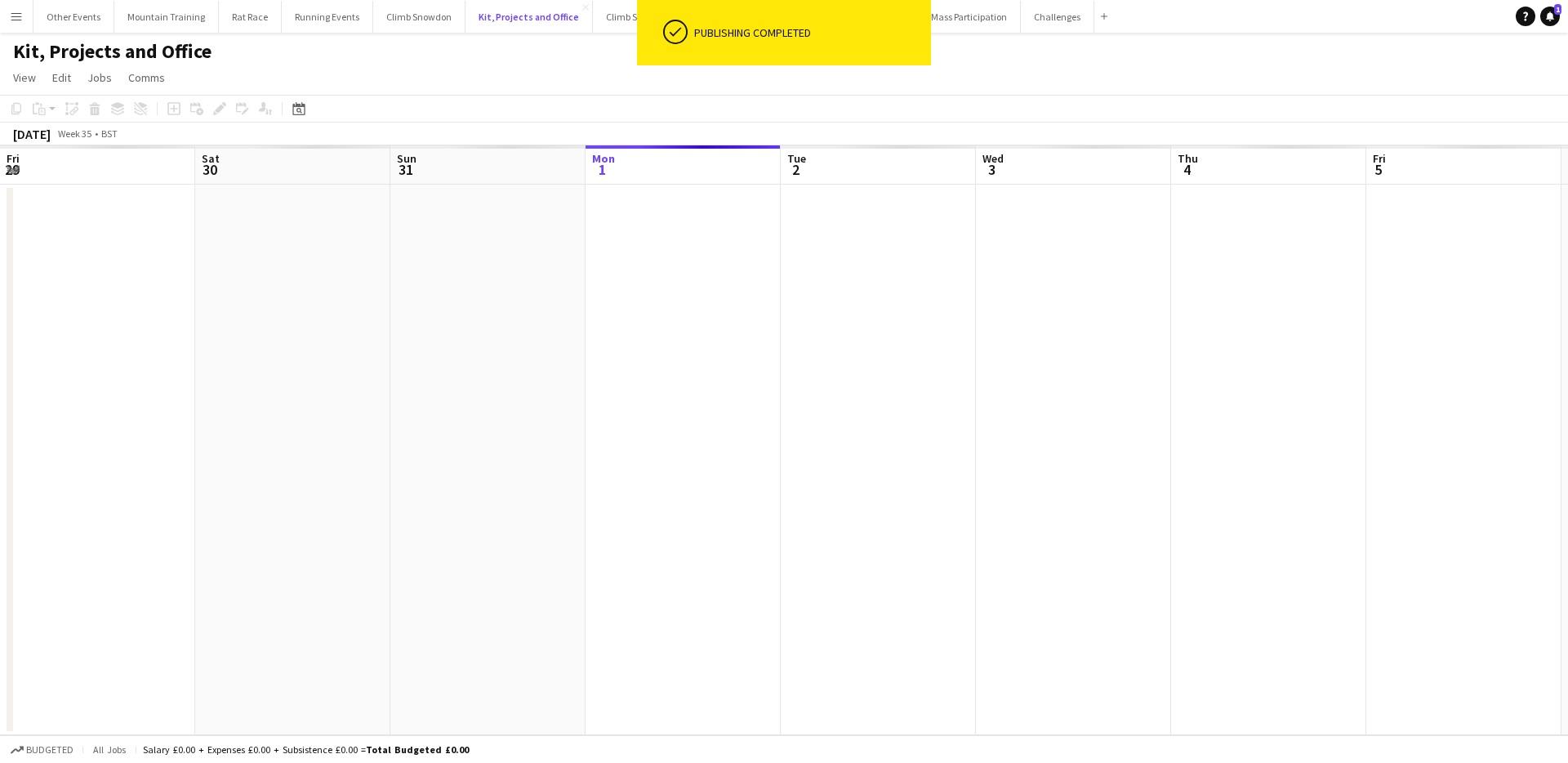
scroll to position [0, 390]
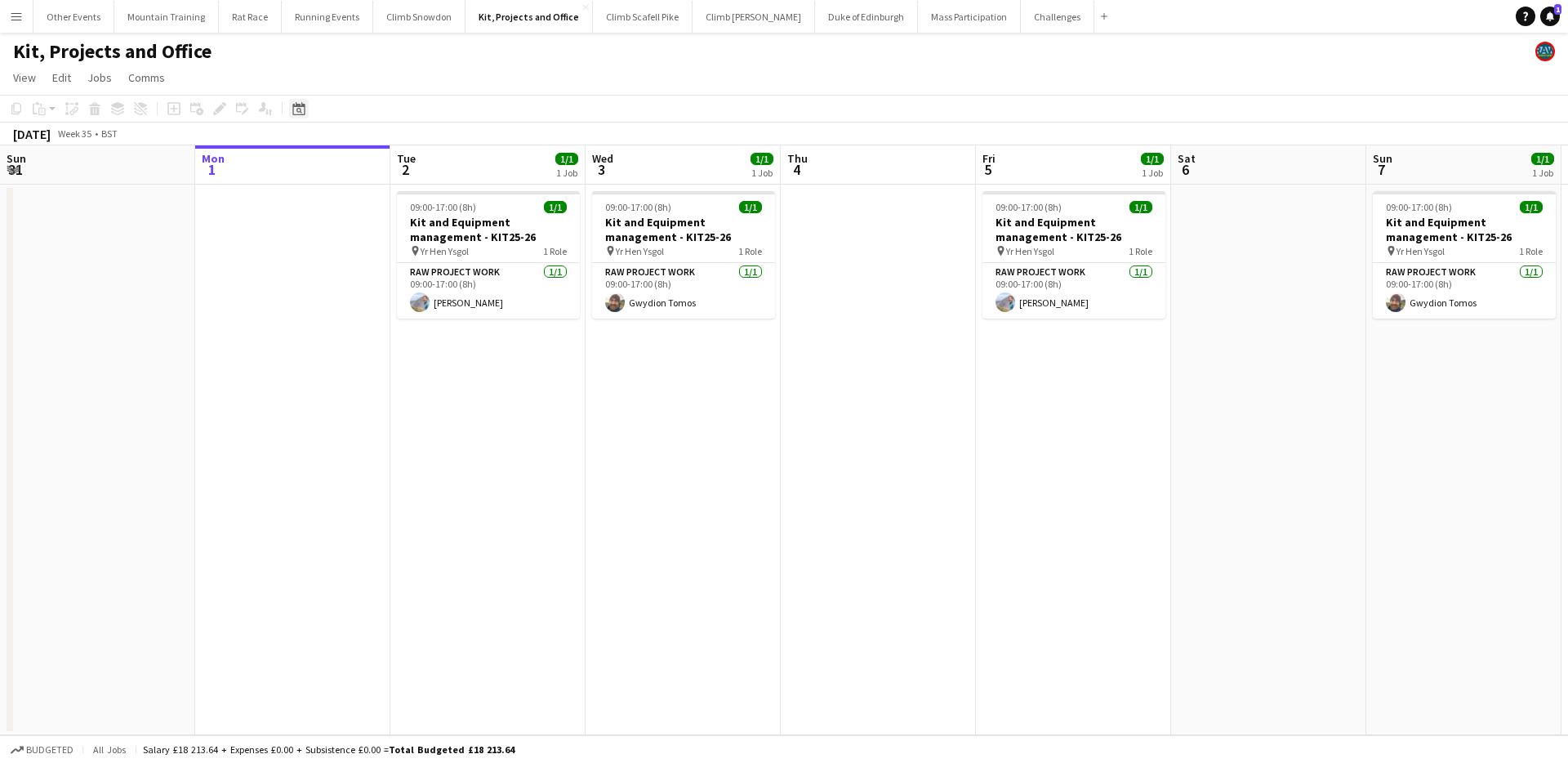
click at [299, 104] on icon at bounding box center [299, 109] width 13 height 13
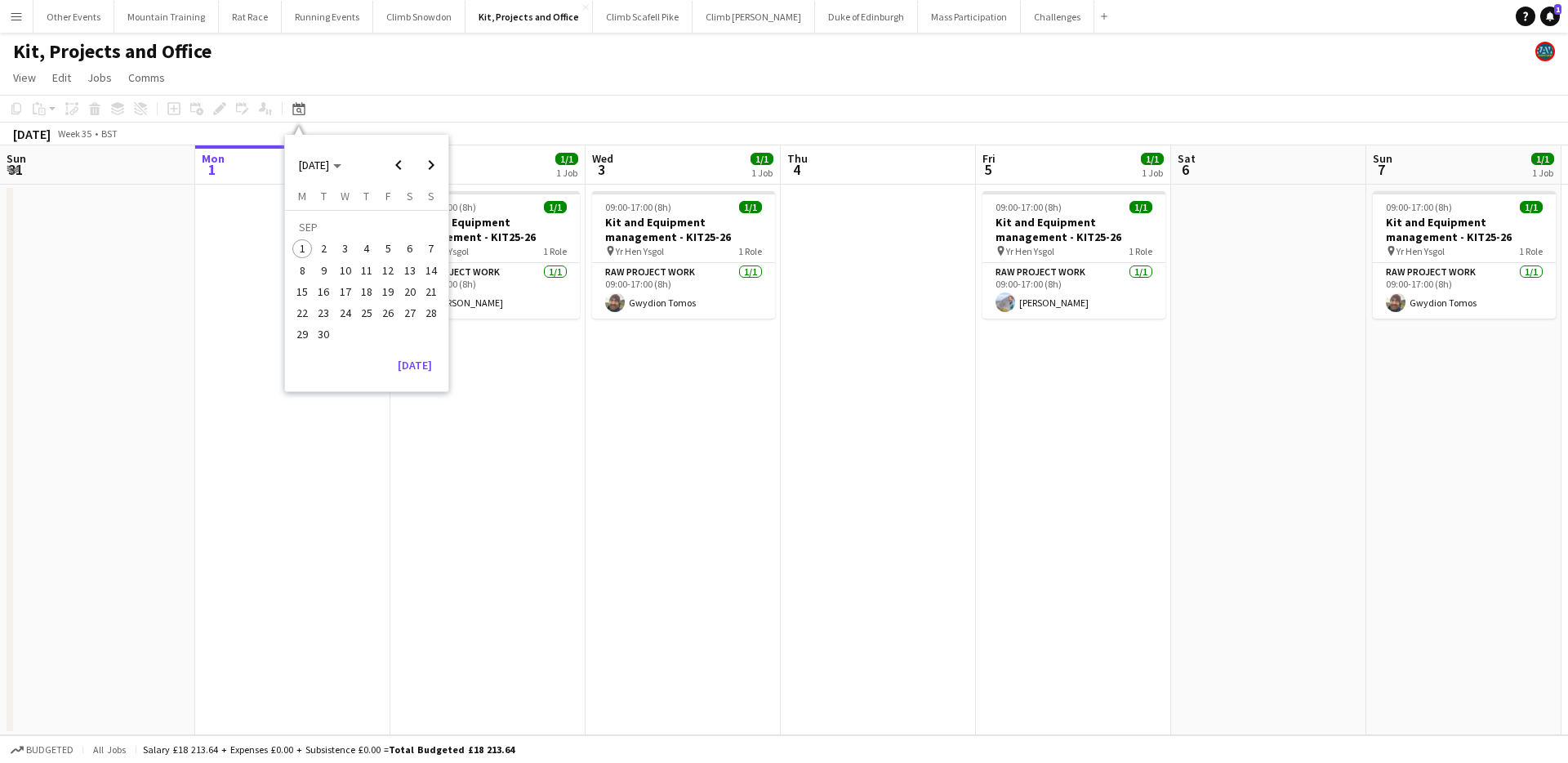
click at [366, 323] on button "25" at bounding box center [367, 313] width 22 height 22
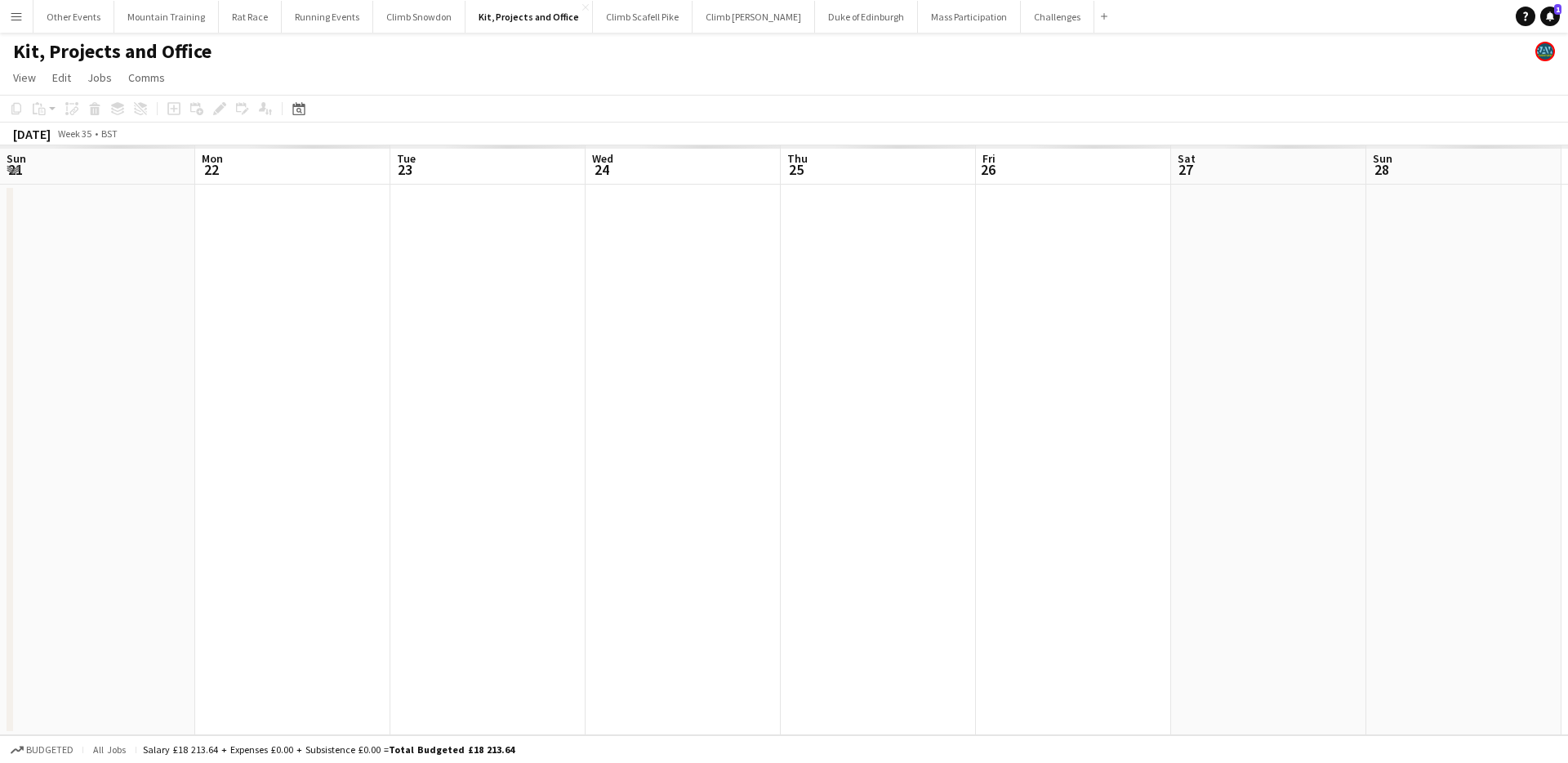
scroll to position [0, 562]
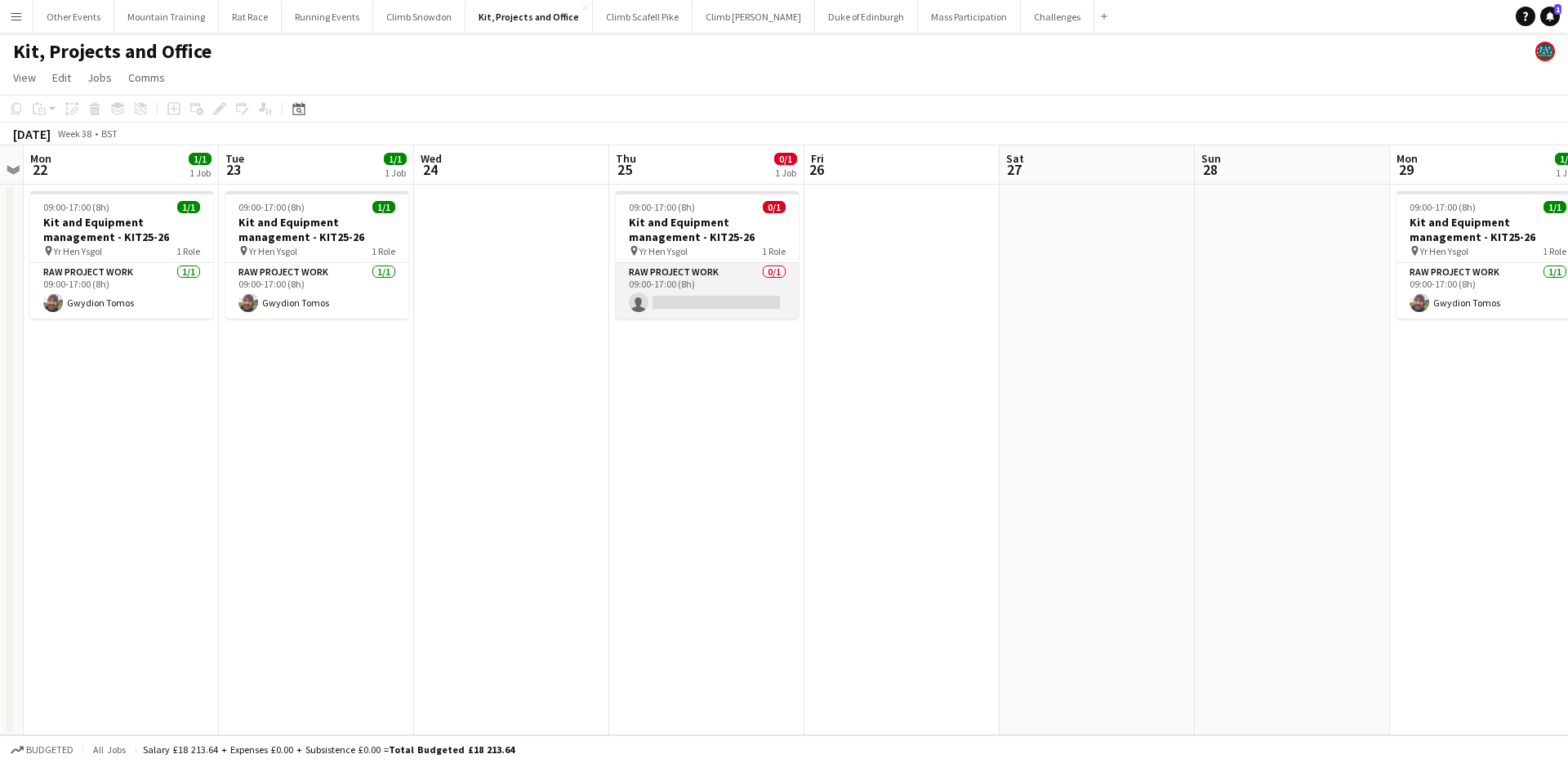
click at [679, 300] on app-card-role "RAW project work 0/1 09:00-17:00 (8h) single-neutral-actions" at bounding box center [707, 291] width 183 height 56
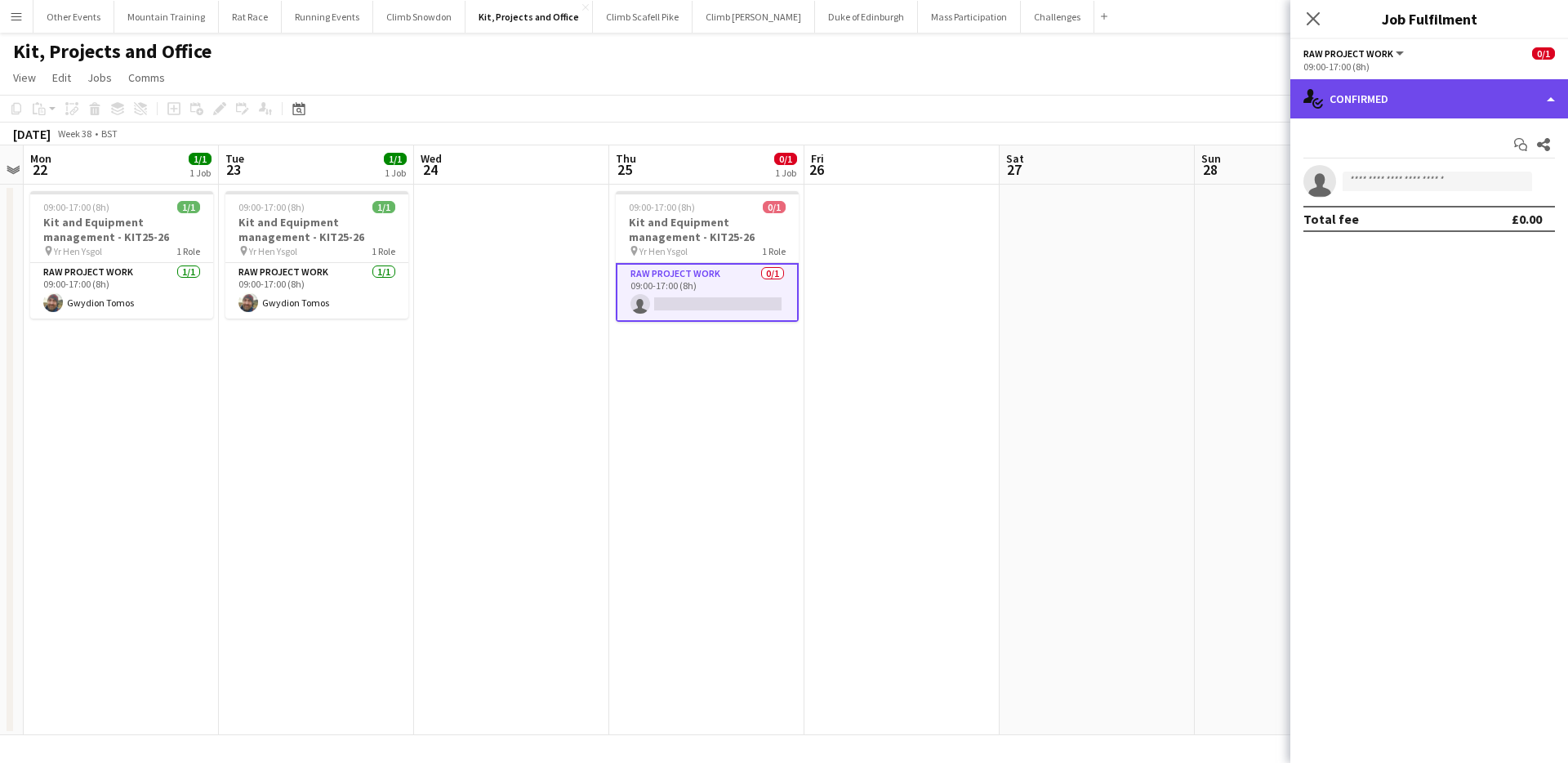
click at [1386, 89] on div "single-neutral-actions-check-2 Confirmed" at bounding box center [1428, 99] width 277 height 39
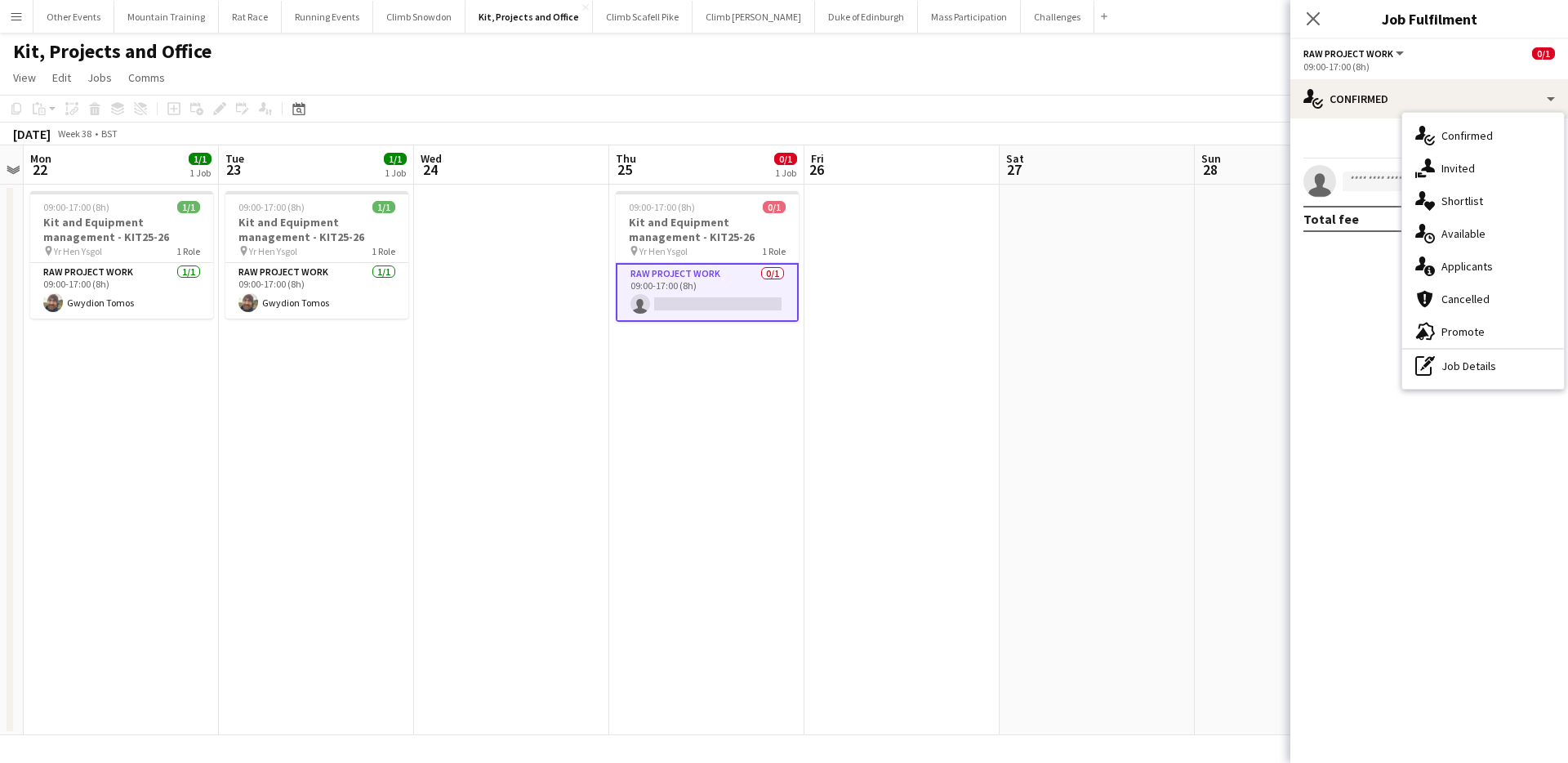
click at [1471, 260] on div "single-neutral-actions-information Applicants" at bounding box center [1483, 266] width 162 height 32
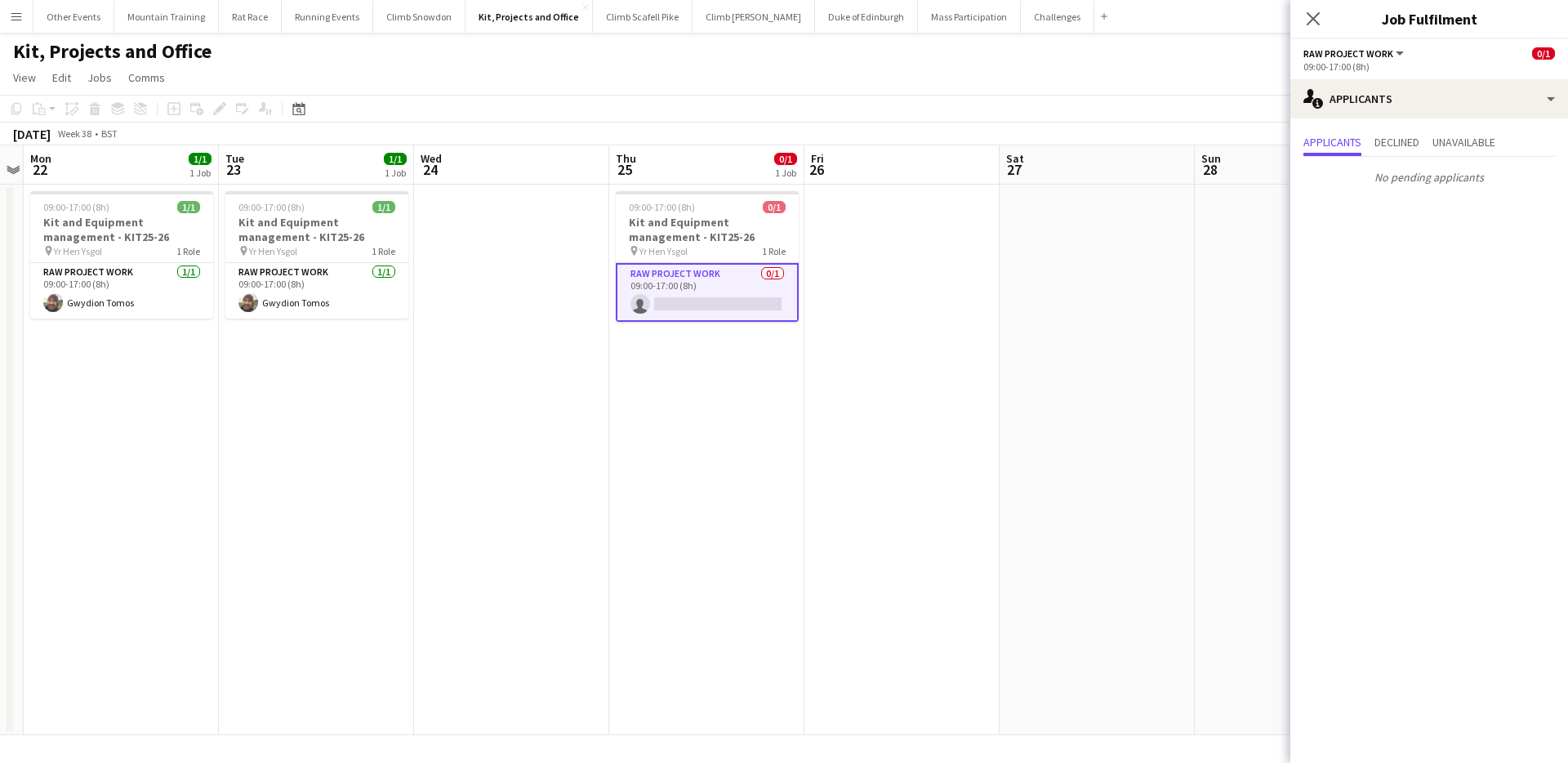
drag, startPoint x: 1077, startPoint y: 86, endPoint x: 928, endPoint y: 60, distance: 151.3
click at [1076, 86] on app-page-menu "View Day view expanded Day view collapsed Month view Date picker Jump to today …" at bounding box center [784, 79] width 1568 height 31
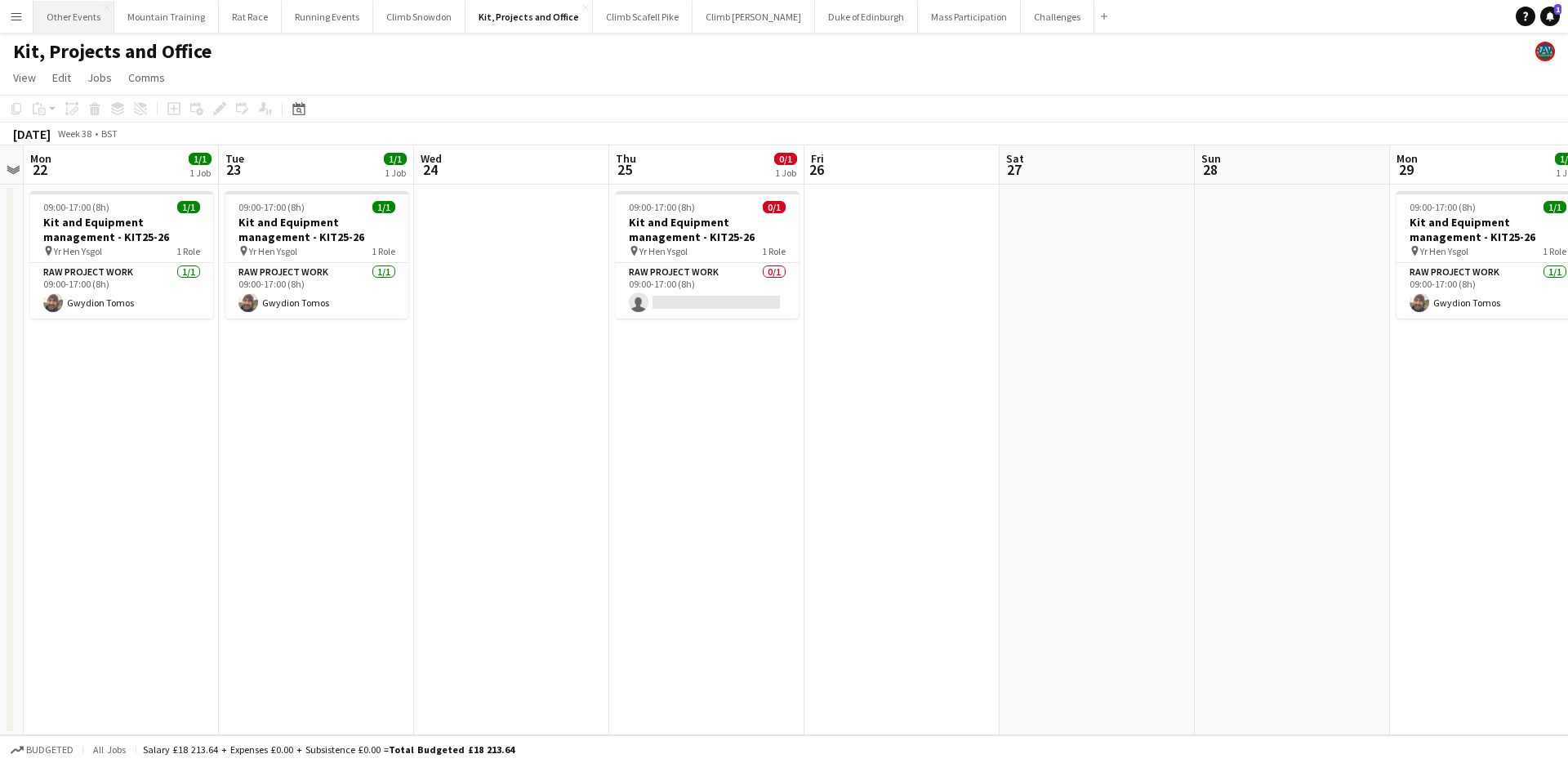
click at [85, 20] on button "Other Events Close" at bounding box center [74, 16] width 81 height 31
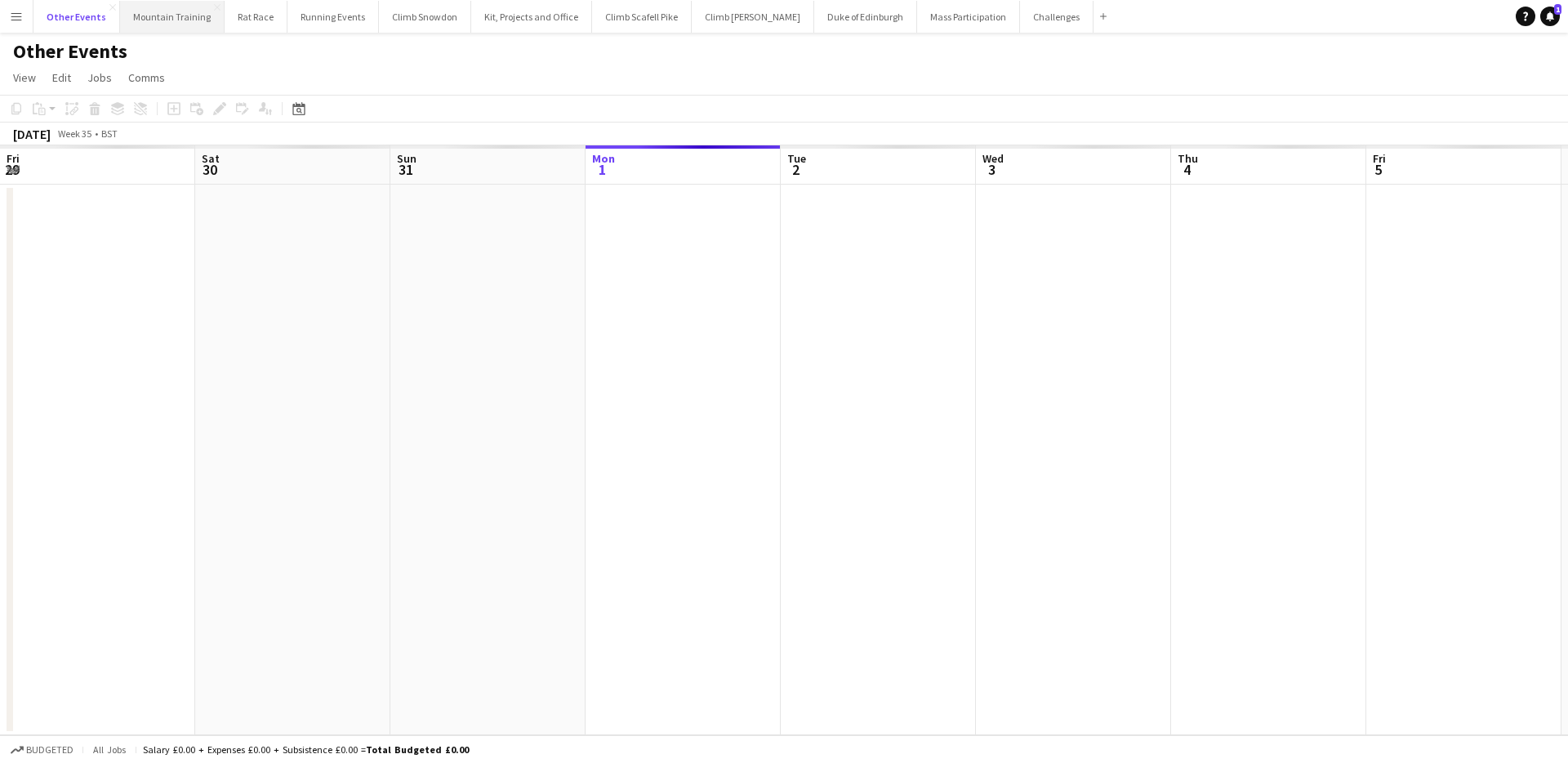
scroll to position [0, 390]
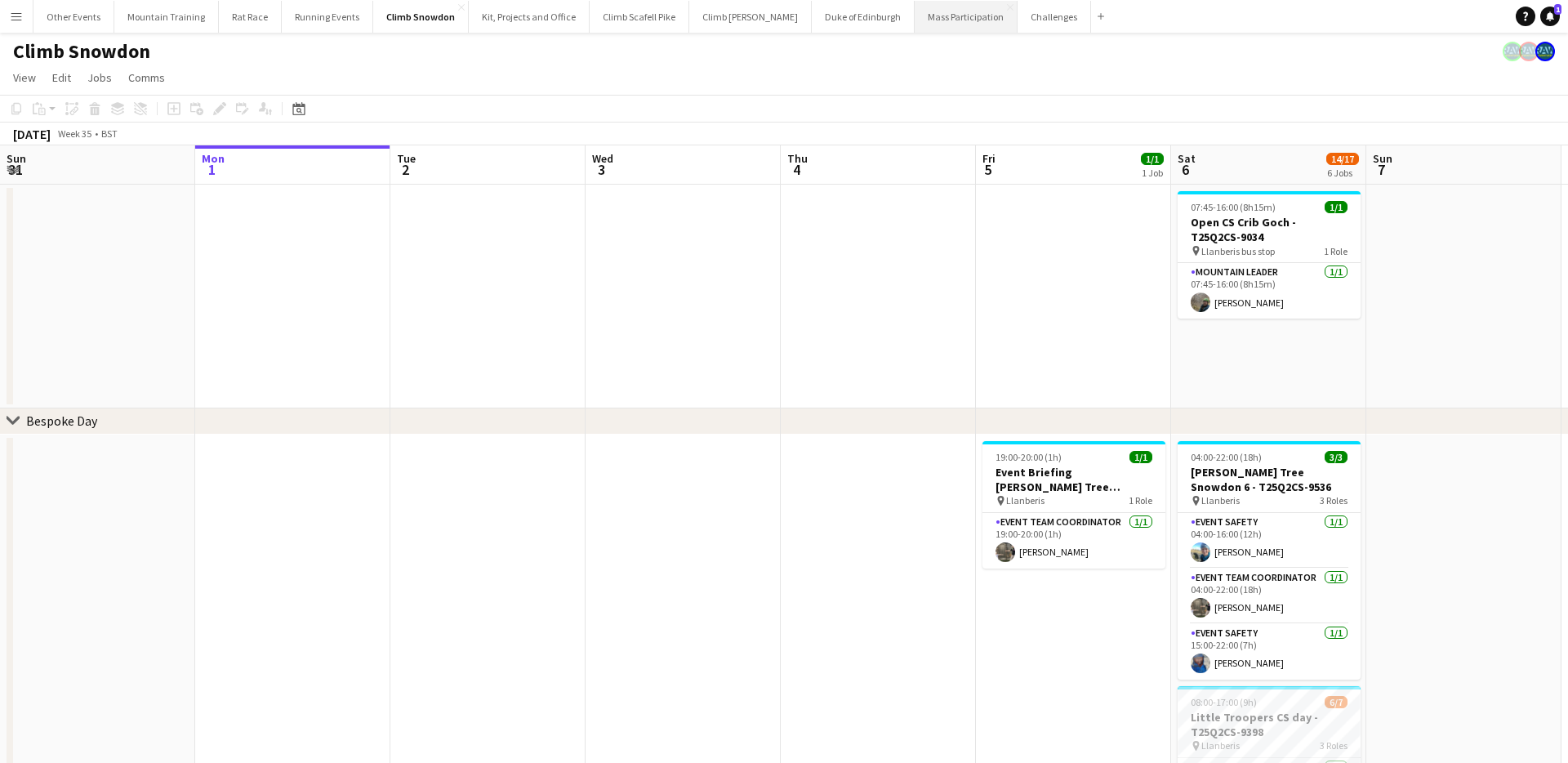
click at [915, 27] on button "Mass Participation Close" at bounding box center [966, 16] width 103 height 31
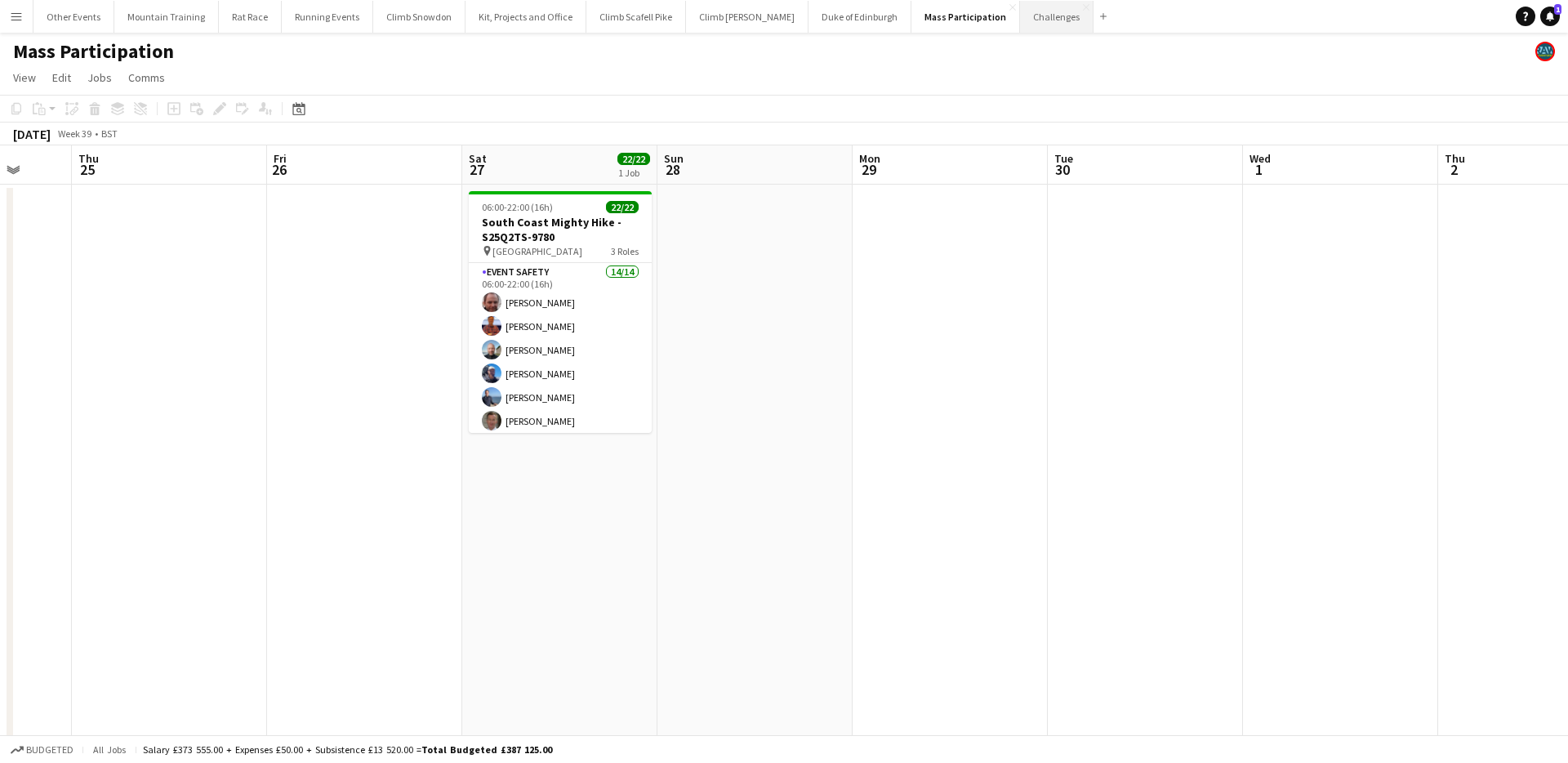
click at [1020, 23] on button "Challenges Close" at bounding box center [1056, 16] width 74 height 31
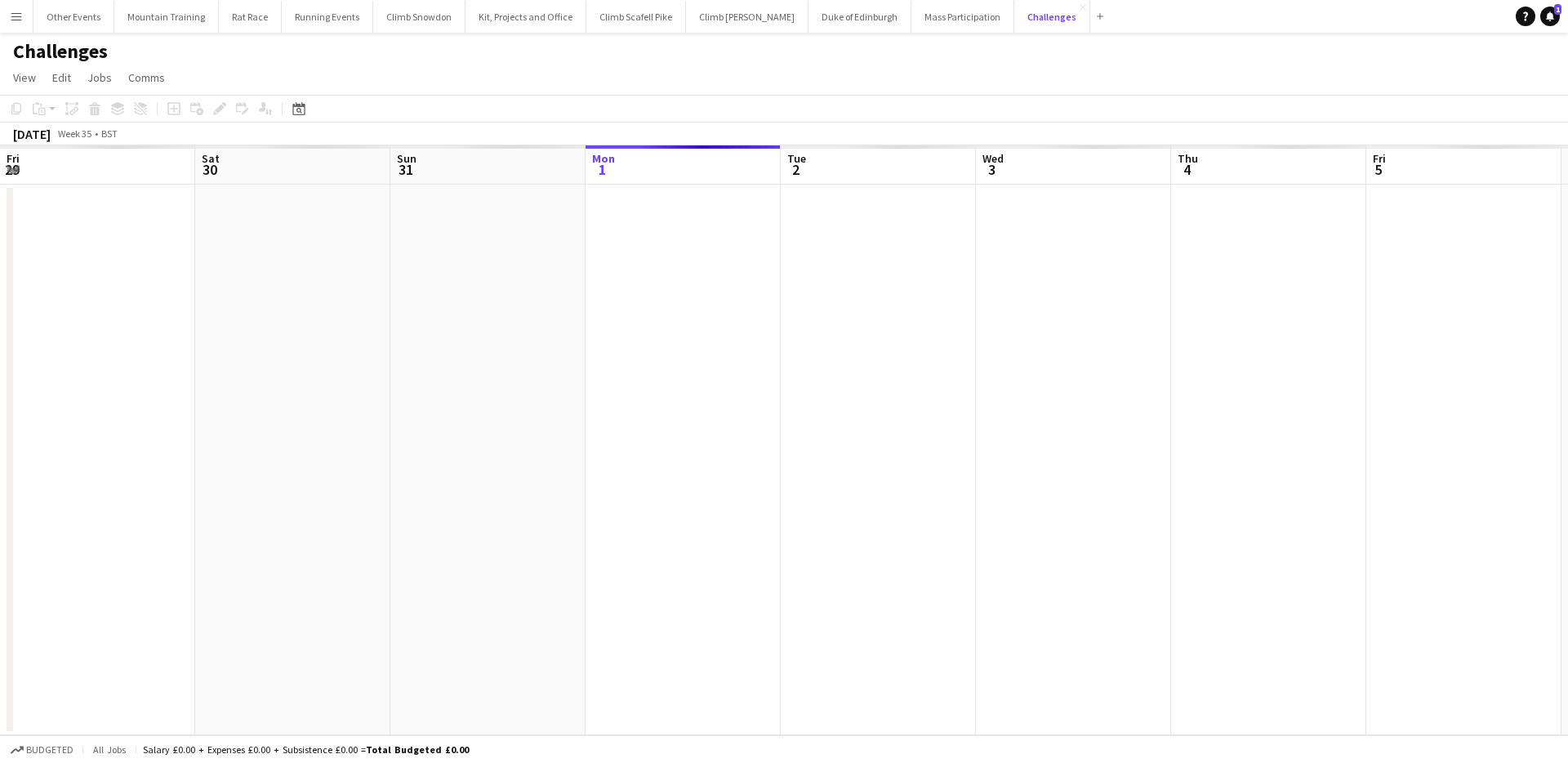
scroll to position [0, 390]
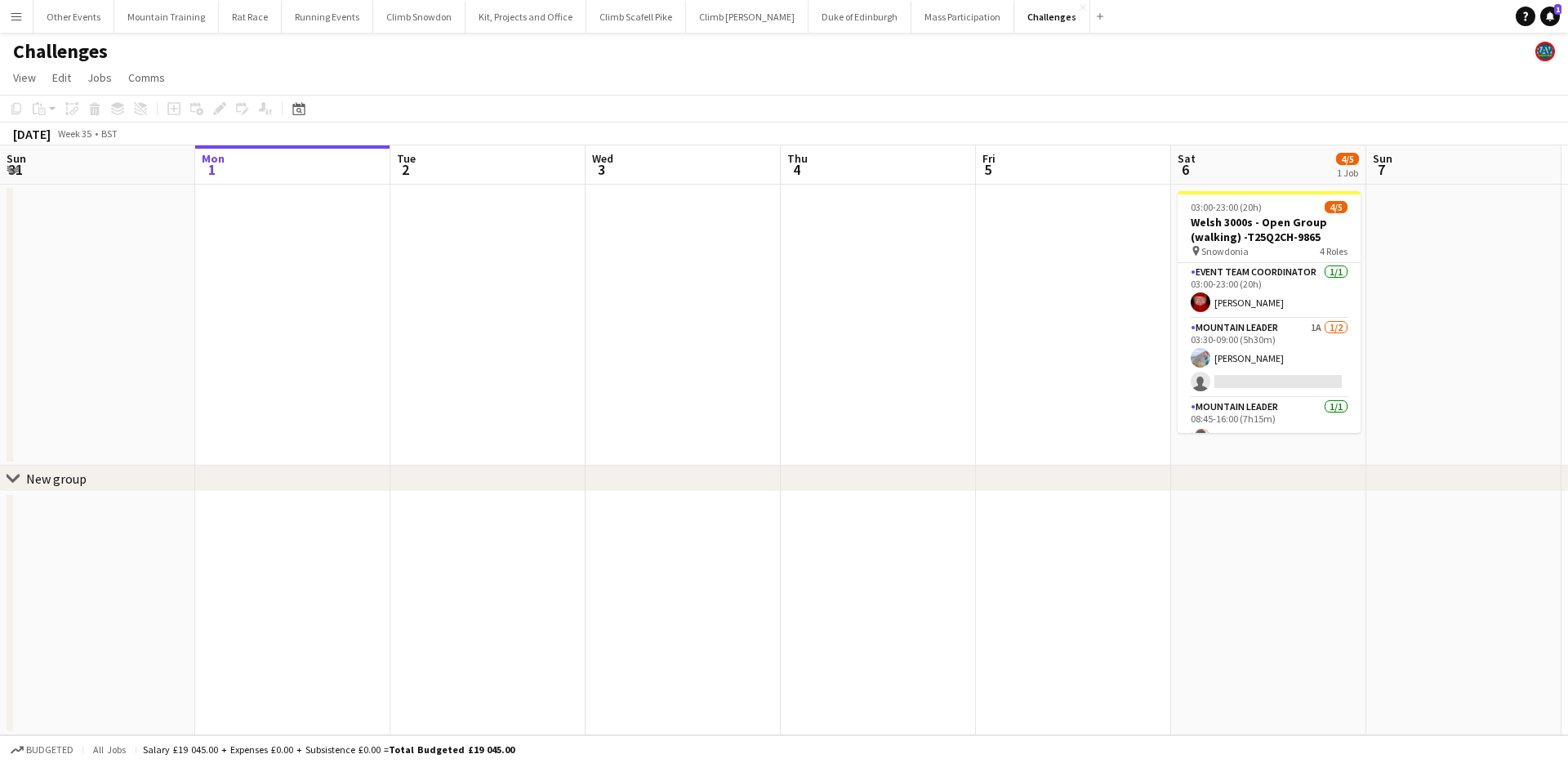
click at [287, 109] on div "Date picker SEP 2025 SEP 2025 Monday M Tuesday T Wednesday W Thursday T Friday …" at bounding box center [293, 109] width 37 height 20
click at [294, 104] on icon at bounding box center [299, 109] width 13 height 13
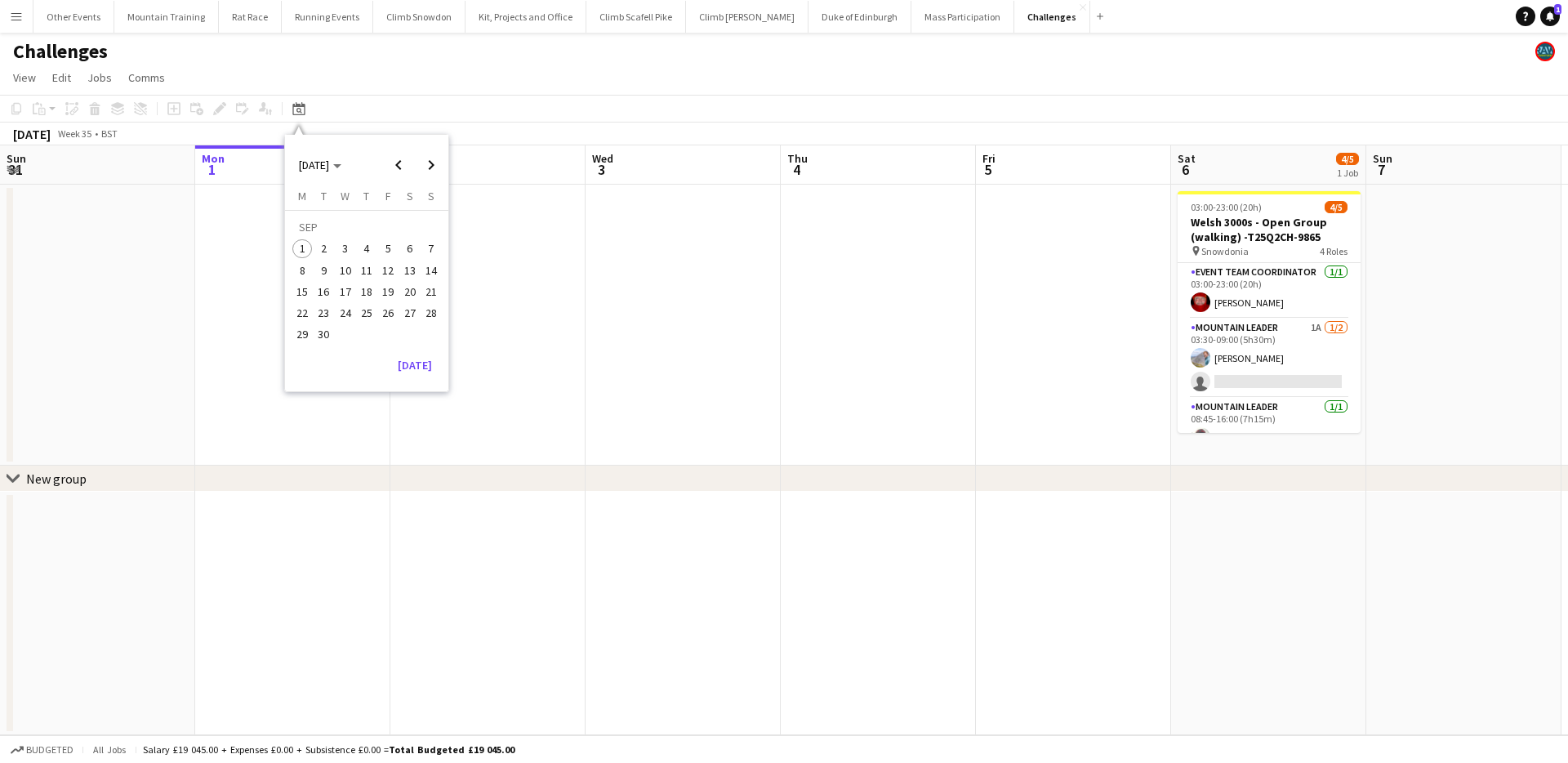
click at [407, 313] on span "27" at bounding box center [410, 313] width 20 height 20
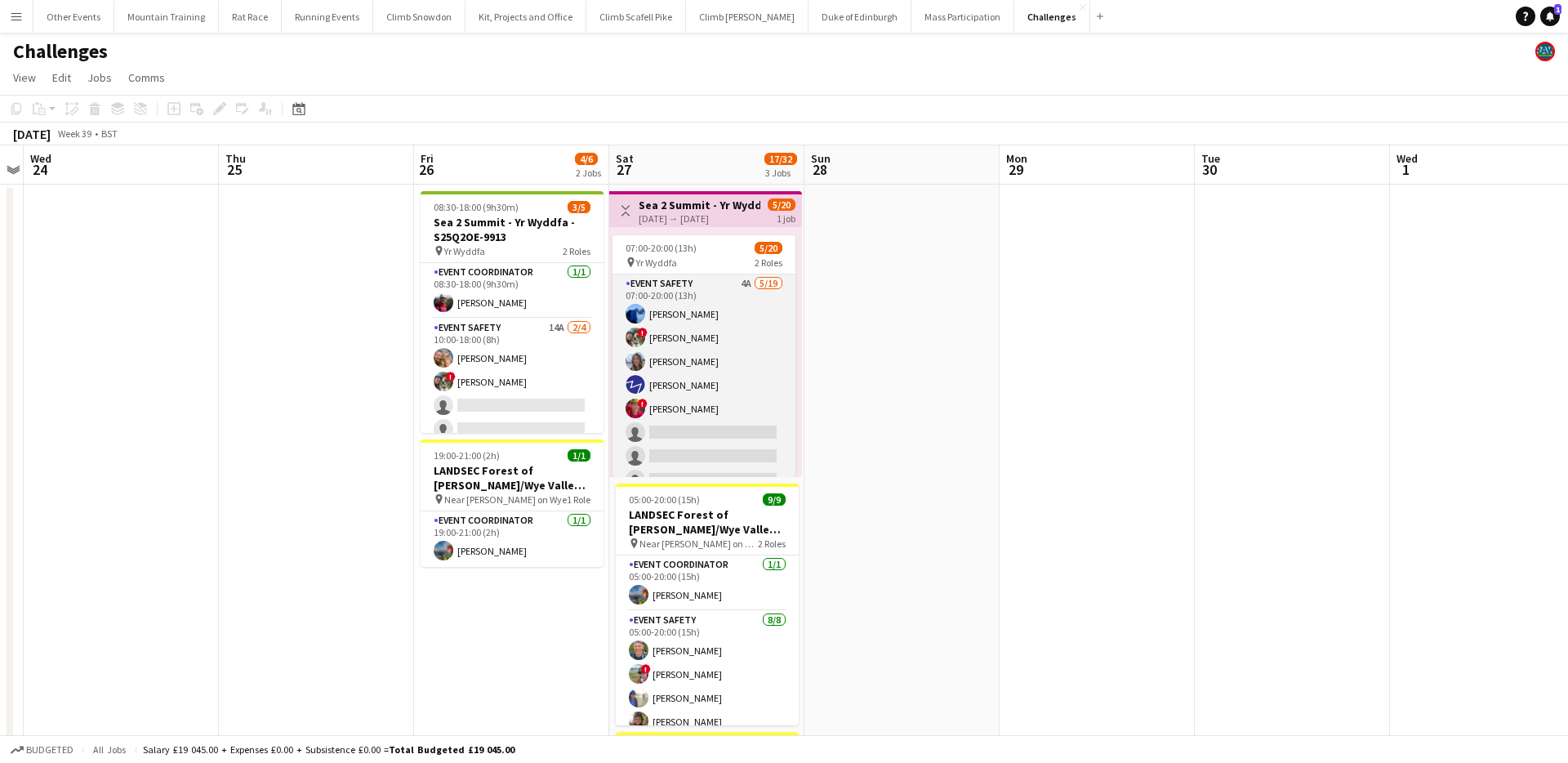
scroll to position [57, 0]
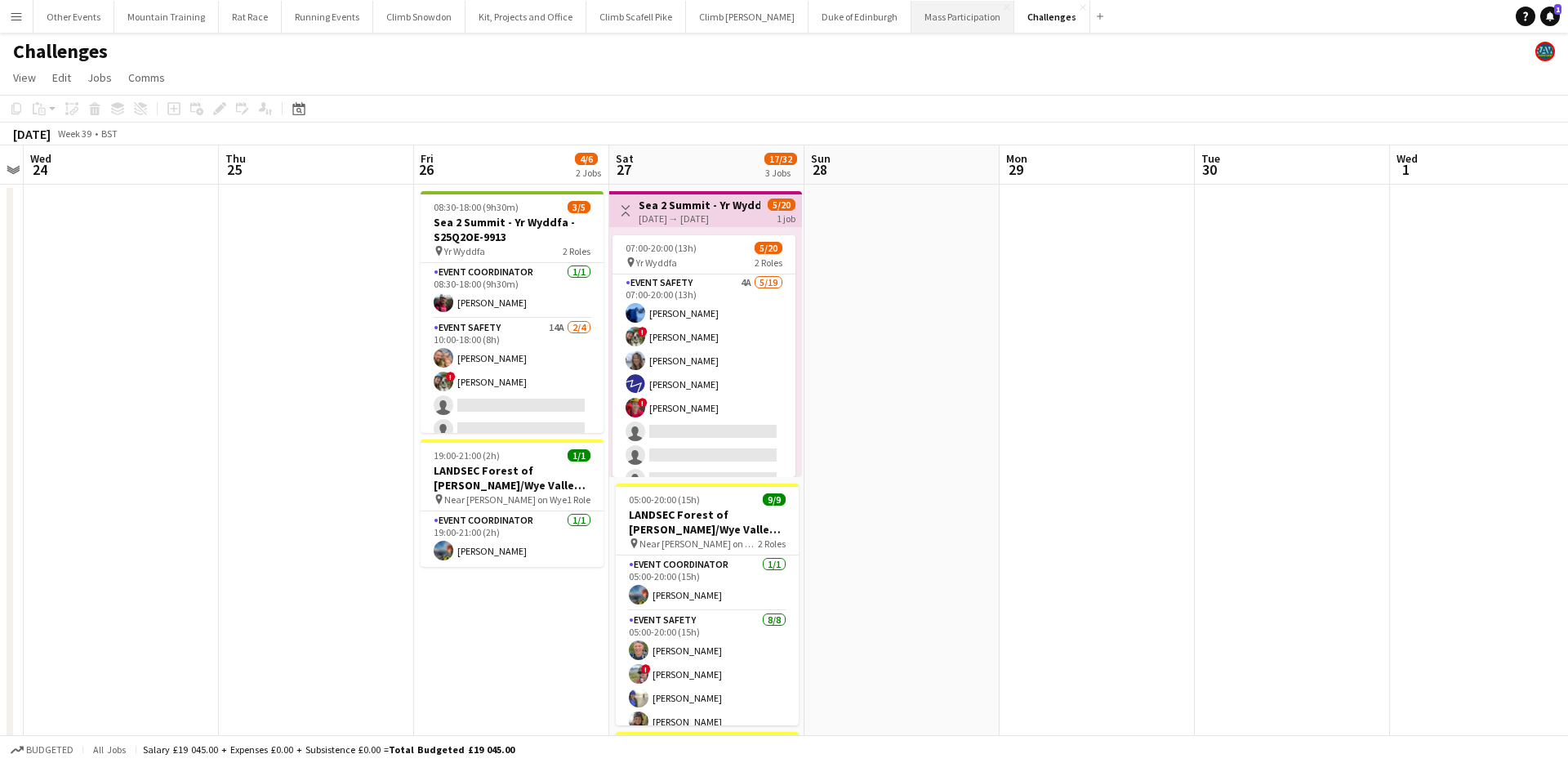
click at [942, 17] on button "Mass Participation Close" at bounding box center [962, 16] width 103 height 31
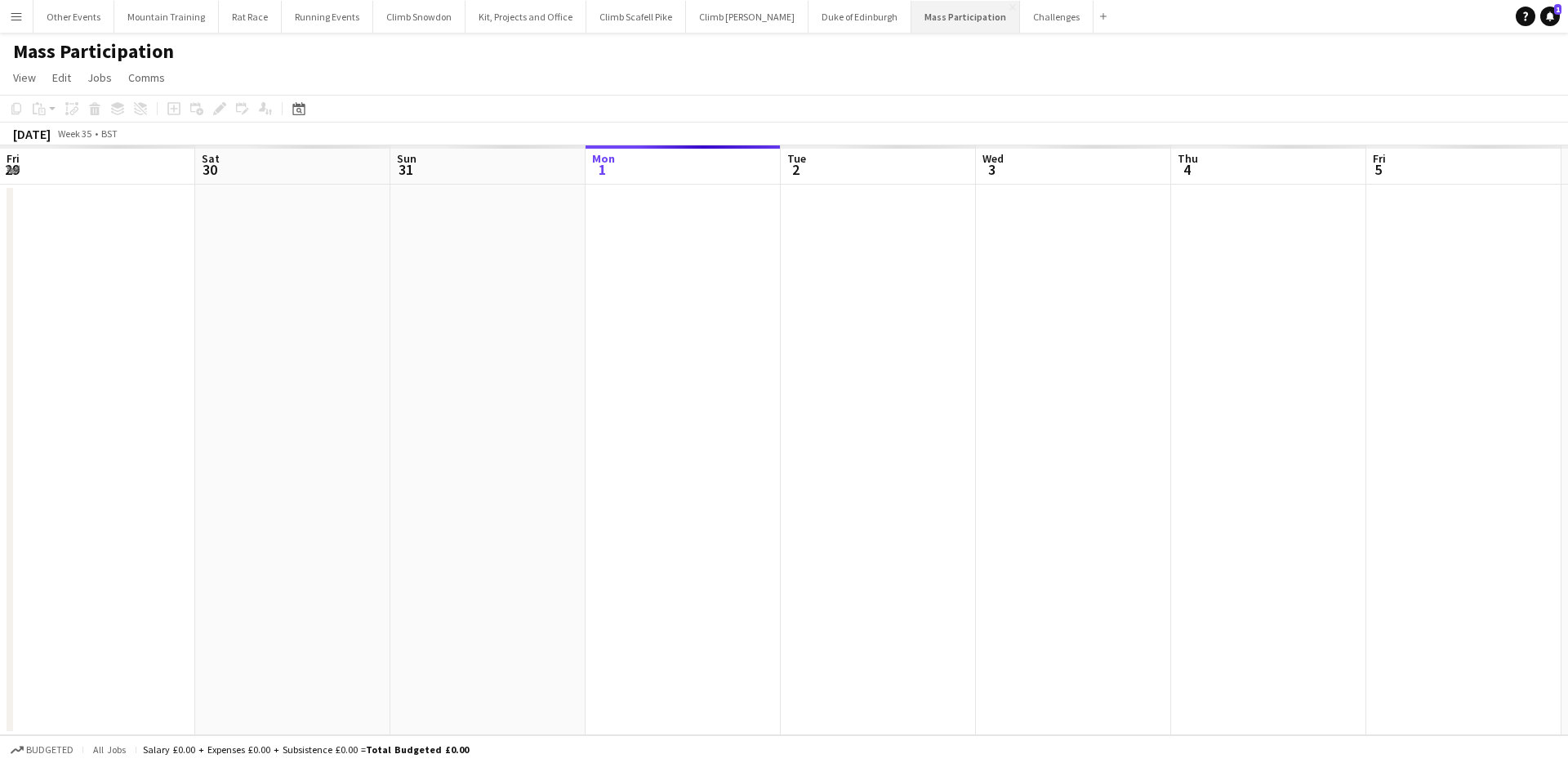
scroll to position [0, 390]
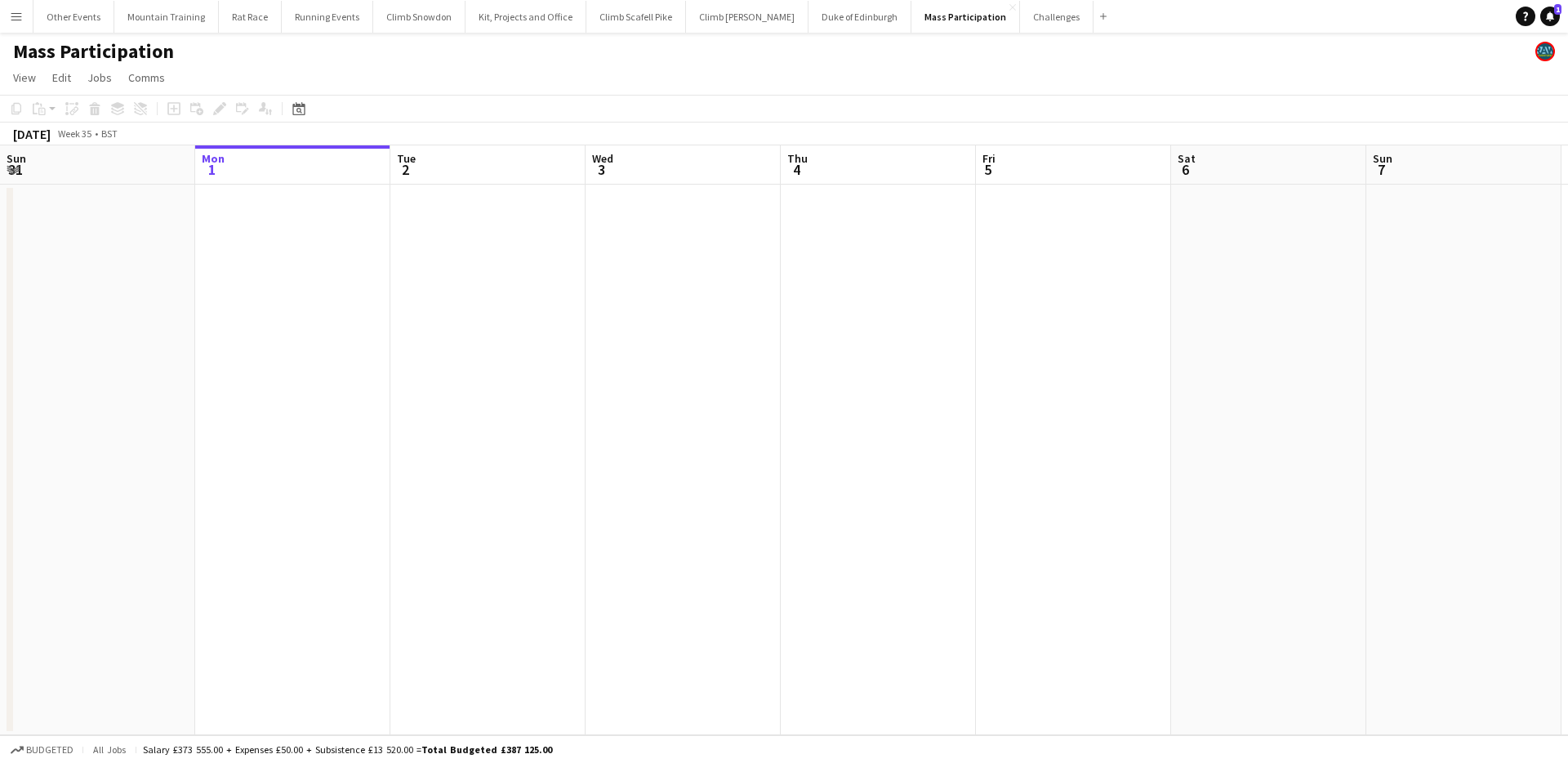
click at [309, 106] on div "Date picker SEP 2025 SEP 2025 Monday M Tuesday T Wednesday W Thursday T Friday …" at bounding box center [293, 109] width 37 height 20
click at [302, 113] on icon "Date picker" at bounding box center [299, 109] width 13 height 13
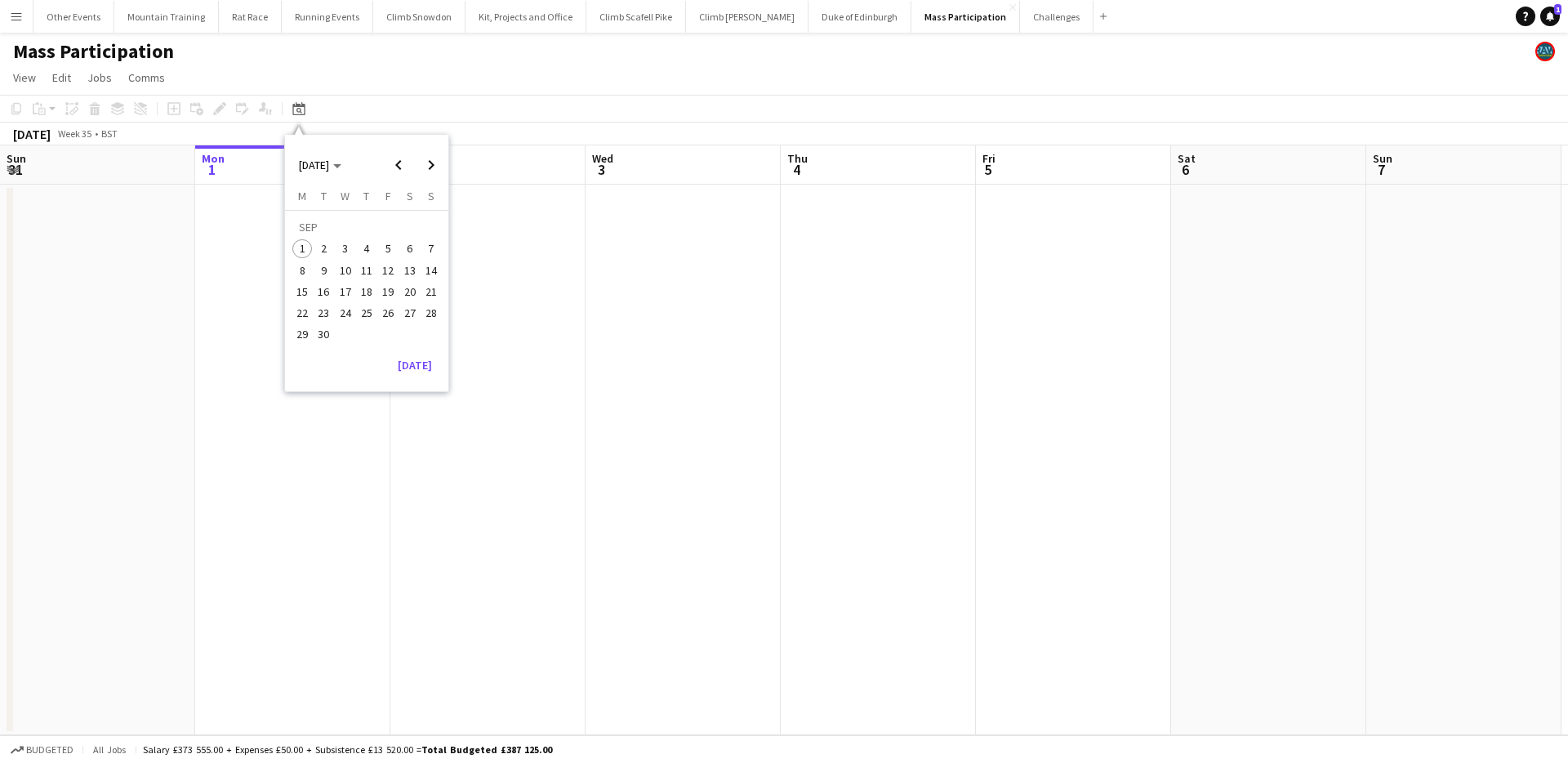
click at [404, 306] on span "27" at bounding box center [410, 313] width 20 height 20
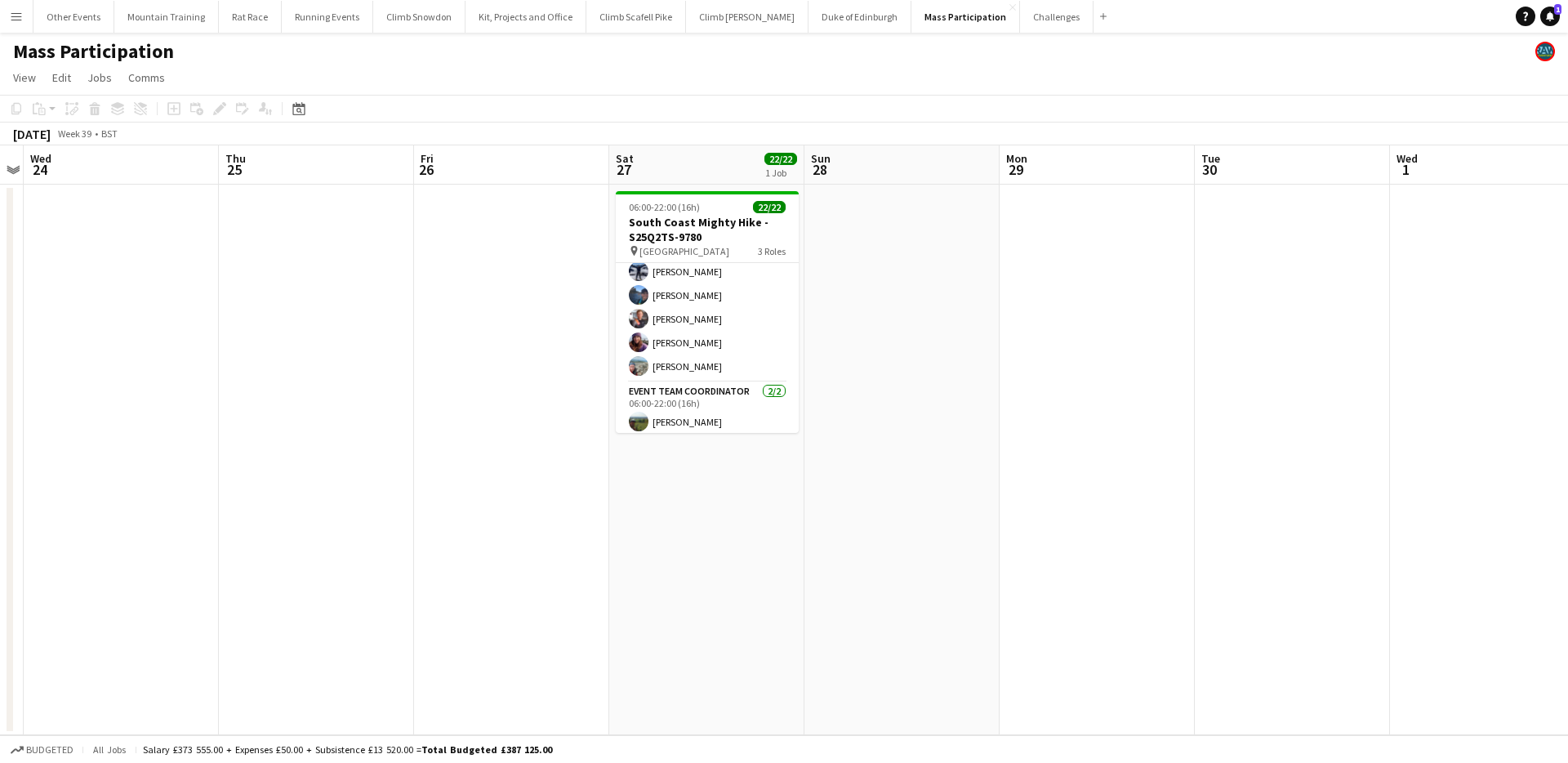
scroll to position [447, 0]
click at [1020, 30] on button "Challenges Close" at bounding box center [1056, 16] width 74 height 31
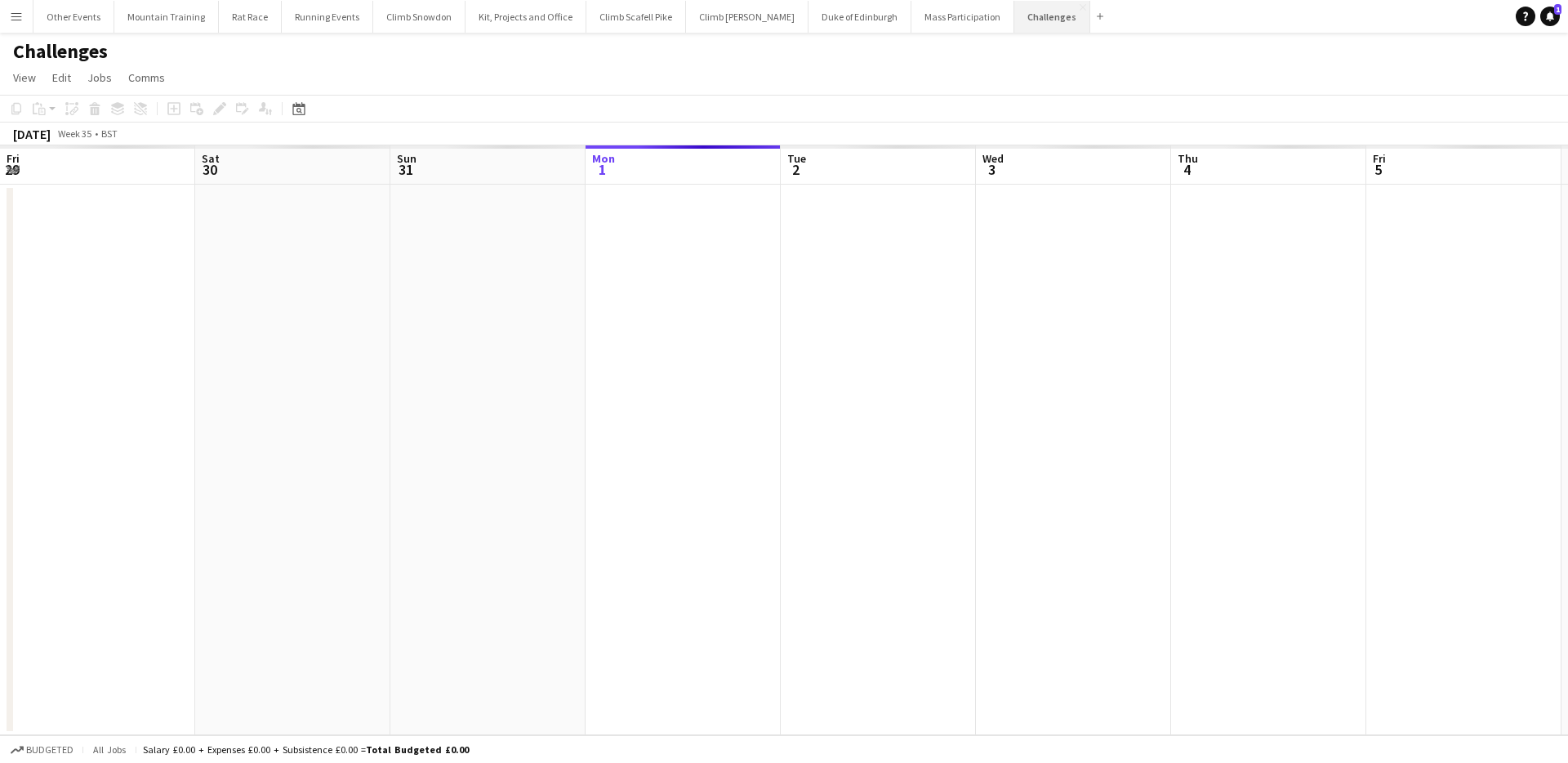
scroll to position [0, 390]
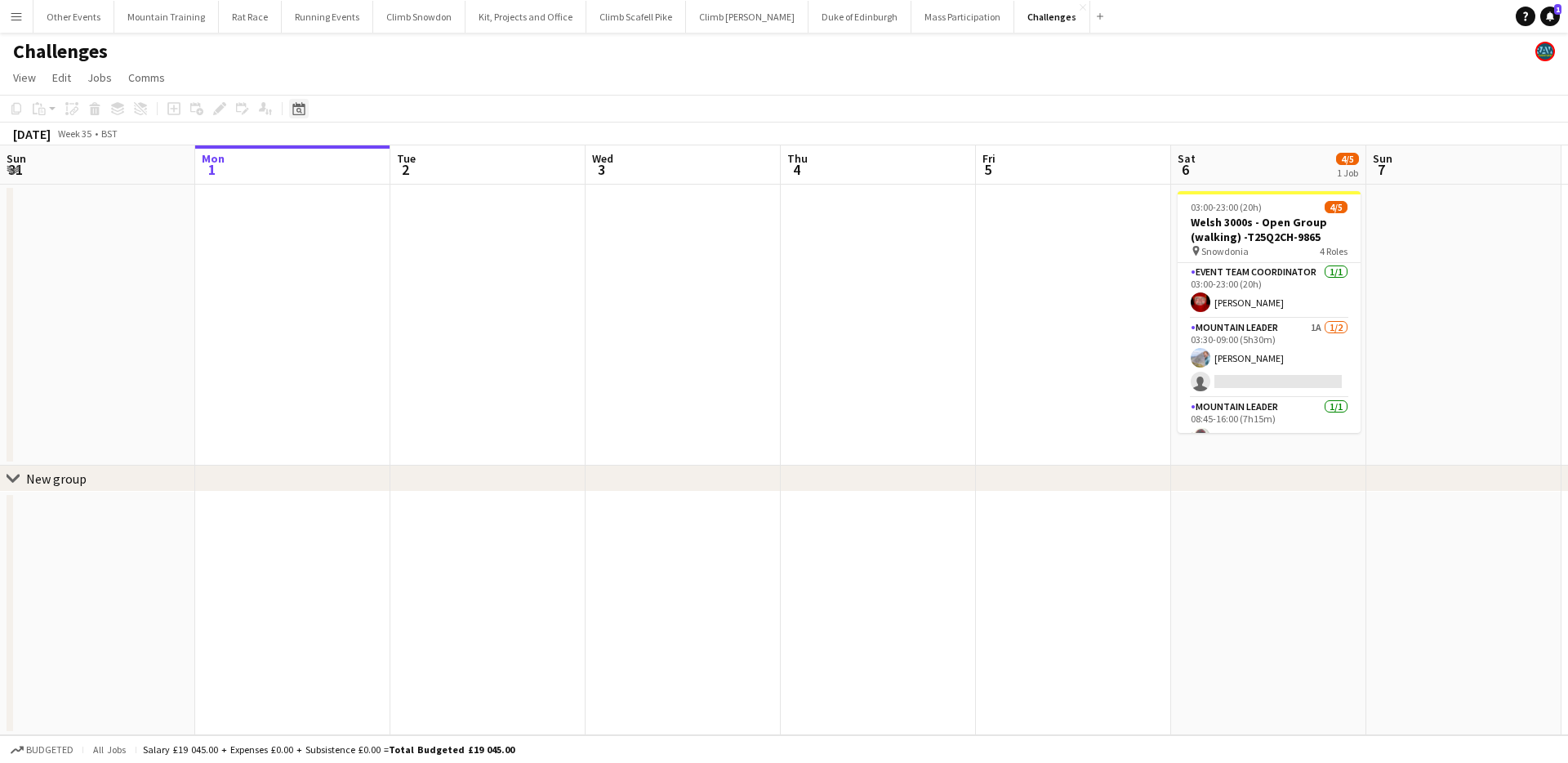
click at [304, 107] on icon "Date picker" at bounding box center [299, 109] width 13 height 13
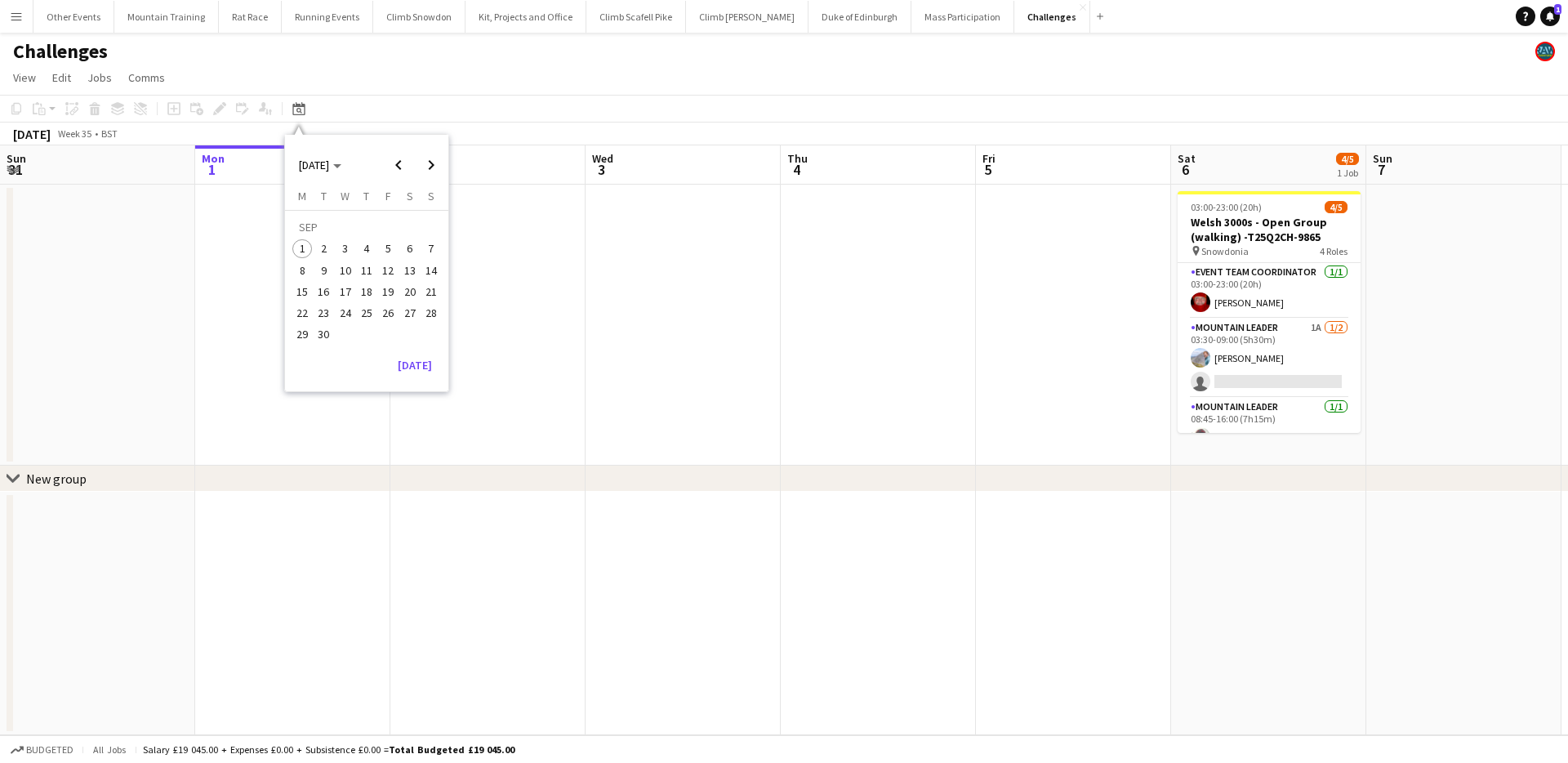
click at [415, 305] on span "27" at bounding box center [410, 313] width 20 height 20
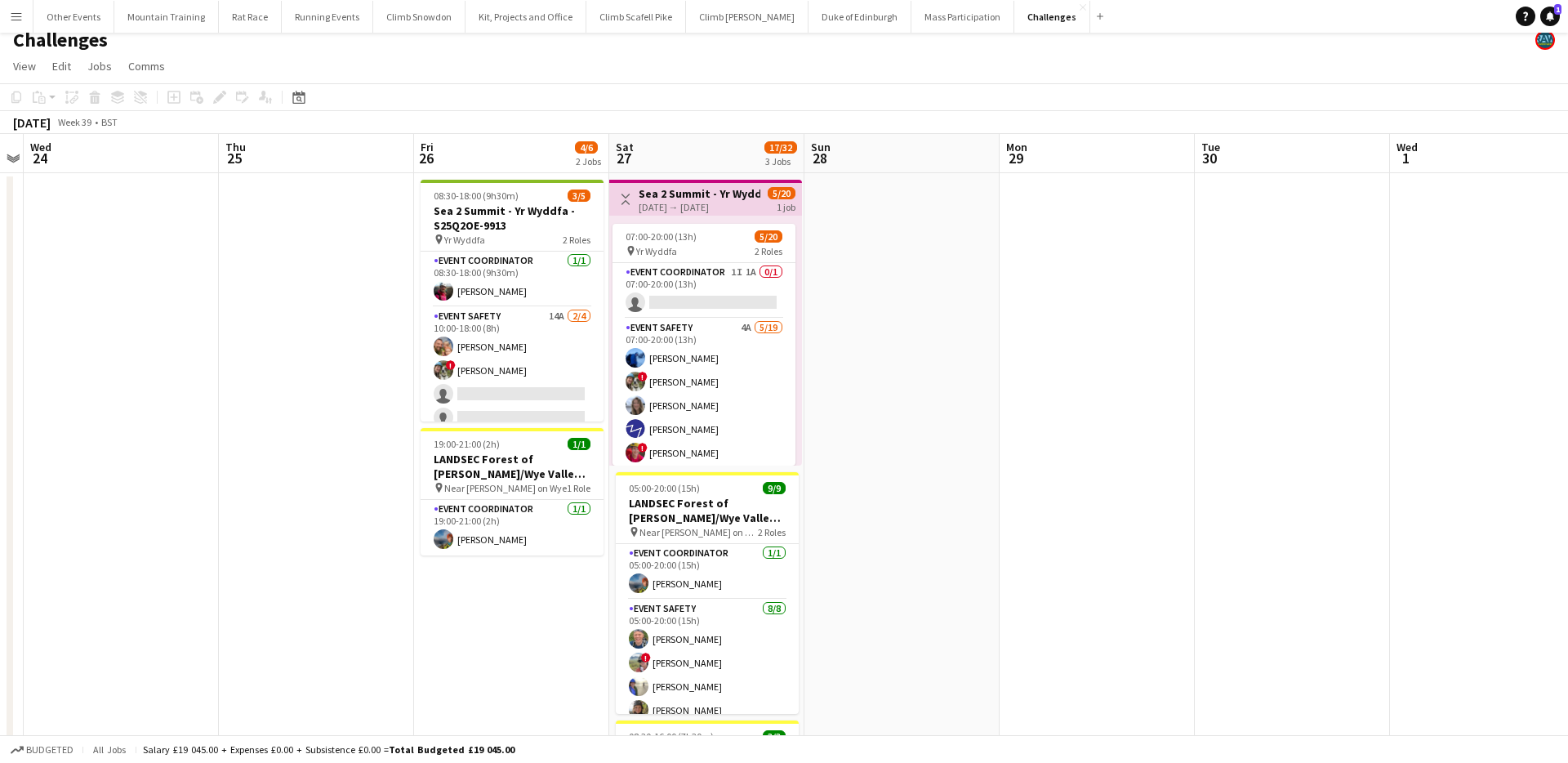
scroll to position [0, 0]
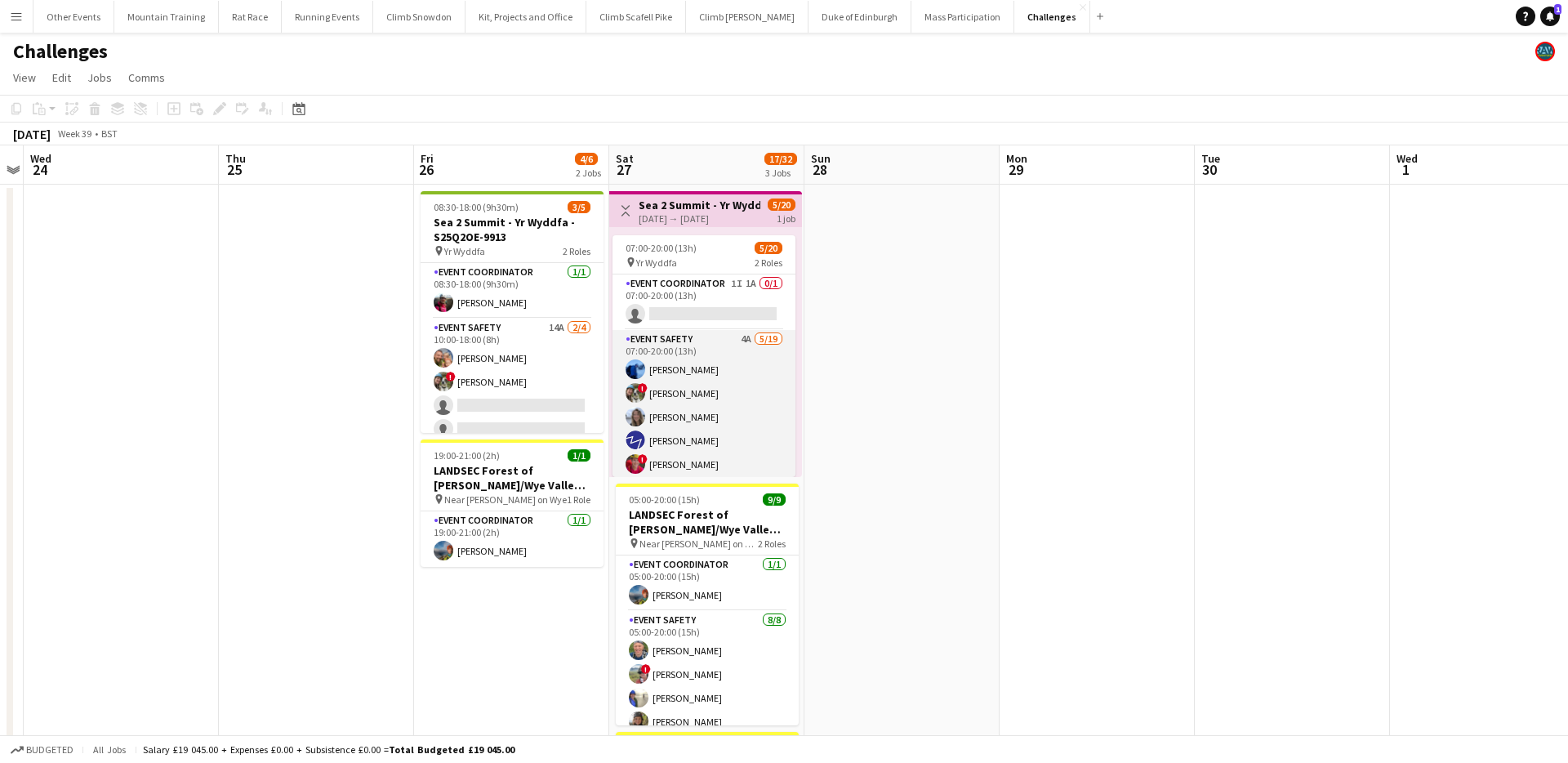
click at [708, 385] on app-card-role "Event Safety 4A 5/19 07:00-20:00 (13h) Sam Bradshaw ! Tess Elias Nat Skye Jason…" at bounding box center [704, 571] width 183 height 482
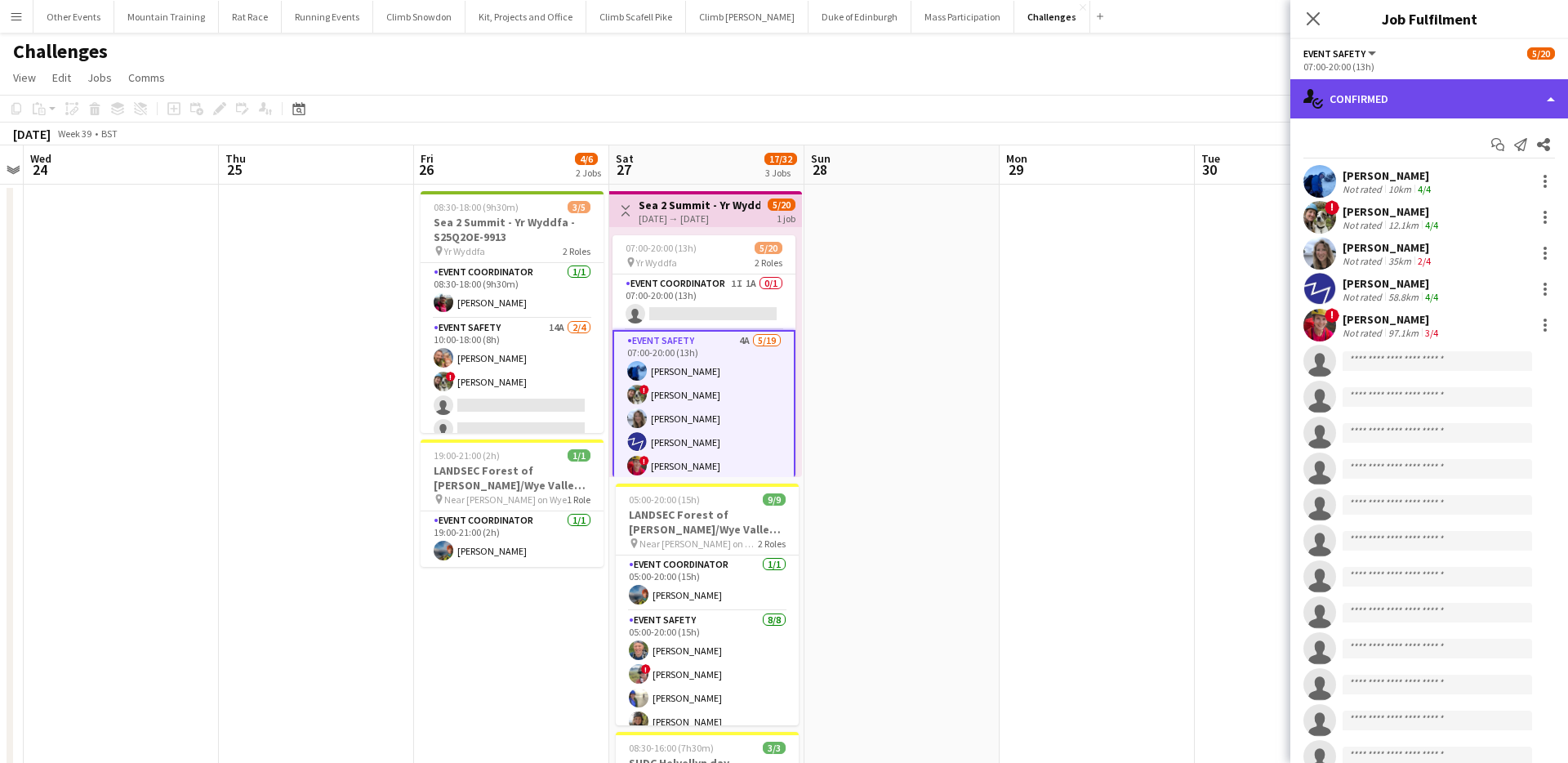
click at [1417, 95] on div "single-neutral-actions-check-2 Confirmed" at bounding box center [1428, 99] width 277 height 39
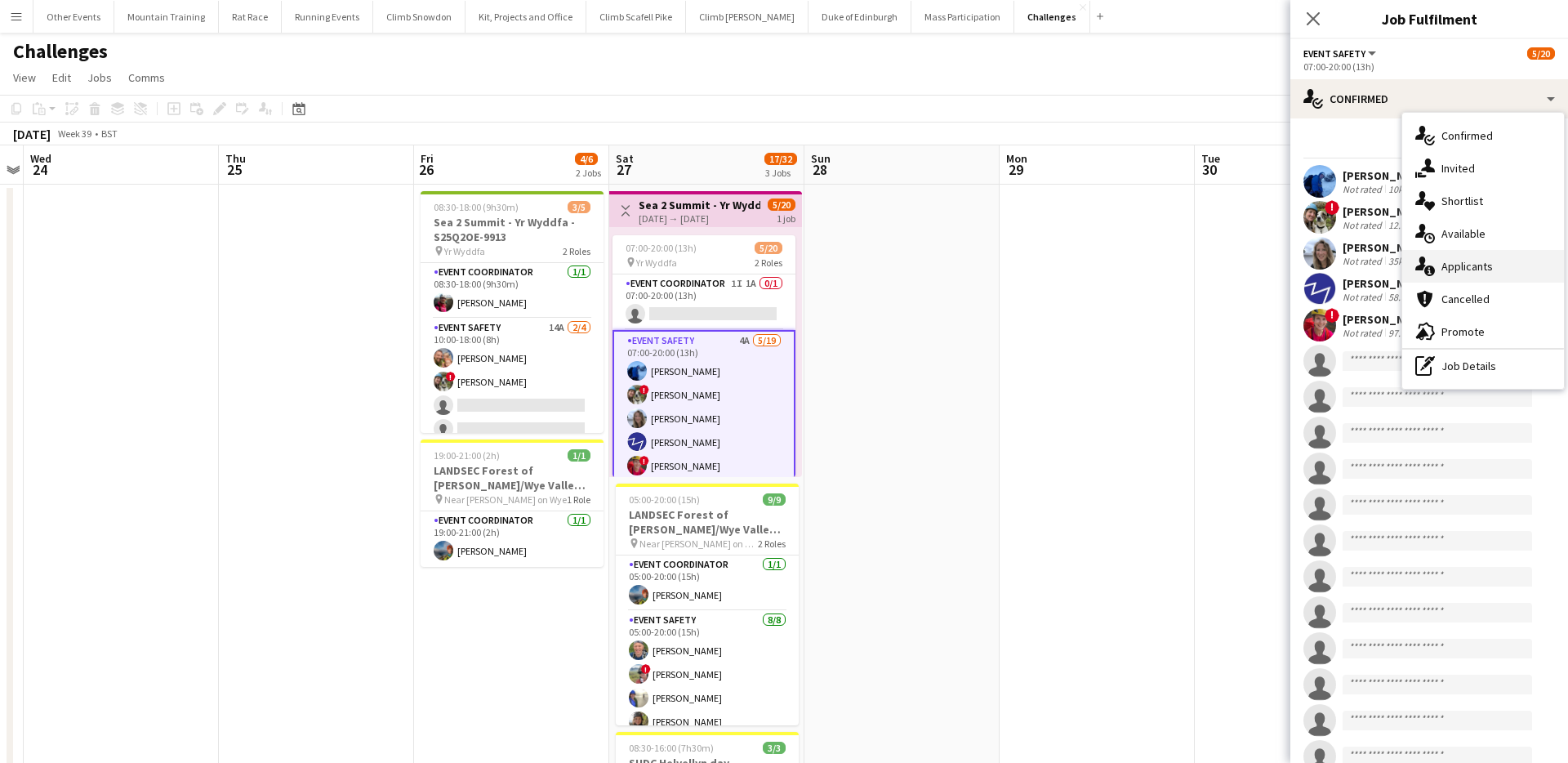
click at [1479, 267] on div "single-neutral-actions-information Applicants" at bounding box center [1483, 266] width 162 height 32
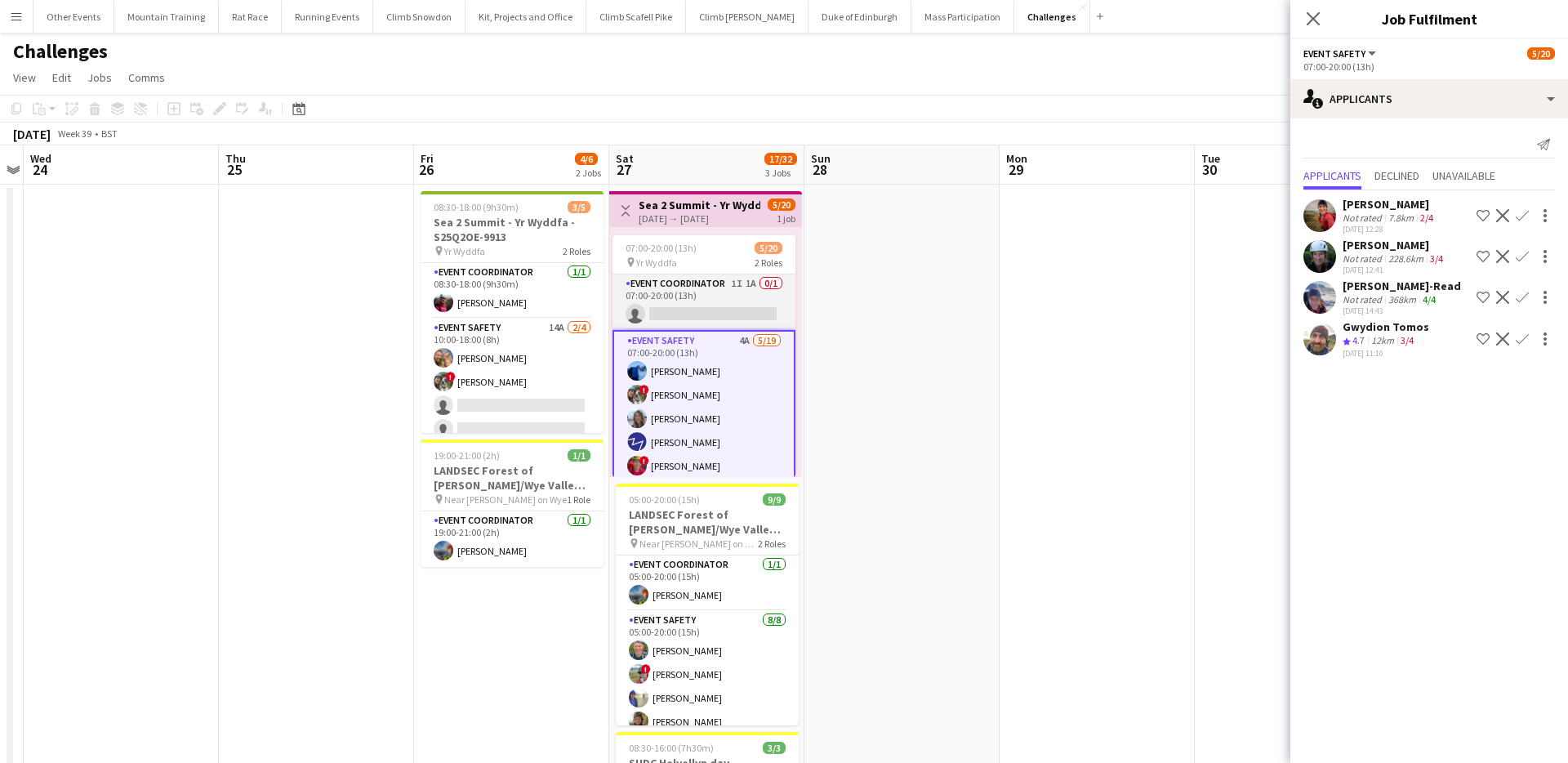
click at [705, 297] on app-card-role "Event Coordinator 1I 1A 0/1 07:00-20:00 (13h) single-neutral-actions" at bounding box center [704, 303] width 183 height 56
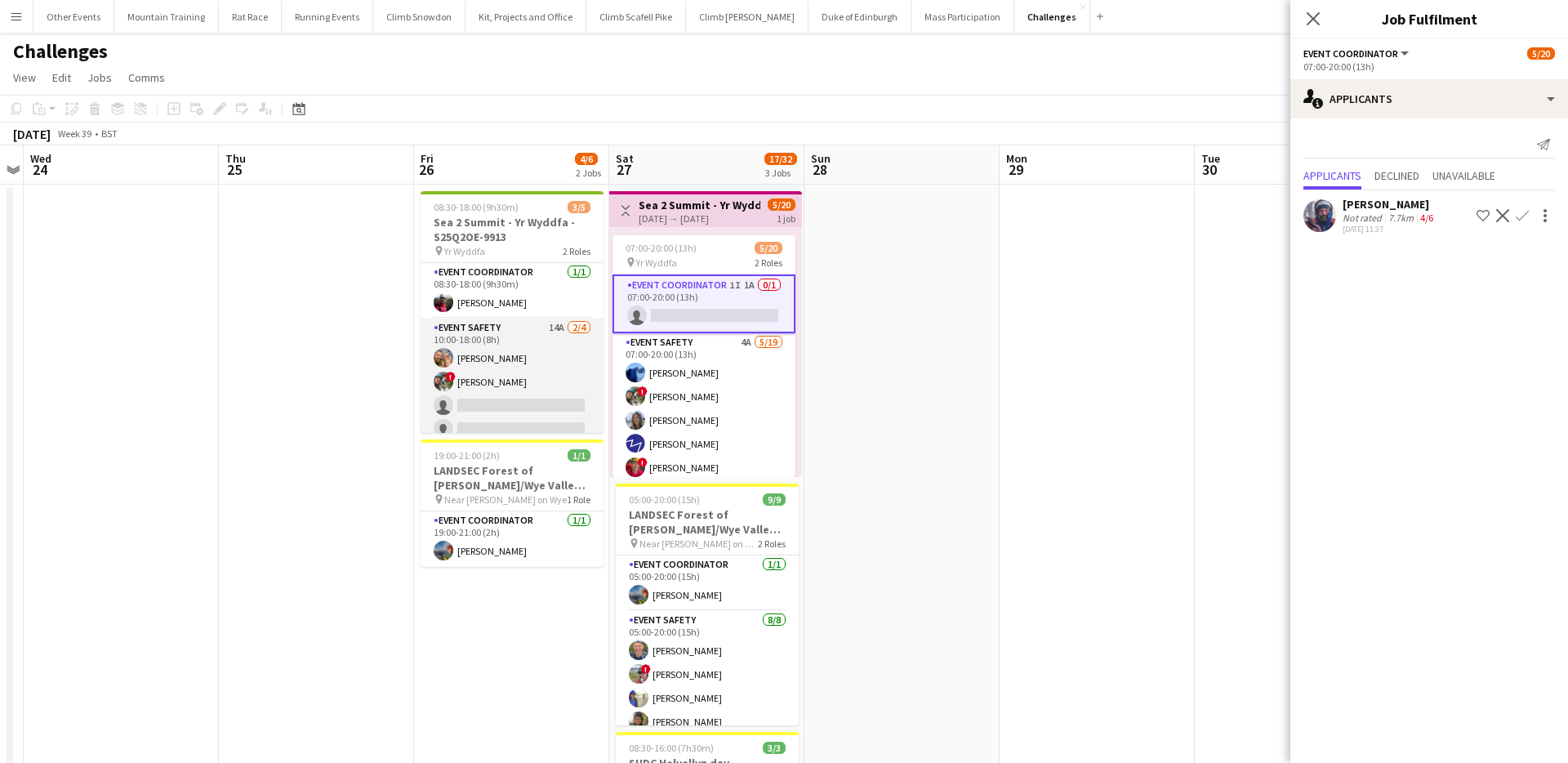
click at [515, 386] on app-card-role "Event Safety 14A 2/4 10:00-18:00 (8h) Rob Laing ! Tess Elias single-neutral-act…" at bounding box center [512, 382] width 183 height 127
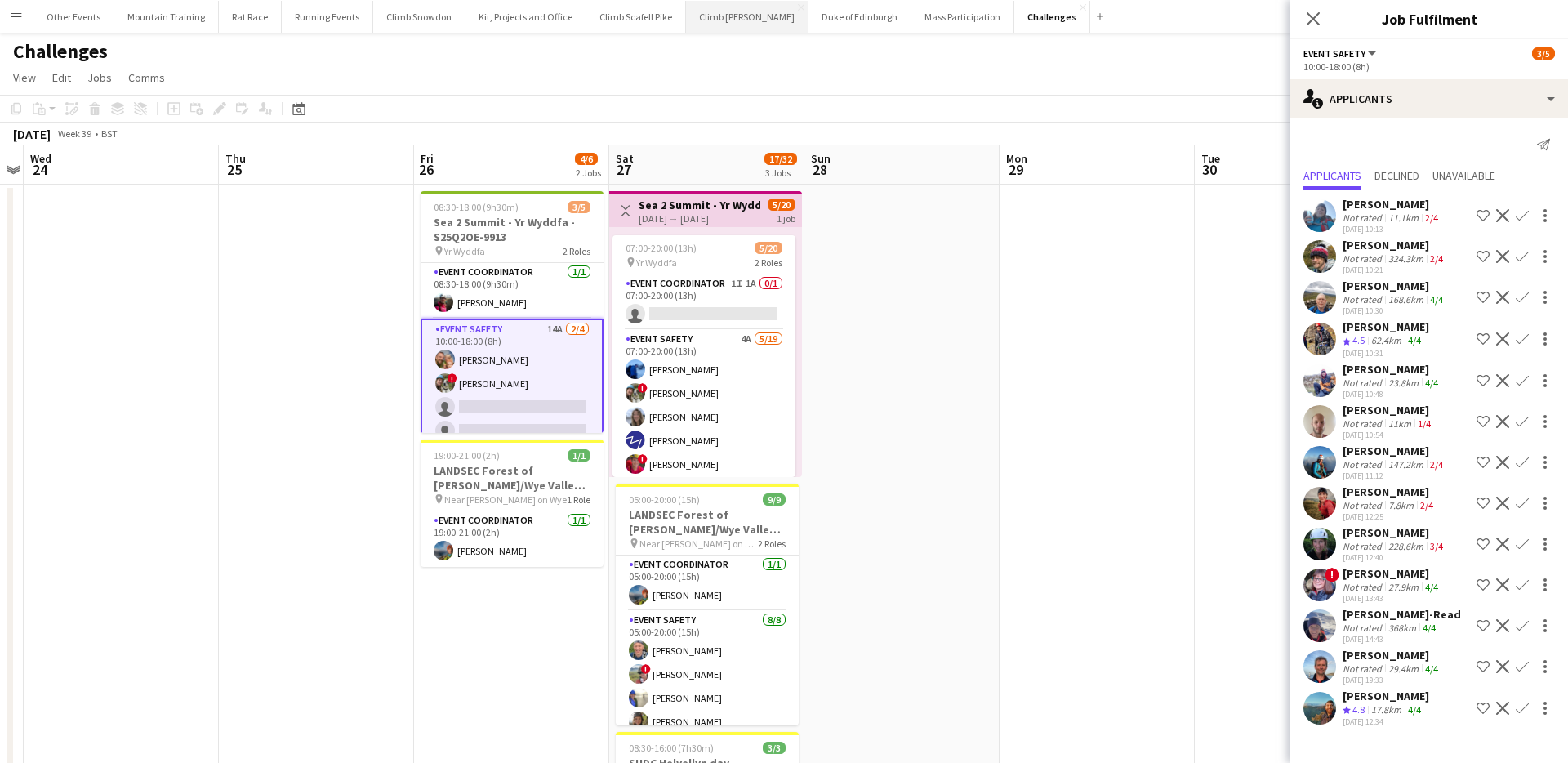
click at [720, 18] on button "Climb Ben Nevis Close" at bounding box center [747, 16] width 122 height 31
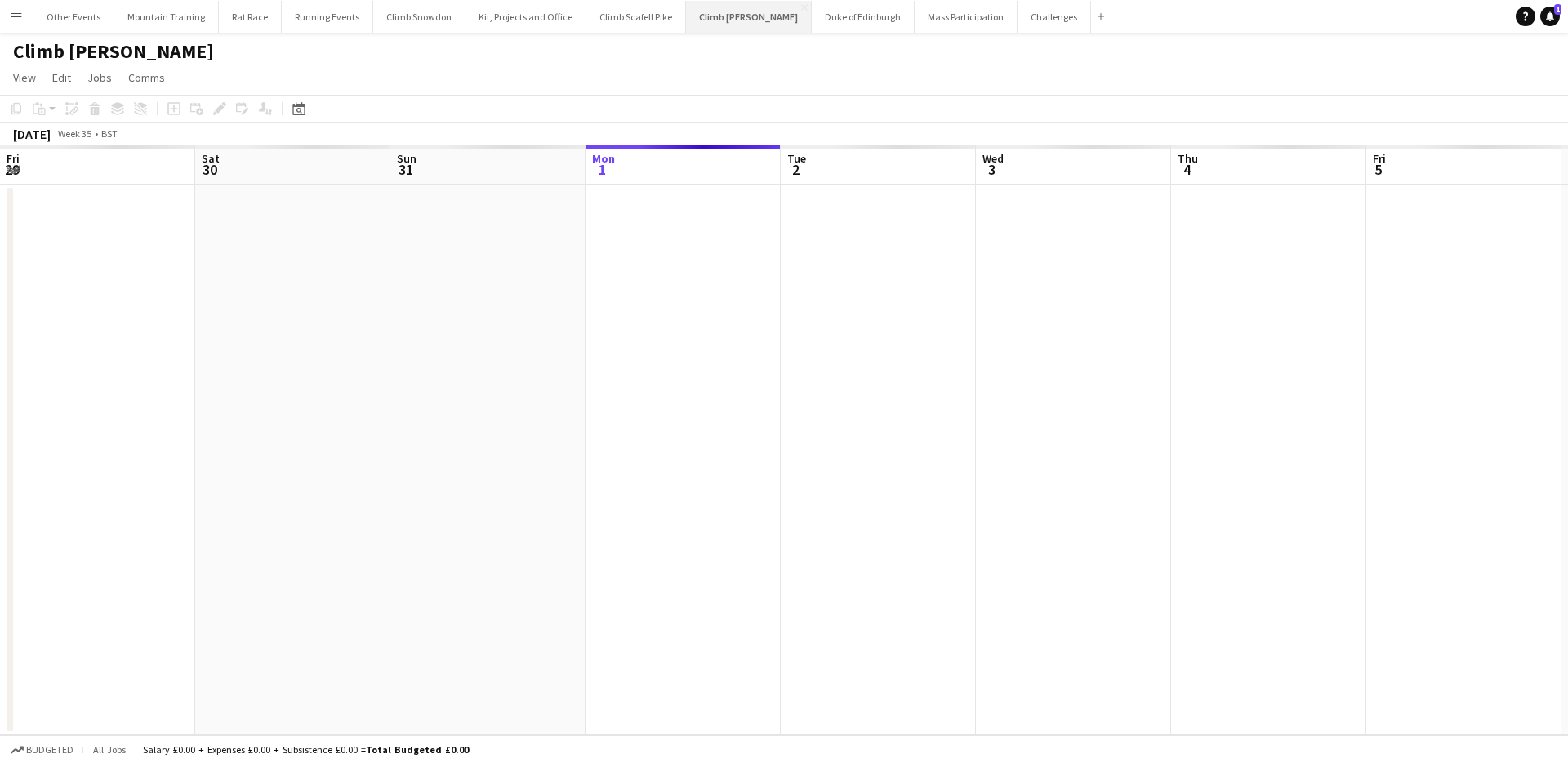
scroll to position [0, 390]
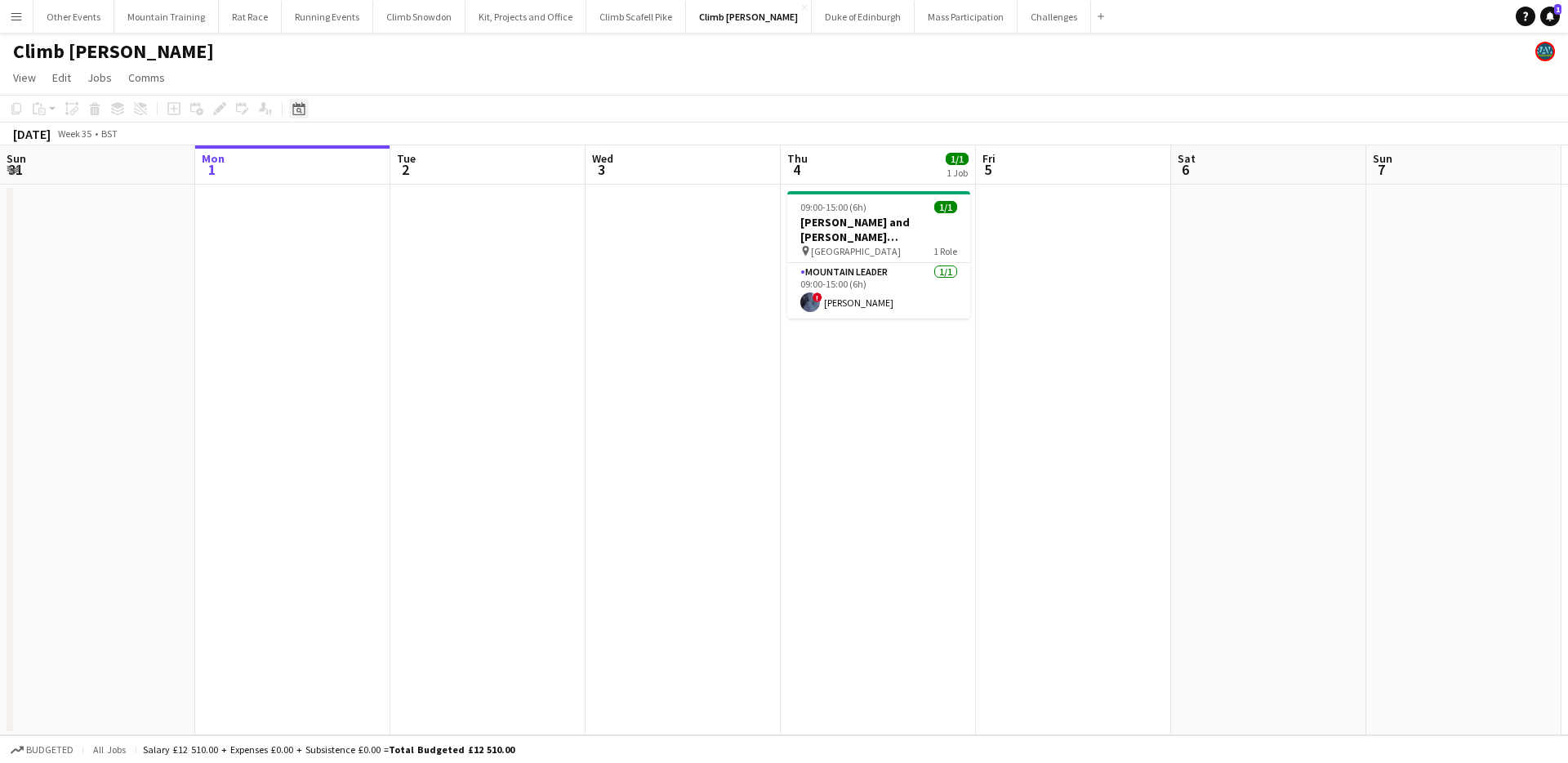
click at [307, 110] on div "Date picker" at bounding box center [299, 109] width 20 height 20
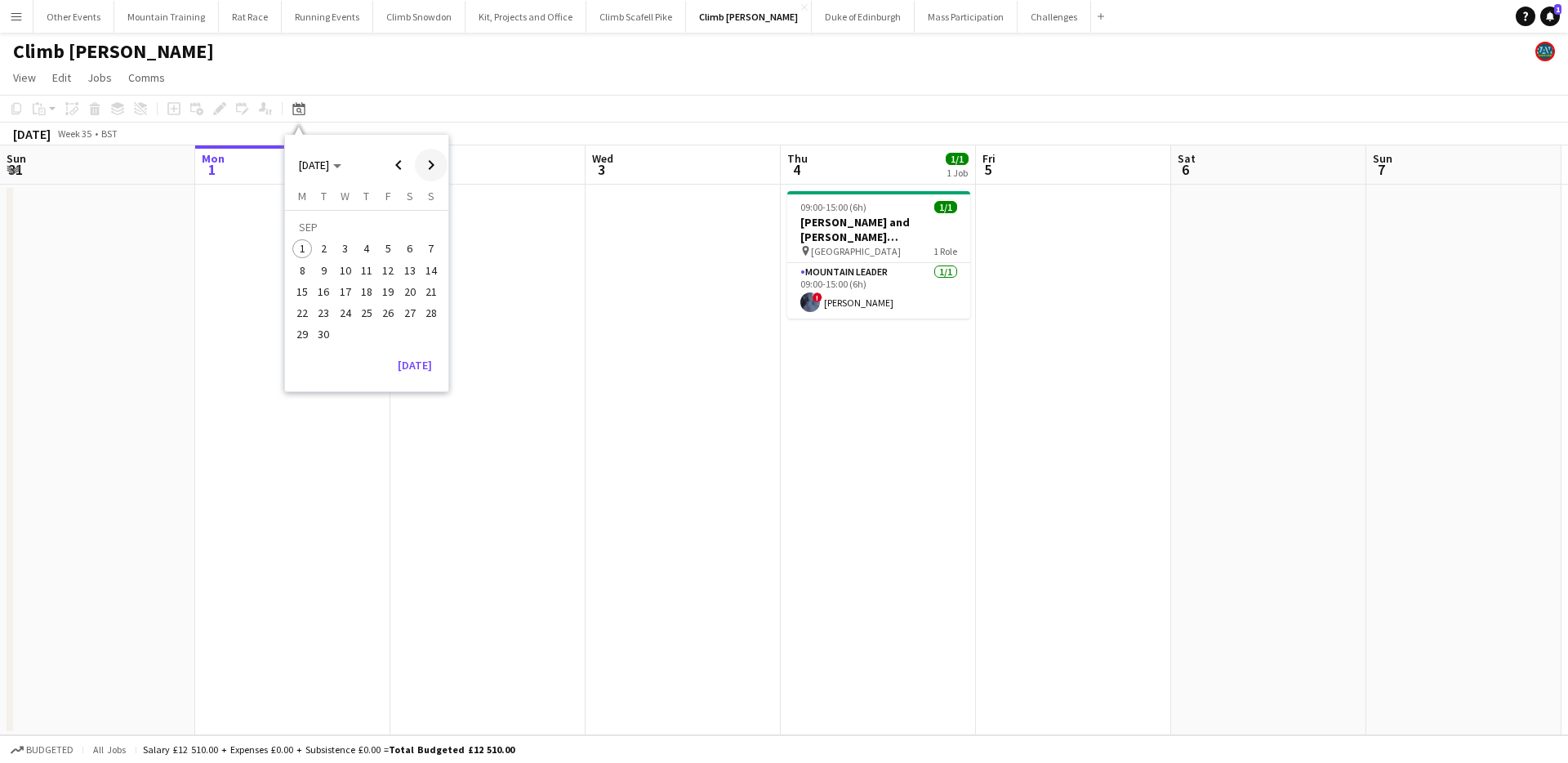
click at [431, 162] on span "Next month" at bounding box center [431, 165] width 32 height 32
click at [404, 162] on span "Previous month" at bounding box center [399, 165] width 32 height 32
click at [406, 314] on span "27" at bounding box center [410, 313] width 20 height 20
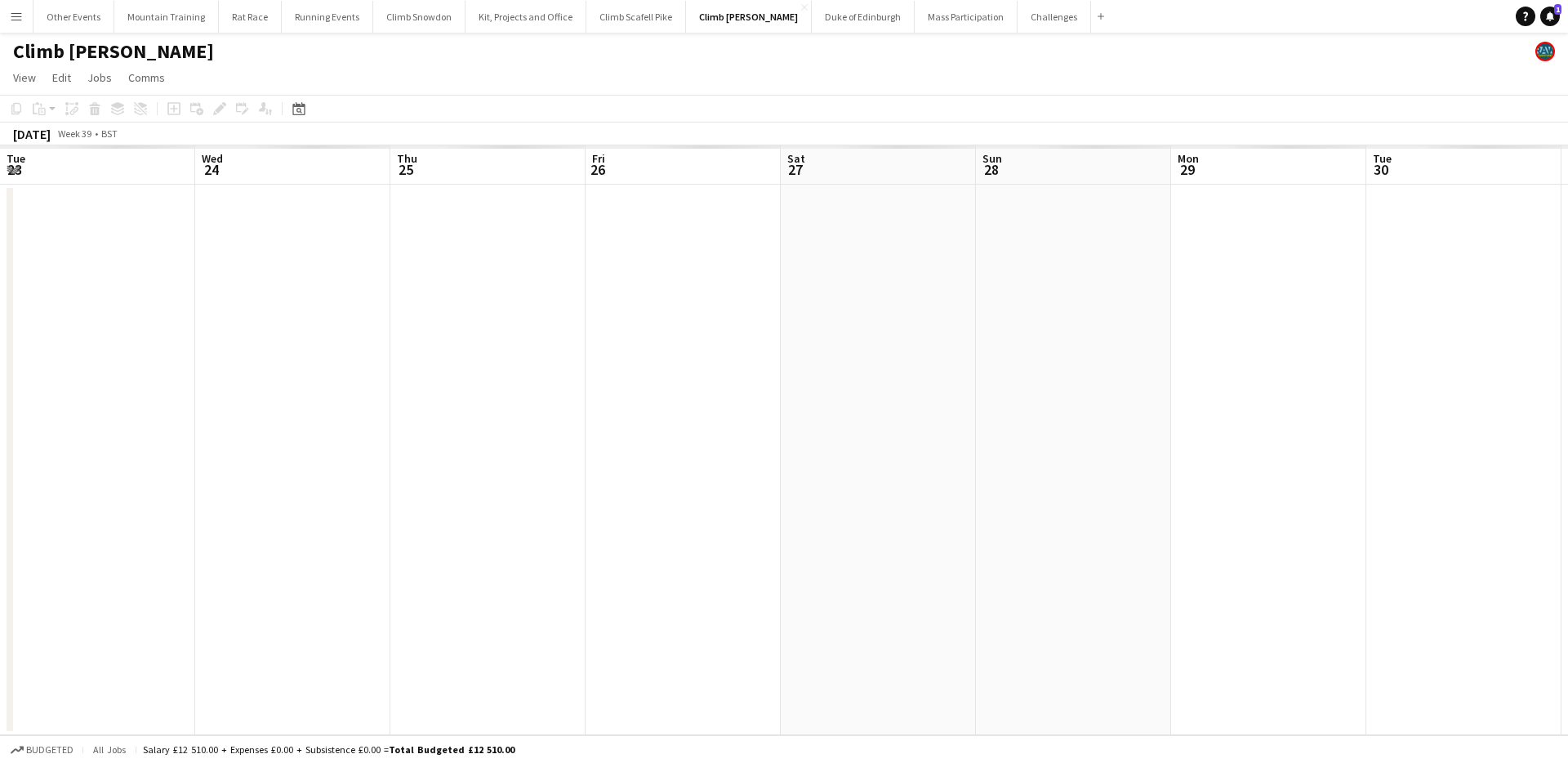
scroll to position [0, 562]
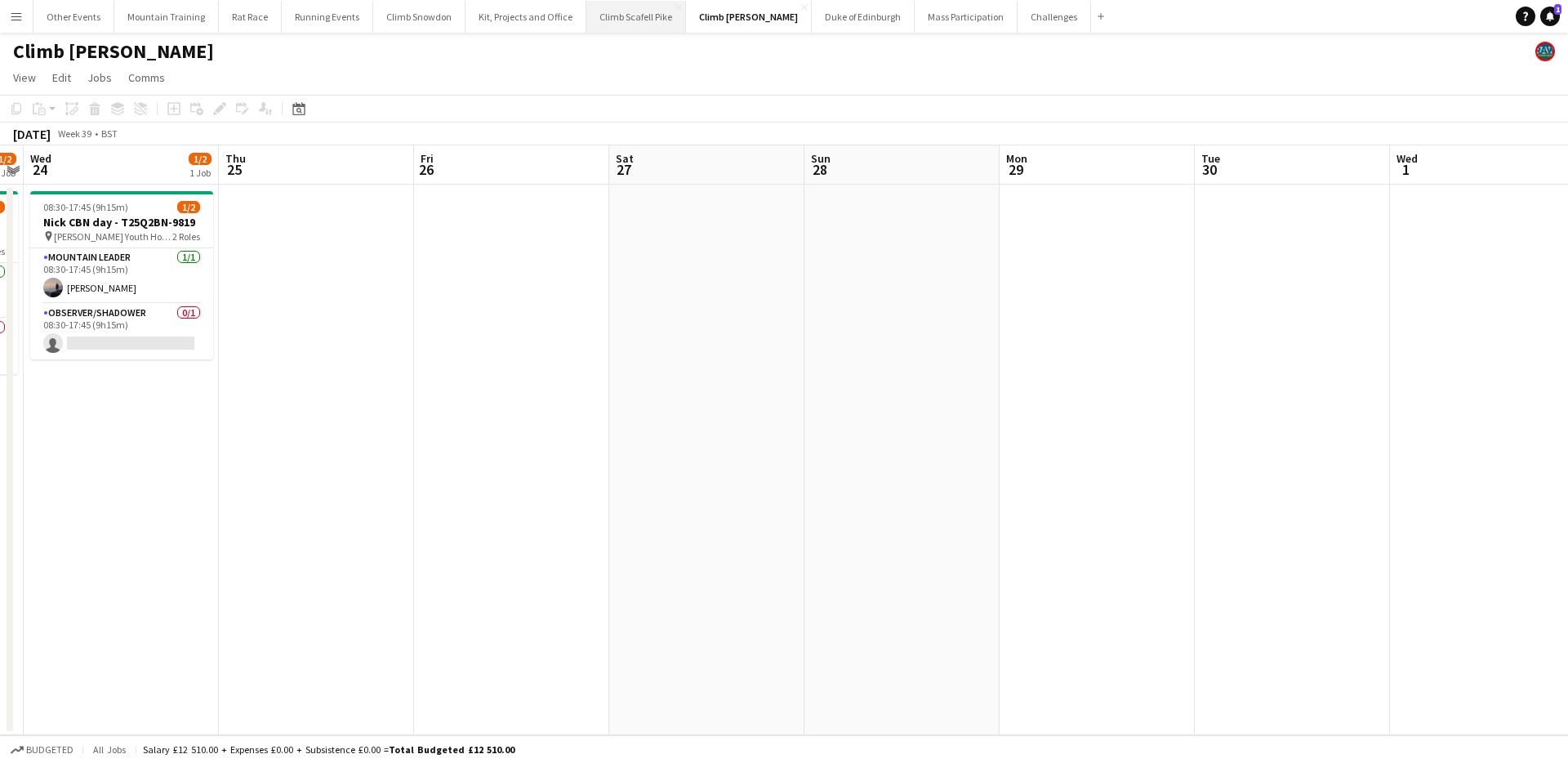
click at [602, 25] on button "Climb Scafell Pike Close" at bounding box center [635, 16] width 100 height 31
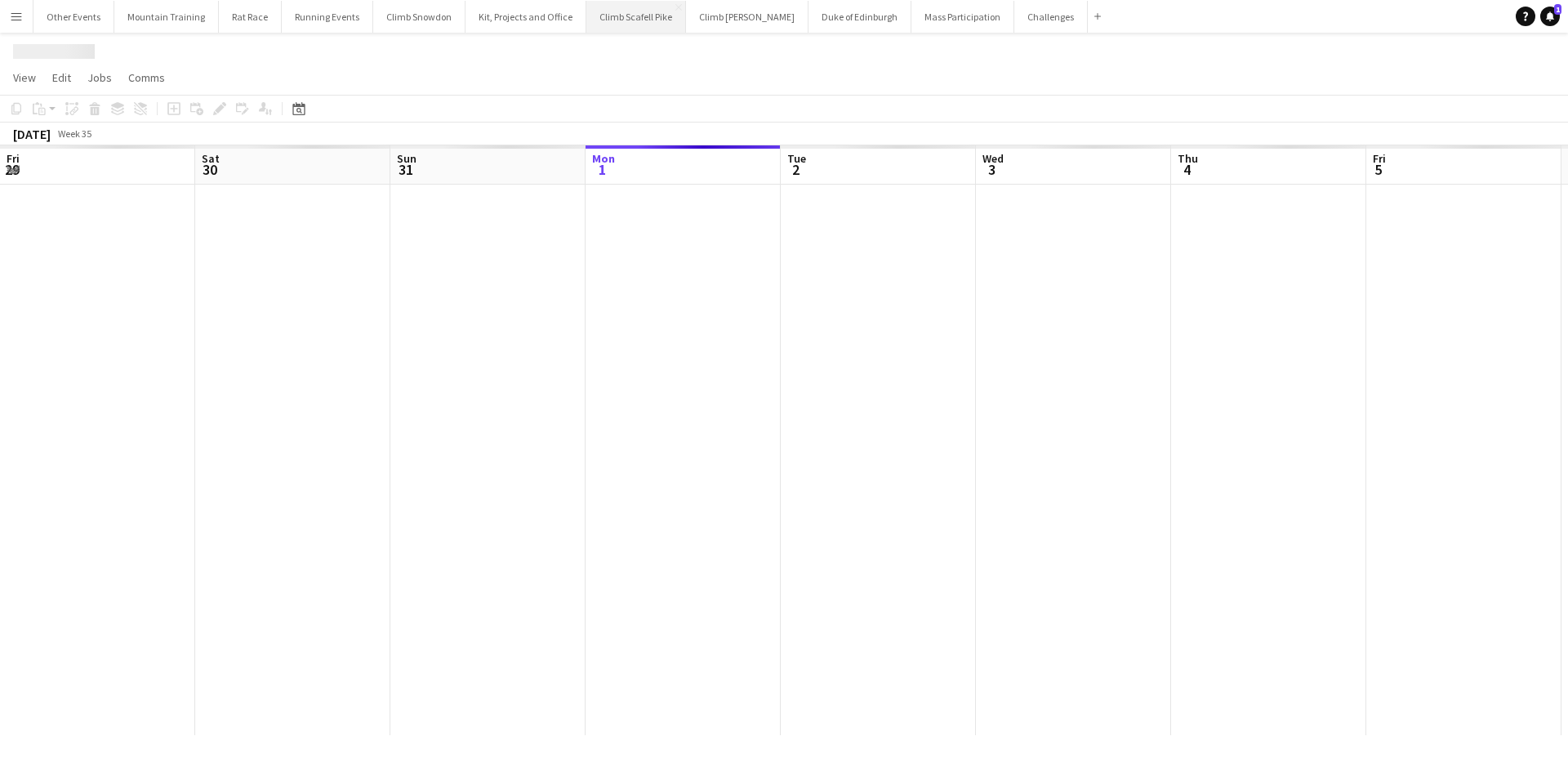
scroll to position [0, 390]
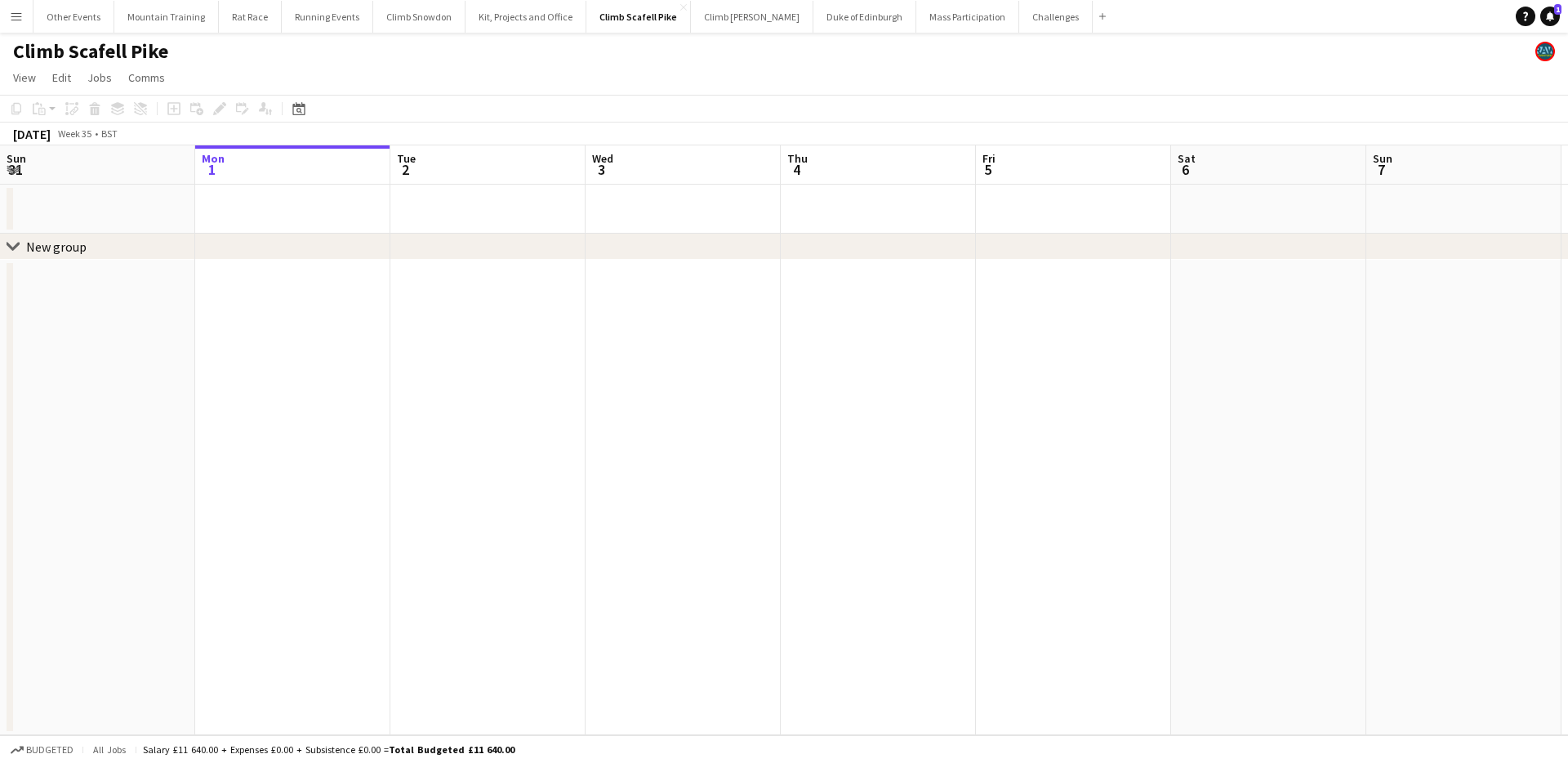
drag, startPoint x: 297, startPoint y: 110, endPoint x: 347, endPoint y: 137, distance: 56.8
click at [298, 110] on icon "Date picker" at bounding box center [299, 109] width 13 height 13
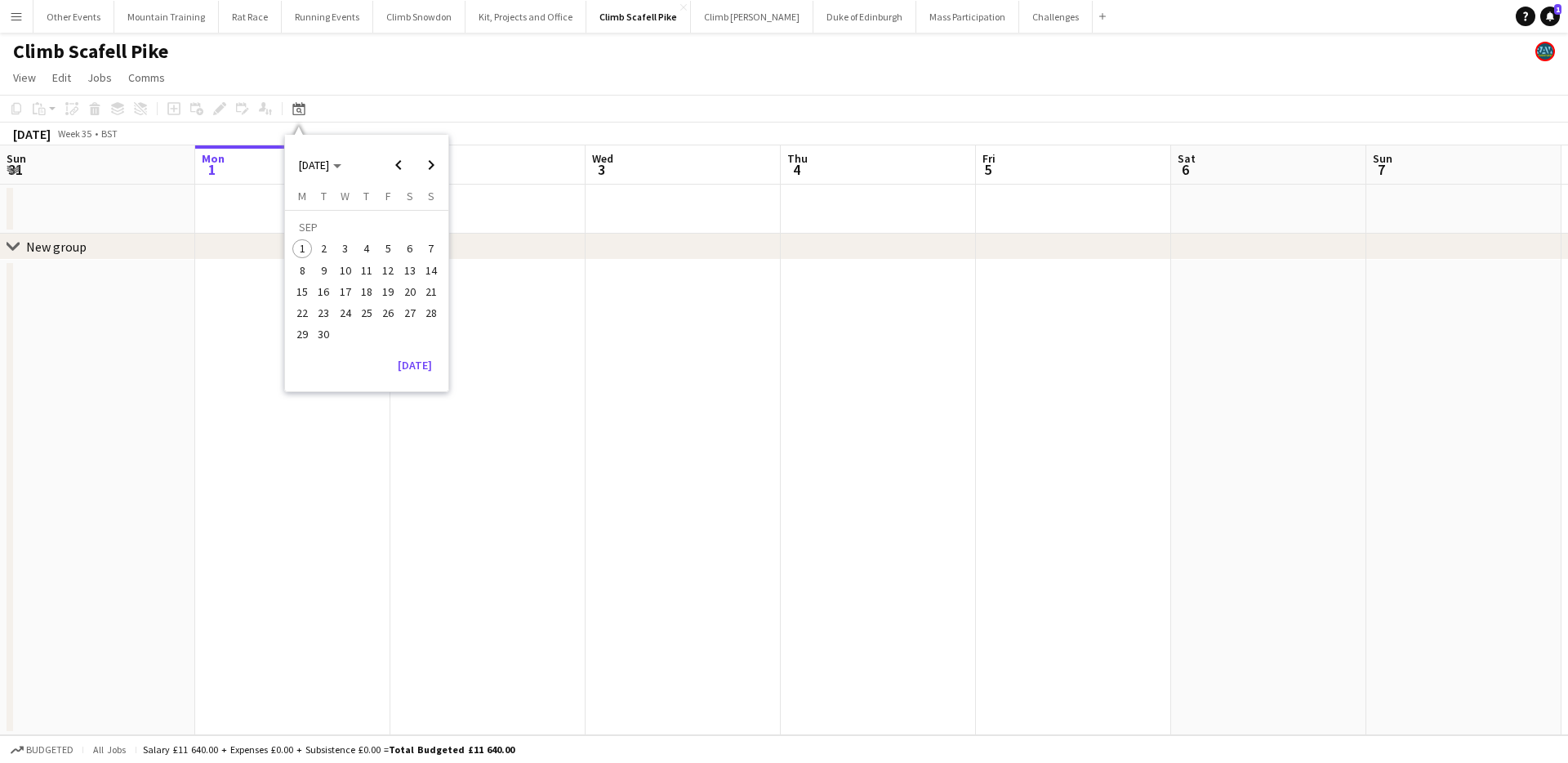
click at [416, 309] on span "27" at bounding box center [410, 313] width 20 height 20
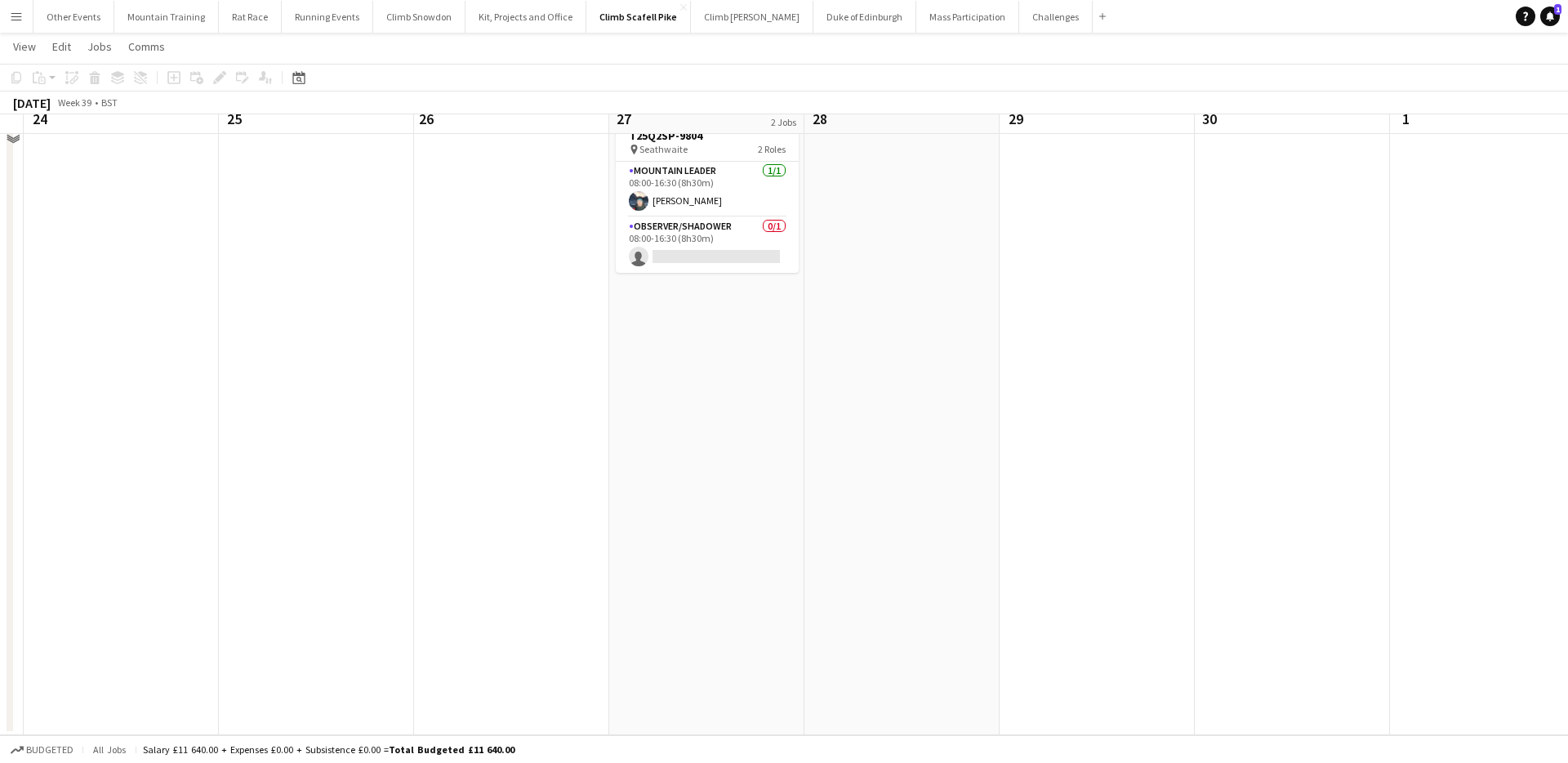
scroll to position [0, 0]
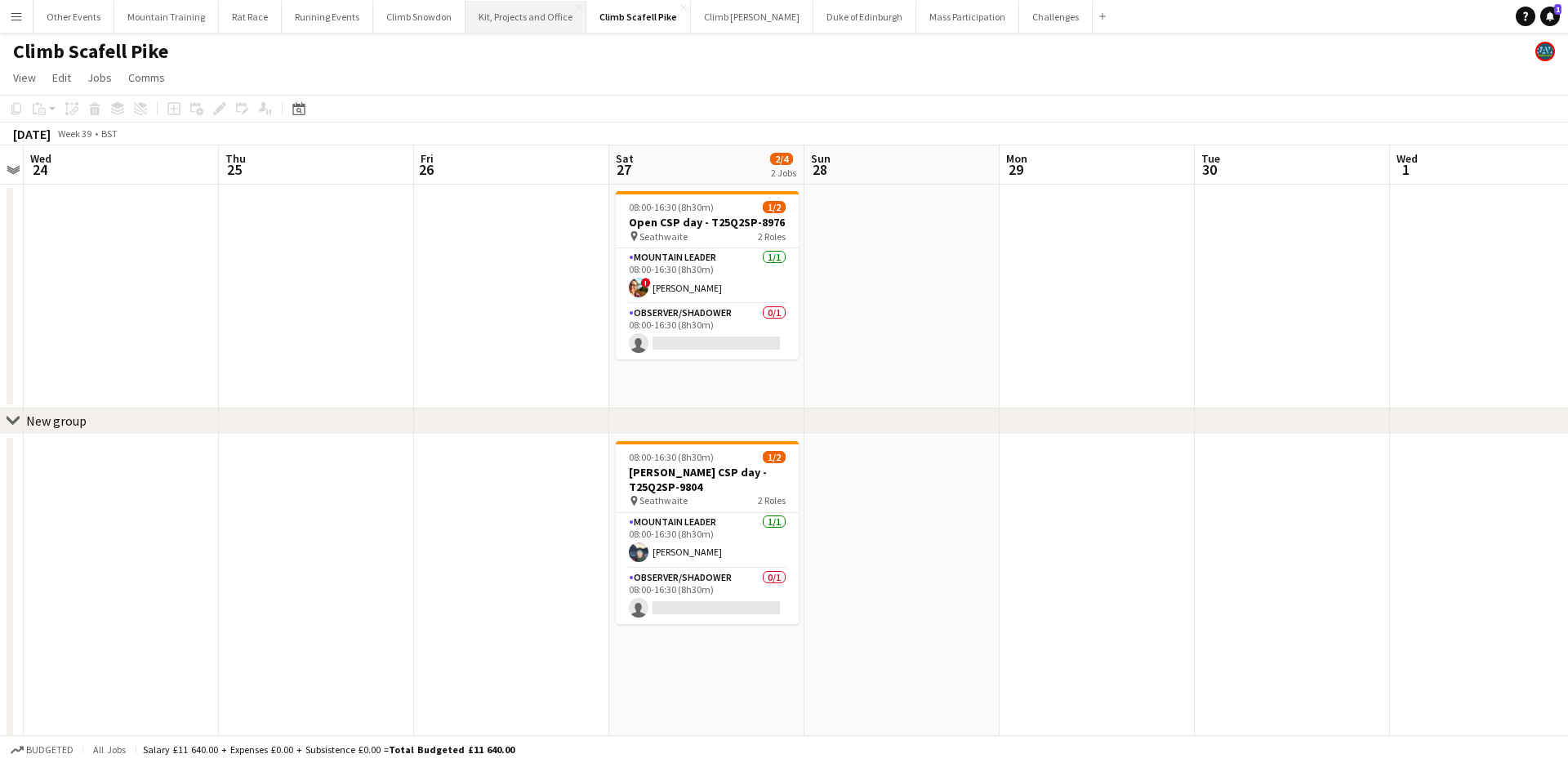
click at [510, 20] on button "Kit, Projects and Office Close" at bounding box center [526, 16] width 121 height 31
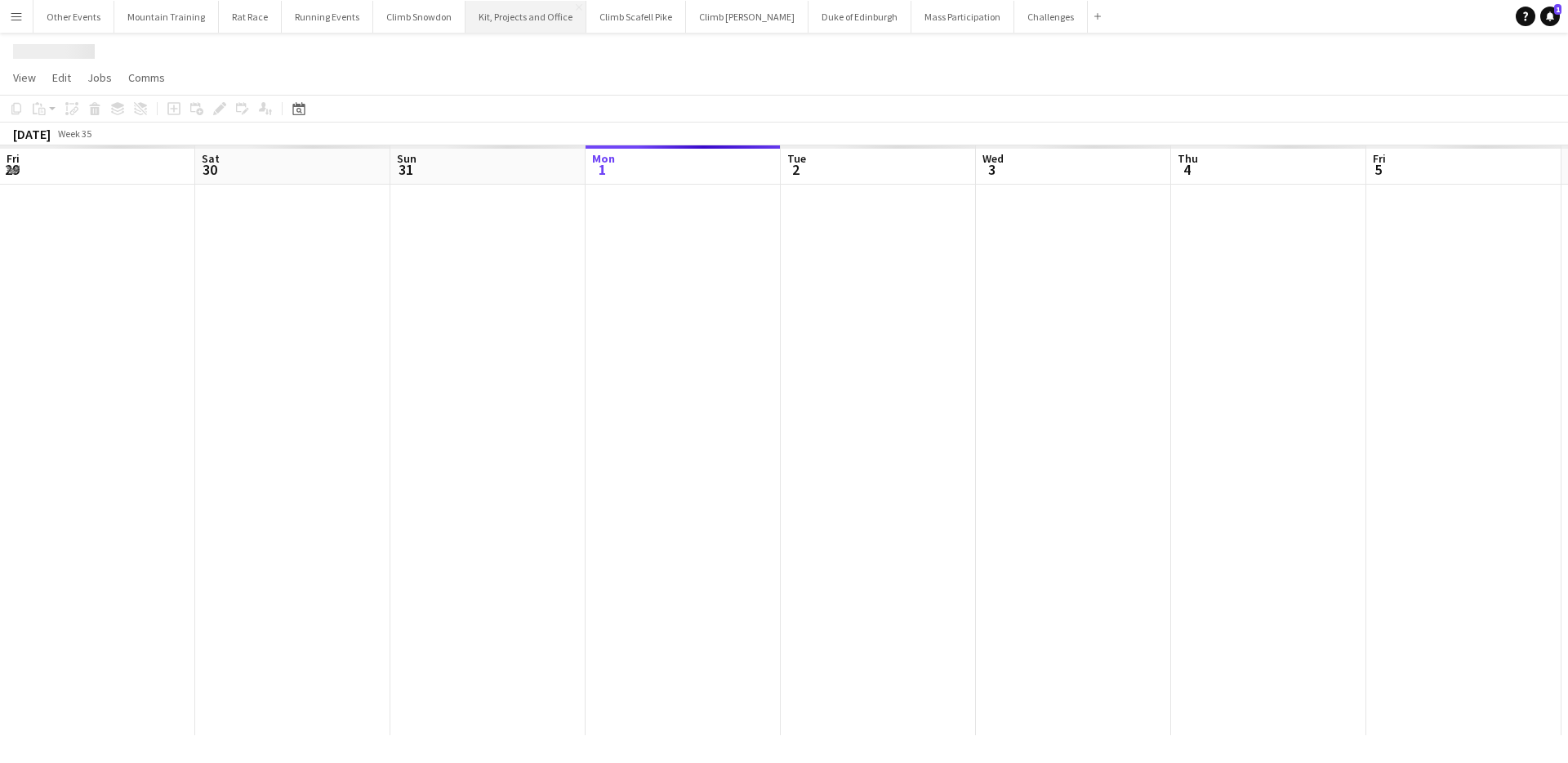
scroll to position [0, 390]
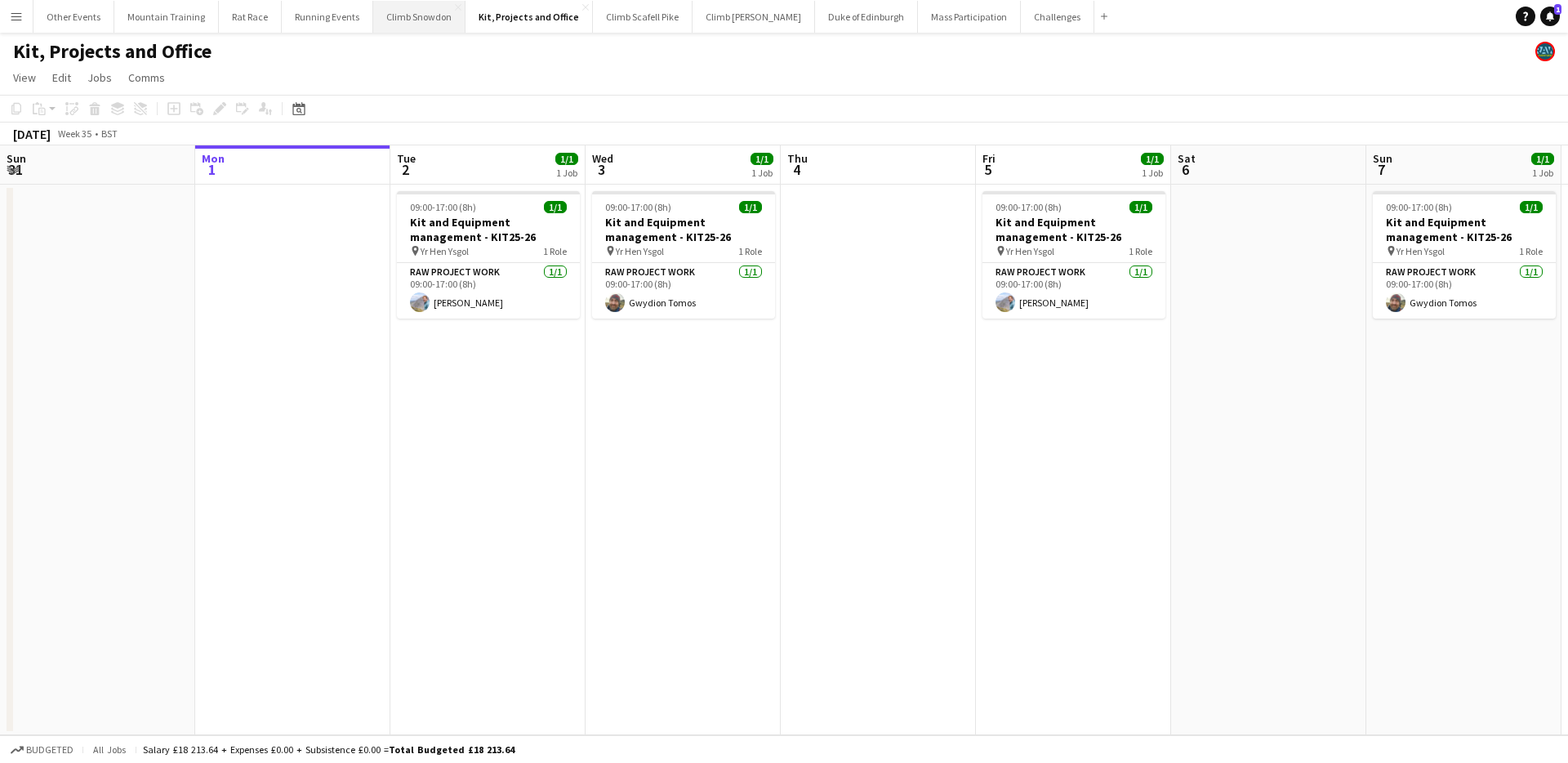
click at [401, 17] on button "Climb Snowdon Close" at bounding box center [419, 16] width 92 height 31
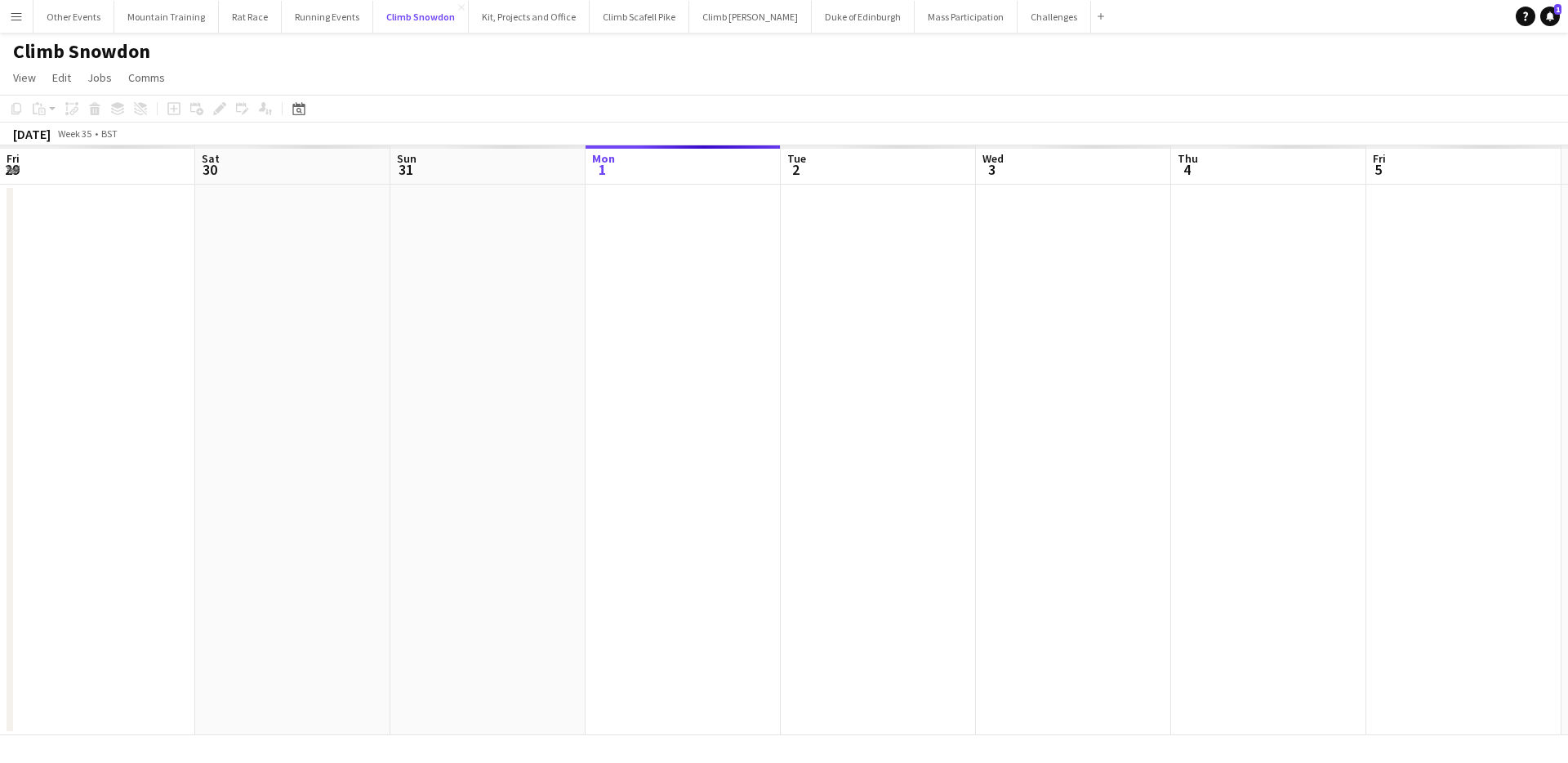
scroll to position [0, 390]
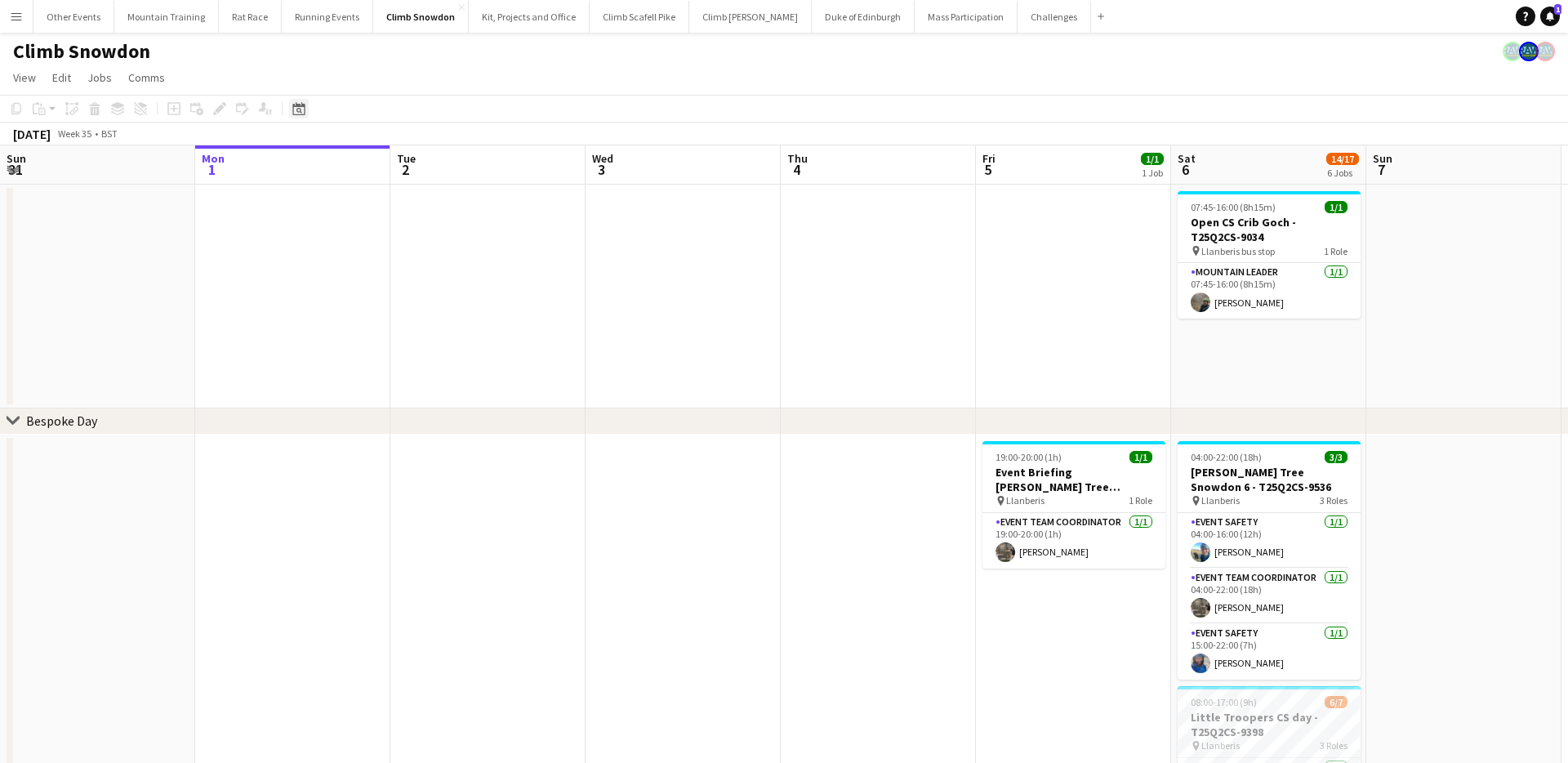
click at [295, 109] on icon "Date picker" at bounding box center [299, 109] width 13 height 13
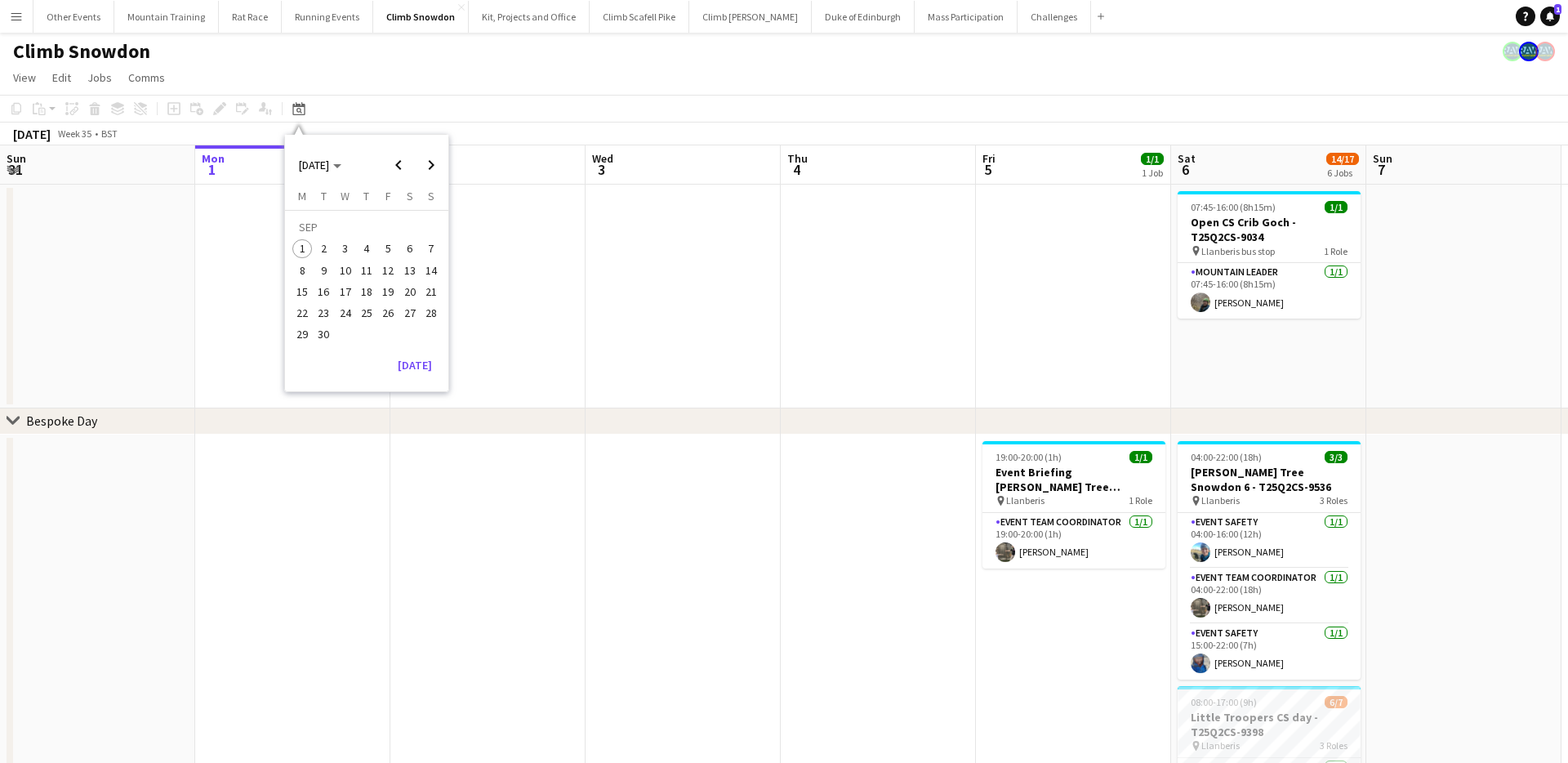
click at [407, 303] on span "27" at bounding box center [410, 313] width 20 height 20
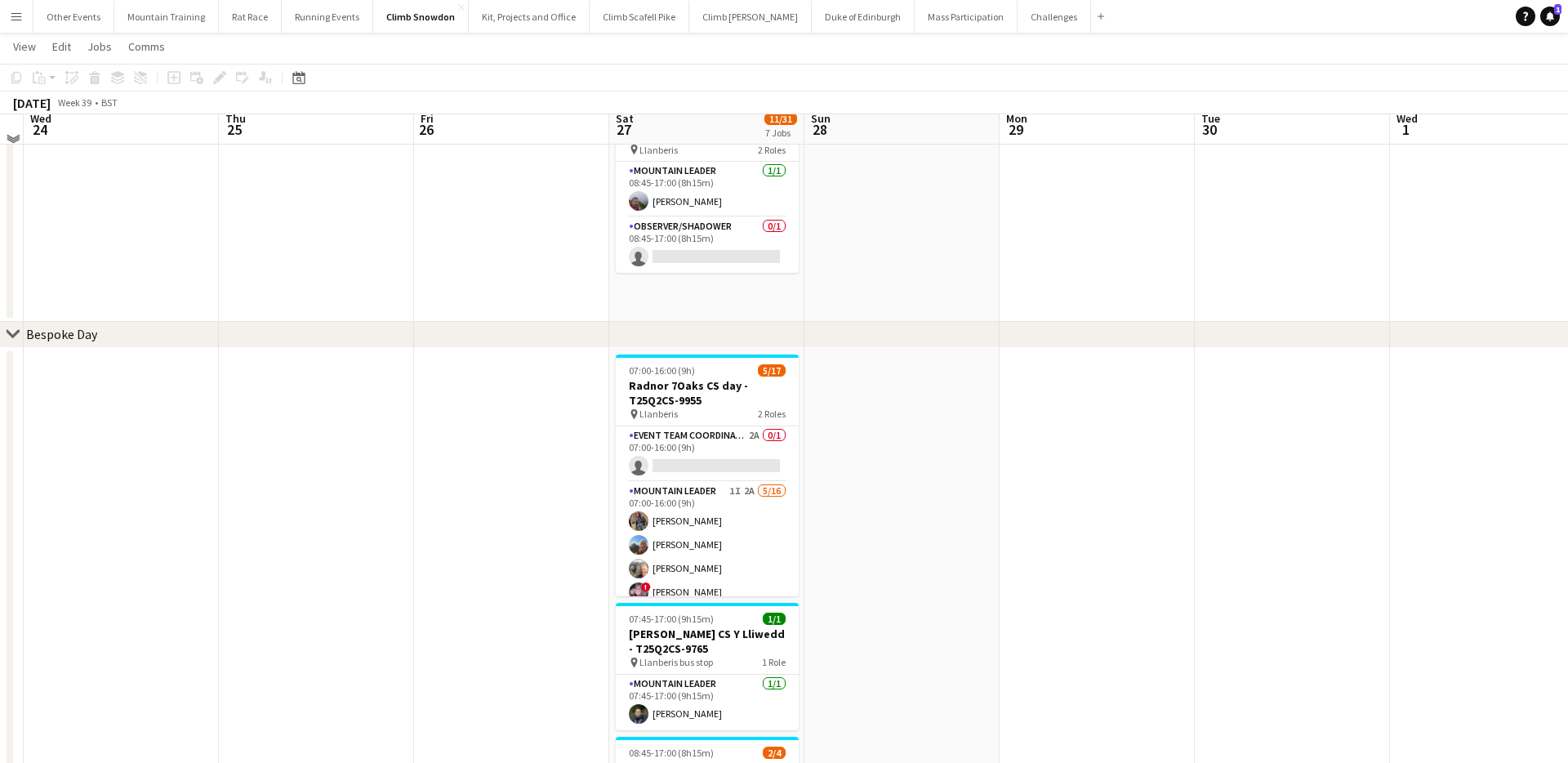
scroll to position [92, 0]
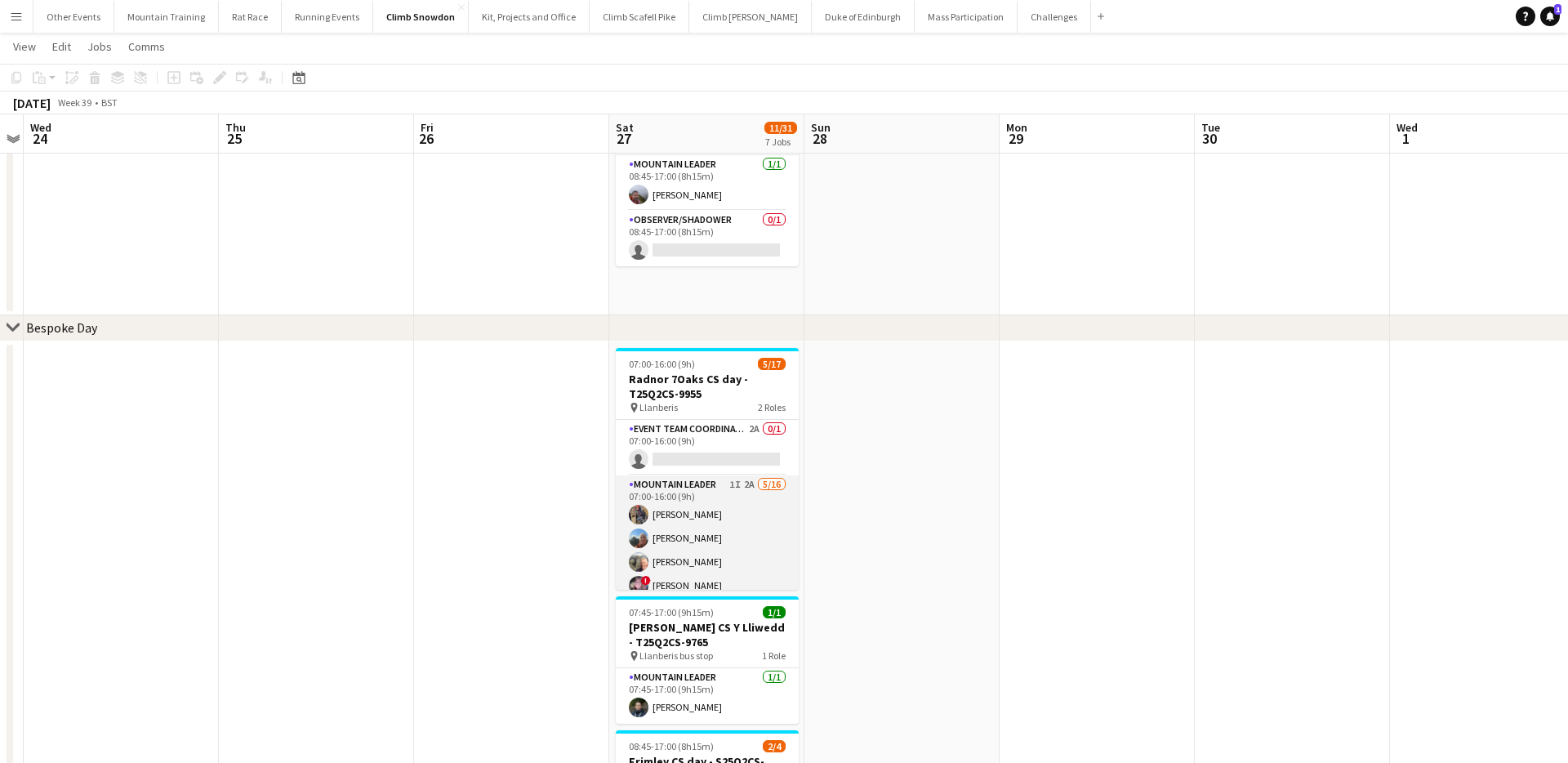
click at [731, 557] on app-card-role "Mountain Leader 1I 2A 5/16 07:00-16:00 (9h) Alec Reece craig holsgrove Clive Wo…" at bounding box center [707, 680] width 183 height 411
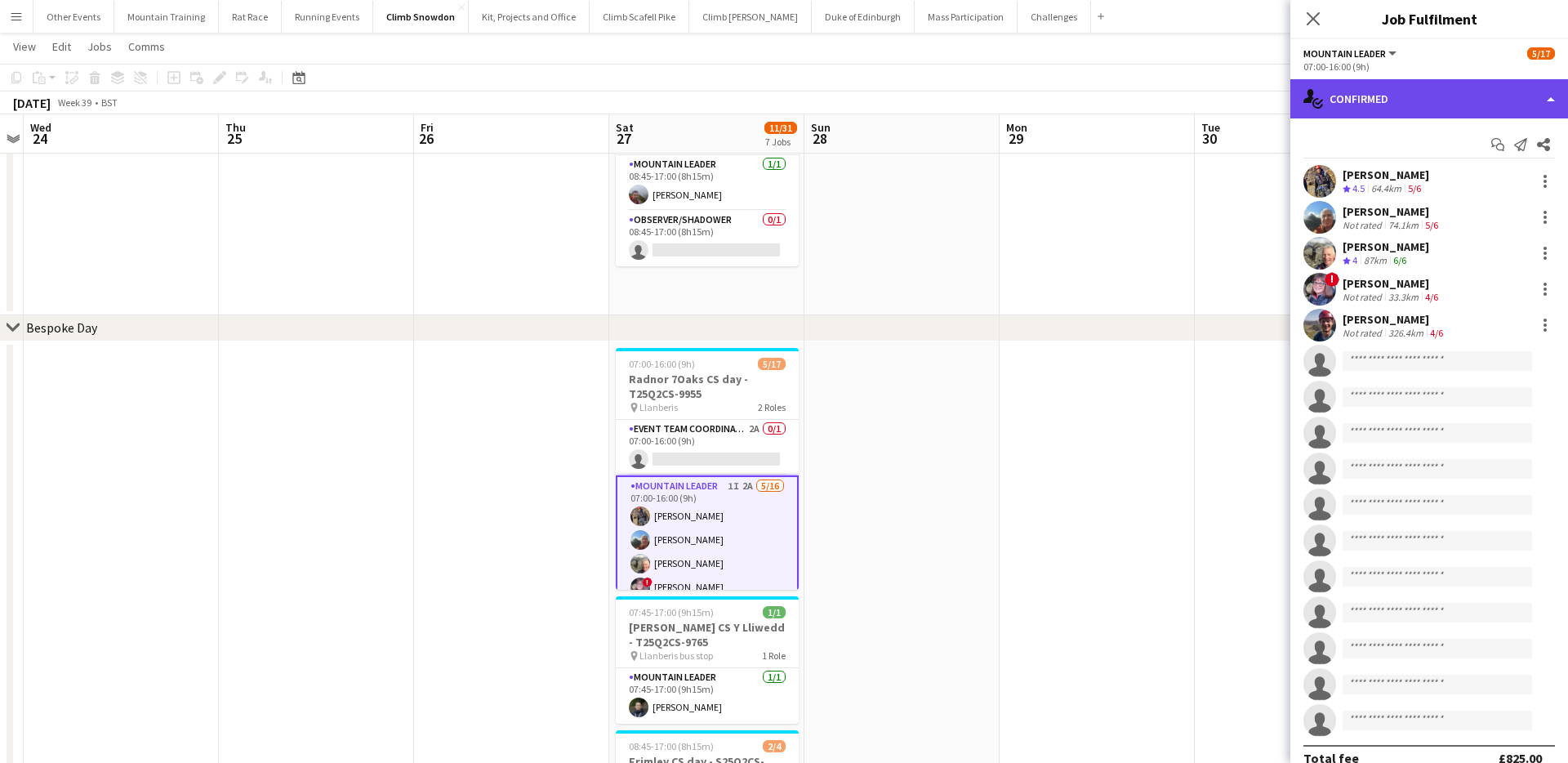
click at [1404, 89] on div "single-neutral-actions-check-2 Confirmed" at bounding box center [1428, 99] width 277 height 39
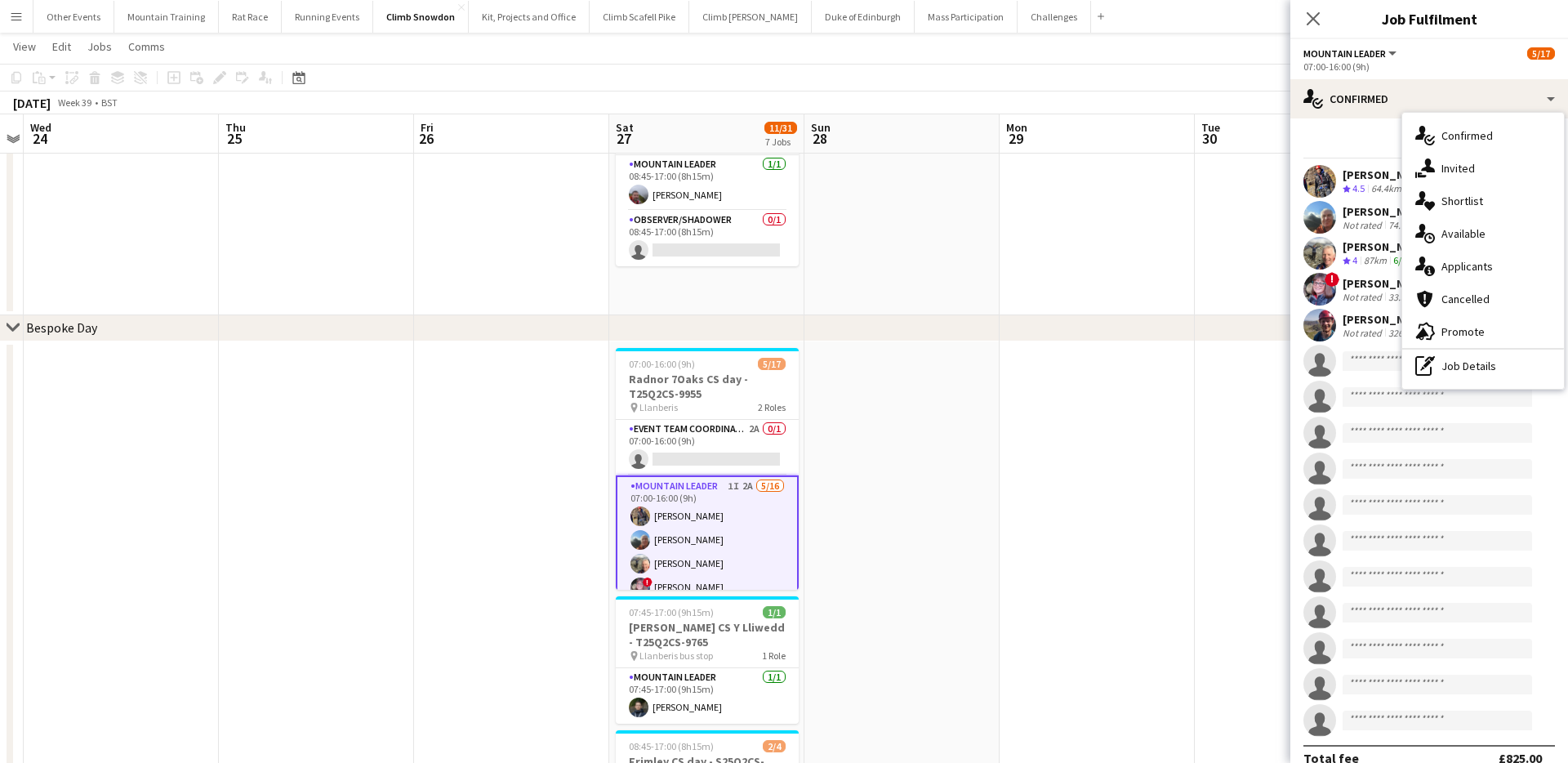
click at [1523, 267] on div "single-neutral-actions-information Applicants" at bounding box center [1483, 266] width 162 height 32
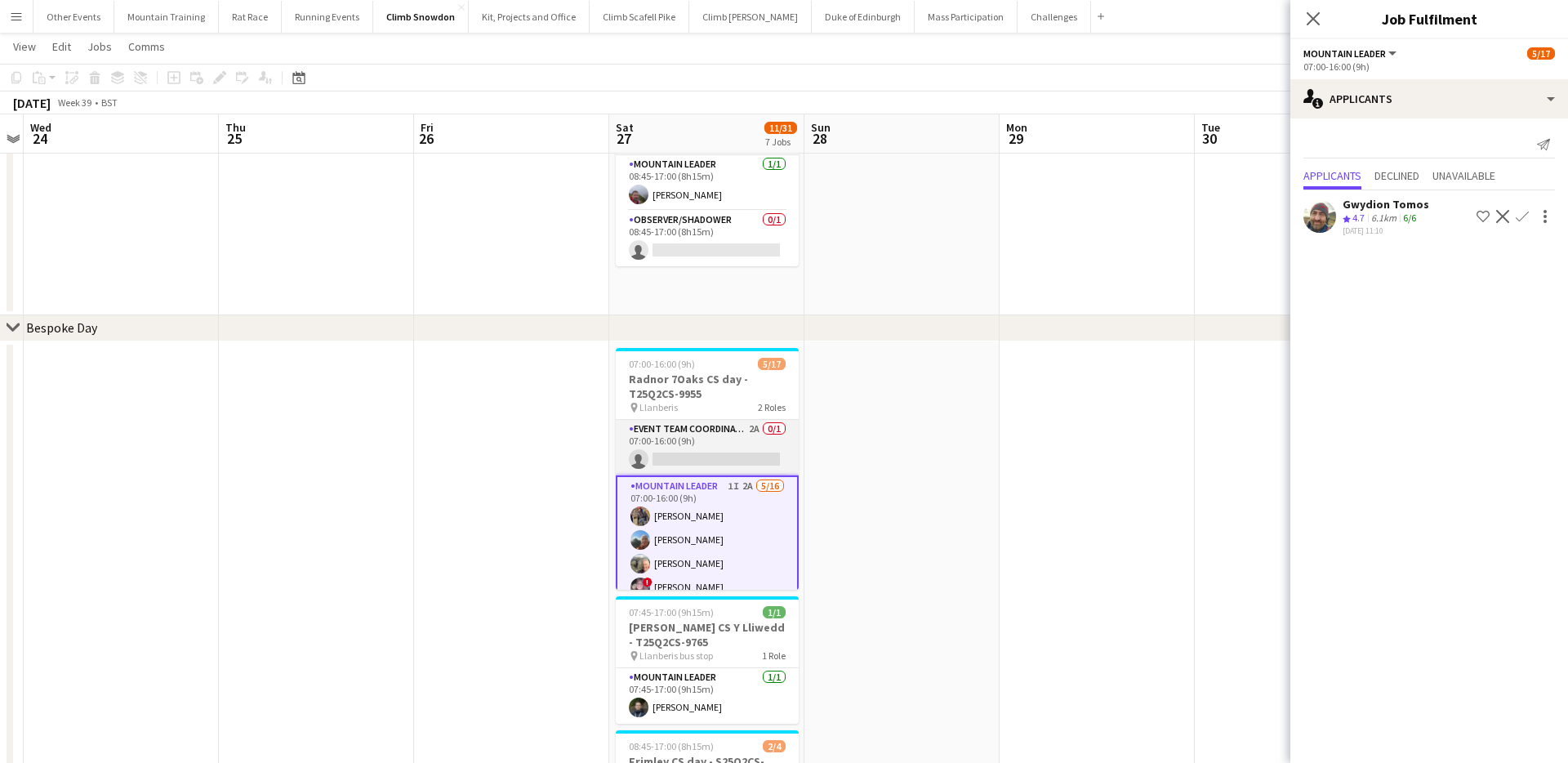
click at [744, 454] on app-card-role "Event Team Coordinator 2A 0/1 07:00-16:00 (9h) single-neutral-actions" at bounding box center [707, 448] width 183 height 56
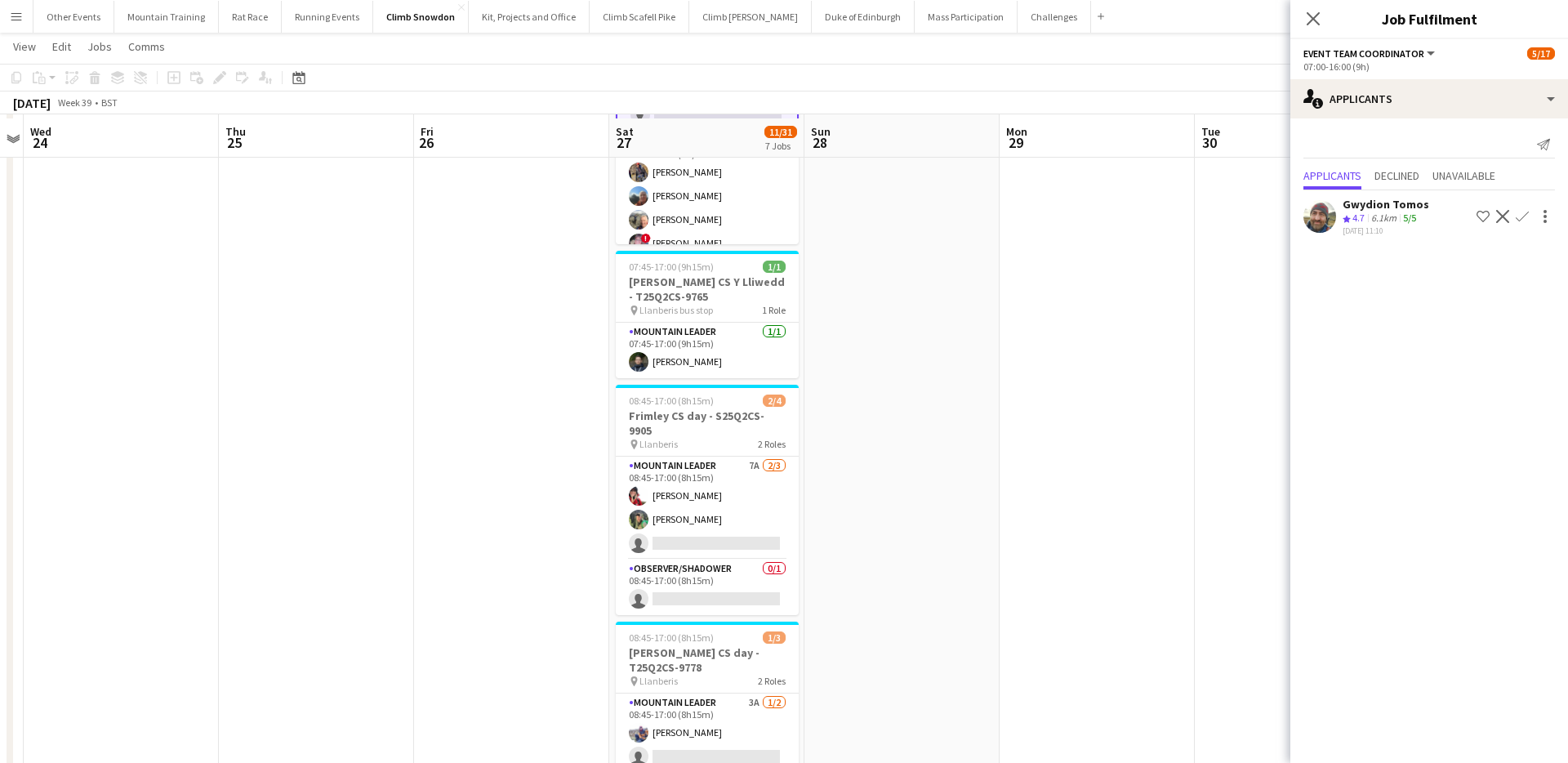
scroll to position [441, 0]
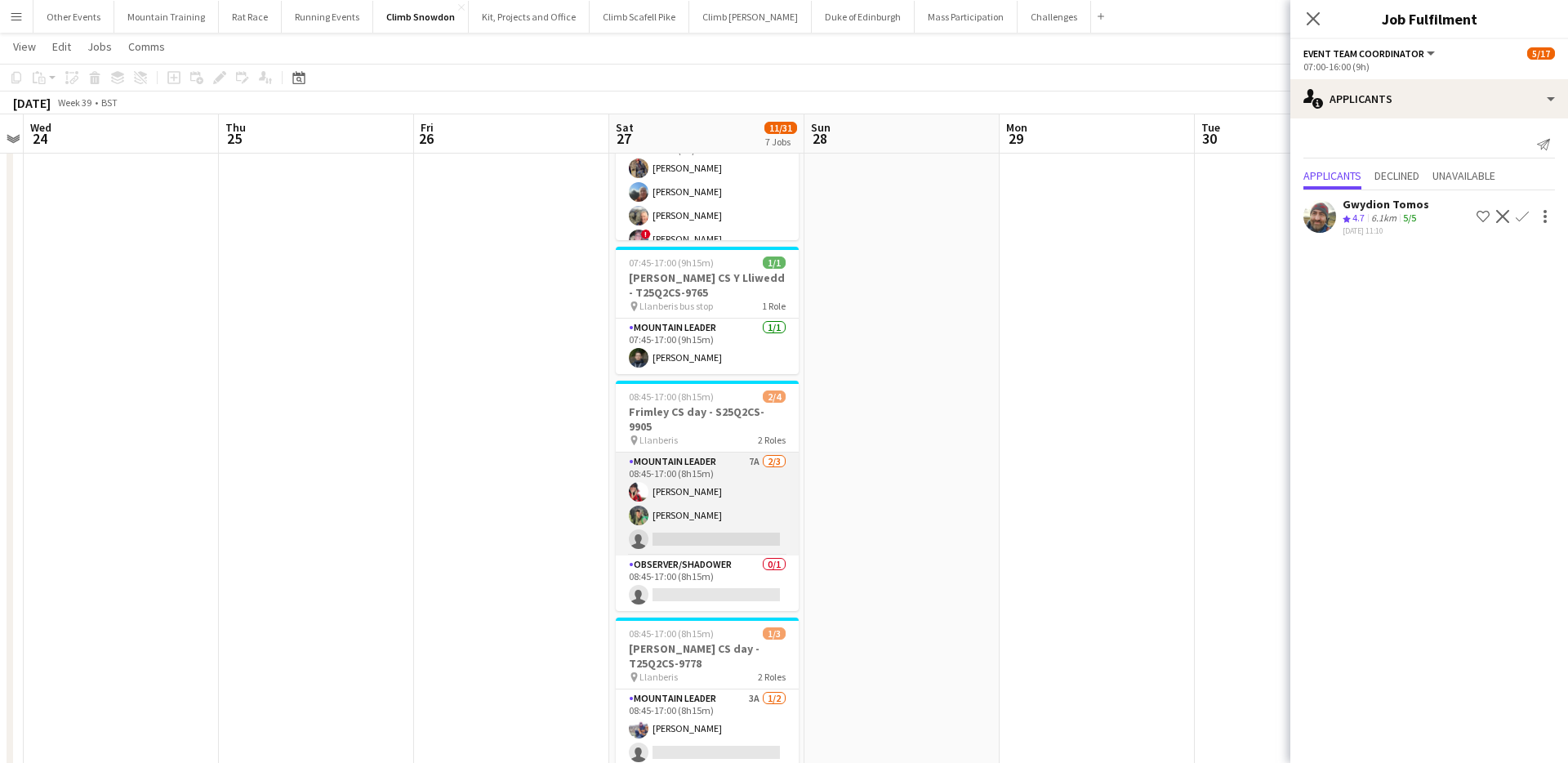
click at [743, 482] on app-card-role "Mountain Leader 7A 2/3 08:45-17:00 (8h15m) Sonia Williams Tom Robertson single-…" at bounding box center [707, 504] width 183 height 103
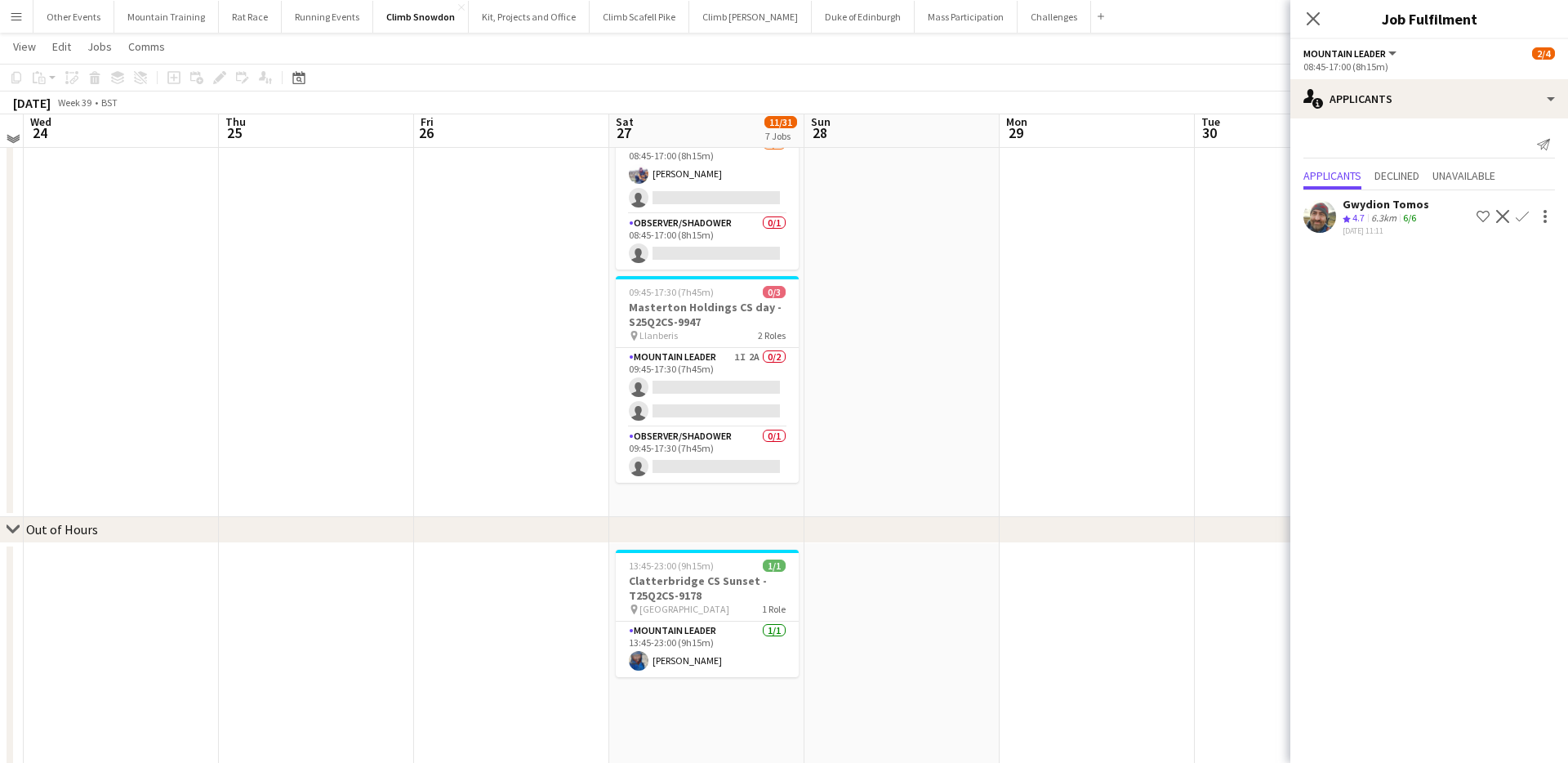
scroll to position [991, 0]
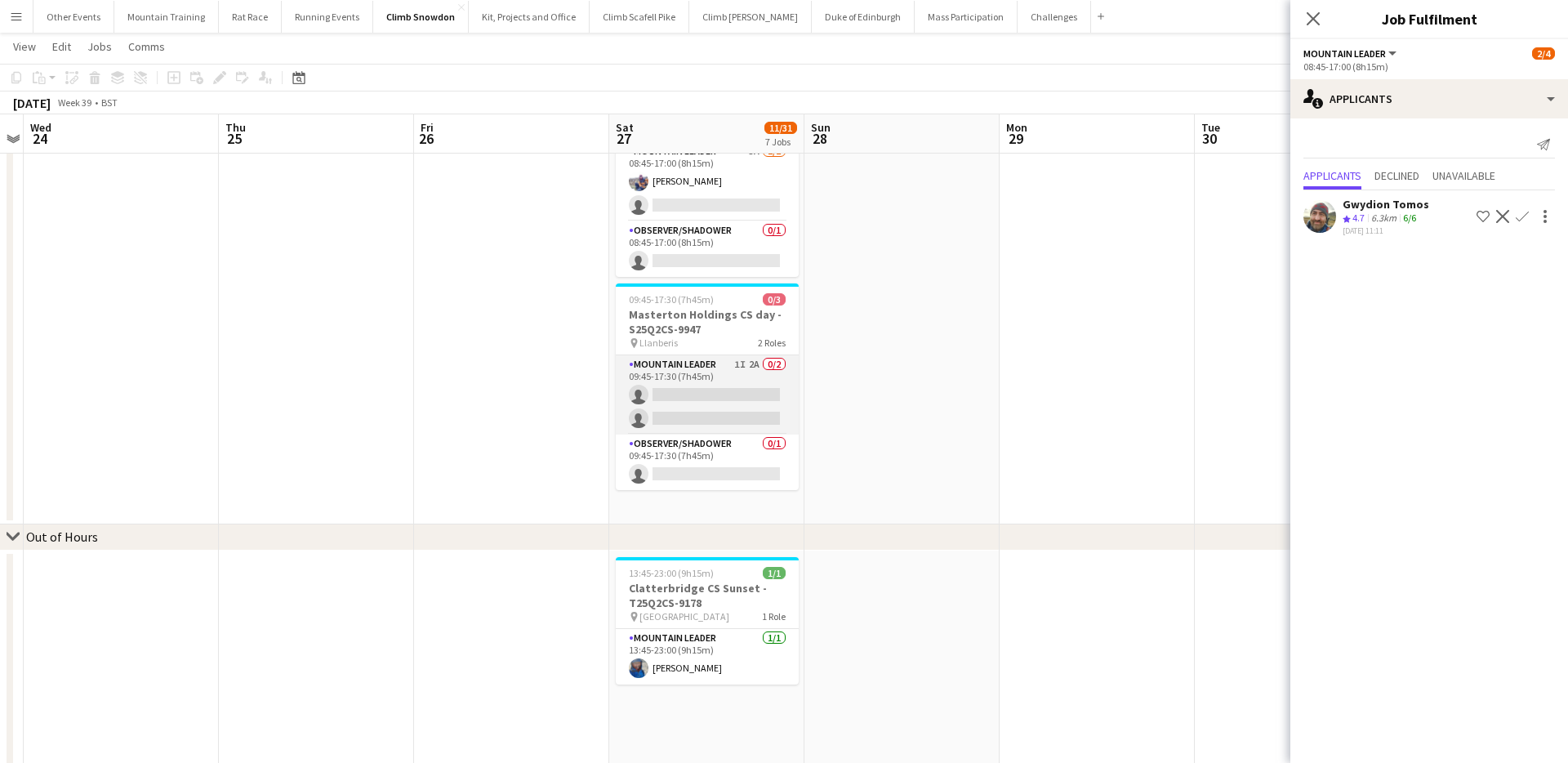
click at [719, 393] on app-card-role "Mountain Leader 1I 2A 0/2 09:45-17:30 (7h45m) single-neutral-actions single-neu…" at bounding box center [707, 395] width 183 height 79
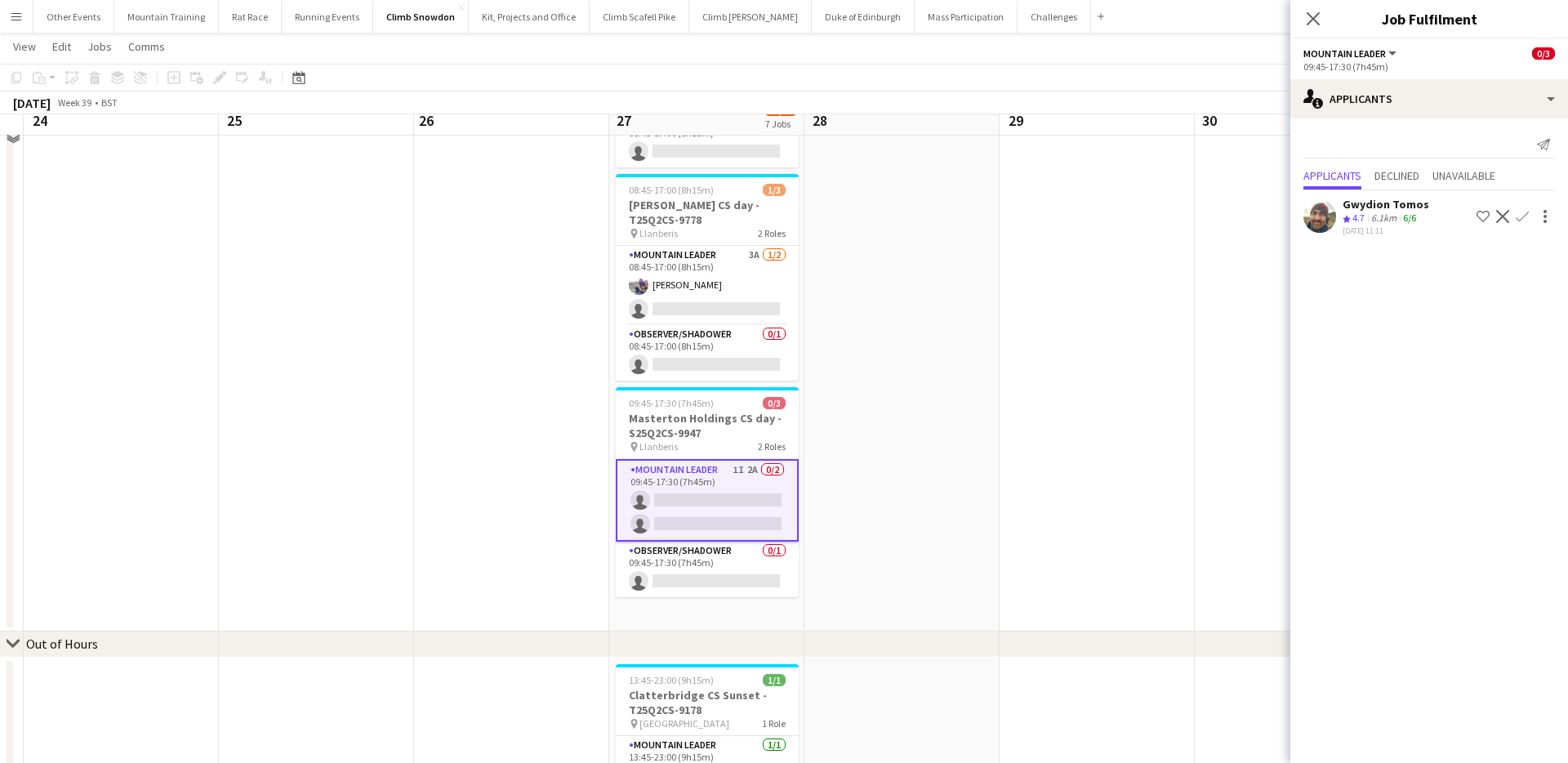
scroll to position [864, 0]
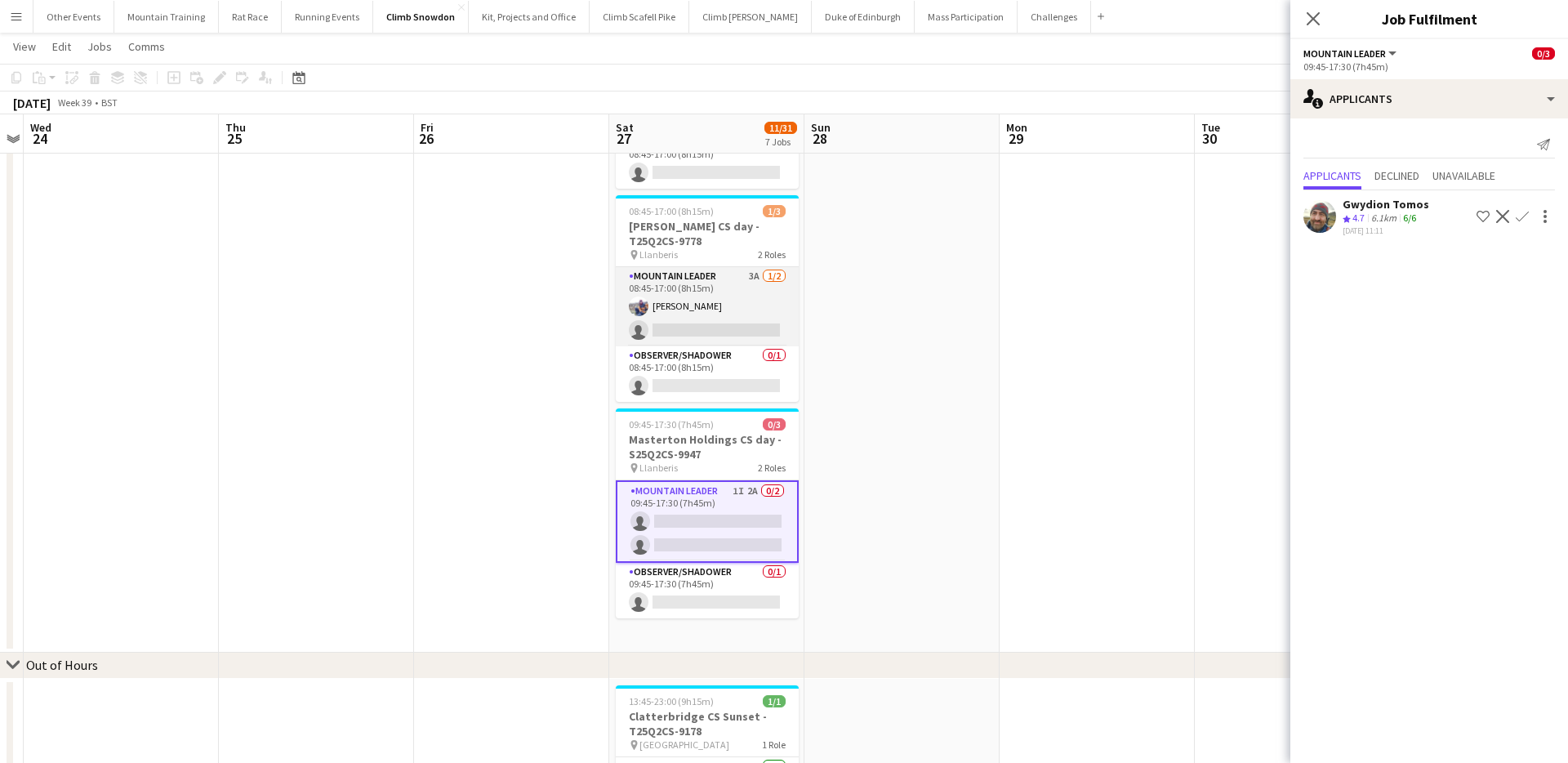
click at [689, 279] on app-card-role "Mountain Leader 3A 1/2 08:45-17:00 (8h15m) Andrew Crosby single-neutral-actions" at bounding box center [707, 306] width 183 height 79
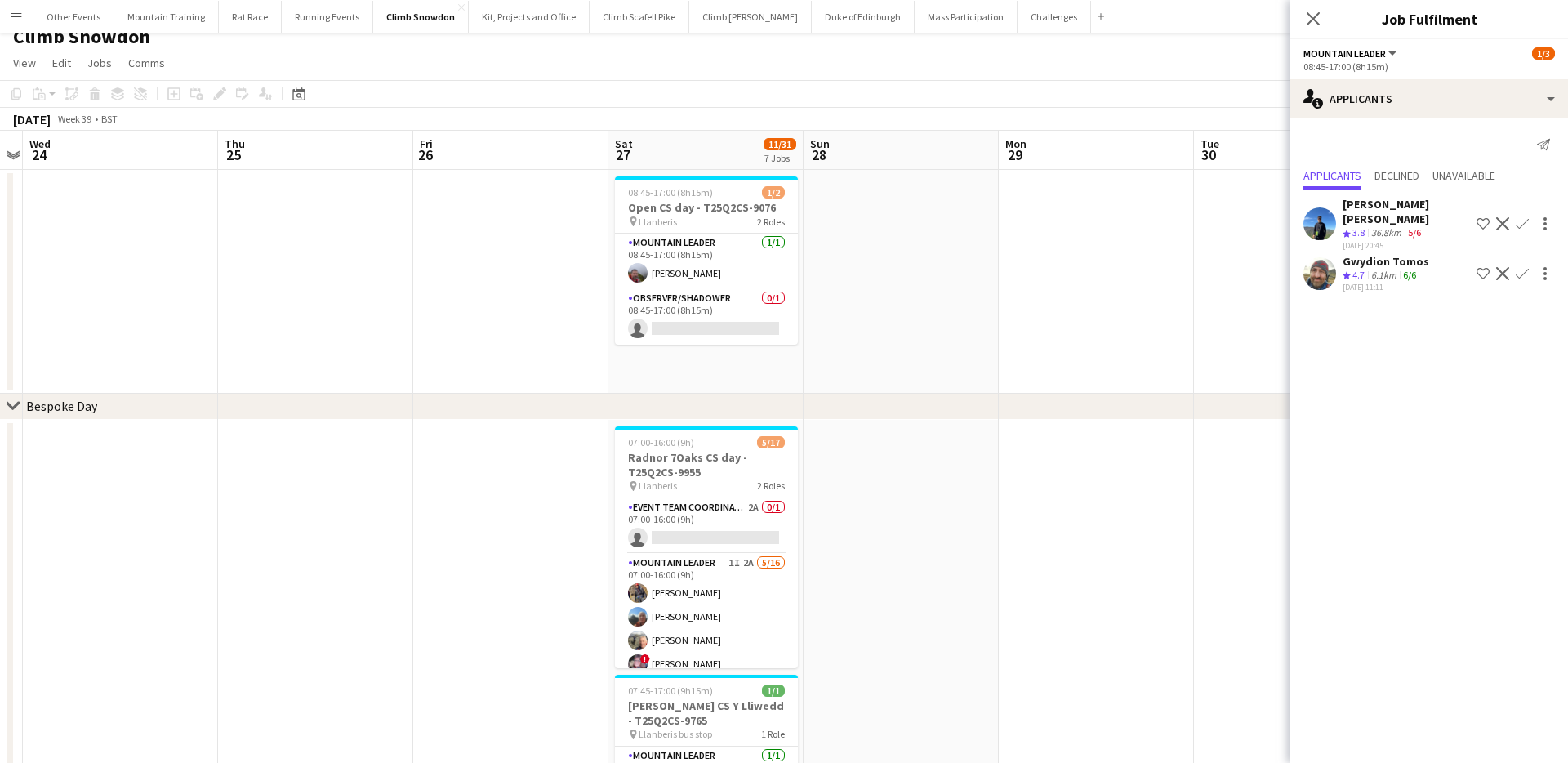
scroll to position [0, 0]
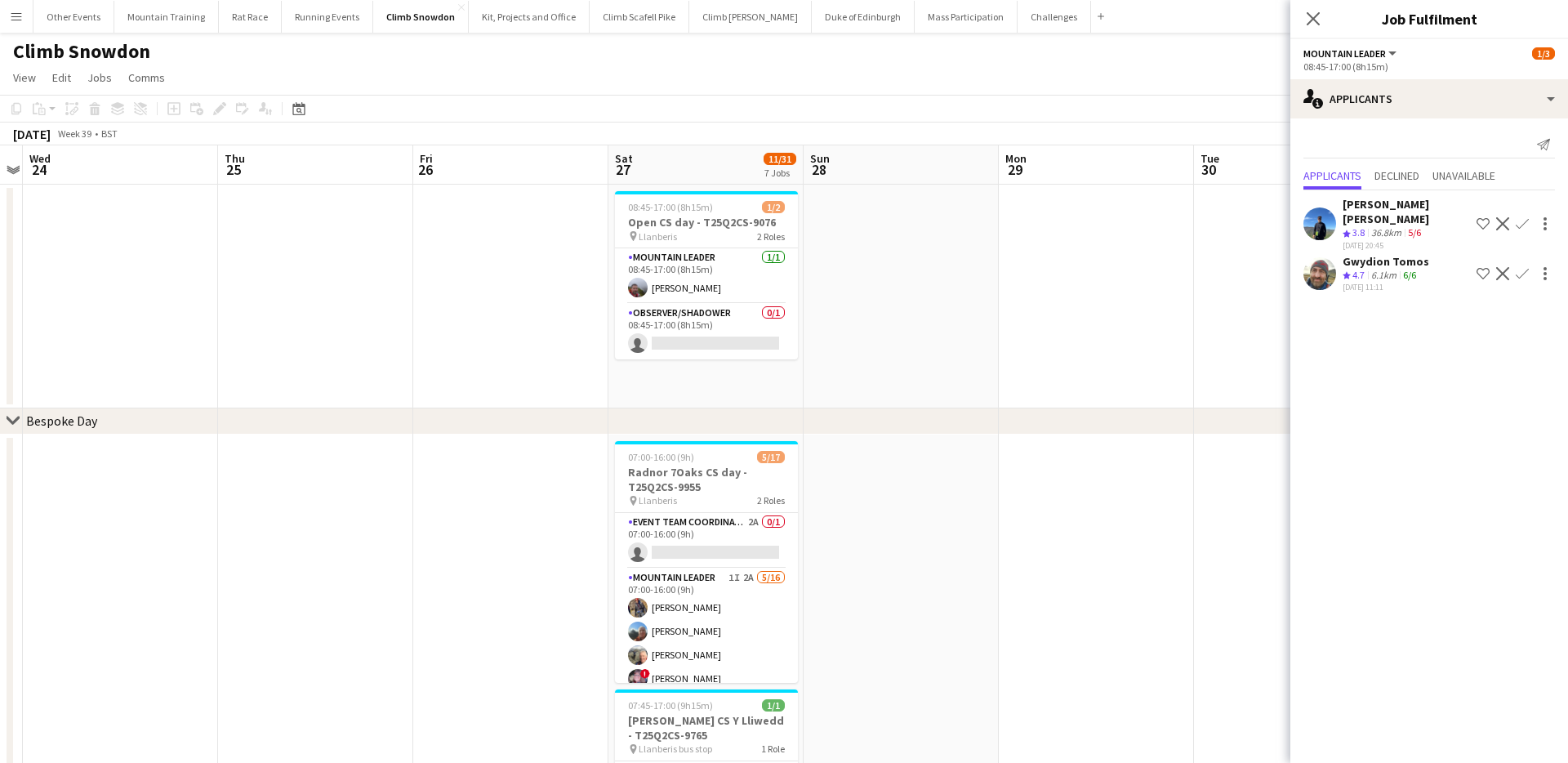
click at [1325, 20] on div "Close pop-in" at bounding box center [1312, 19] width 46 height 38
click at [994, 72] on app-page-menu "View Day view expanded Day view collapsed Month view Date picker Jump to today …" at bounding box center [784, 79] width 1568 height 31
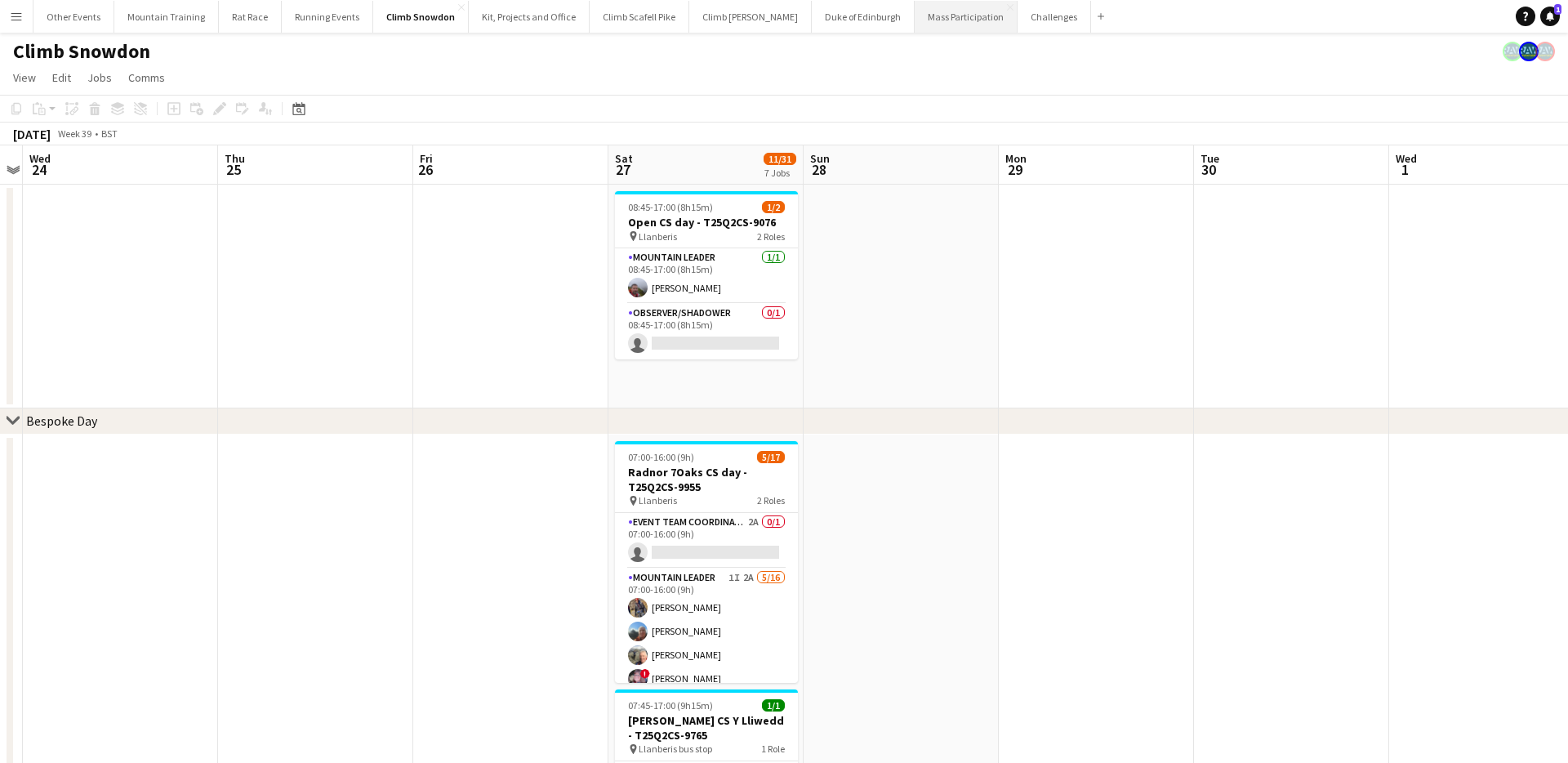
click at [922, 22] on button "Mass Participation Close" at bounding box center [966, 16] width 103 height 31
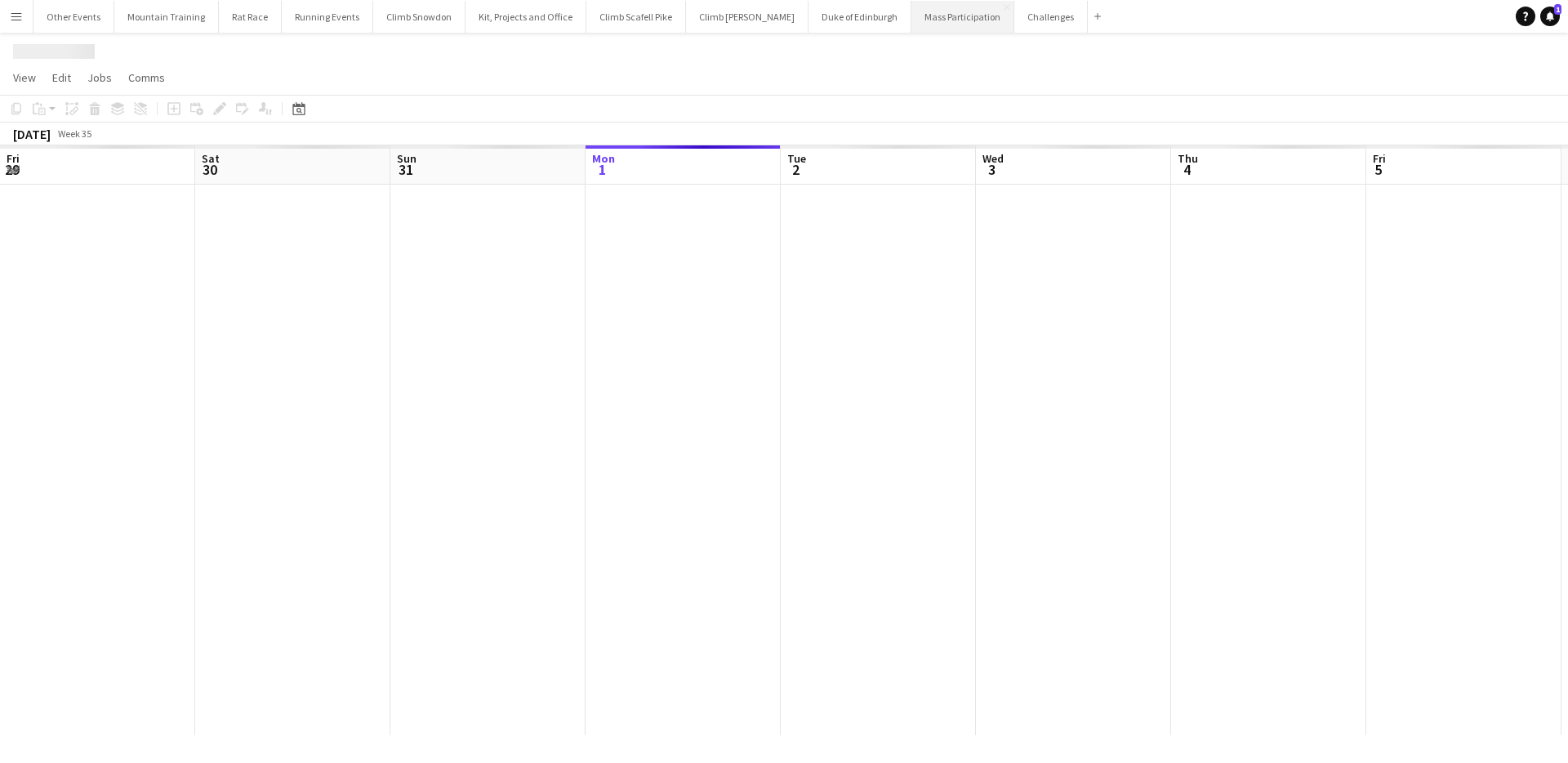
scroll to position [0, 390]
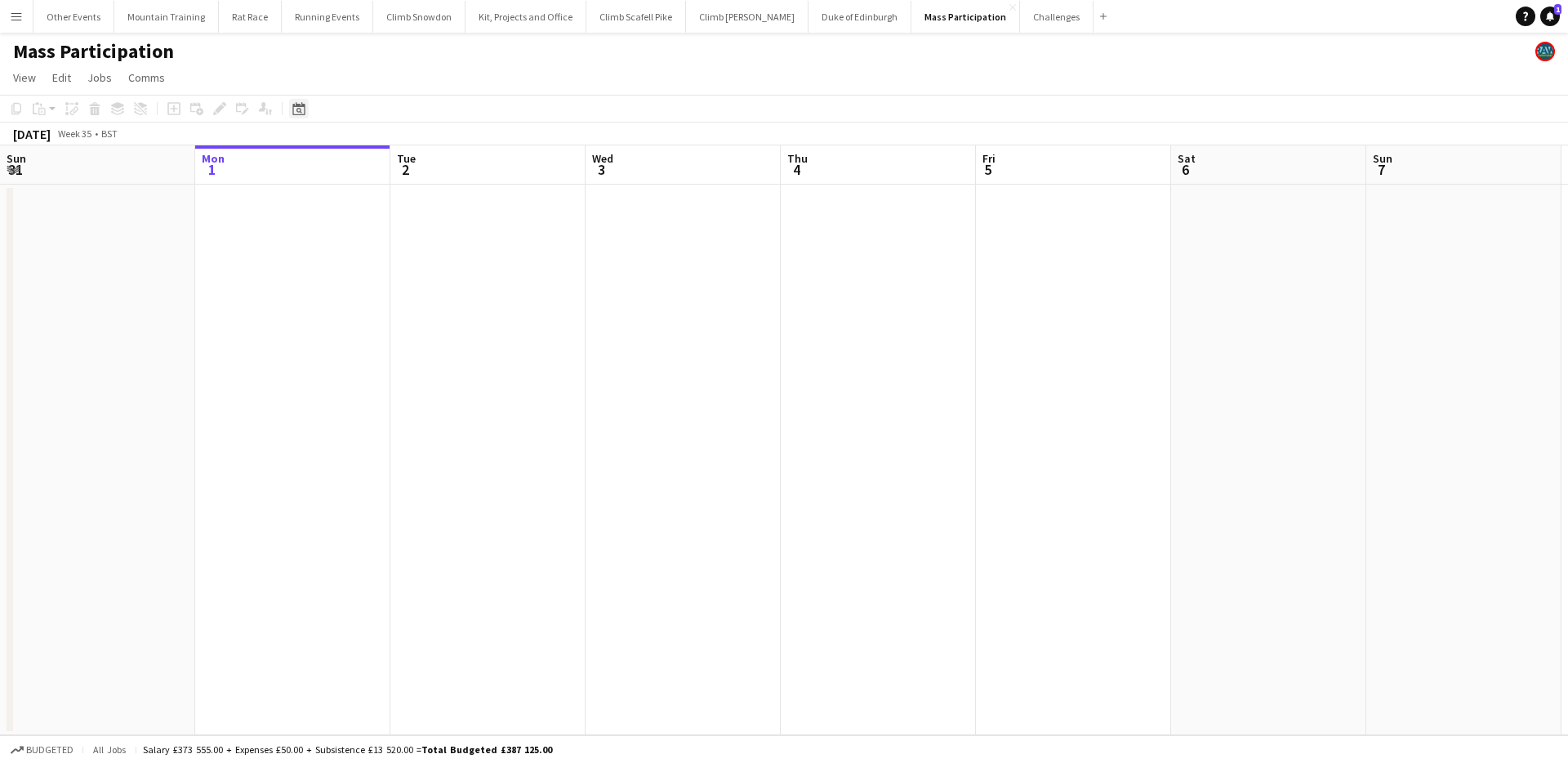
click at [294, 104] on icon "Date picker" at bounding box center [299, 109] width 13 height 13
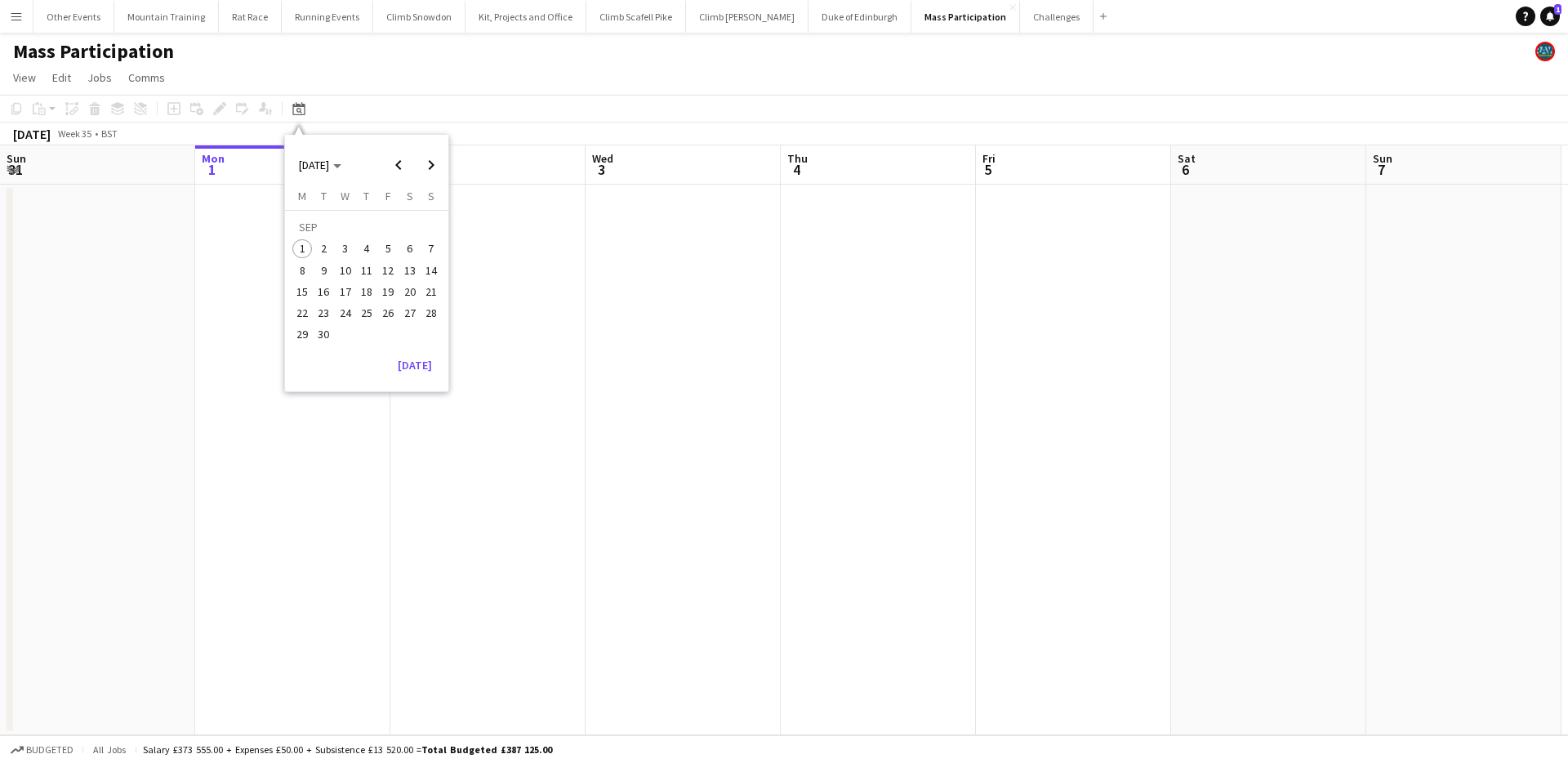
click at [407, 315] on span "27" at bounding box center [410, 313] width 20 height 20
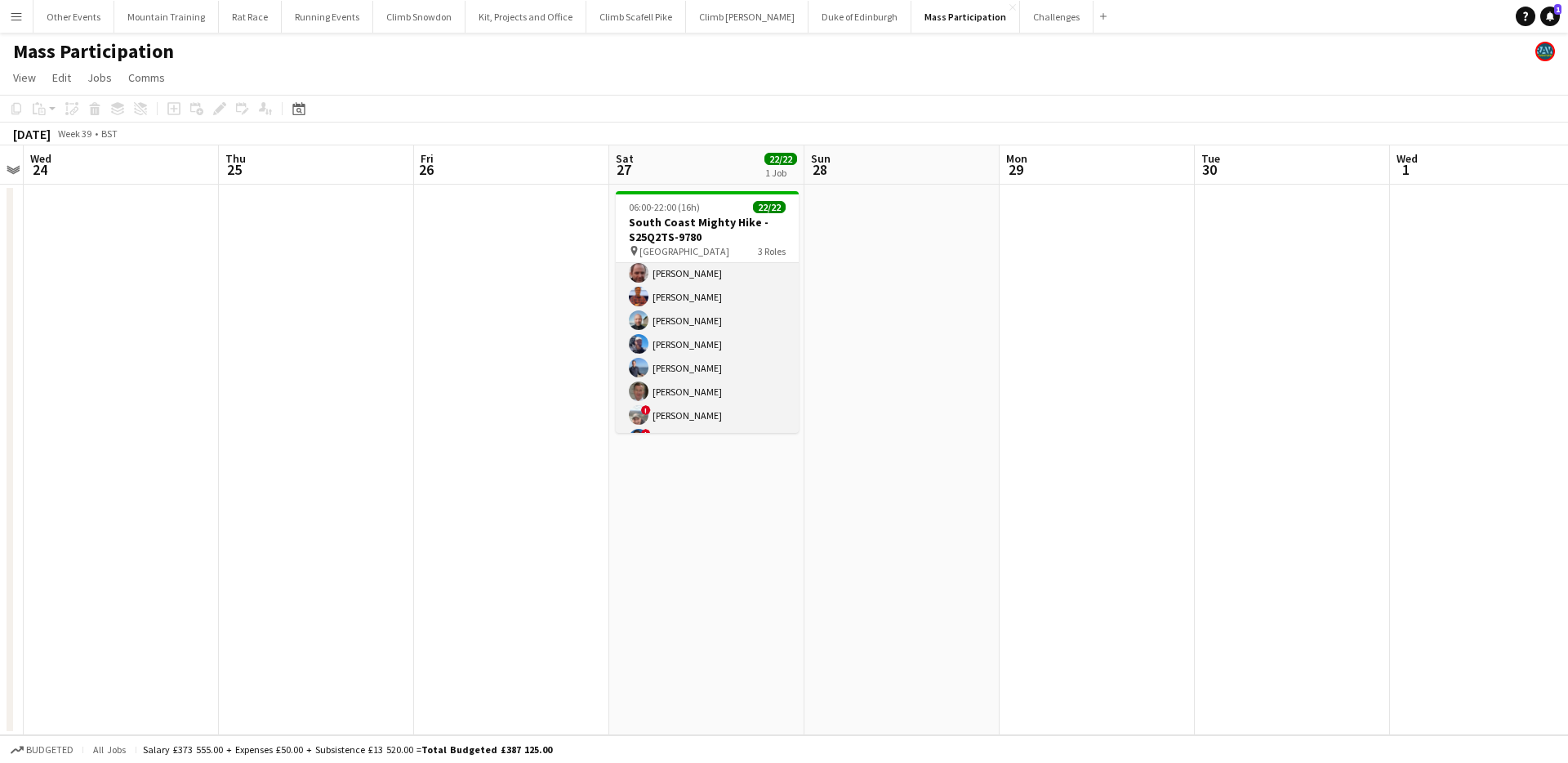
scroll to position [0, 0]
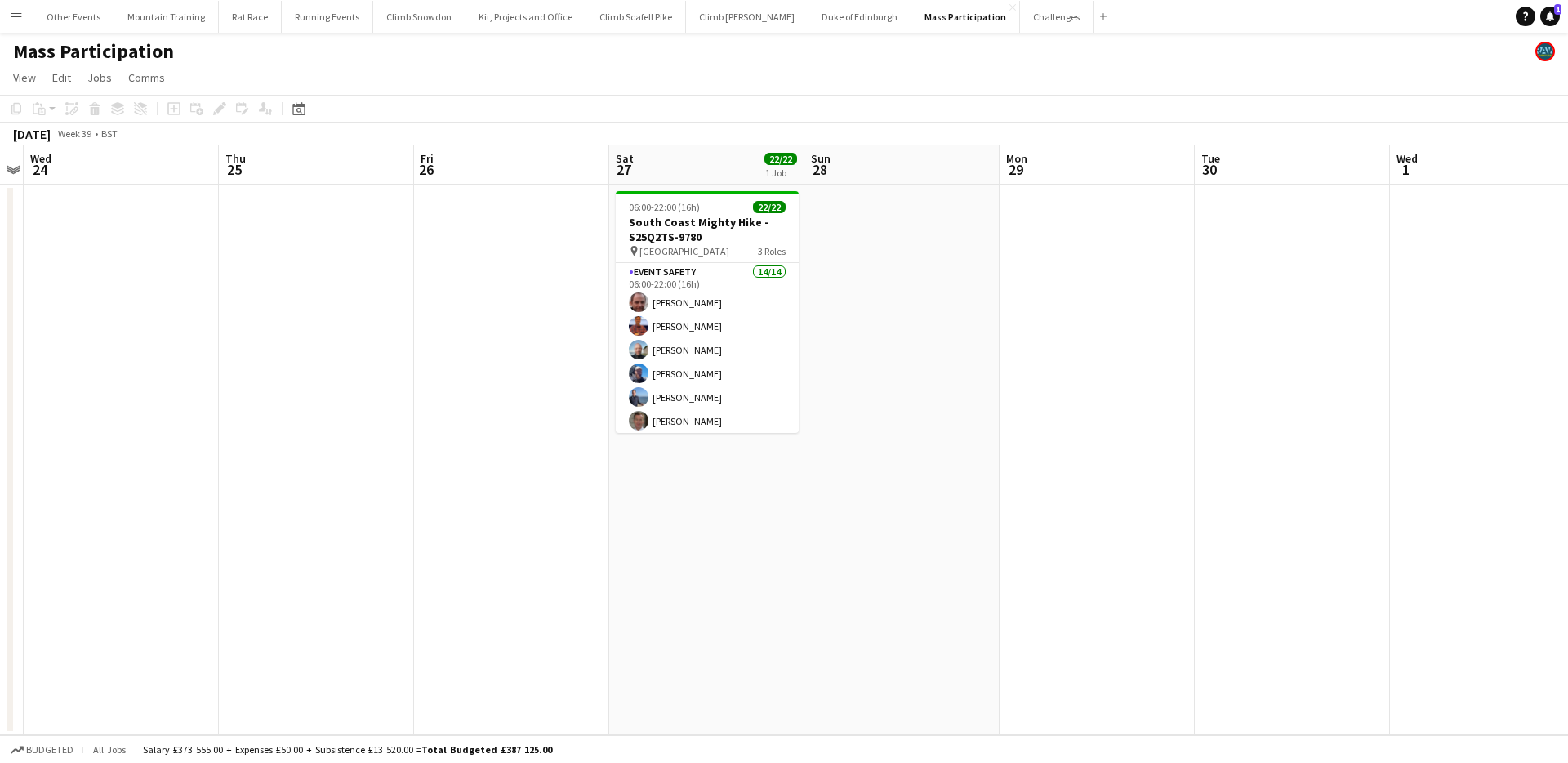
click at [1167, 49] on div "Mass Participation" at bounding box center [784, 48] width 1568 height 31
click at [1086, 80] on app-page-menu "View Day view expanded Day view collapsed Month view Date picker Jump to today …" at bounding box center [784, 79] width 1568 height 31
click at [993, 76] on app-page-menu "View Day view expanded Day view collapsed Month view Date picker Jump to today …" at bounding box center [784, 79] width 1568 height 31
click at [1221, 119] on app-toolbar "Copy Paste Paste Command V Paste with crew Command Shift V Paste linked Job Del…" at bounding box center [784, 109] width 1568 height 28
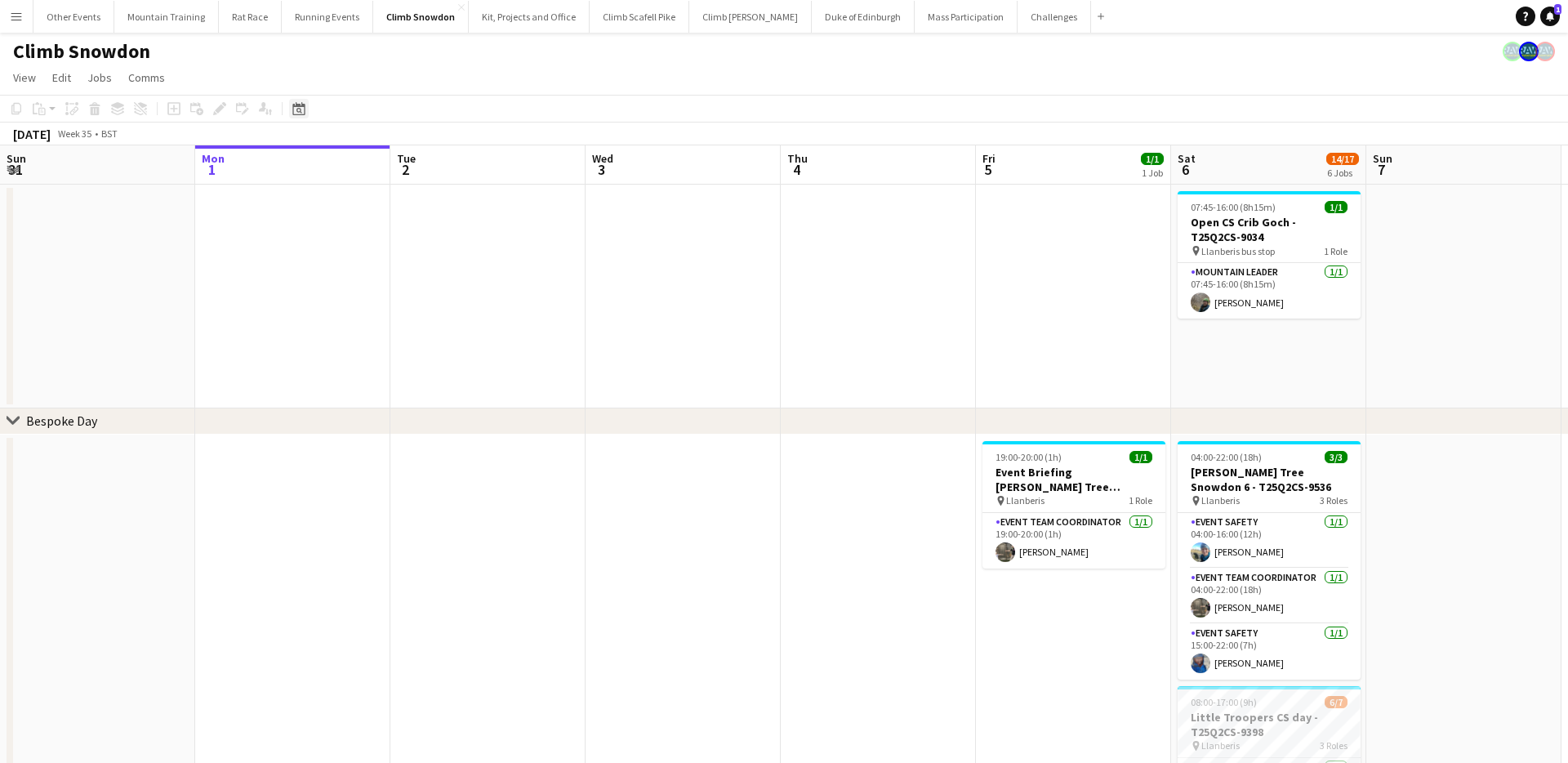
click at [303, 107] on icon "Date picker" at bounding box center [299, 109] width 13 height 13
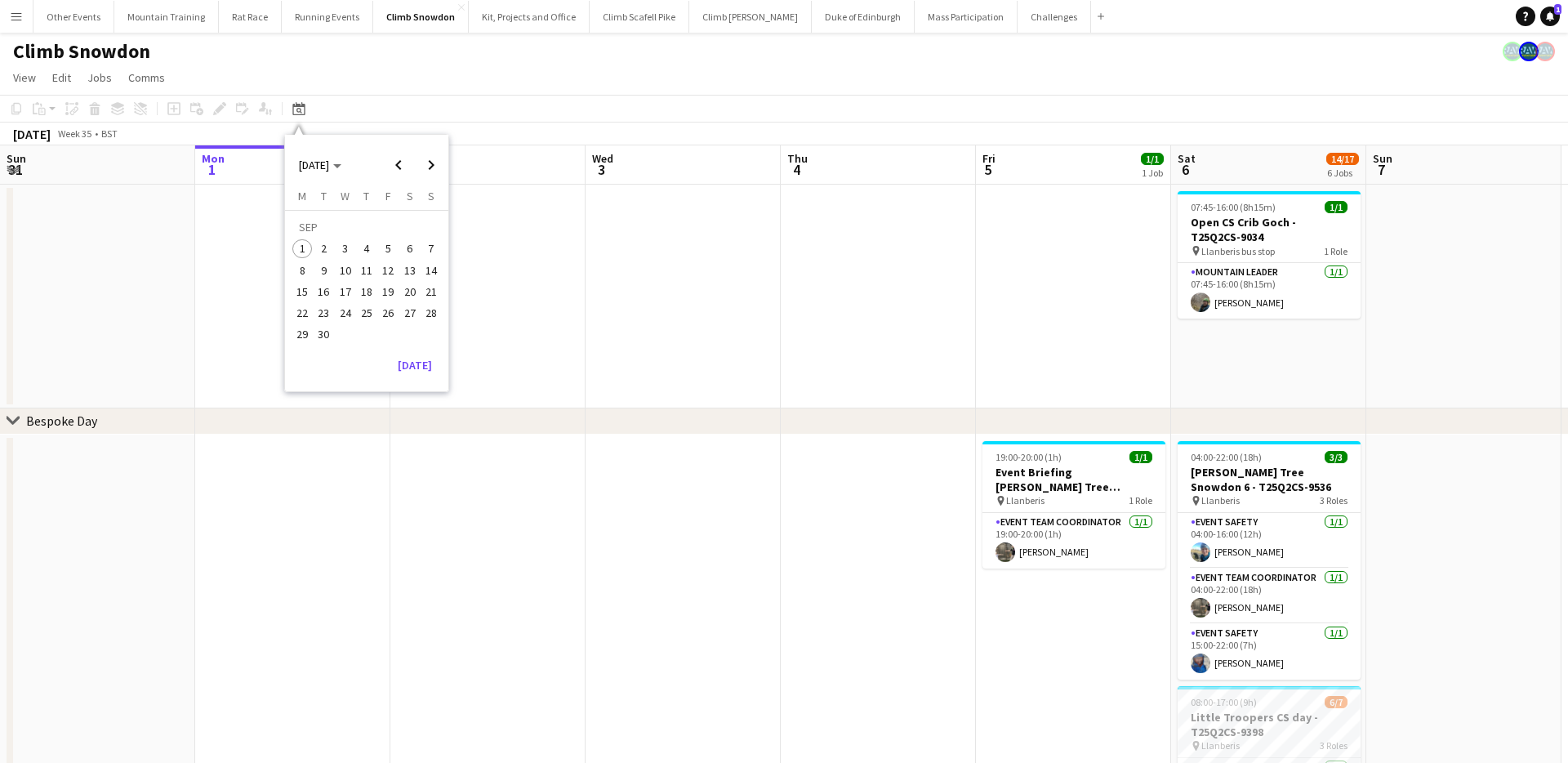
click at [408, 309] on span "27" at bounding box center [410, 313] width 20 height 20
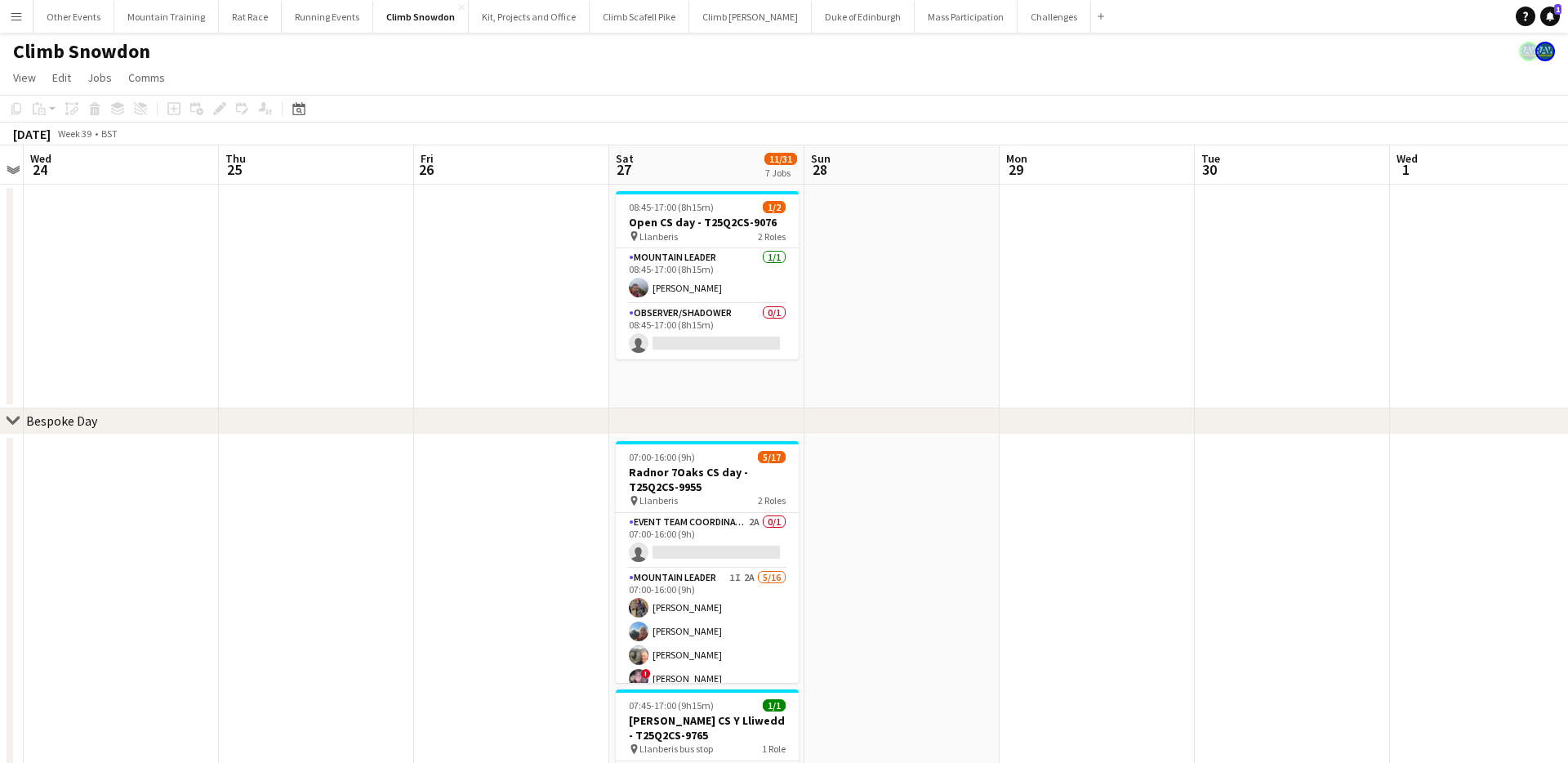
click at [981, 66] on app-page-menu "View Day view expanded Day view collapsed Month view Date picker Jump to today …" at bounding box center [784, 79] width 1568 height 31
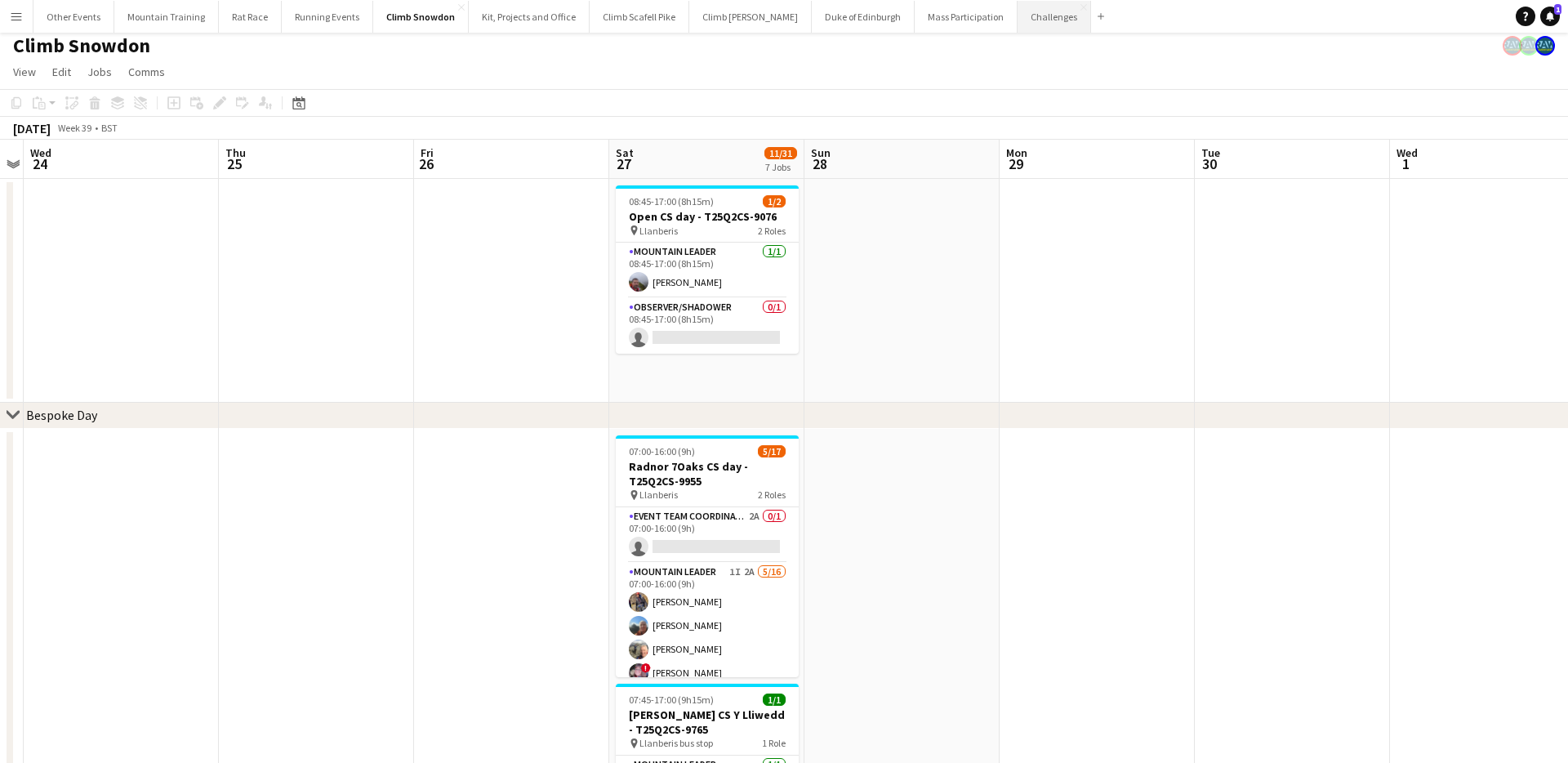
click at [1018, 18] on button "Challenges Close" at bounding box center [1055, 16] width 74 height 31
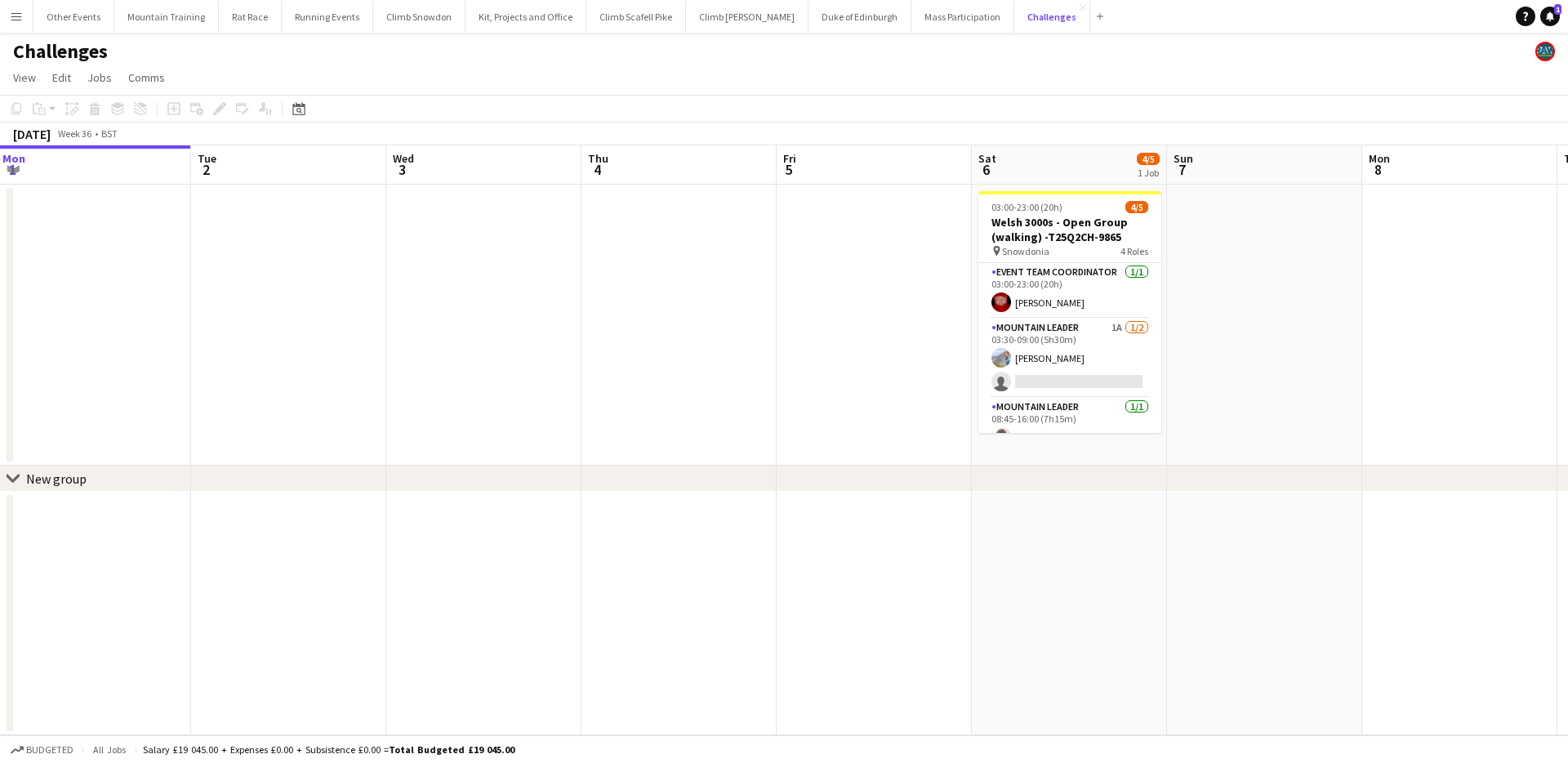
scroll to position [0, 565]
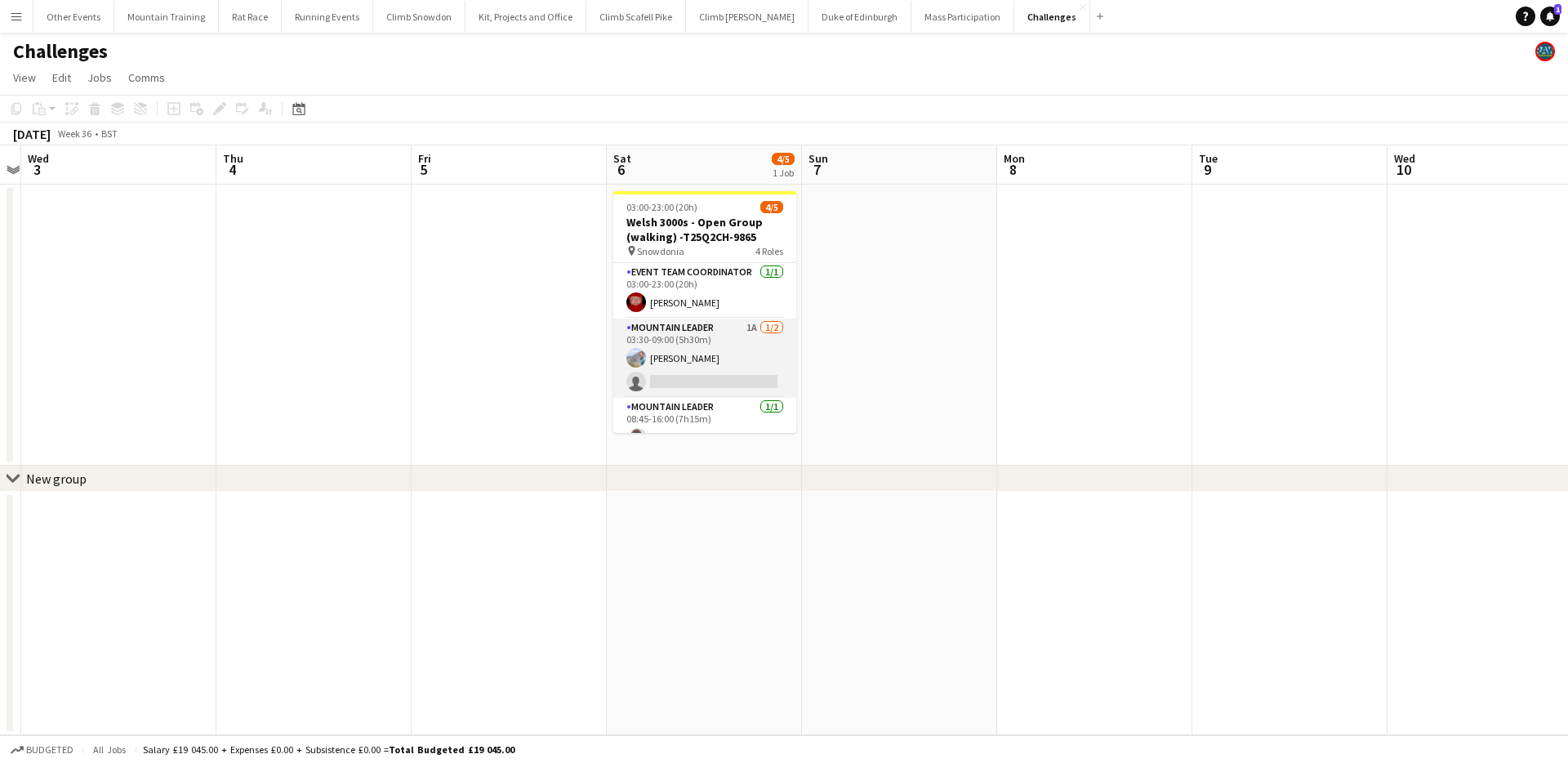
click at [720, 345] on app-card-role "Mountain Leader 1A 1/2 03:30-09:00 (5h30m) Tom Cart single-neutral-actions" at bounding box center [705, 358] width 183 height 79
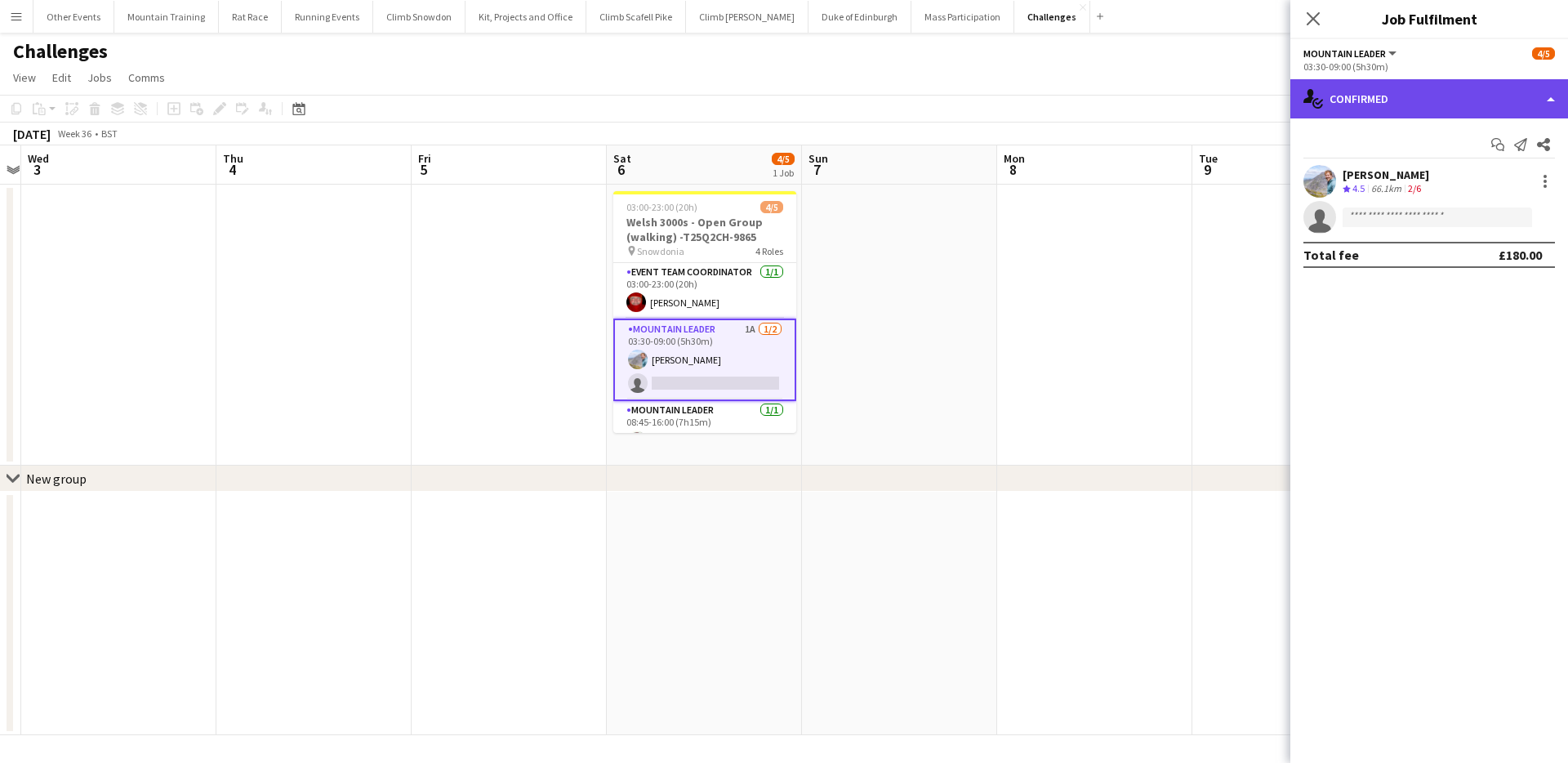
click at [1488, 110] on div "single-neutral-actions-check-2 Confirmed" at bounding box center [1428, 99] width 277 height 39
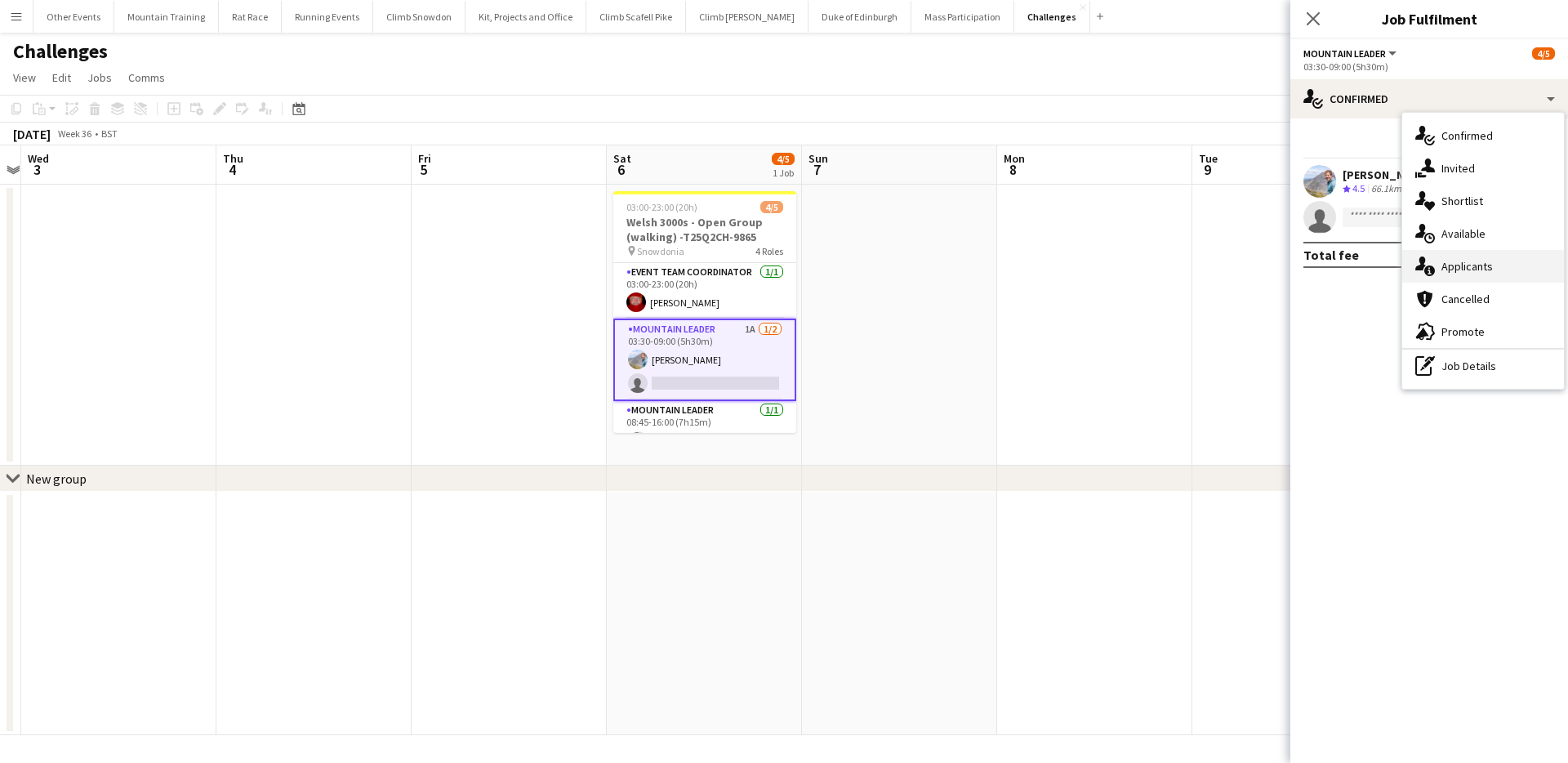
click at [1505, 260] on div "single-neutral-actions-information Applicants" at bounding box center [1483, 266] width 162 height 32
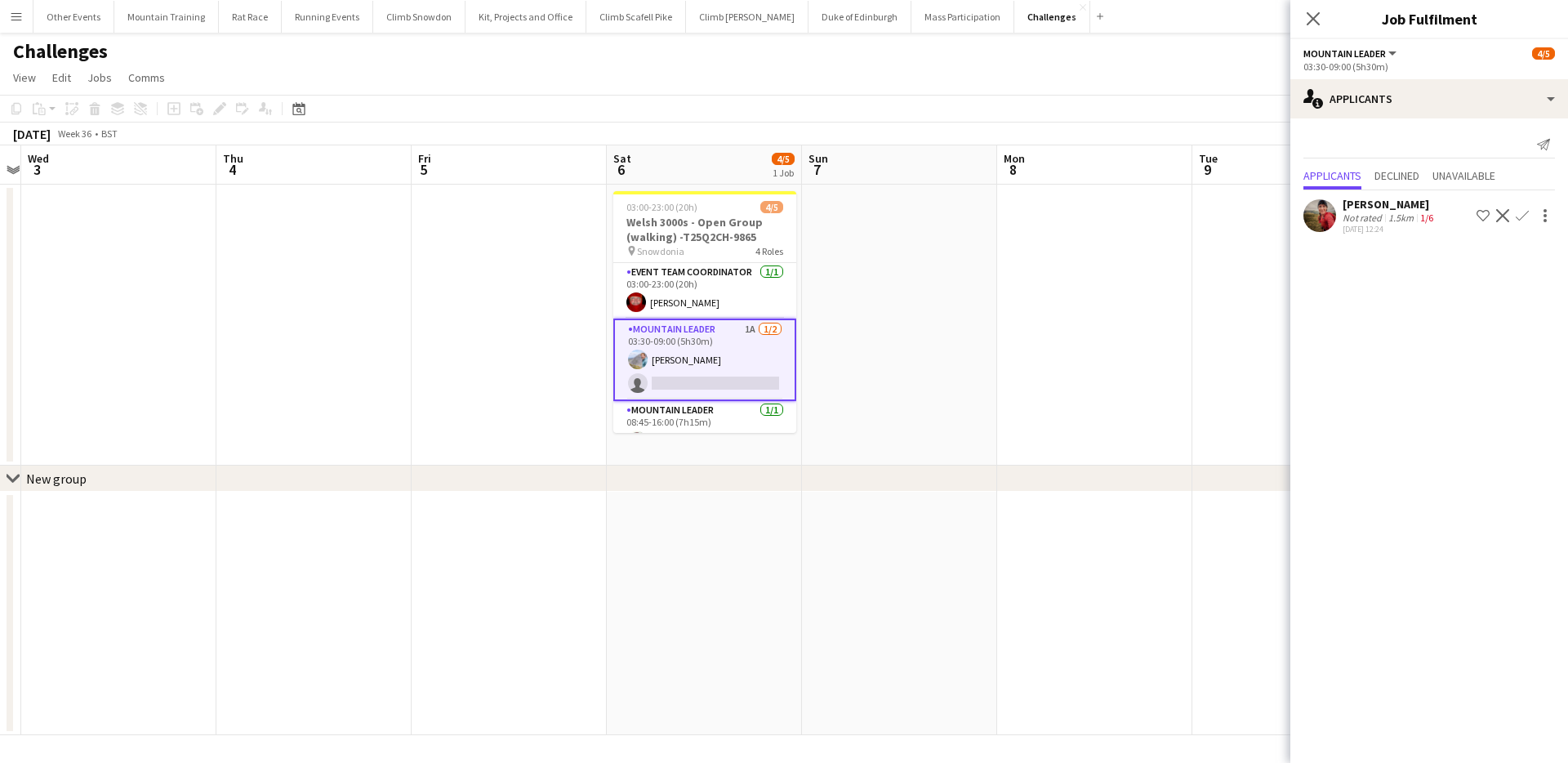
click at [1439, 216] on div "Kate Owen Not rated 1.5km 1/6 29-08-2025 12:24 Shortlist crew Decline Confirm" at bounding box center [1428, 215] width 277 height 38
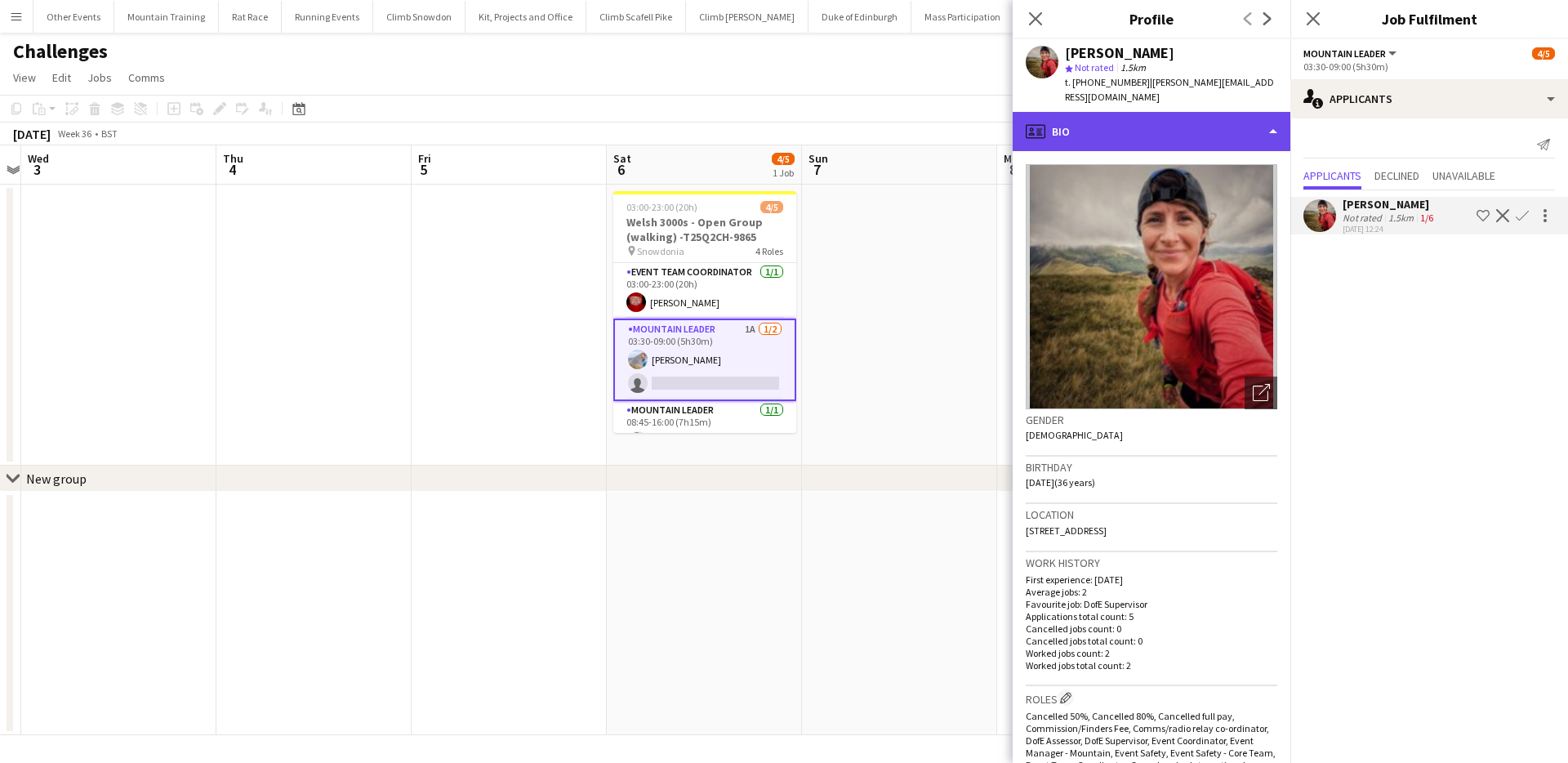
click at [1087, 114] on div "profile Bio" at bounding box center [1151, 132] width 277 height 39
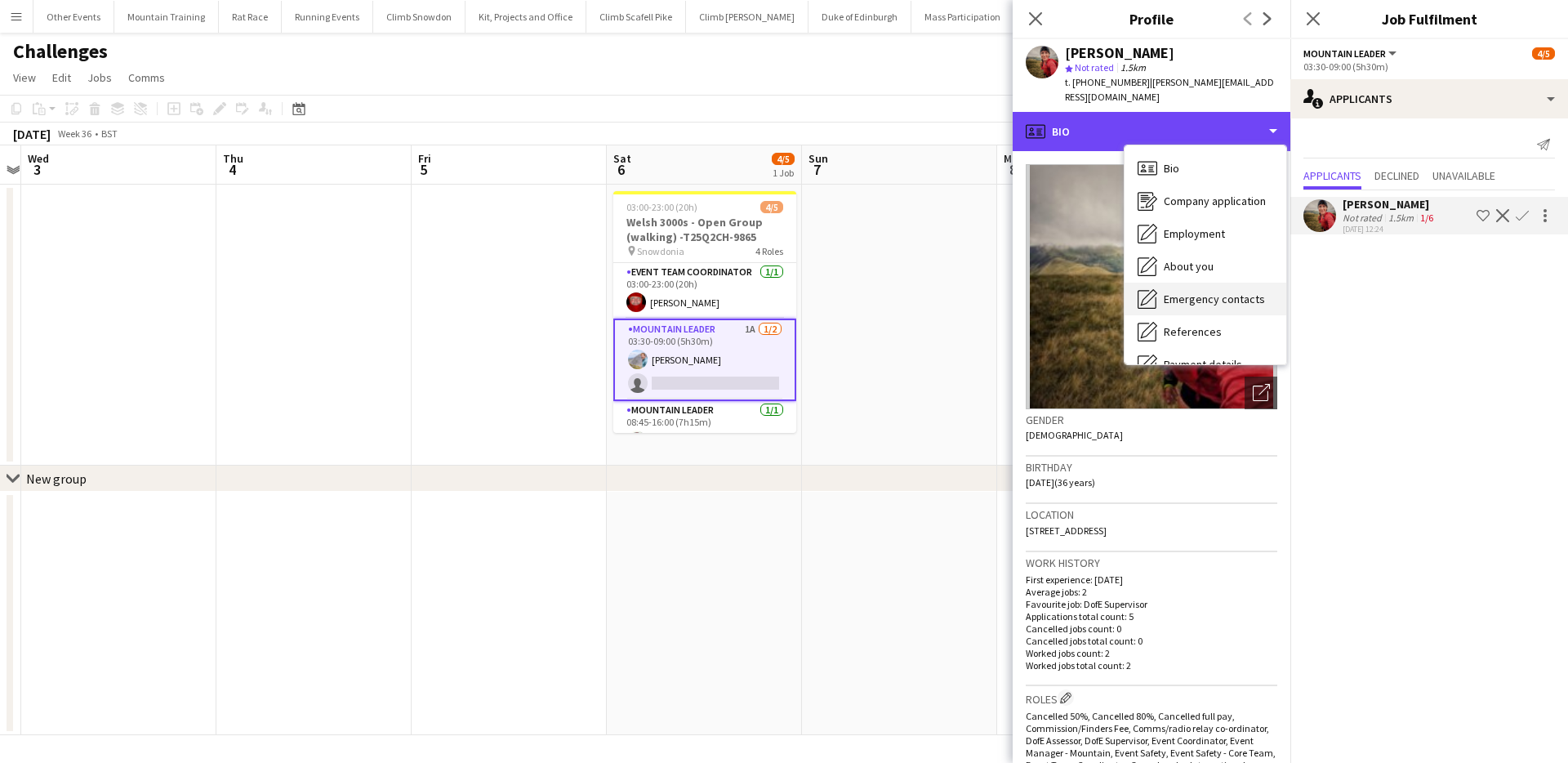
scroll to position [186, 0]
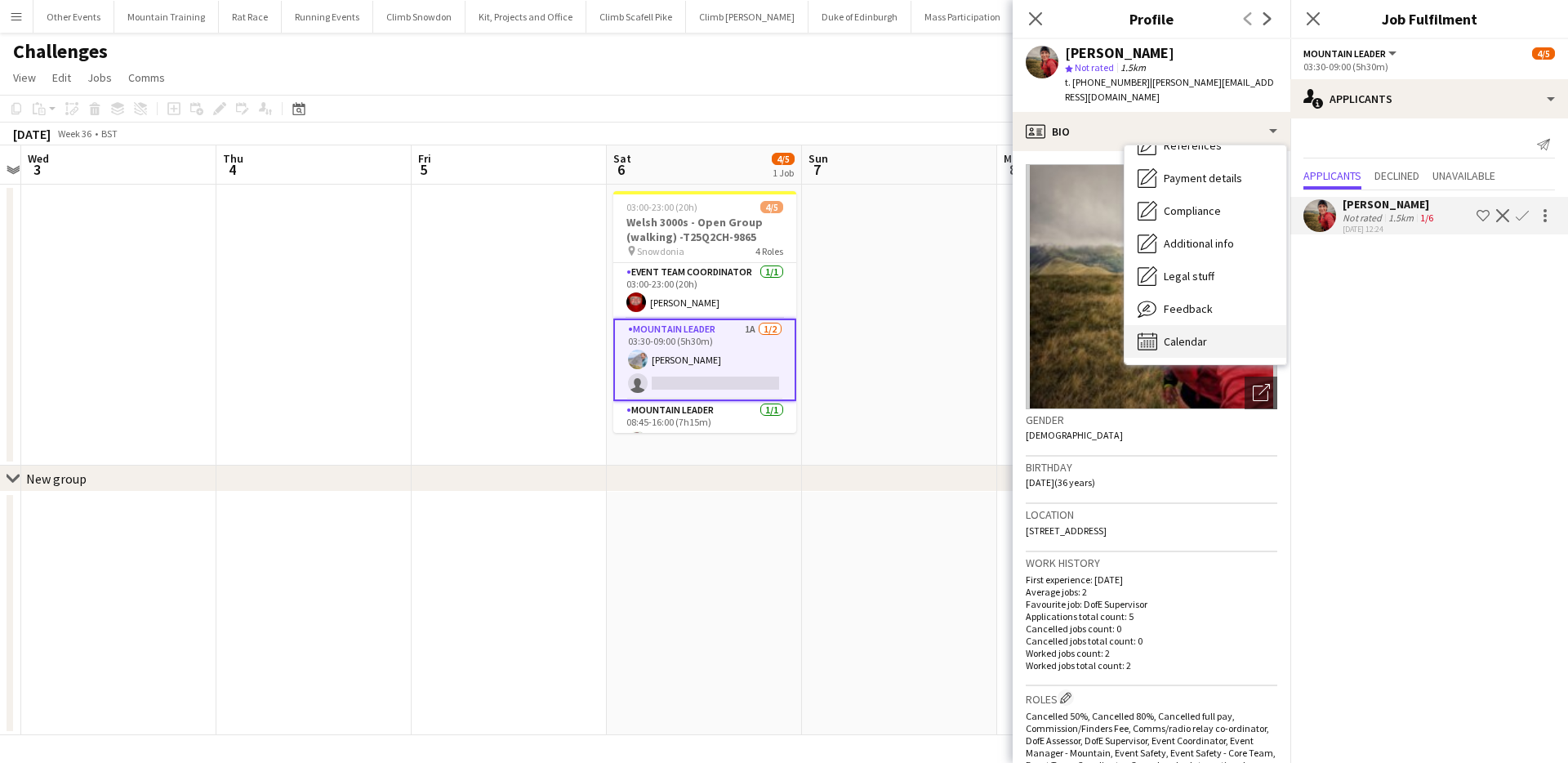
click at [1211, 325] on div "Calendar Calendar" at bounding box center [1205, 341] width 162 height 32
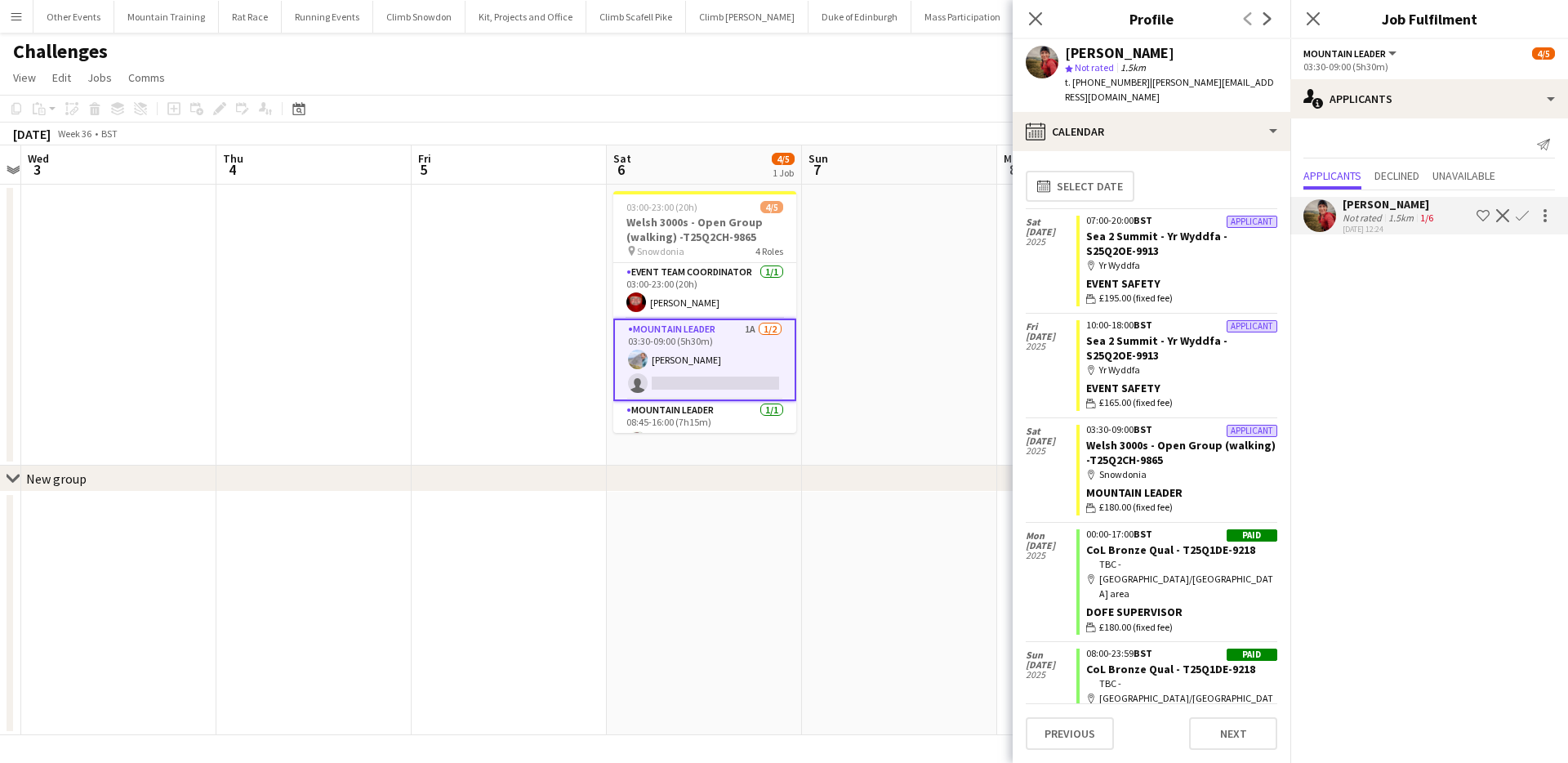
click at [1035, 65] on app-user-avatar at bounding box center [1042, 62] width 32 height 32
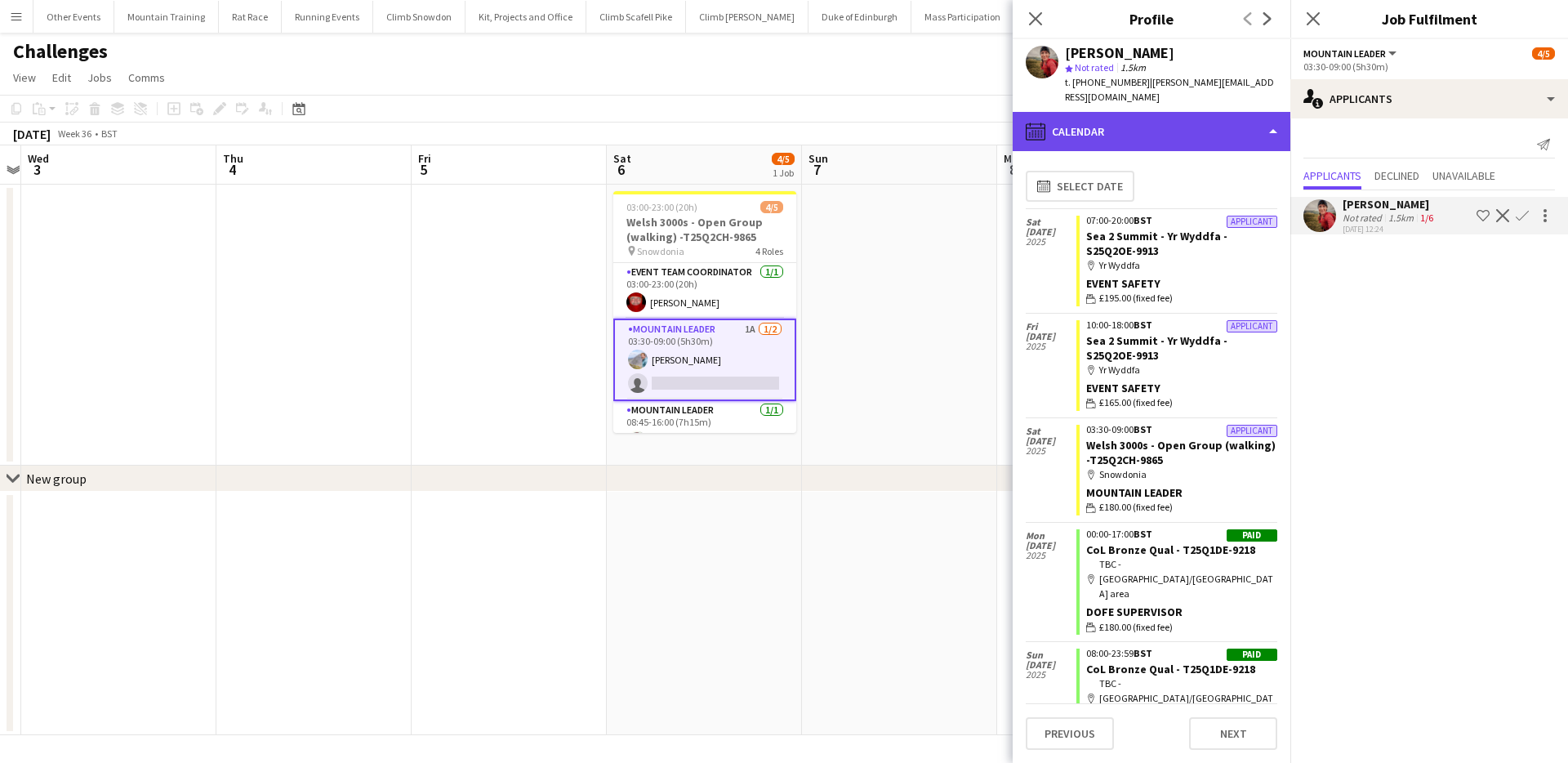
click at [1155, 112] on div "calendar-full Calendar" at bounding box center [1151, 132] width 277 height 39
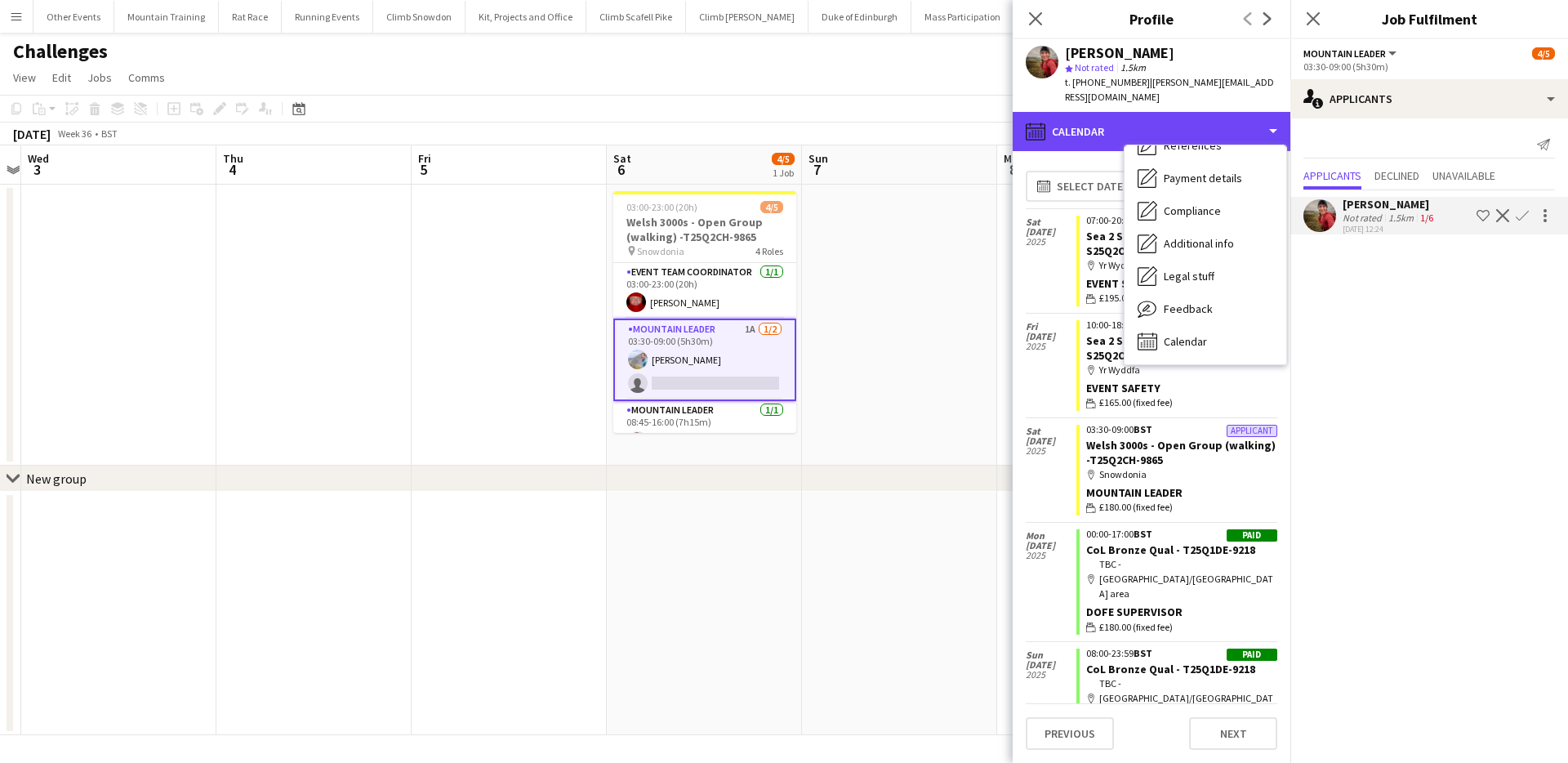
scroll to position [0, 0]
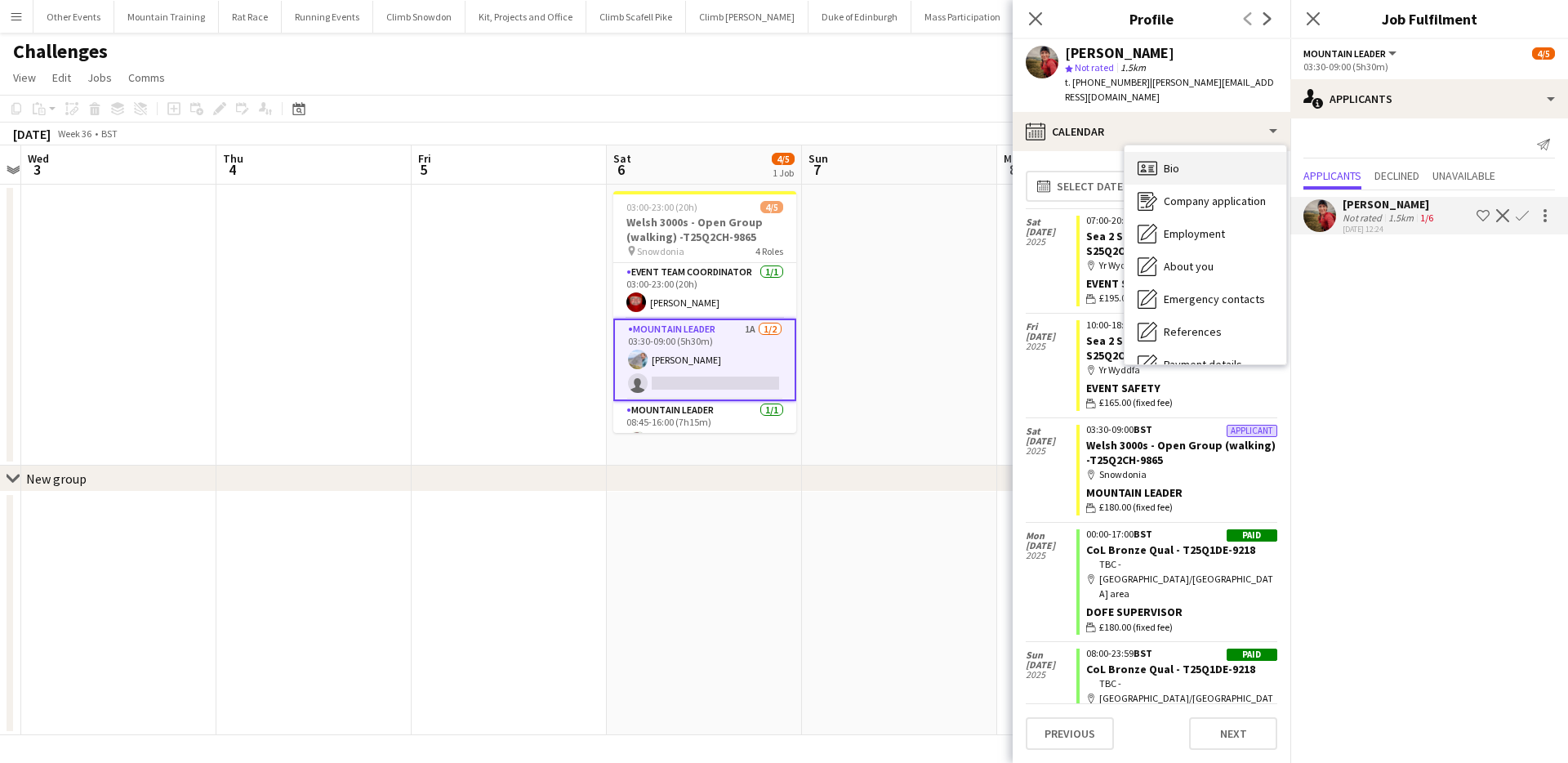
click at [1213, 152] on div "Bio Bio" at bounding box center [1205, 168] width 162 height 32
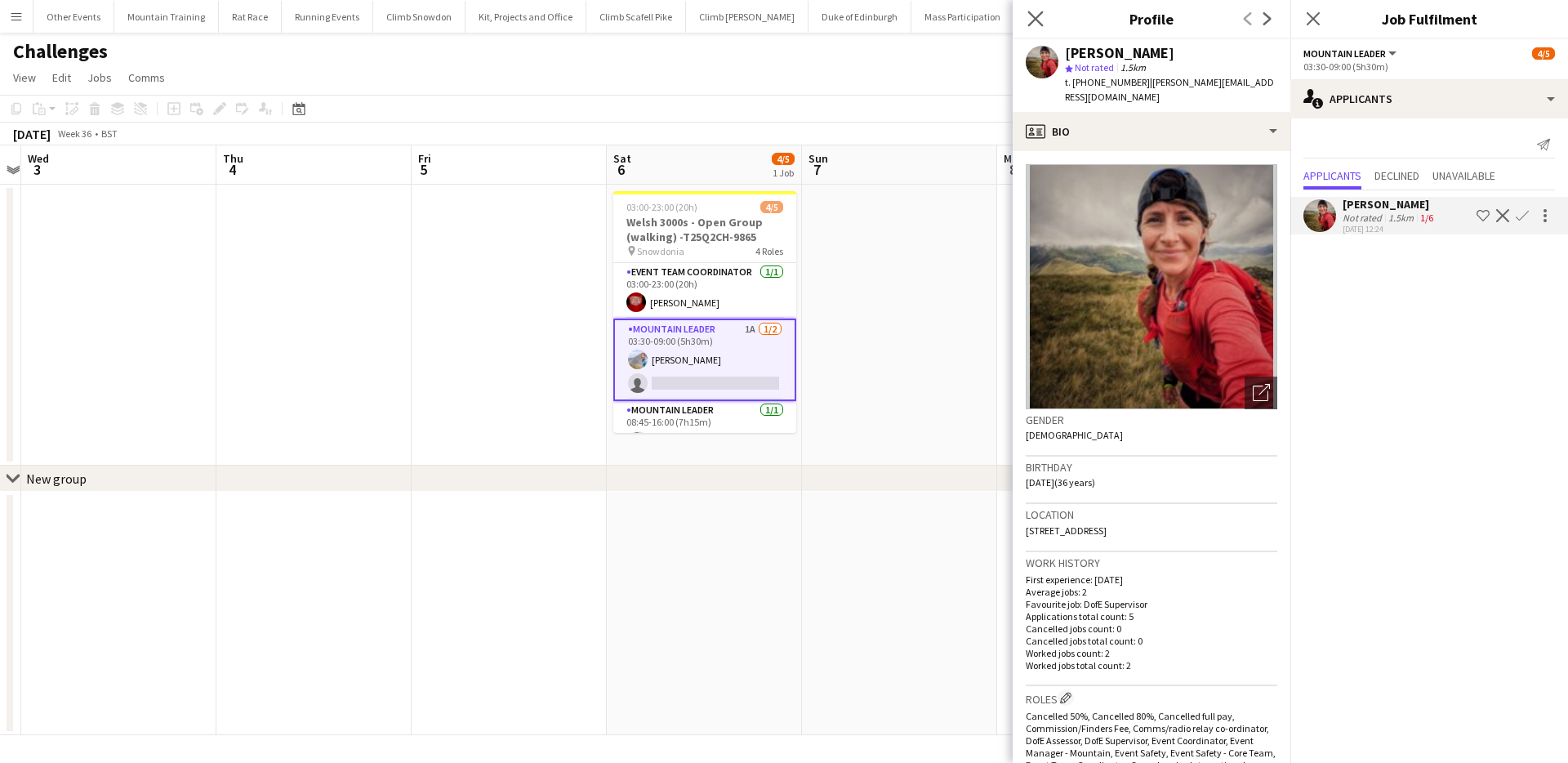
click at [1044, 22] on app-icon "Close pop-in" at bounding box center [1036, 19] width 23 height 23
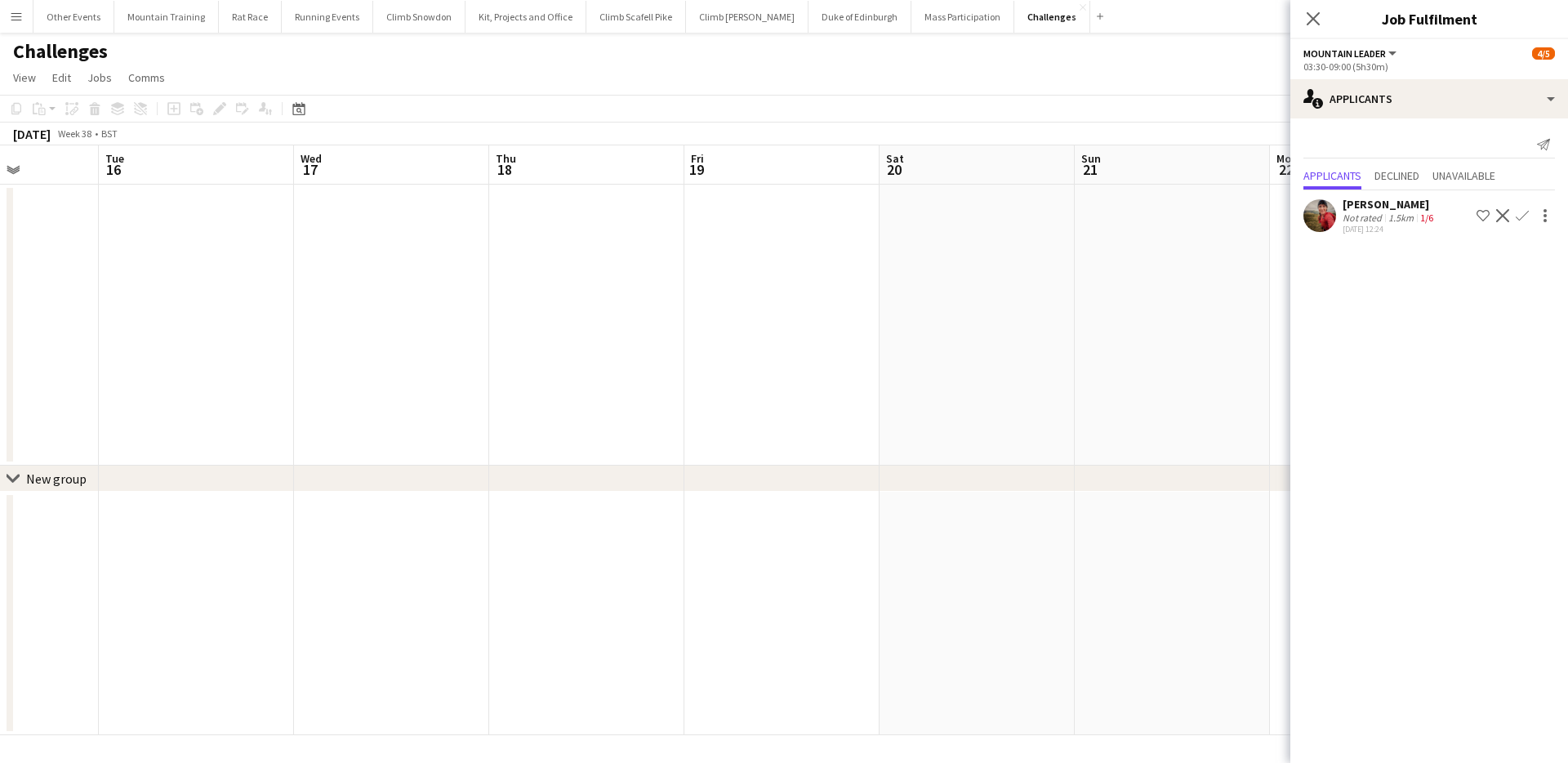
scroll to position [0, 717]
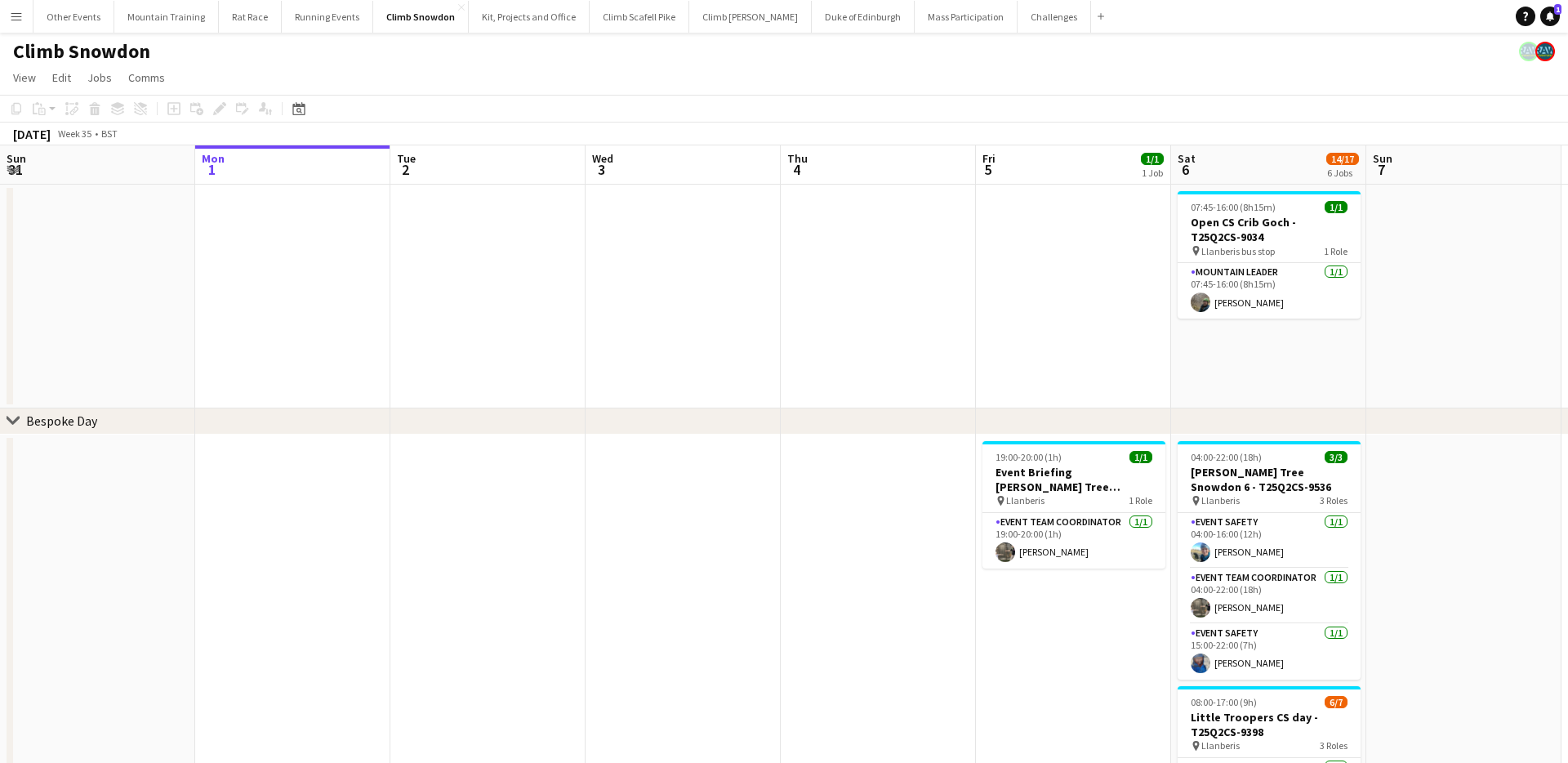
click at [13, 20] on app-icon "Menu" at bounding box center [16, 16] width 13 height 13
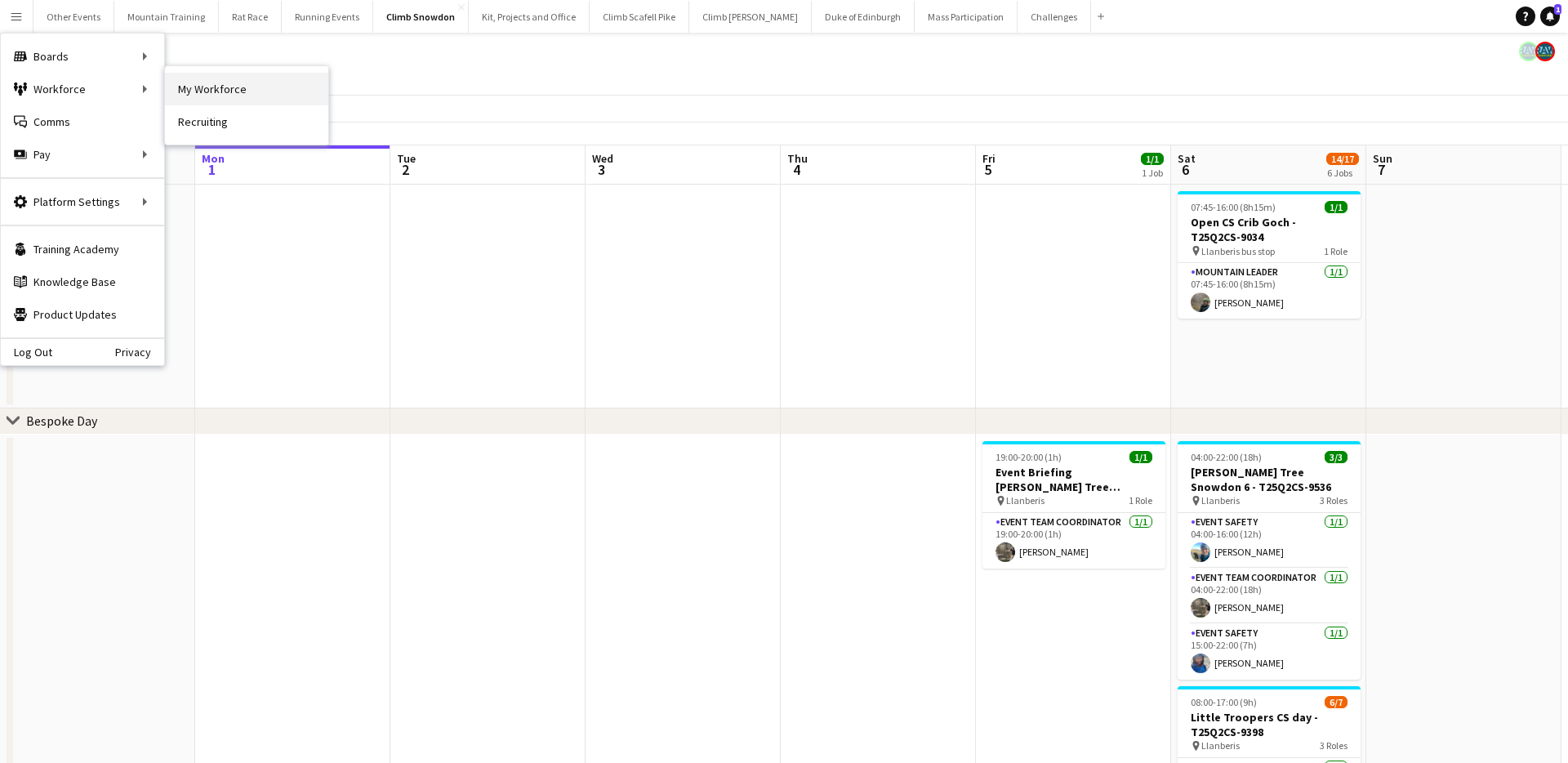
click at [198, 85] on link "My Workforce" at bounding box center [247, 89] width 163 height 32
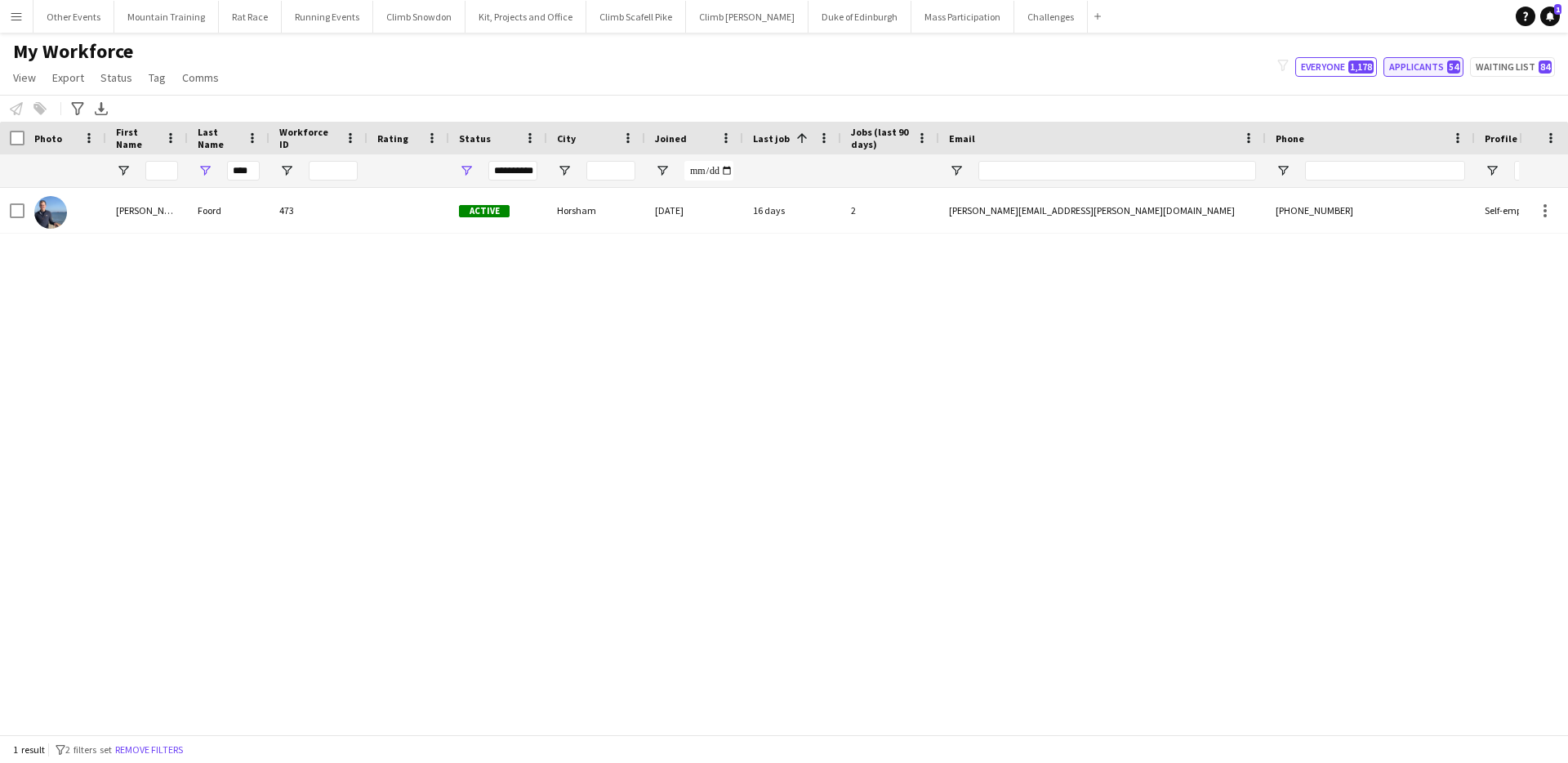
click at [1409, 66] on button "Applicants 54" at bounding box center [1423, 67] width 80 height 20
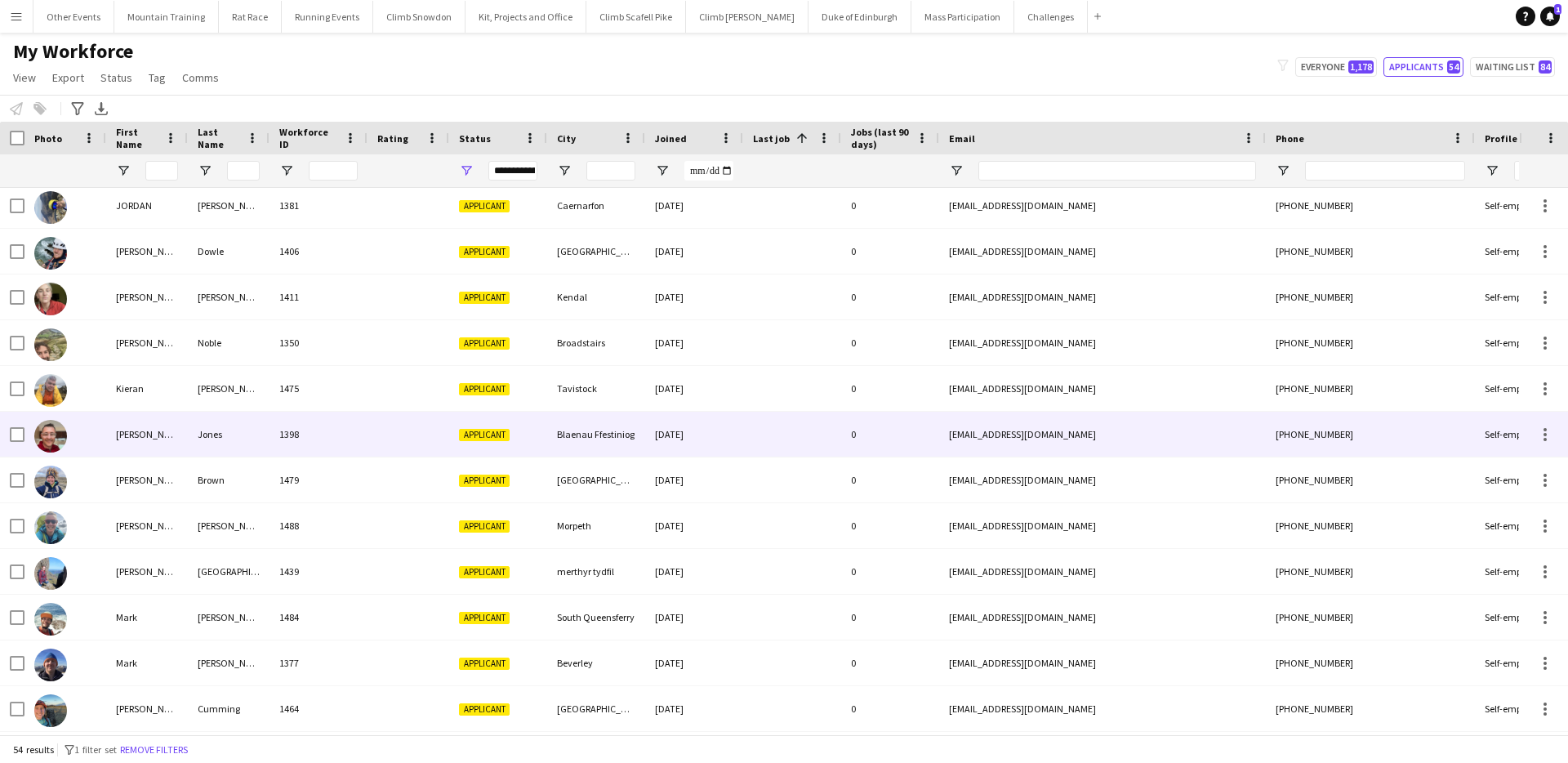
scroll to position [1196, 0]
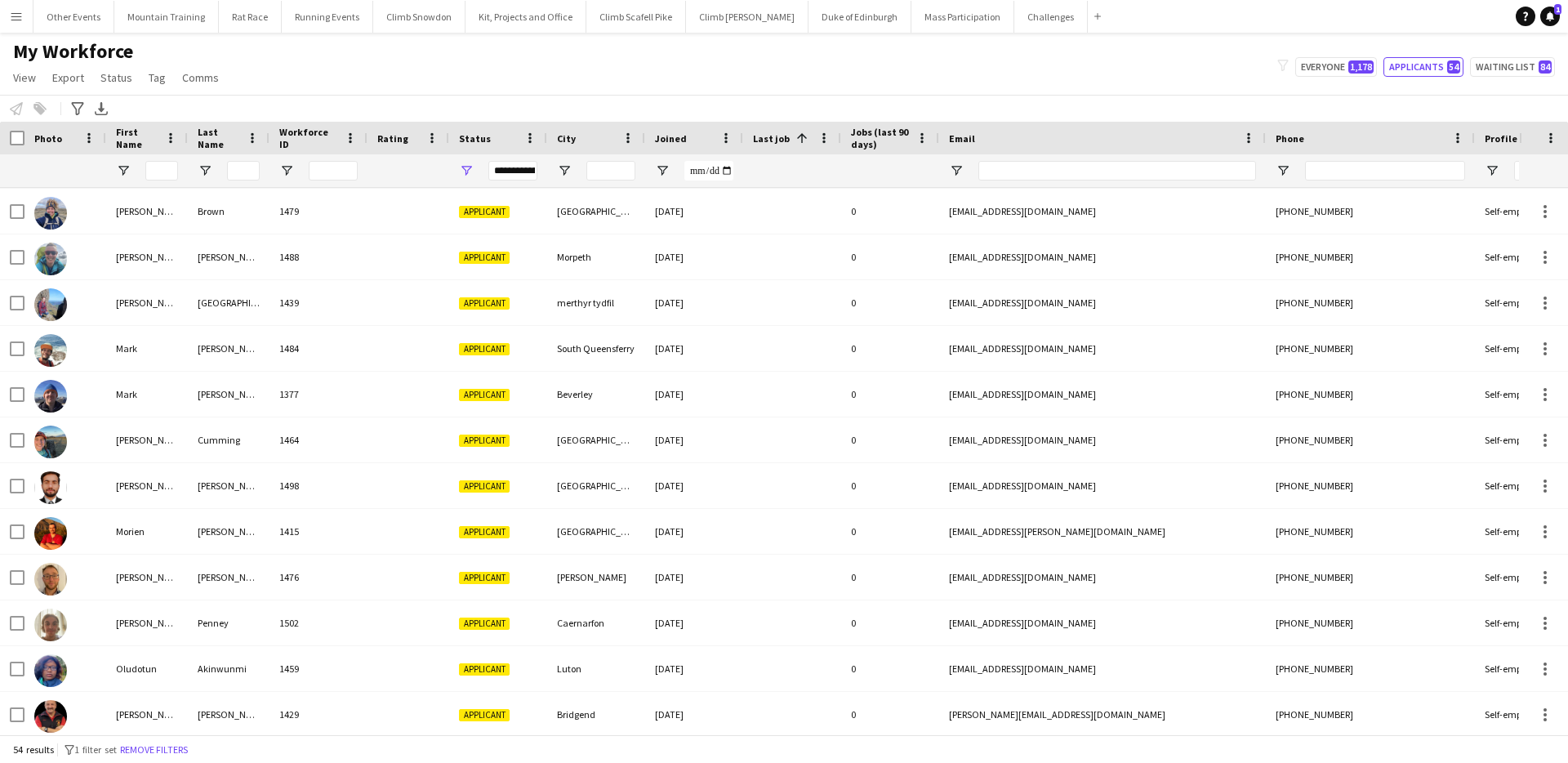
click at [1518, 54] on div "My Workforce View Views Default view New view Update view Delete view Edit name…" at bounding box center [784, 67] width 1568 height 56
click at [1515, 63] on button "Waiting list 84" at bounding box center [1512, 67] width 85 height 20
type input "**********"
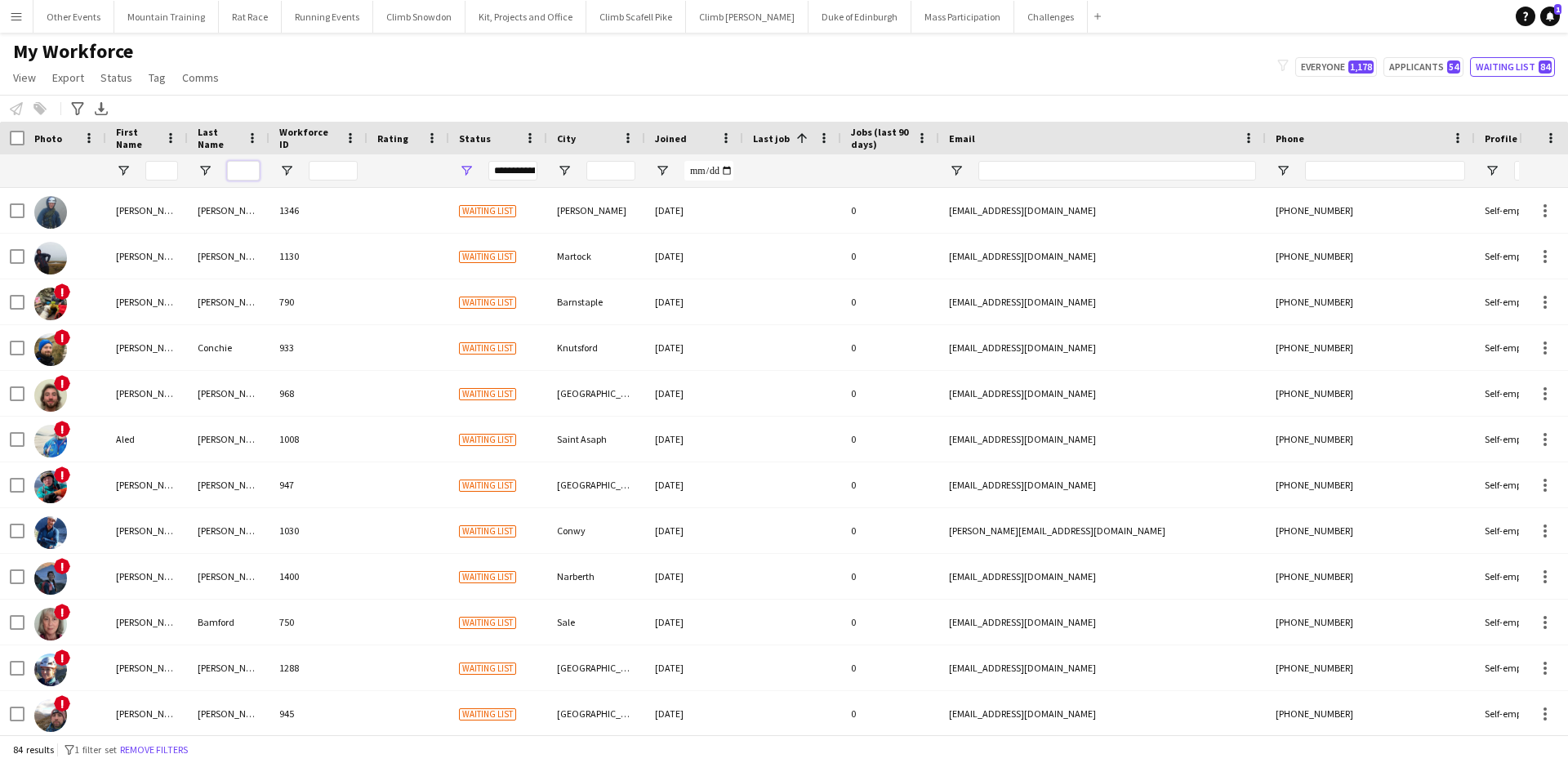
click at [240, 176] on input "Last Name Filter Input" at bounding box center [243, 171] width 32 height 20
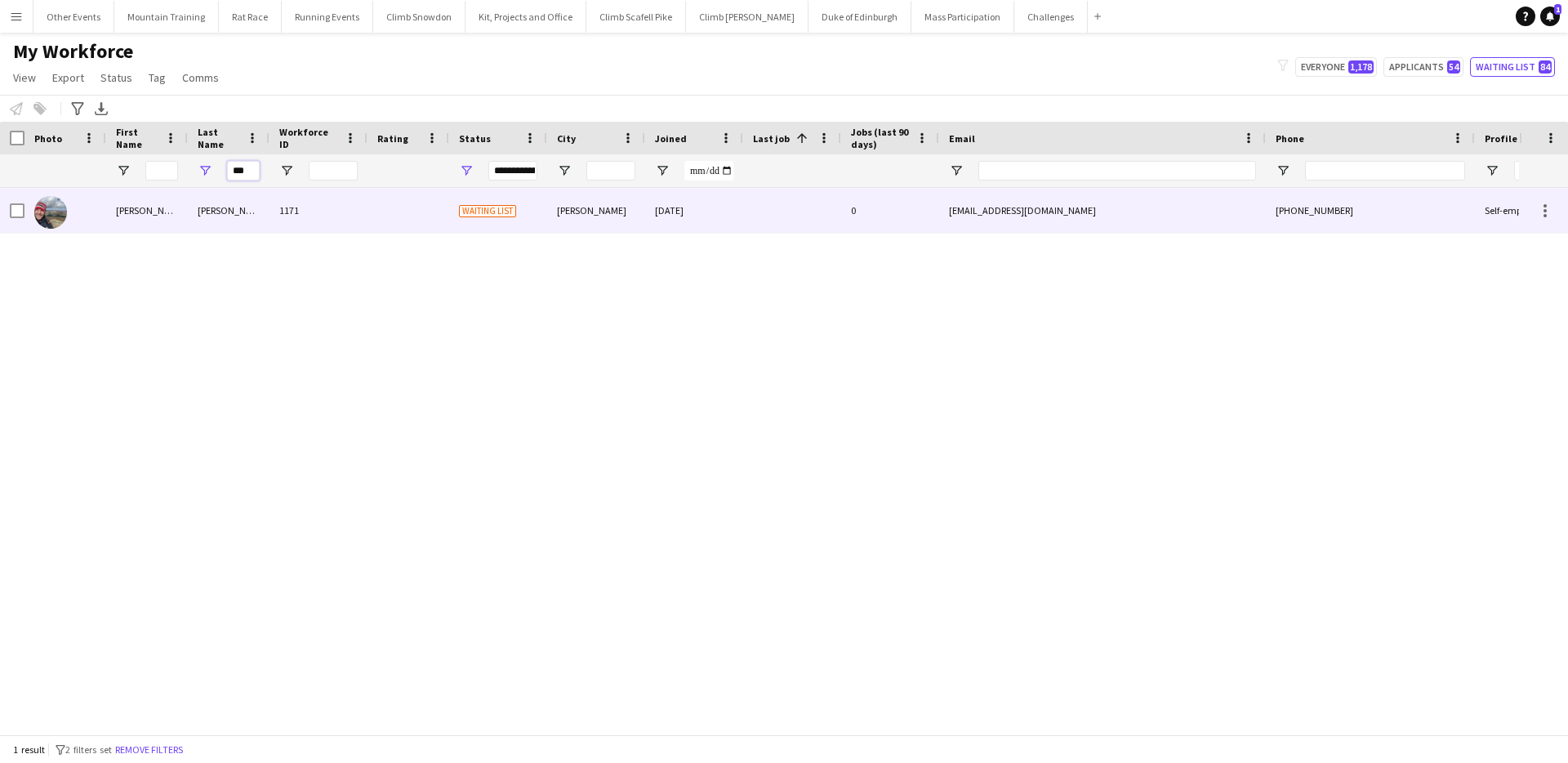
type input "***"
click at [231, 198] on div "[PERSON_NAME]" at bounding box center [228, 210] width 82 height 45
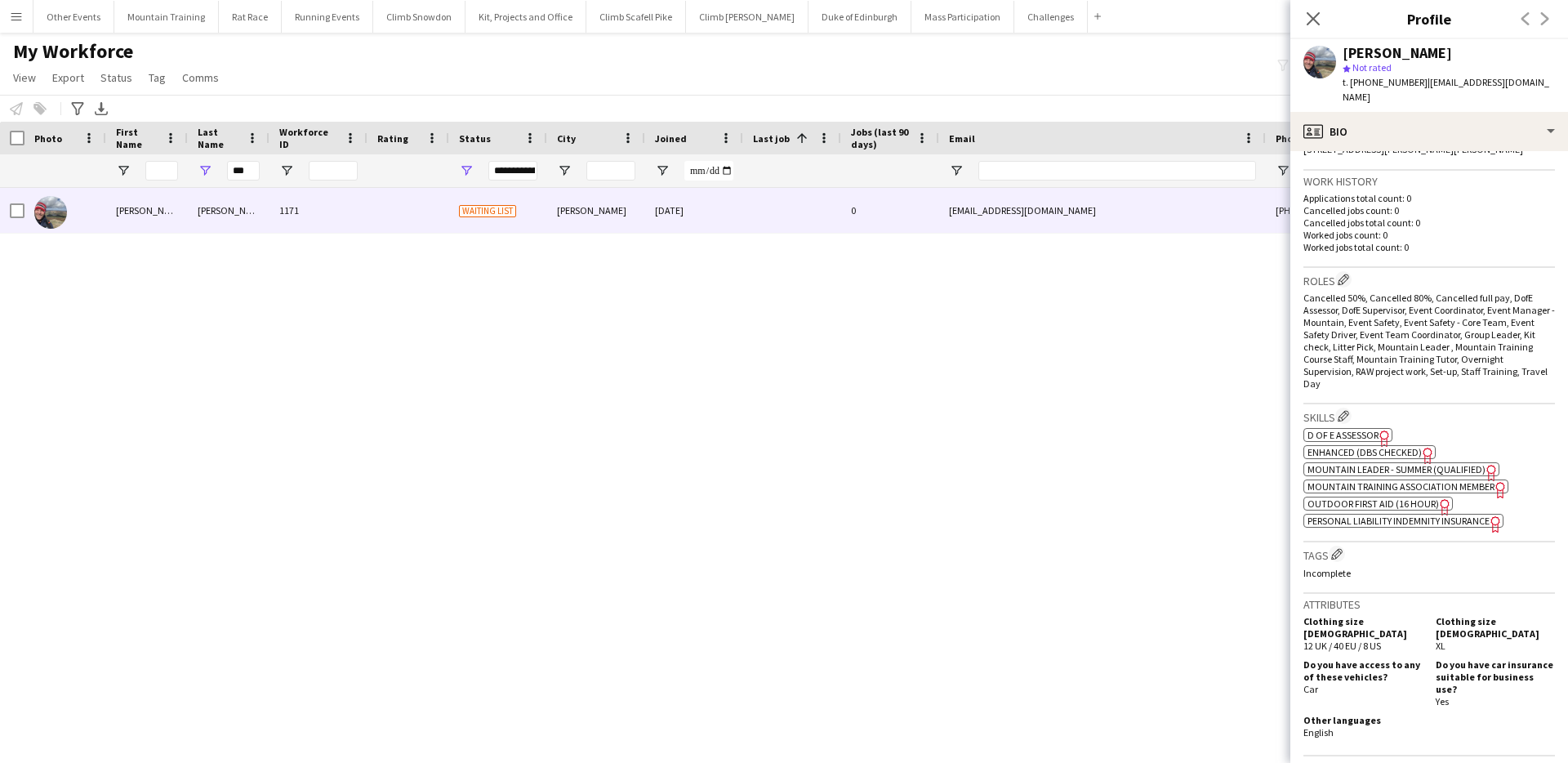
click at [1433, 463] on span "Mountain Leader - Summer (Qualified)" at bounding box center [1396, 469] width 178 height 13
click at [1365, 497] on span "Outdoor First Aid (16 hour)" at bounding box center [1372, 504] width 131 height 13
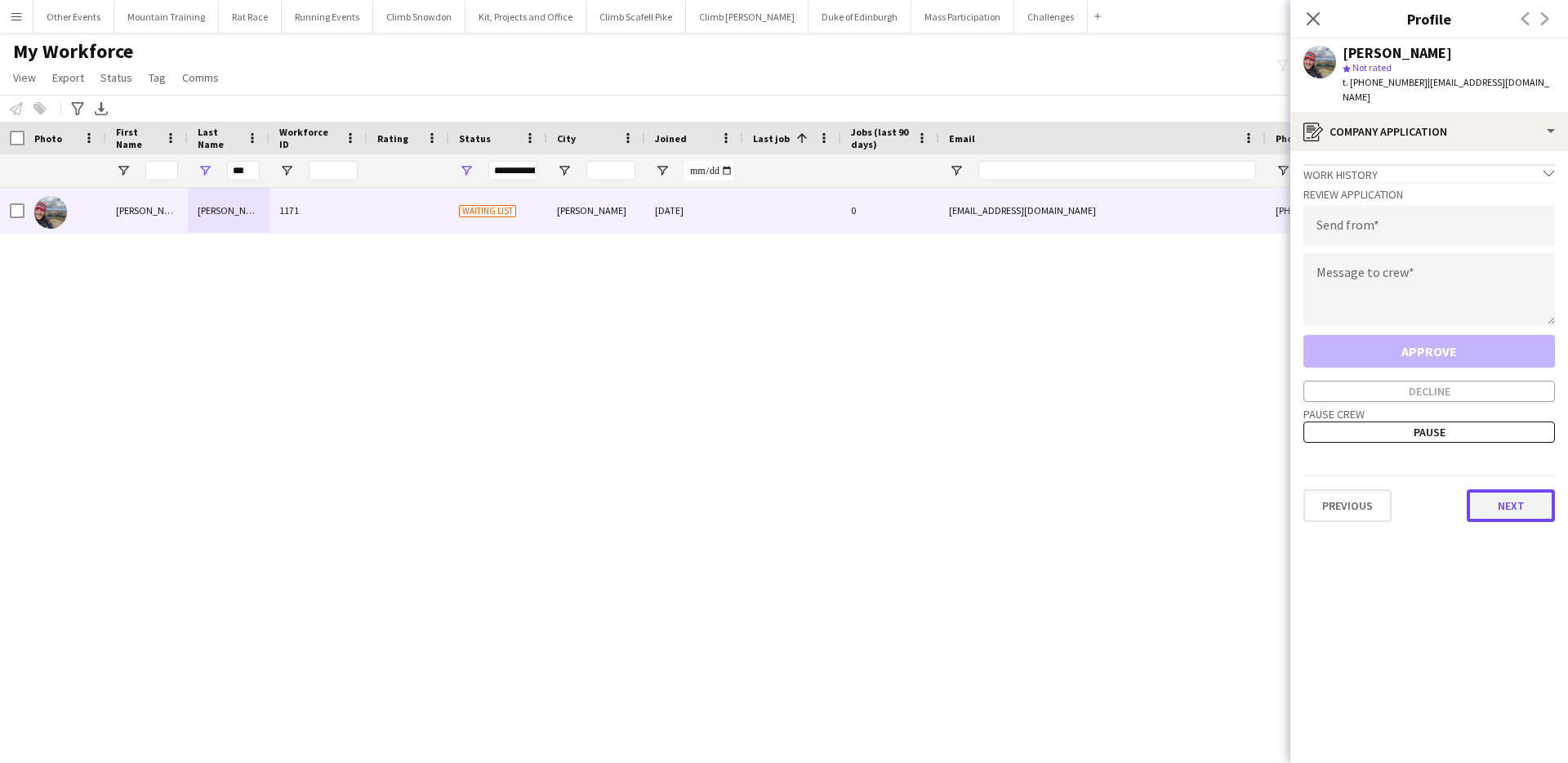
click at [1504, 489] on button "Next" at bounding box center [1511, 505] width 88 height 32
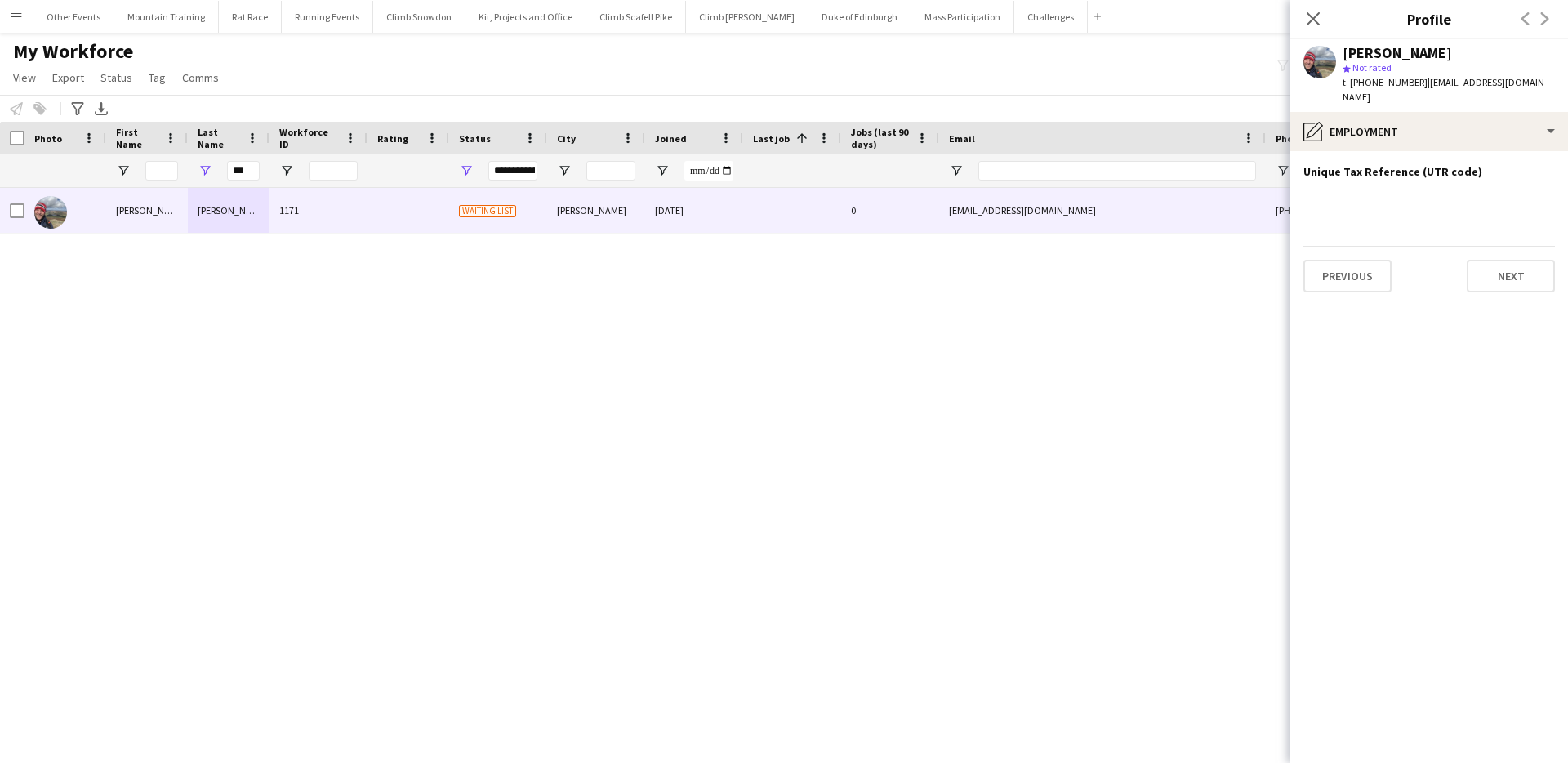
click at [1494, 280] on app-section-data-types "Unique Tax Reference (UTR code) Edit this field --- Previous Next" at bounding box center [1428, 456] width 277 height 611
click at [1497, 267] on button "Next" at bounding box center [1511, 276] width 88 height 32
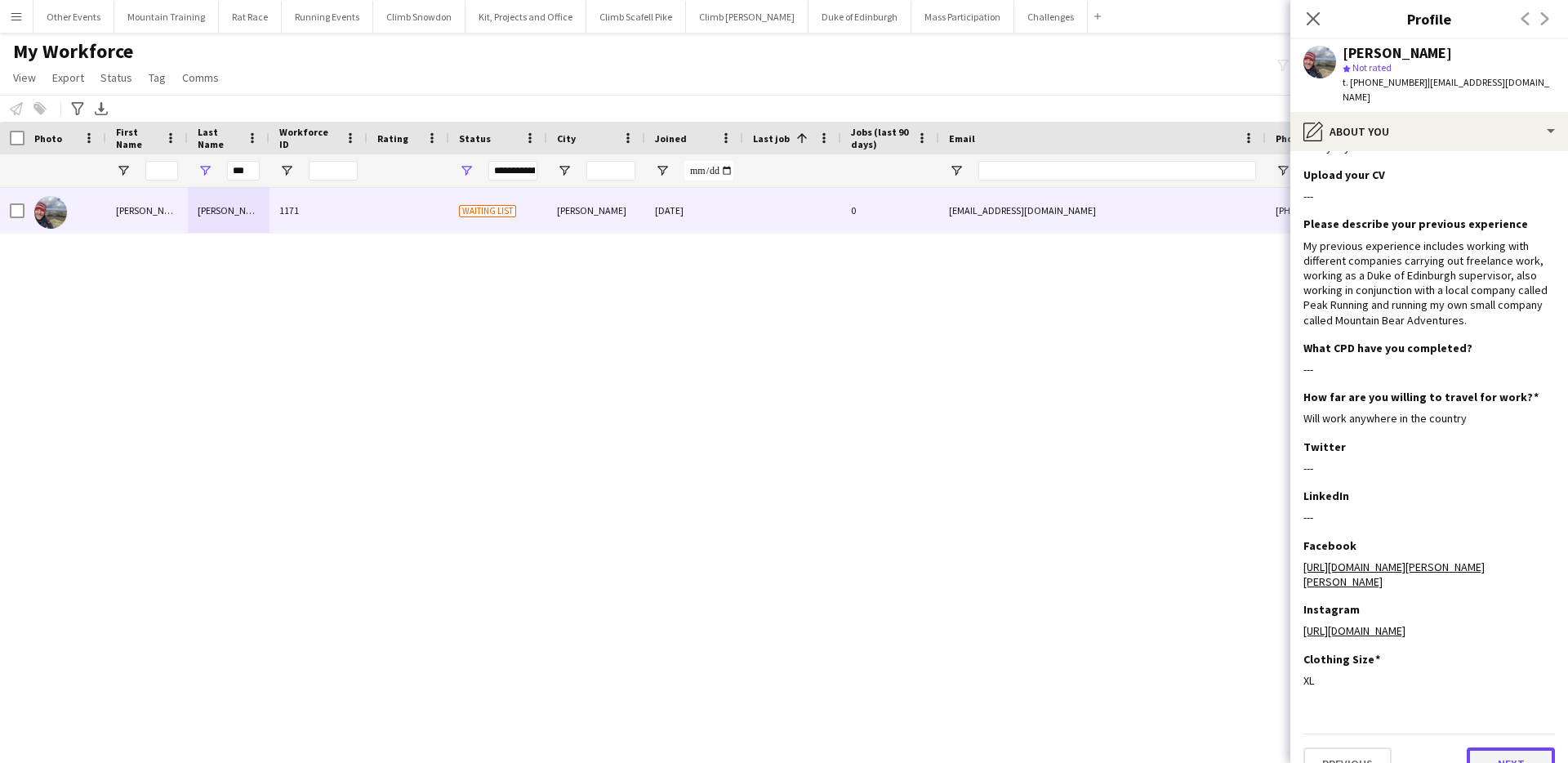
click at [1497, 747] on button "Next" at bounding box center [1511, 763] width 88 height 32
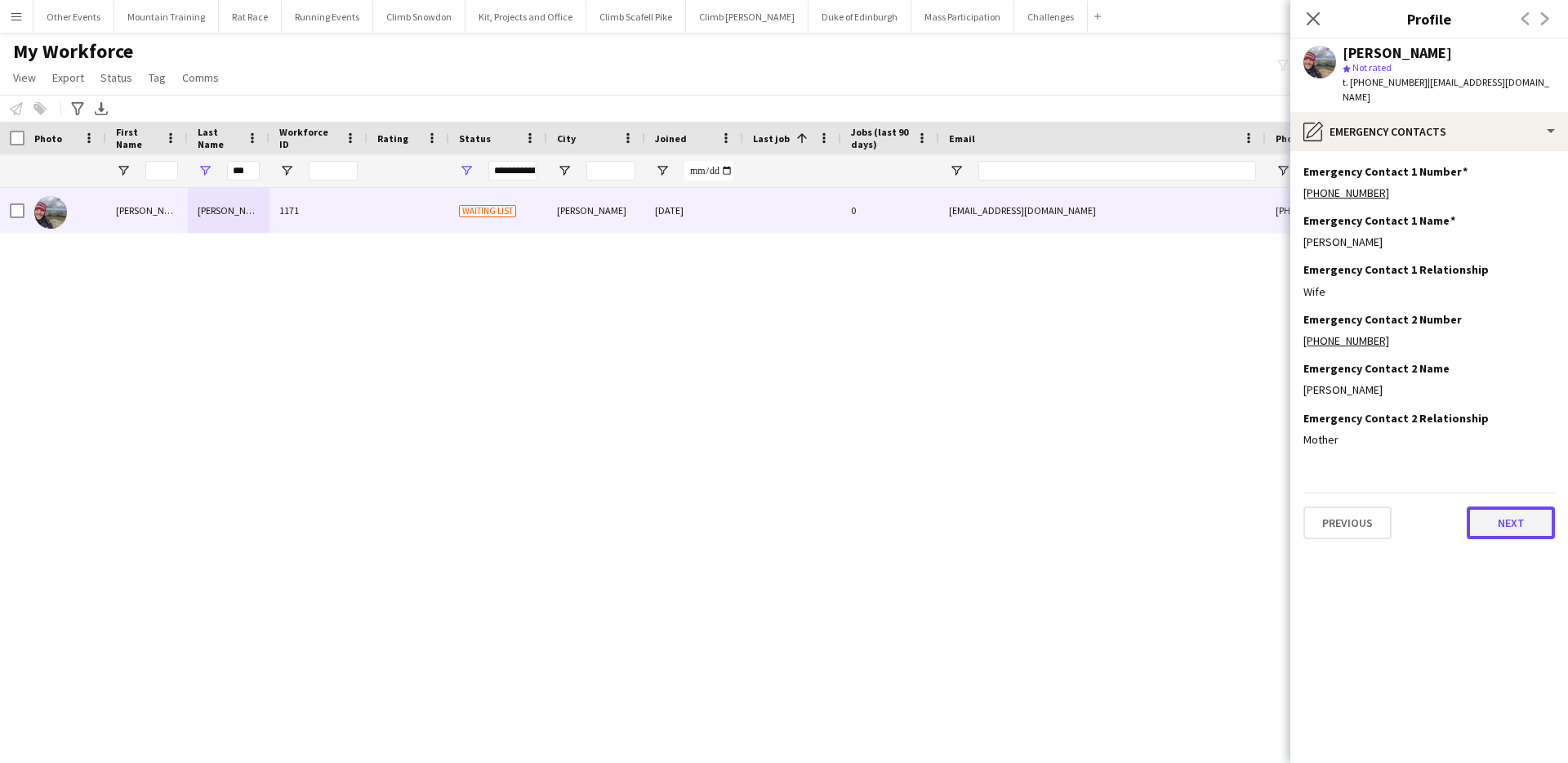
click at [1504, 506] on button "Next" at bounding box center [1511, 522] width 88 height 32
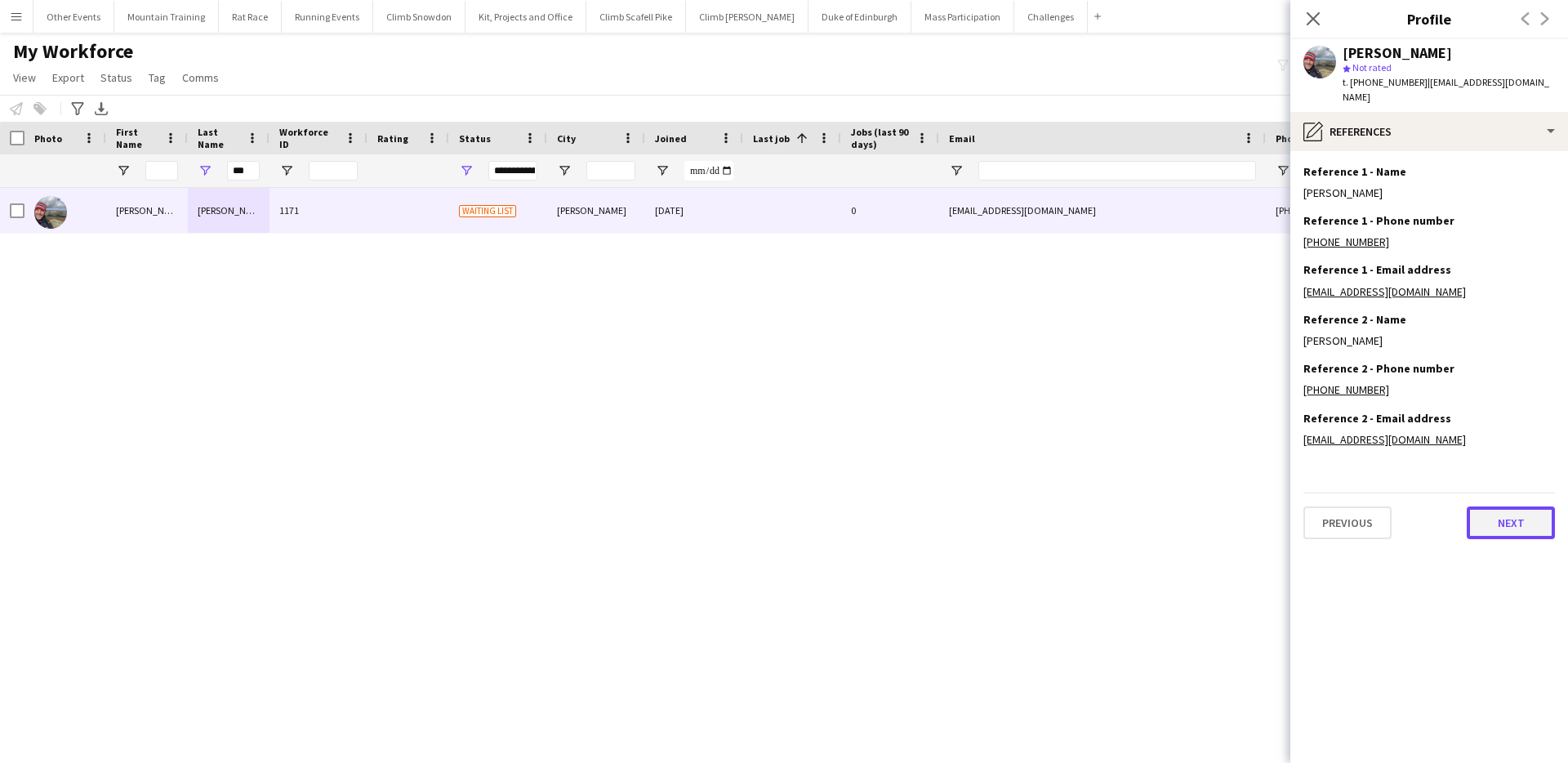
click at [1505, 506] on button "Next" at bounding box center [1511, 522] width 88 height 32
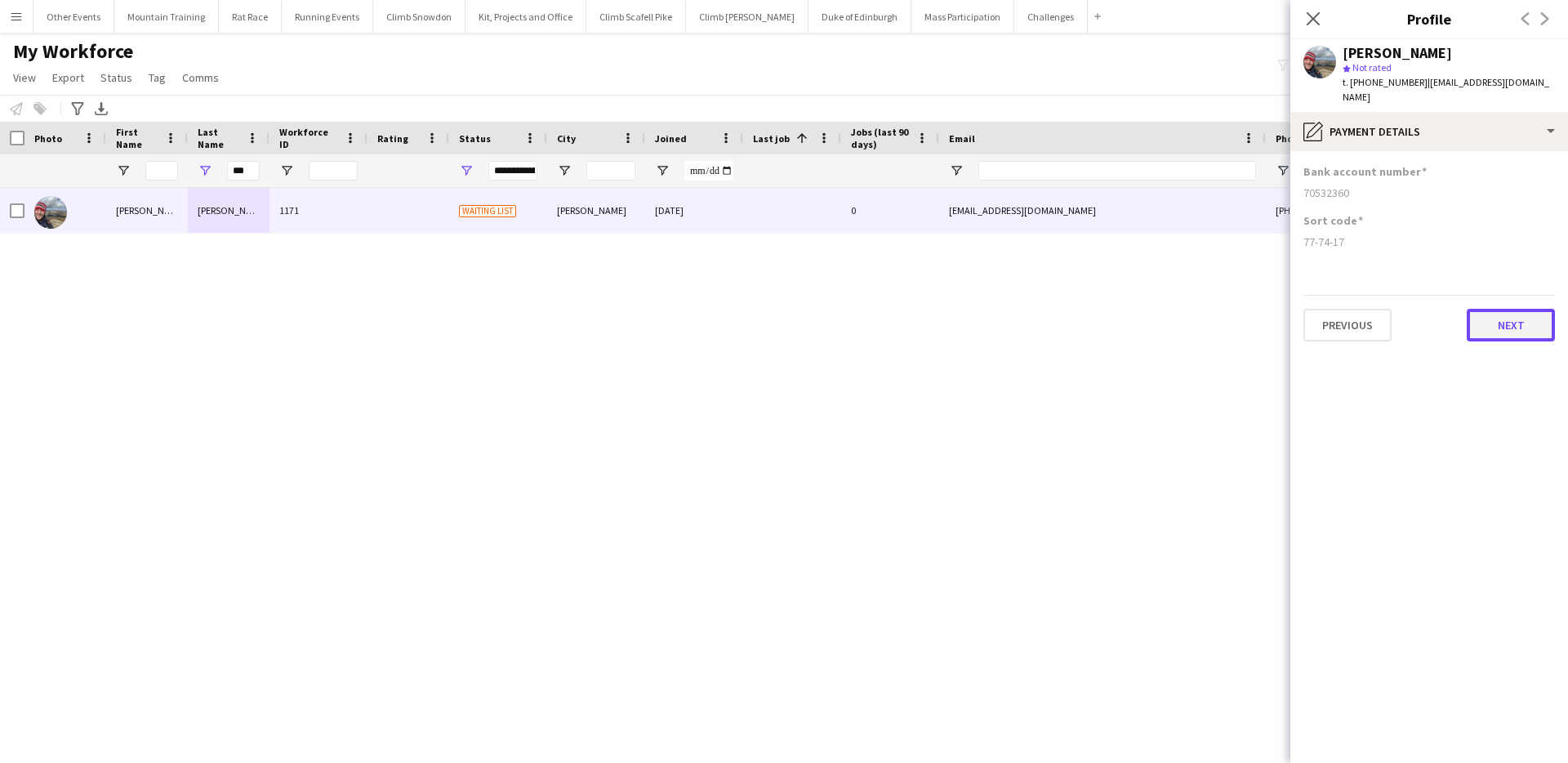
click at [1510, 309] on button "Next" at bounding box center [1511, 325] width 88 height 32
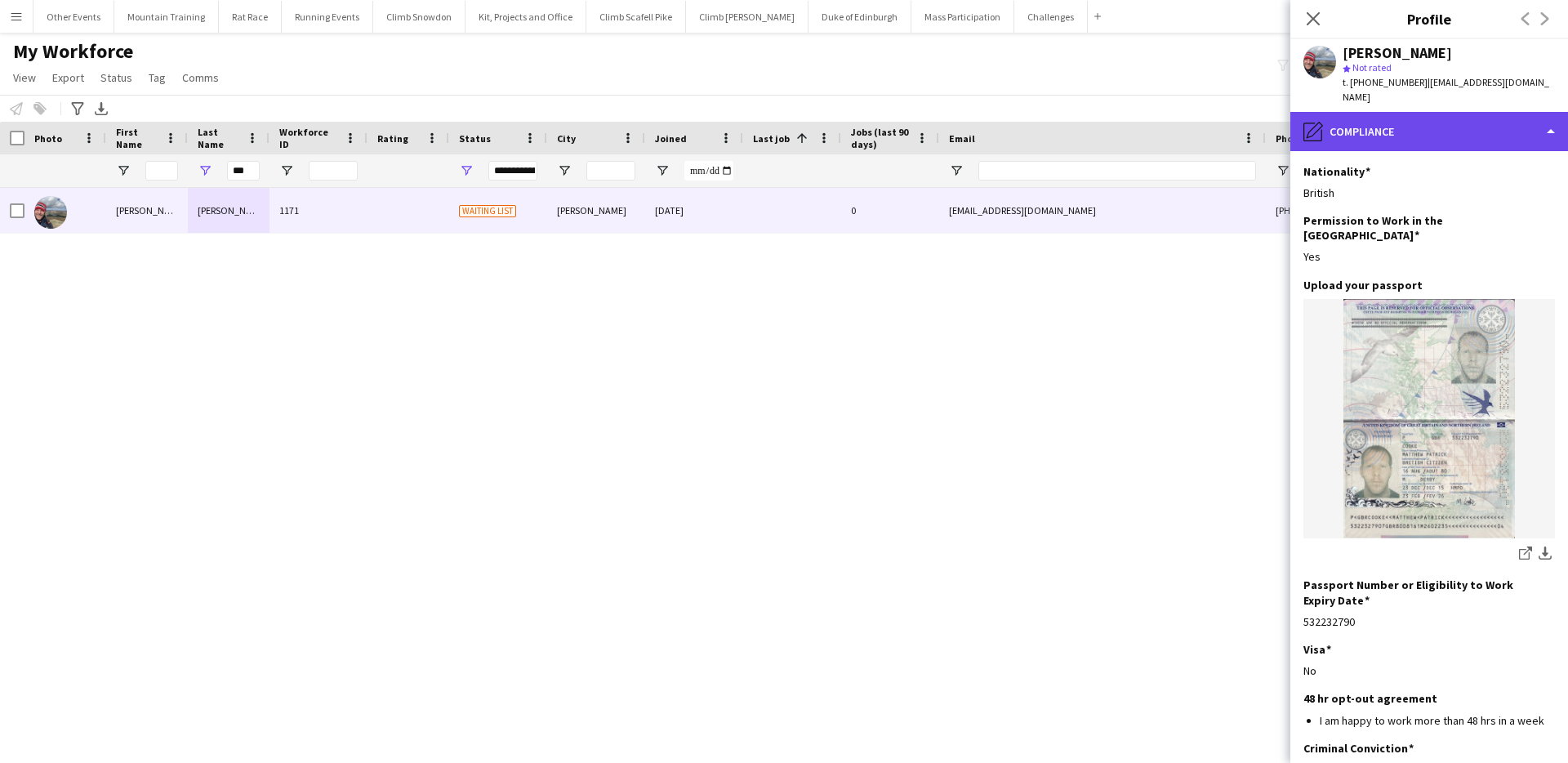
click at [1460, 112] on div "pencil4 Compliance" at bounding box center [1428, 132] width 277 height 39
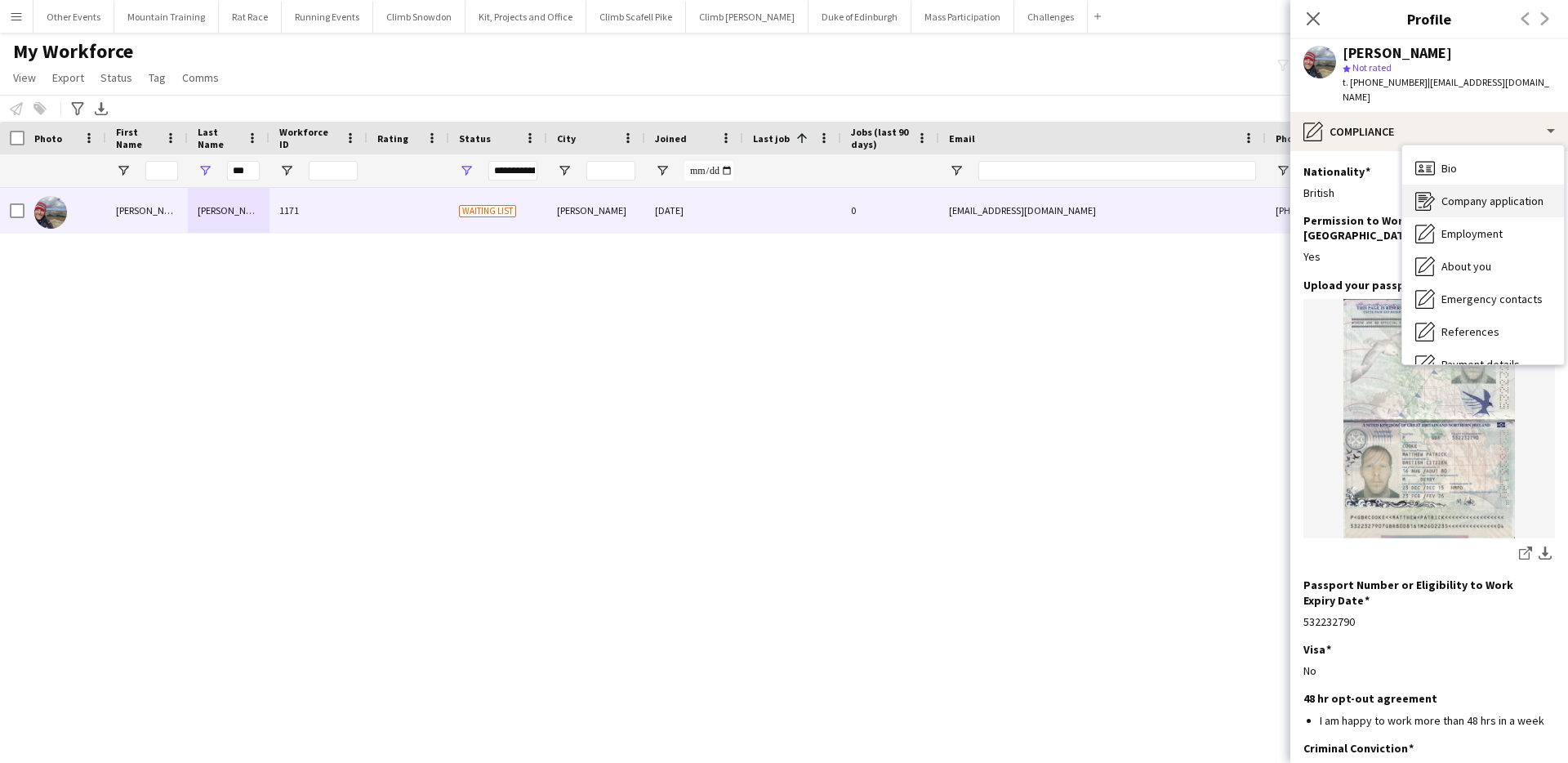
click at [1473, 185] on div "Company application Company application" at bounding box center [1483, 201] width 162 height 32
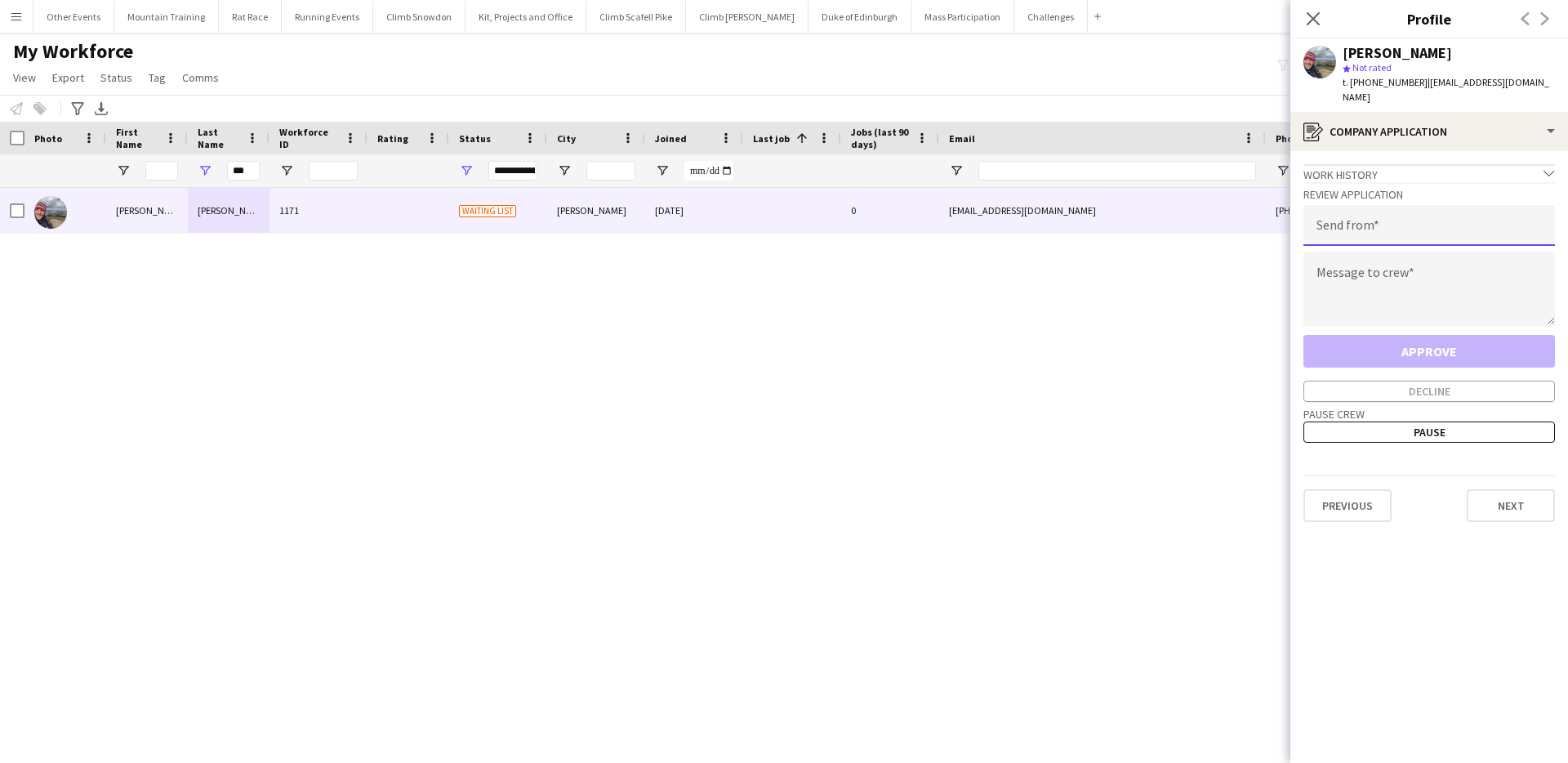
click at [1398, 224] on input "email" at bounding box center [1429, 224] width 251 height 40
type input "**********"
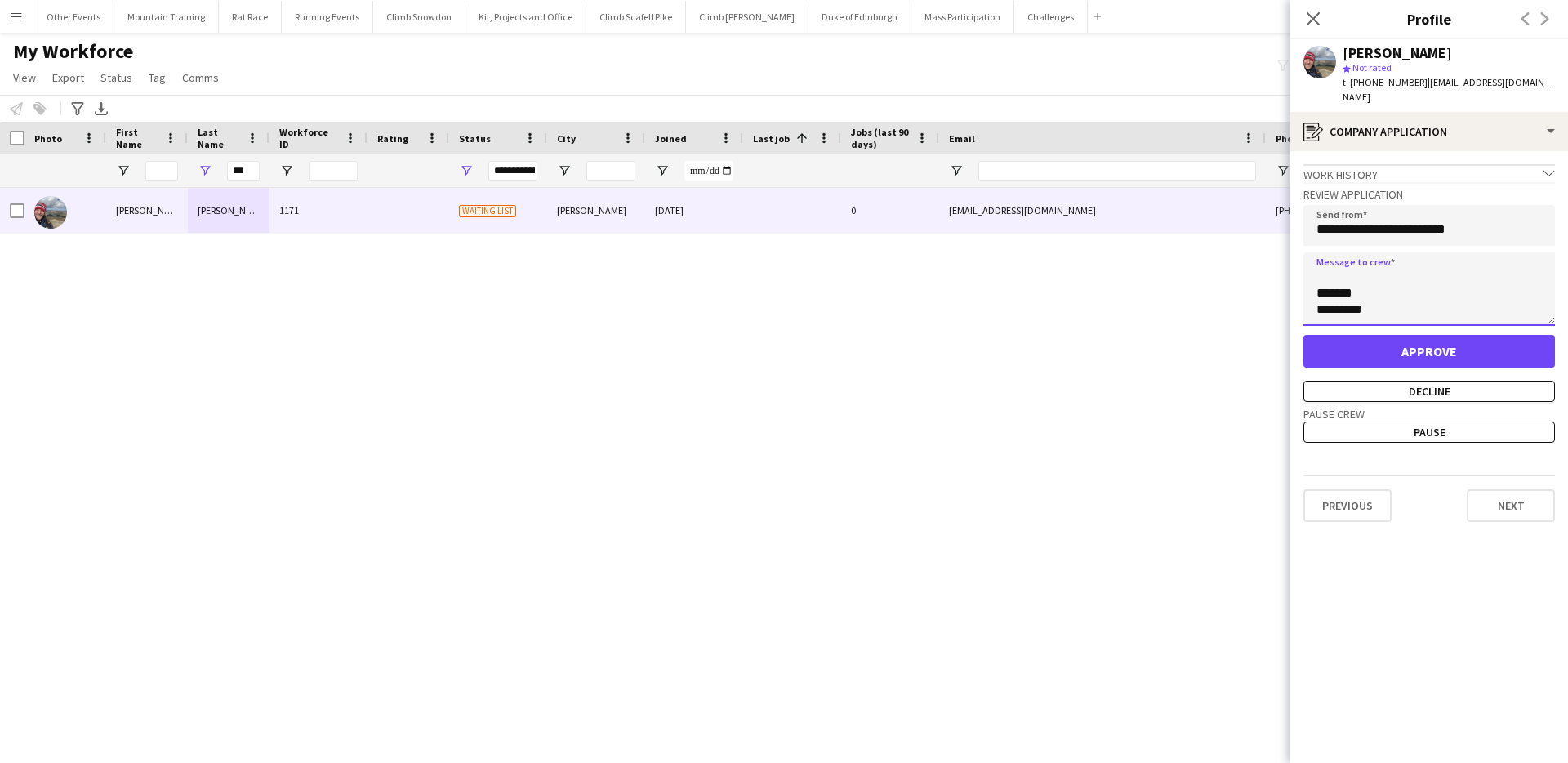
scroll to position [173, 0]
type textarea "**********"
click at [1443, 335] on button "Approve" at bounding box center [1429, 351] width 251 height 32
